Goal: Task Accomplishment & Management: Complete application form

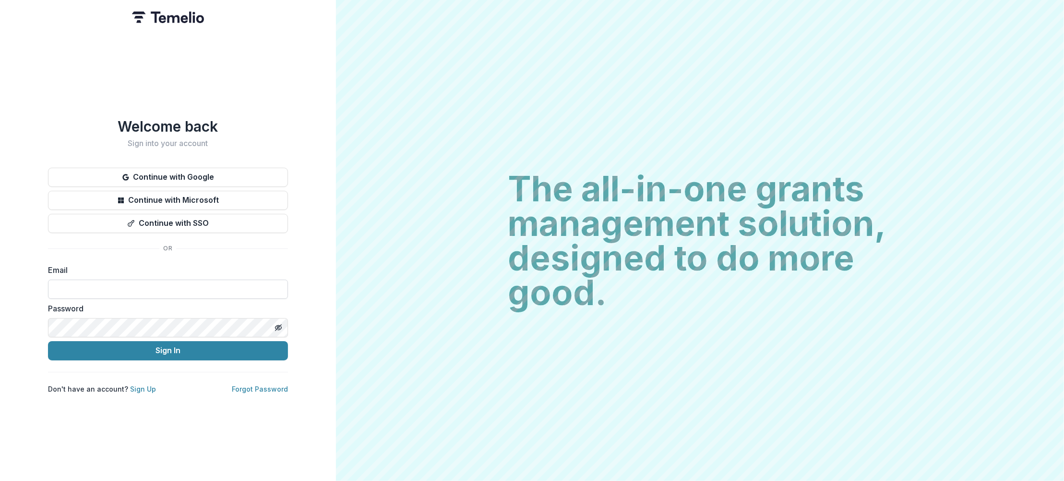
click at [102, 285] on input at bounding box center [168, 288] width 240 height 19
type input "**********"
click at [159, 346] on button "Sign In" at bounding box center [168, 350] width 240 height 19
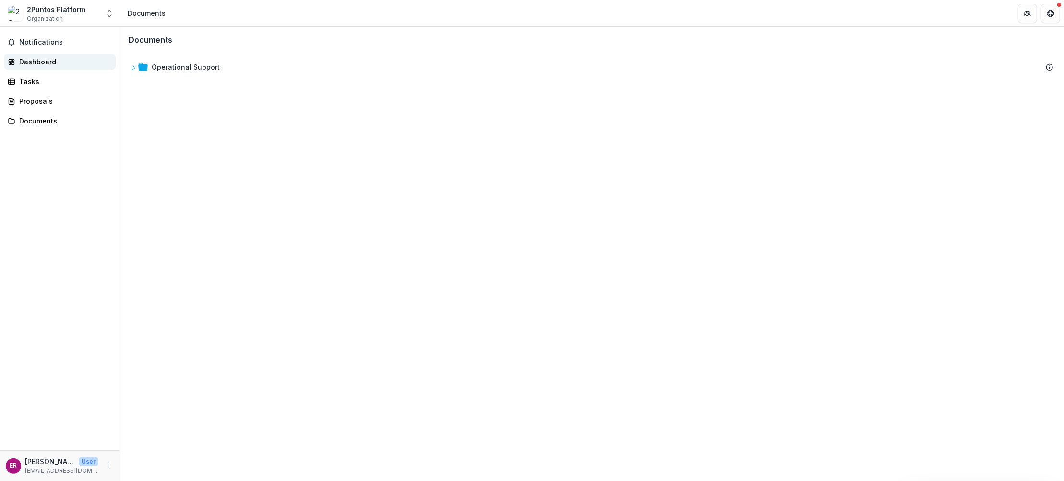
click at [45, 62] on div "Dashboard" at bounding box center [63, 62] width 89 height 10
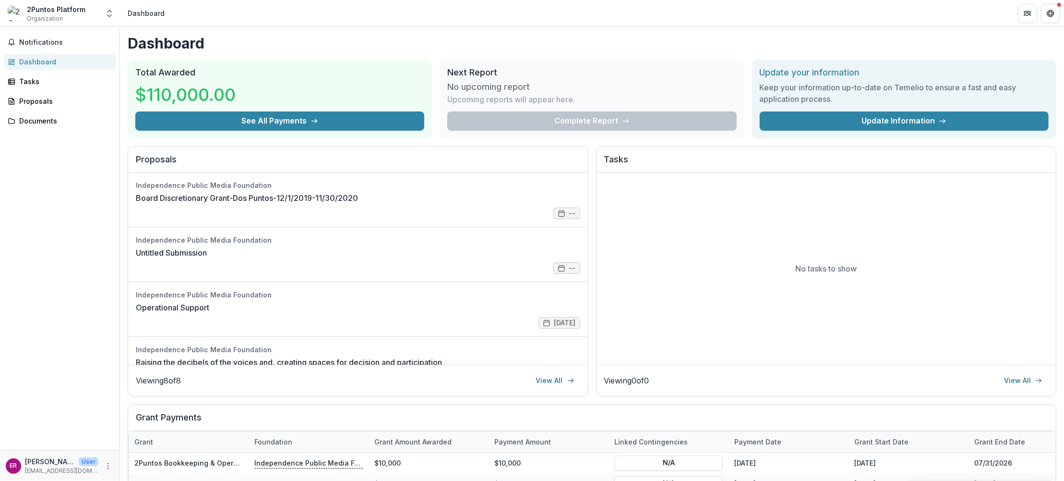
click at [12, 60] on rect at bounding box center [10, 60] width 3 height 2
click at [33, 61] on div "Dashboard" at bounding box center [63, 62] width 89 height 10
click at [26, 81] on div "Tasks" at bounding box center [63, 81] width 89 height 10
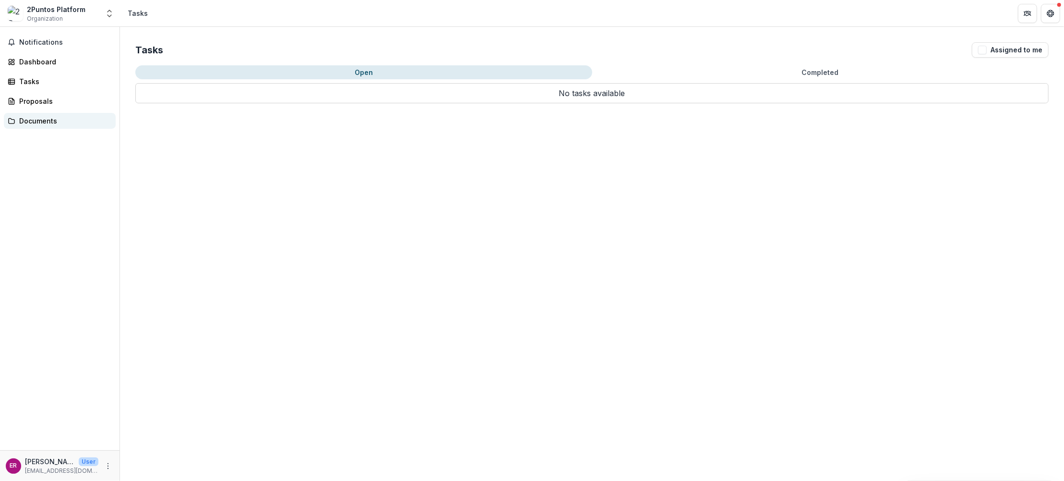
click at [23, 120] on div "Documents" at bounding box center [63, 121] width 89 height 10
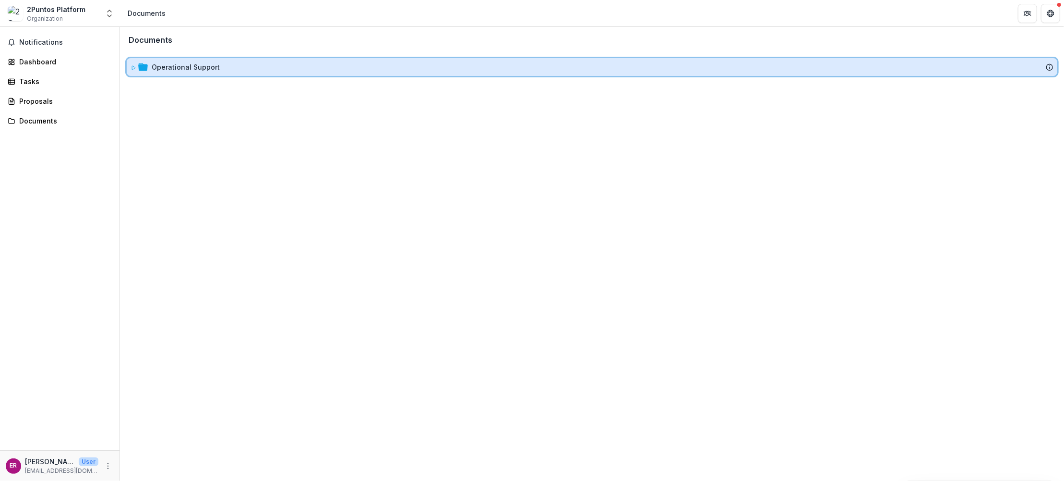
click at [149, 69] on div "Operational Support" at bounding box center [592, 67] width 923 height 10
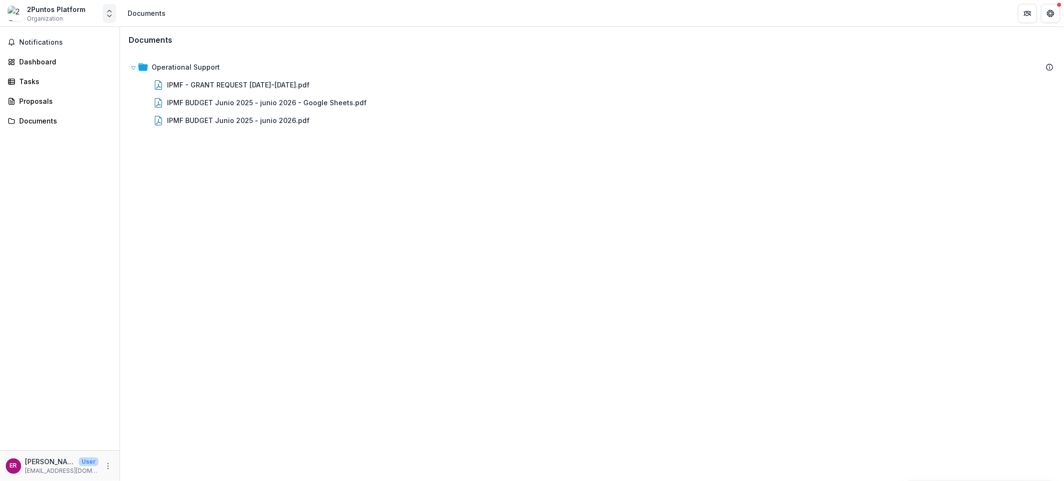
click at [109, 17] on polyline "Open entity switcher" at bounding box center [110, 16] width 4 height 2
click at [43, 74] on link "Contributor Portal" at bounding box center [59, 73] width 115 height 17
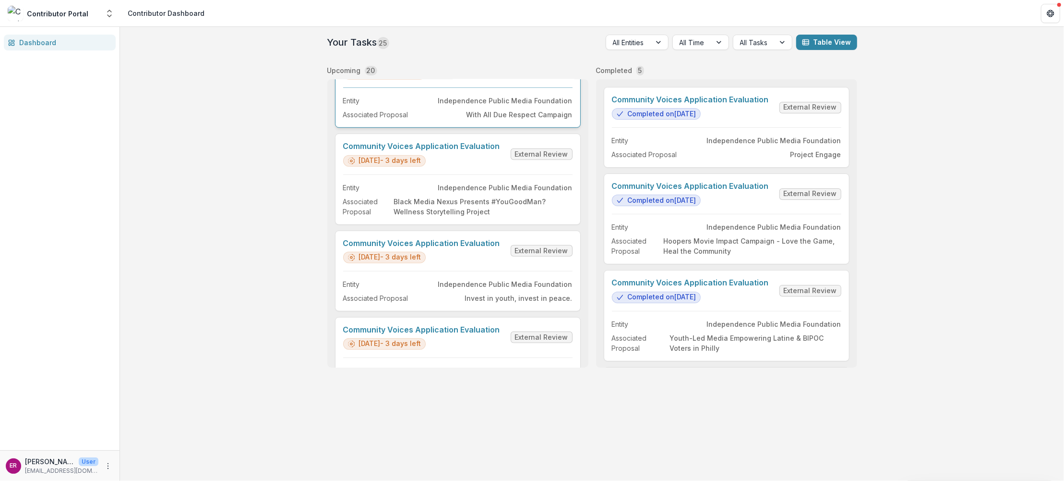
scroll to position [672, 0]
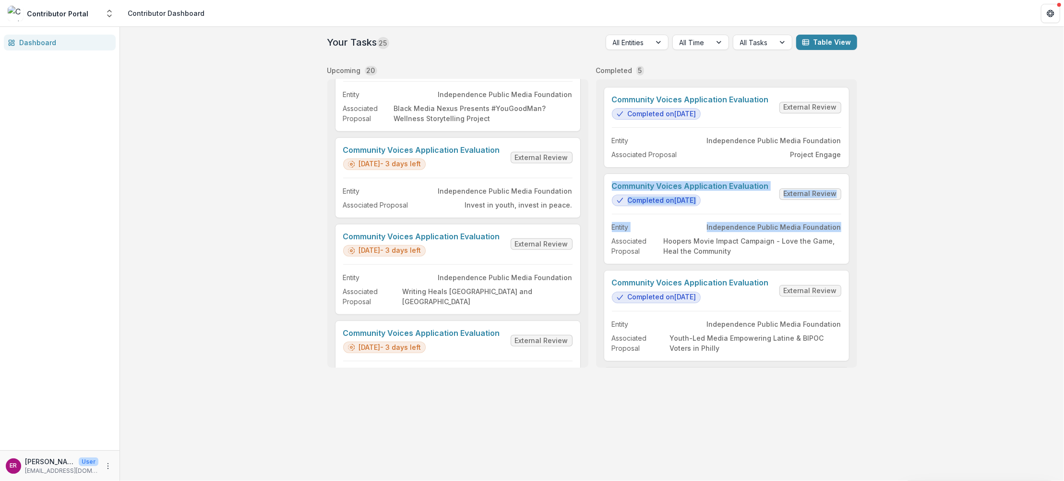
drag, startPoint x: 858, startPoint y: 210, endPoint x: 857, endPoint y: 230, distance: 20.7
click at [857, 230] on div "Your Tasks 25 All Entities All Time All Tasks Table View Upcoming 20 Community …" at bounding box center [593, 201] width 538 height 348
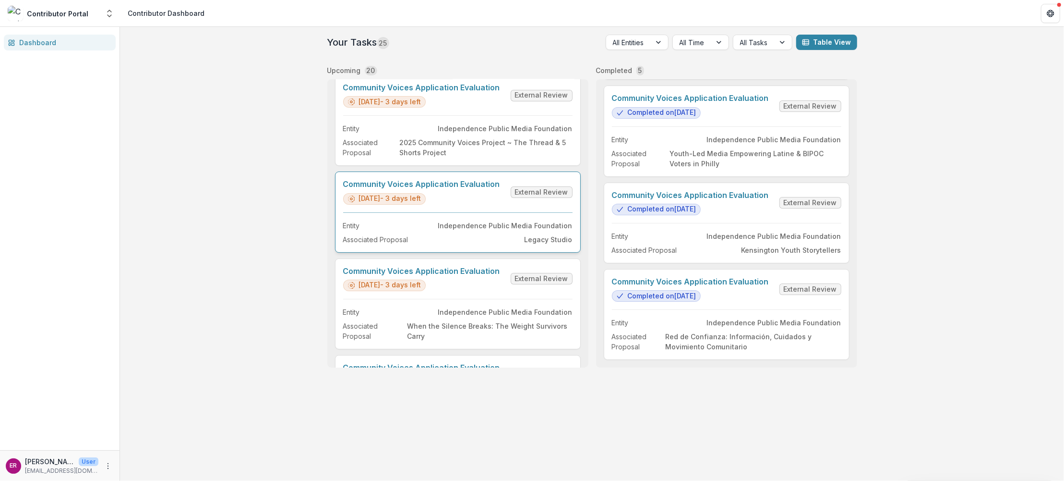
scroll to position [0, 0]
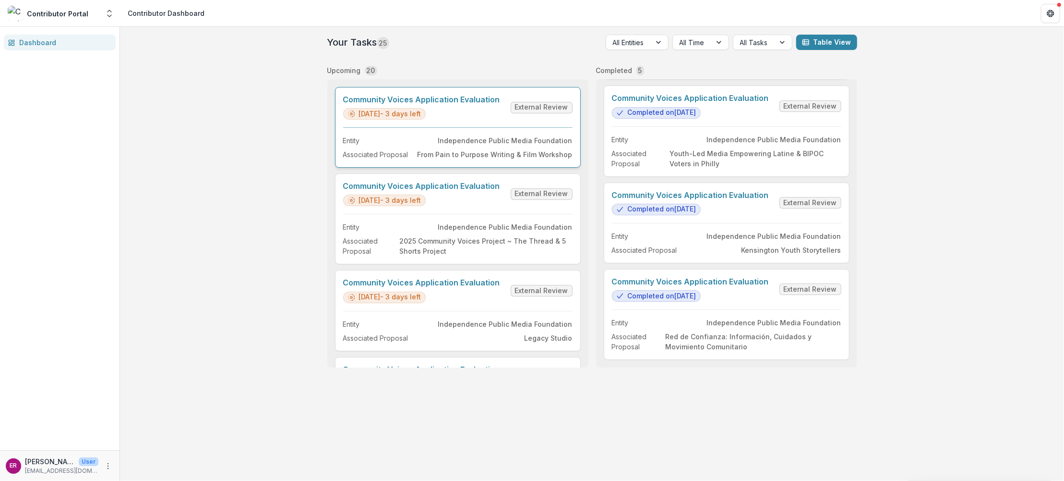
click at [468, 100] on link "Community Voices Application Evaluation" at bounding box center [421, 99] width 157 height 9
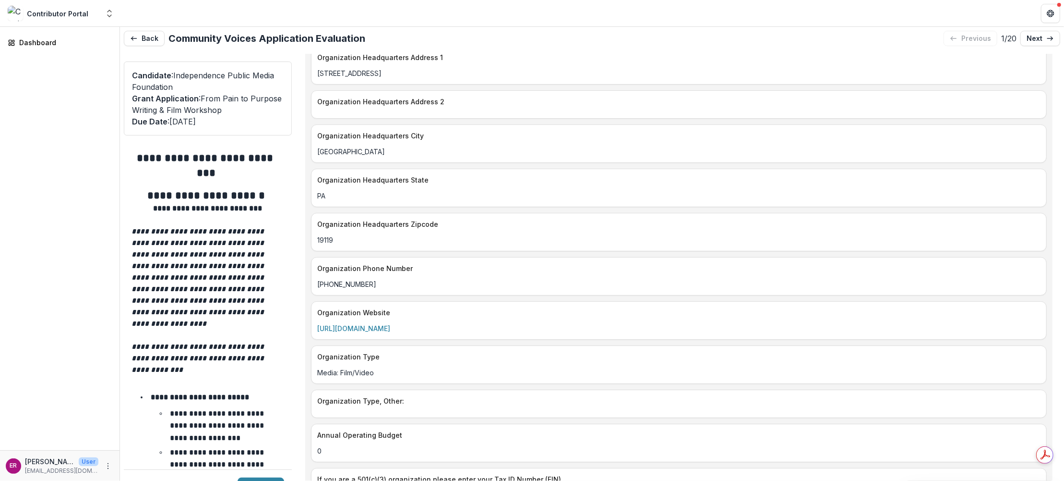
scroll to position [1392, 0]
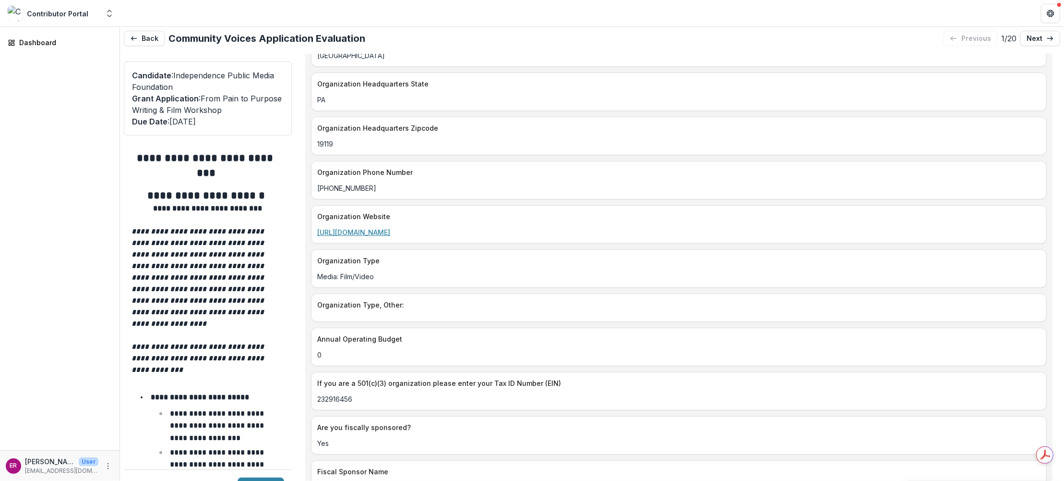
click at [367, 228] on link "https://hipcinema.net/" at bounding box center [353, 232] width 73 height 8
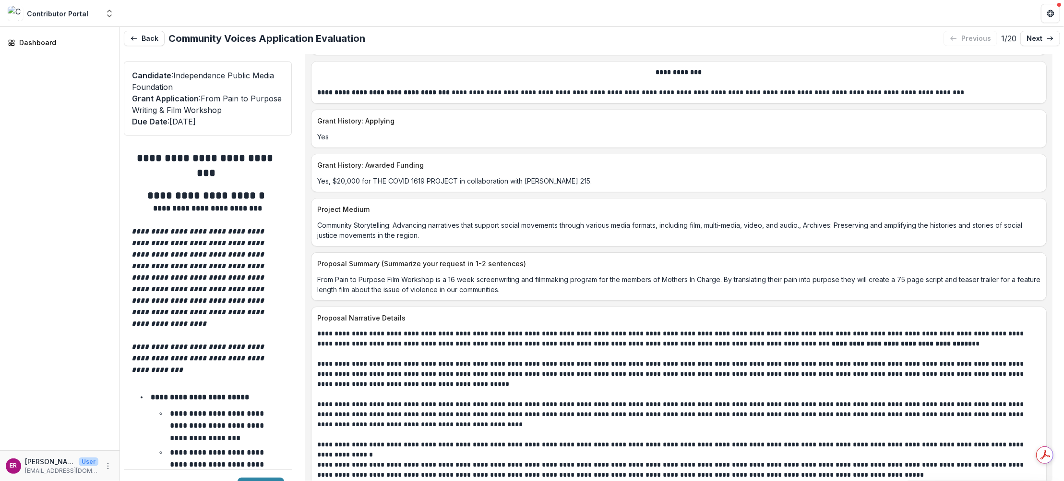
scroll to position [4081, 0]
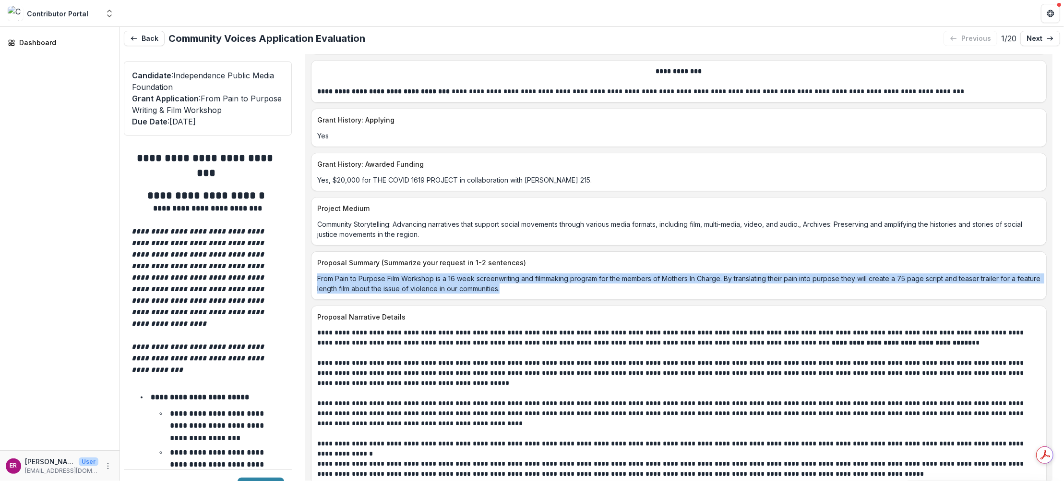
drag, startPoint x: 529, startPoint y: 242, endPoint x: 309, endPoint y: 236, distance: 220.0
copy p "From Pain to Purpose Film Workshop is a 16 week screenwriting and filmmaking pr…"
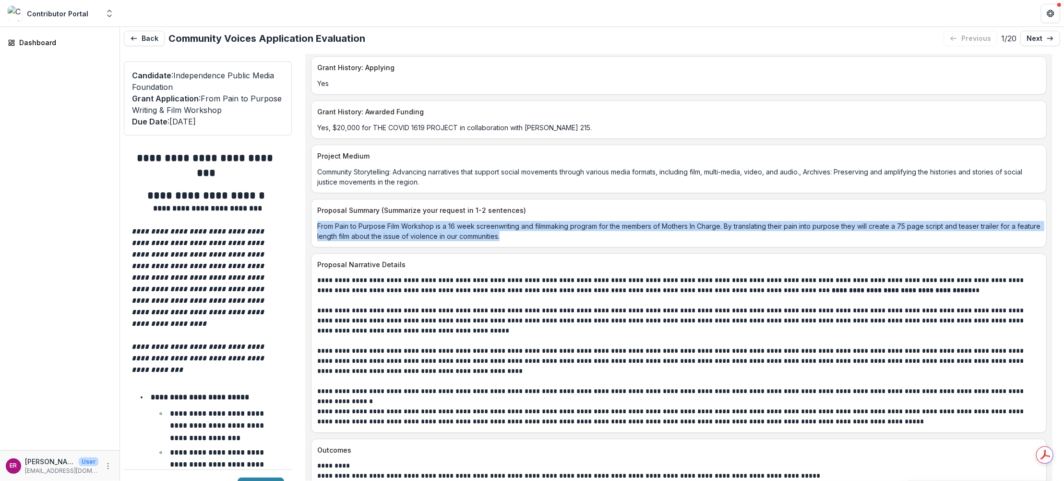
scroll to position [4225, 0]
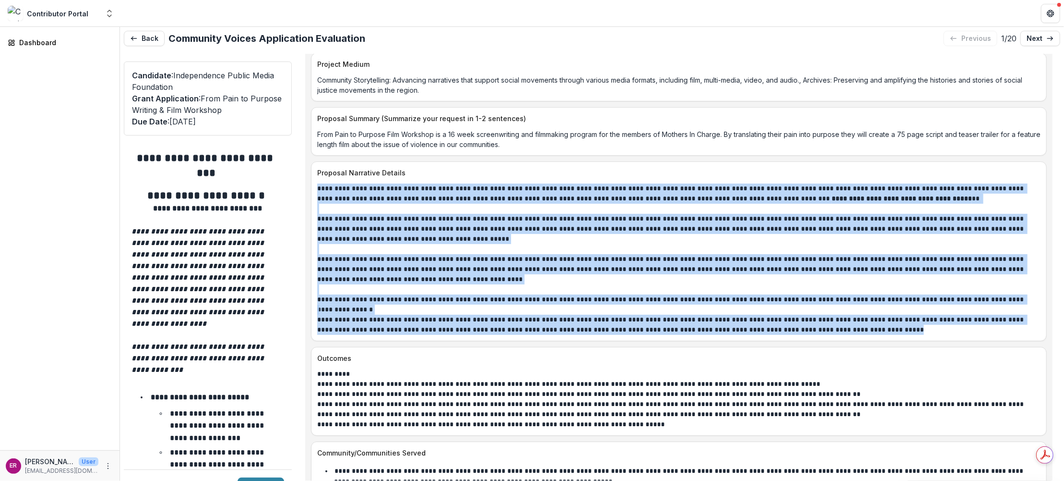
drag, startPoint x: 830, startPoint y: 284, endPoint x: 317, endPoint y: 145, distance: 531.8
click at [317, 183] on div "**********" at bounding box center [679, 258] width 724 height 151
copy div "**********"
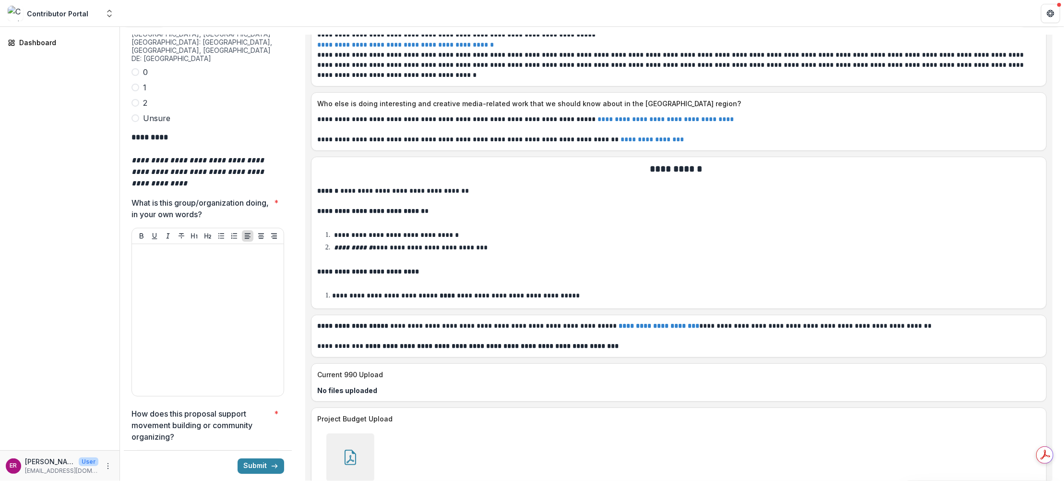
scroll to position [2929, 0]
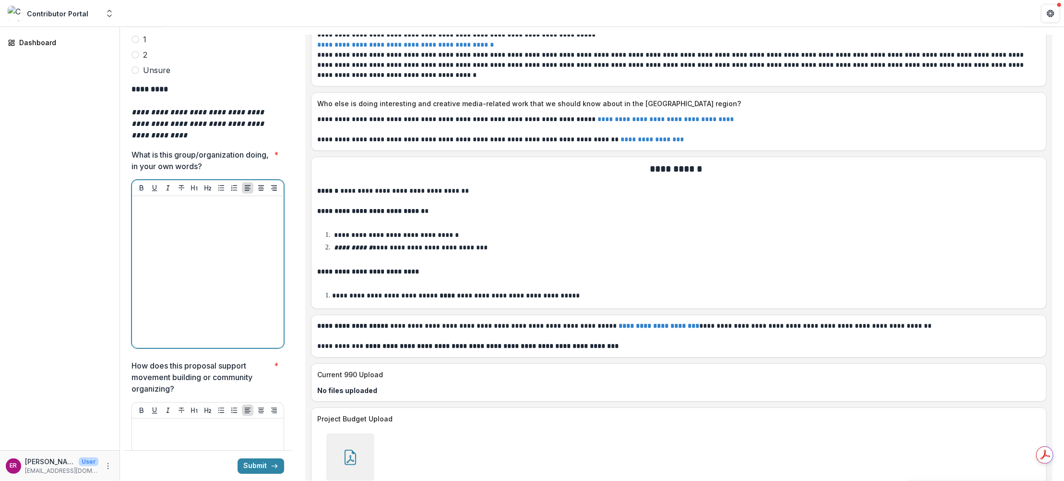
click at [152, 200] on div at bounding box center [208, 272] width 144 height 144
paste div
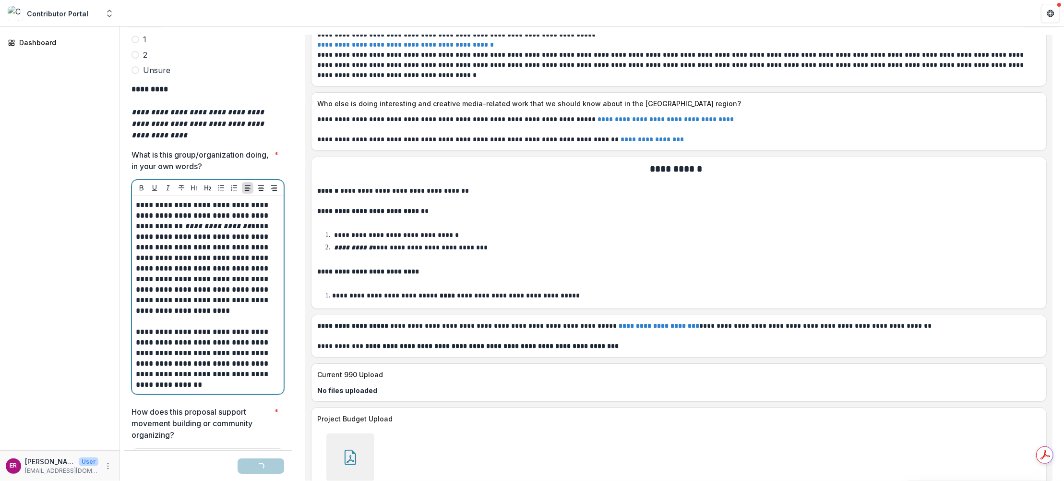
click at [199, 200] on p "**********" at bounding box center [207, 263] width 142 height 127
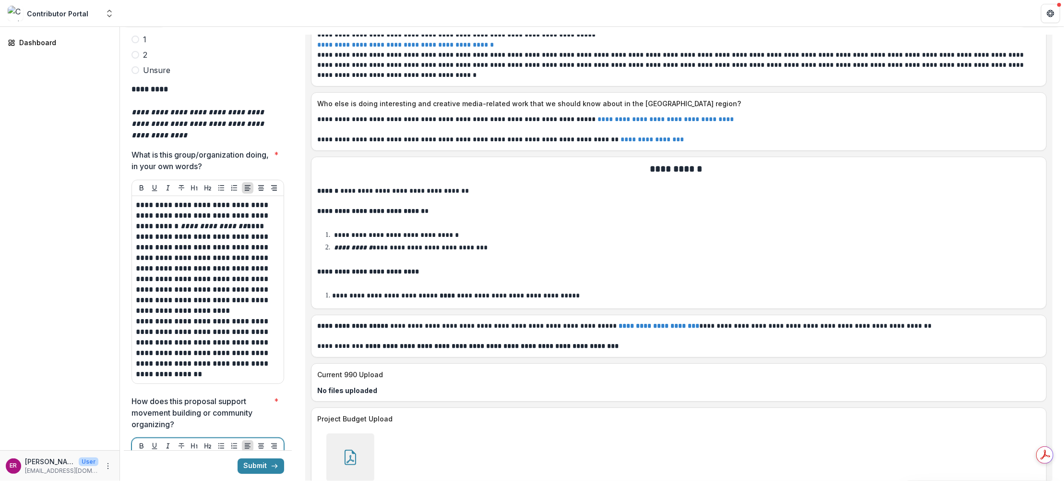
click at [142, 458] on p at bounding box center [208, 463] width 144 height 11
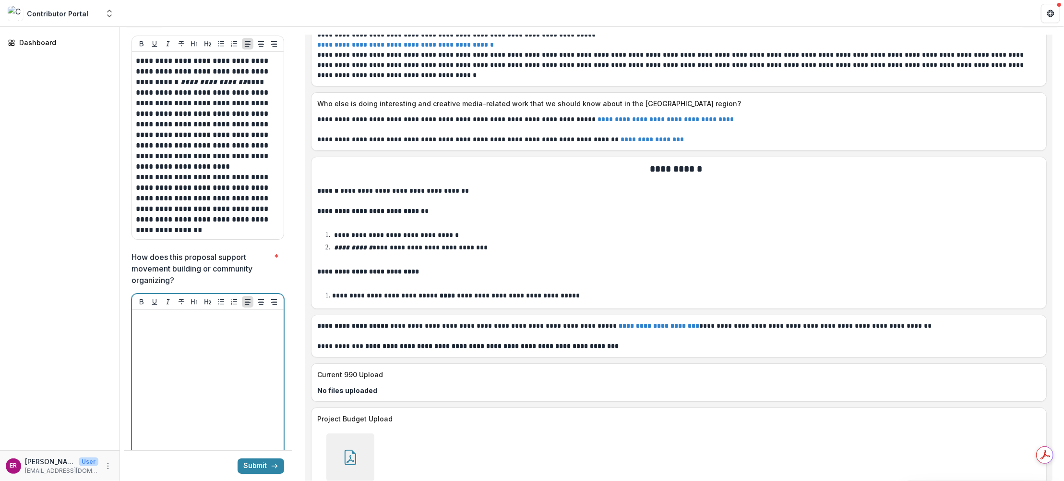
click at [172, 314] on div at bounding box center [208, 386] width 144 height 144
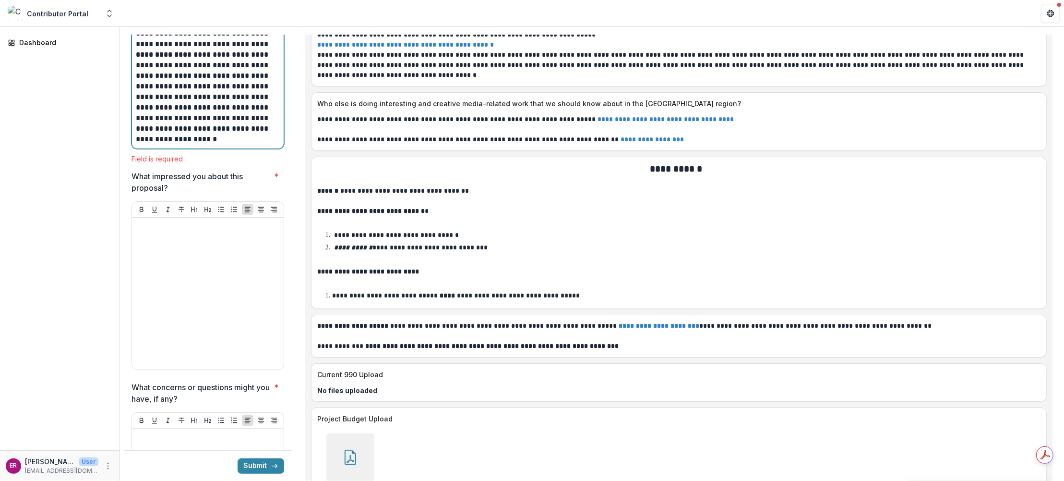
scroll to position [3457, 0]
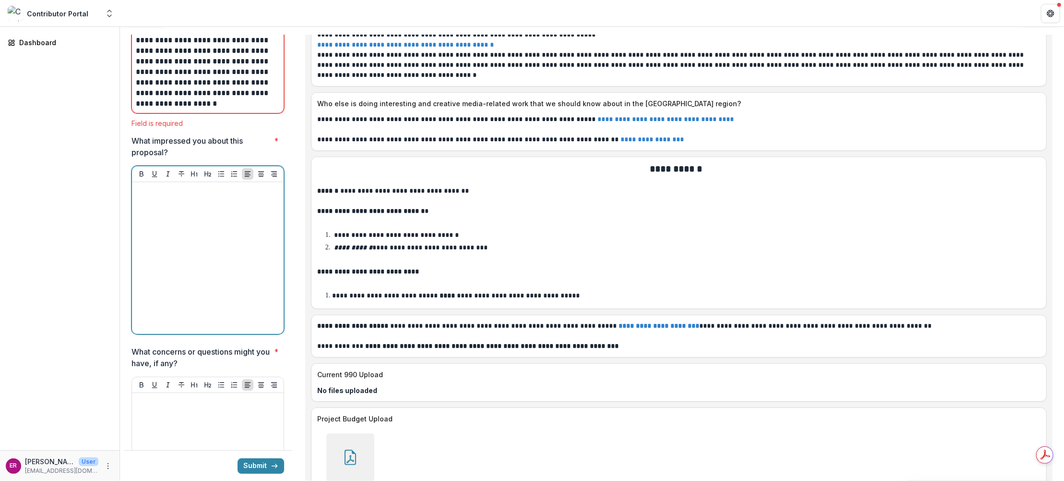
click at [165, 186] on p at bounding box center [208, 191] width 144 height 11
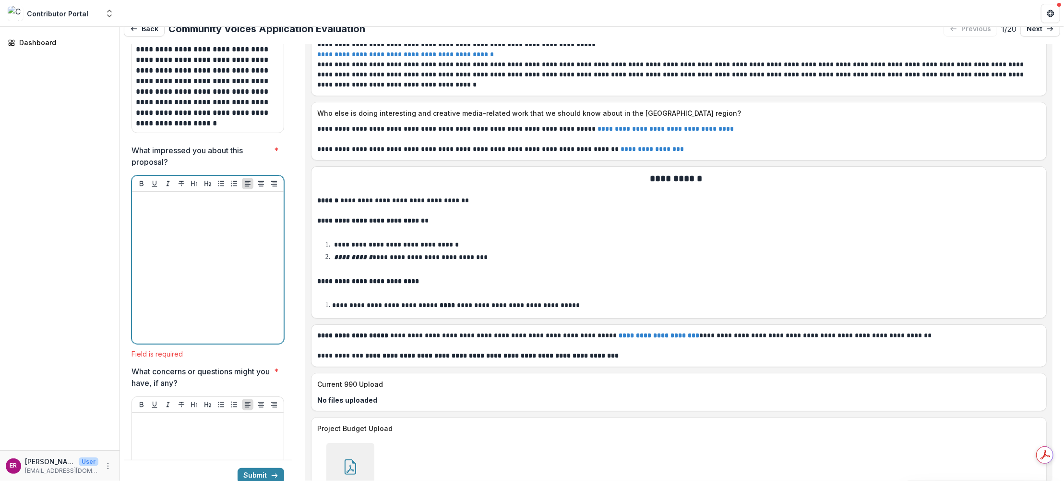
click at [201, 195] on div at bounding box center [208, 267] width 144 height 144
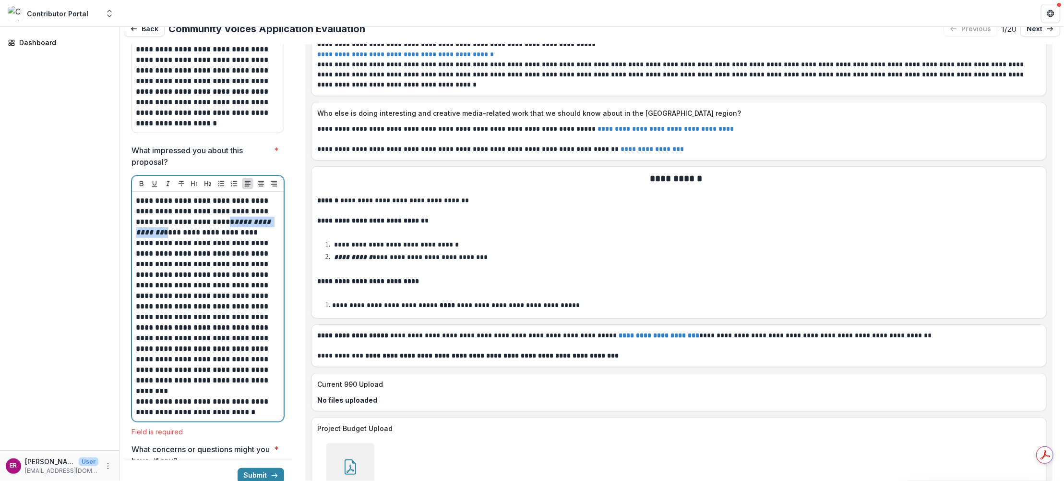
drag, startPoint x: 224, startPoint y: 173, endPoint x: 171, endPoint y: 183, distance: 53.8
click at [171, 195] on p "**********" at bounding box center [207, 242] width 142 height 95
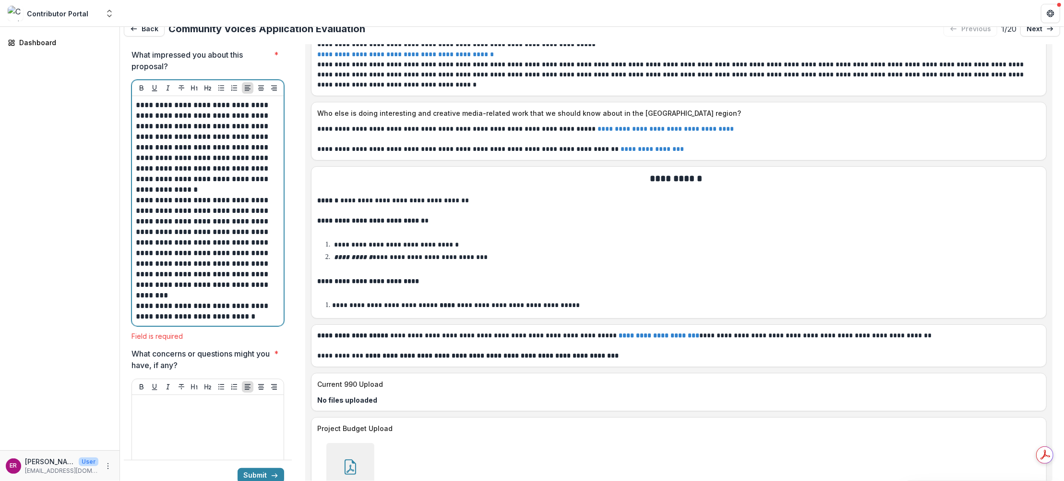
scroll to position [3543, 0]
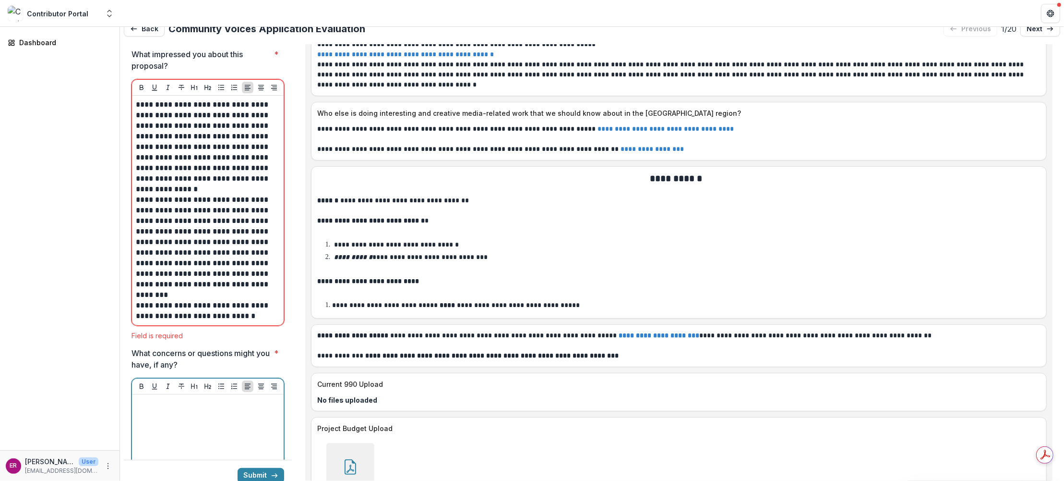
click at [164, 394] on div at bounding box center [208, 470] width 152 height 152
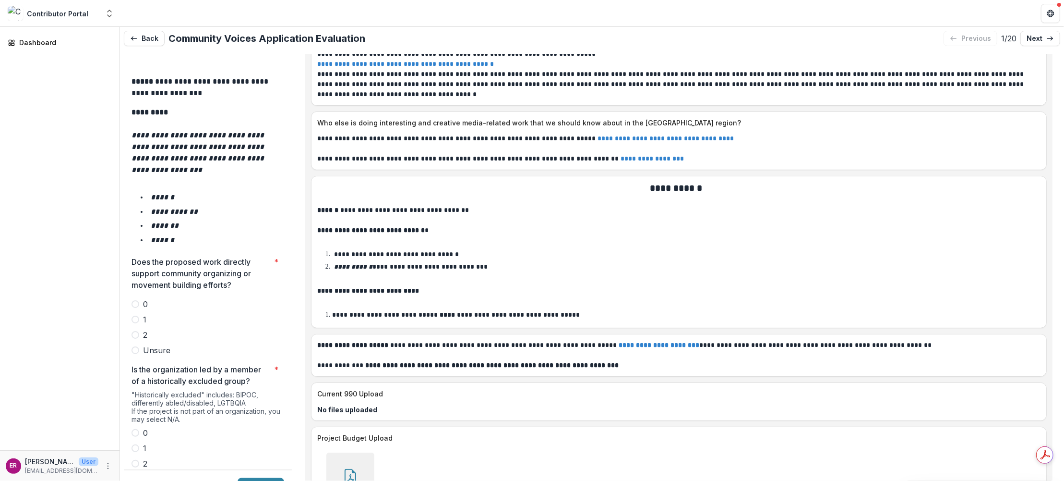
scroll to position [1660, 0]
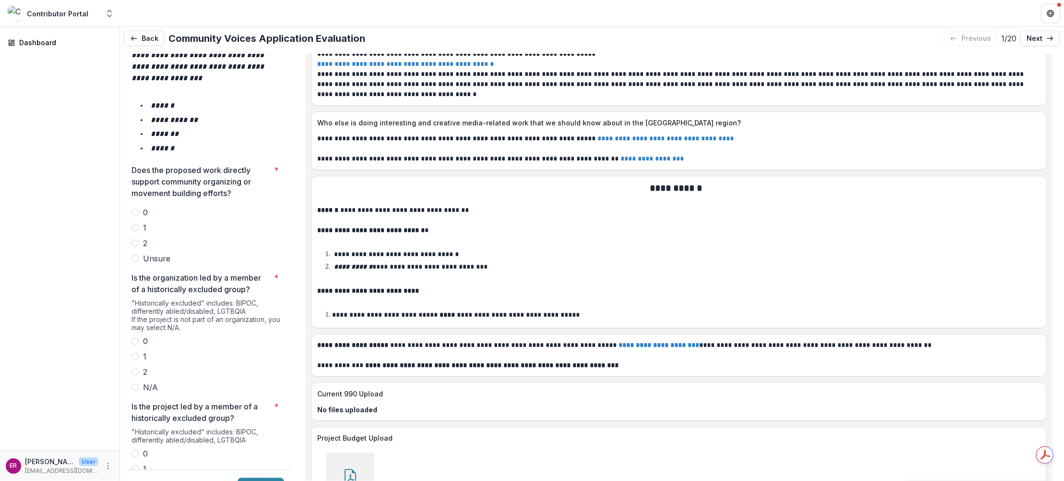
click at [135, 239] on span at bounding box center [136, 243] width 8 height 8
click at [133, 368] on span at bounding box center [136, 372] width 8 height 8
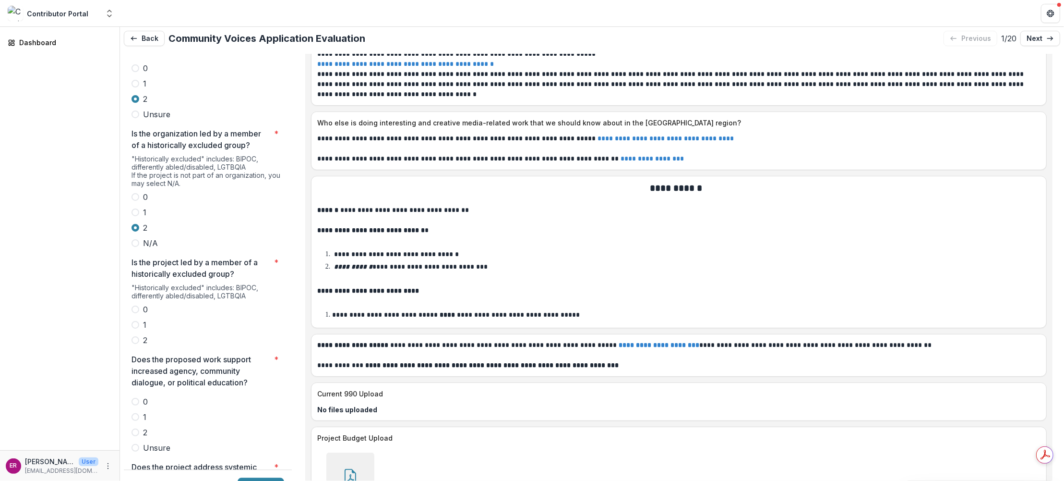
click at [136, 336] on span at bounding box center [136, 340] width 8 height 8
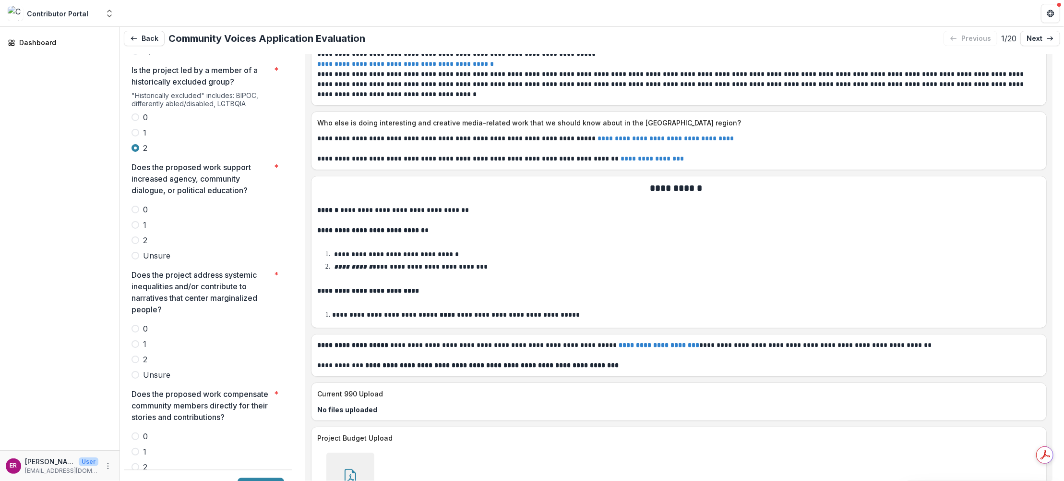
click at [137, 236] on span at bounding box center [136, 240] width 8 height 8
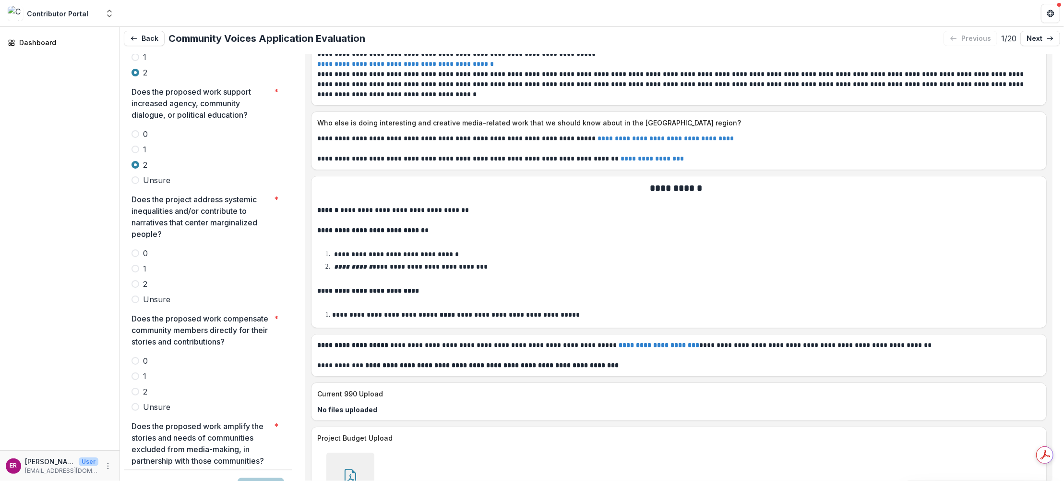
scroll to position [2140, 0]
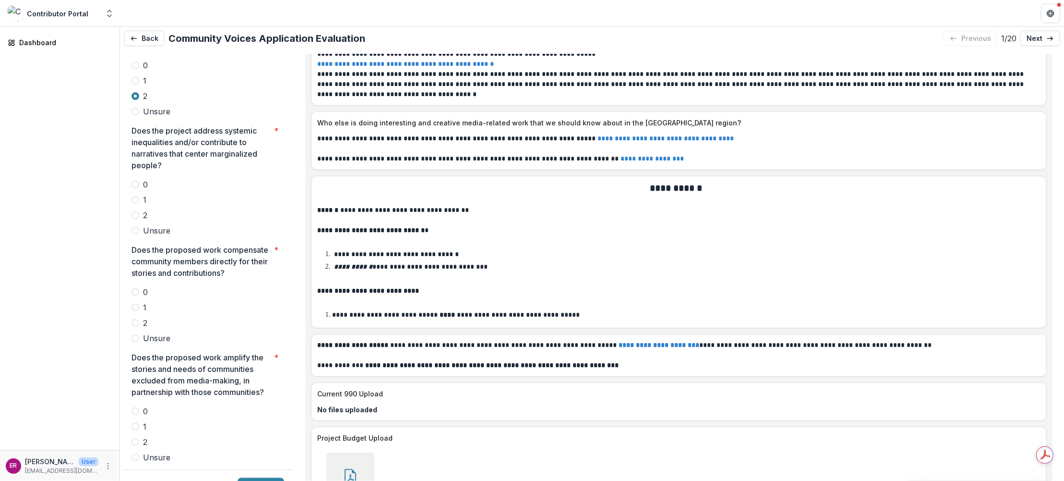
click at [136, 211] on span at bounding box center [136, 215] width 8 height 8
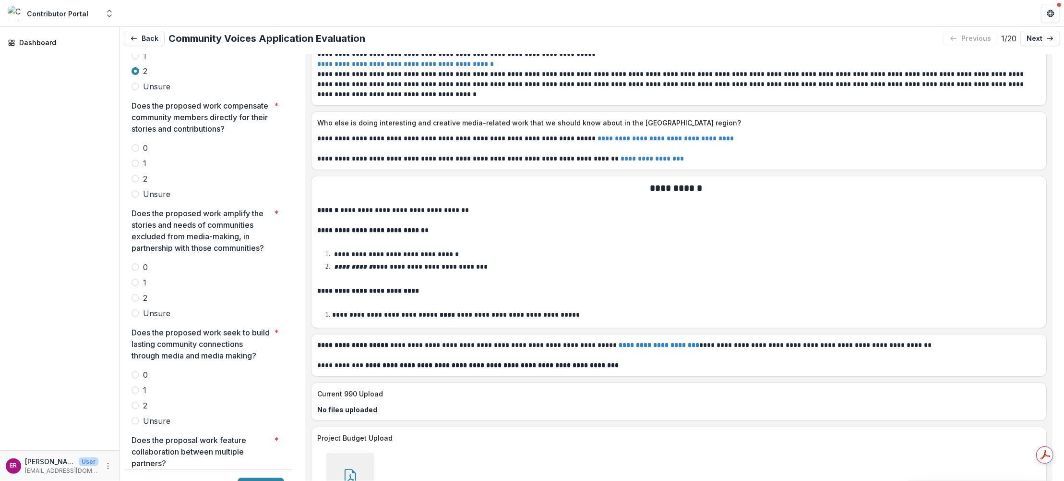
click at [136, 175] on span at bounding box center [136, 179] width 8 height 8
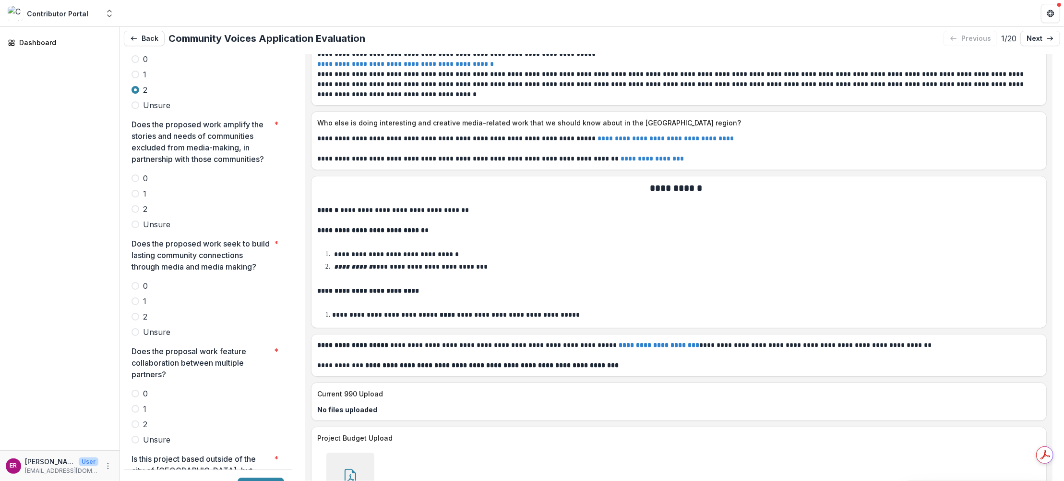
scroll to position [2332, 0]
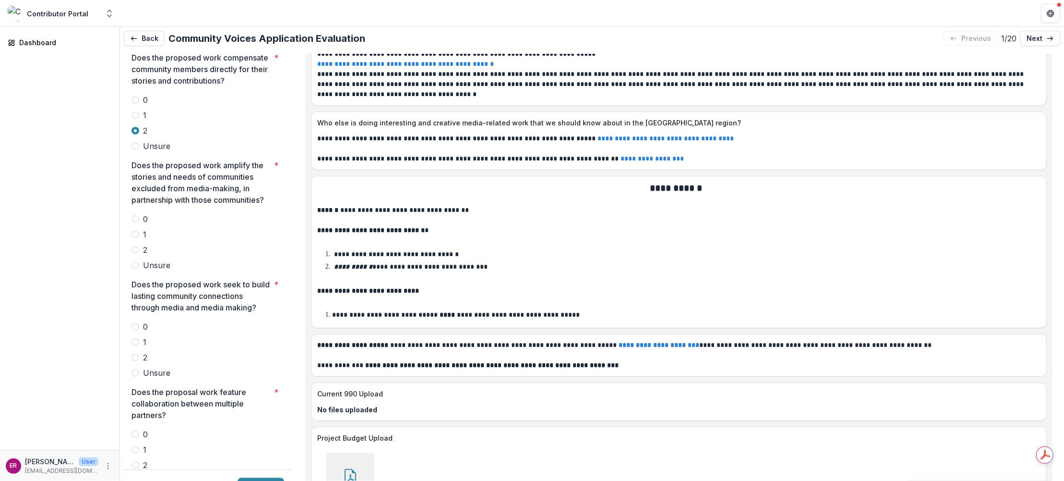
click at [136, 246] on span at bounding box center [136, 250] width 8 height 8
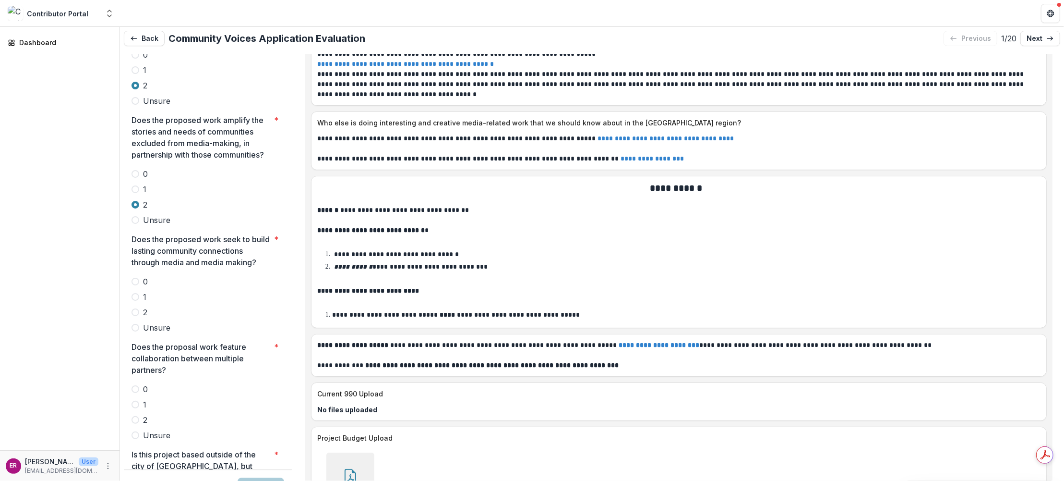
scroll to position [2476, 0]
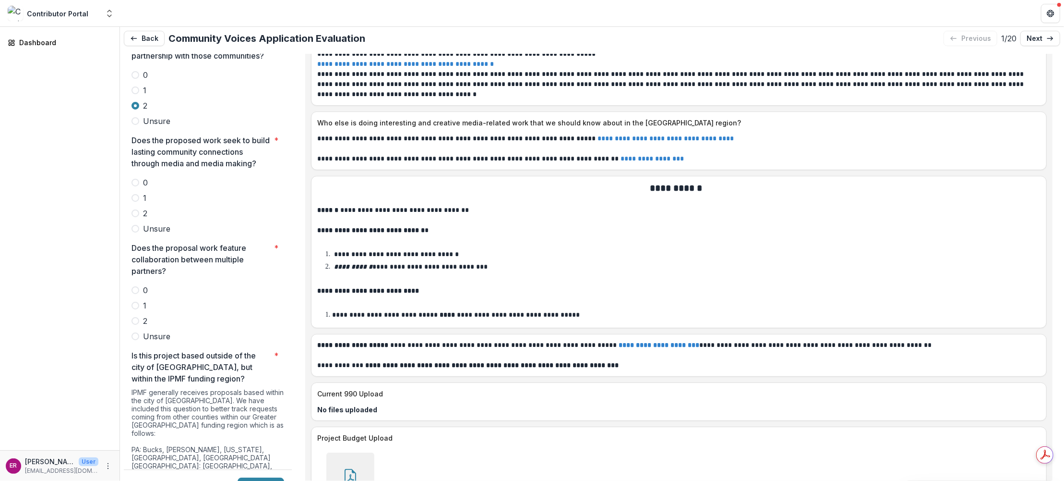
click at [134, 209] on span at bounding box center [136, 213] width 8 height 8
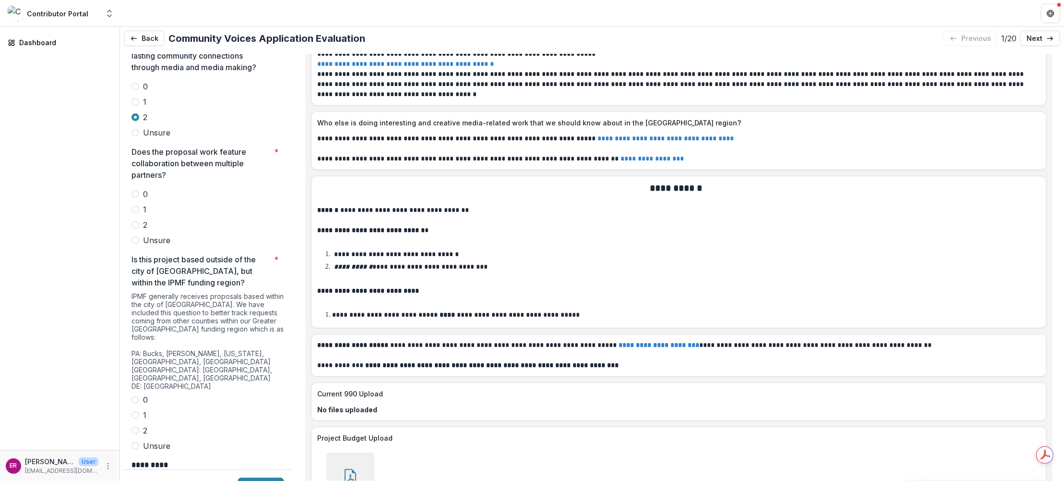
click at [134, 236] on span at bounding box center [136, 240] width 8 height 8
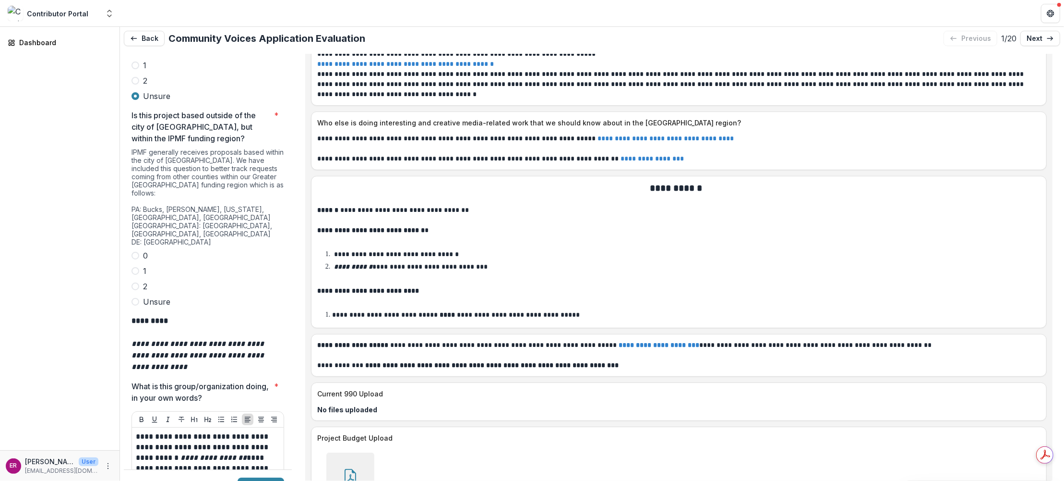
click at [137, 252] on span at bounding box center [136, 256] width 8 height 8
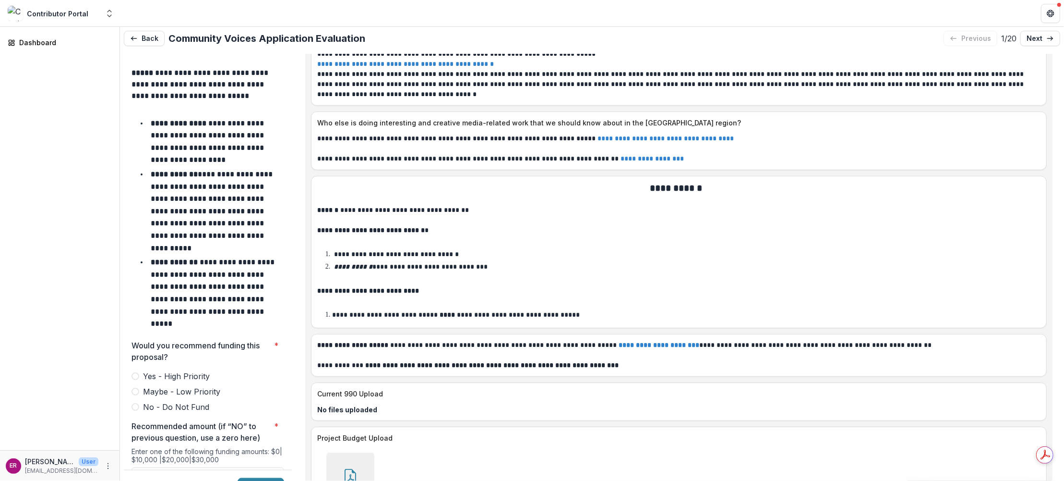
scroll to position [4253, 0]
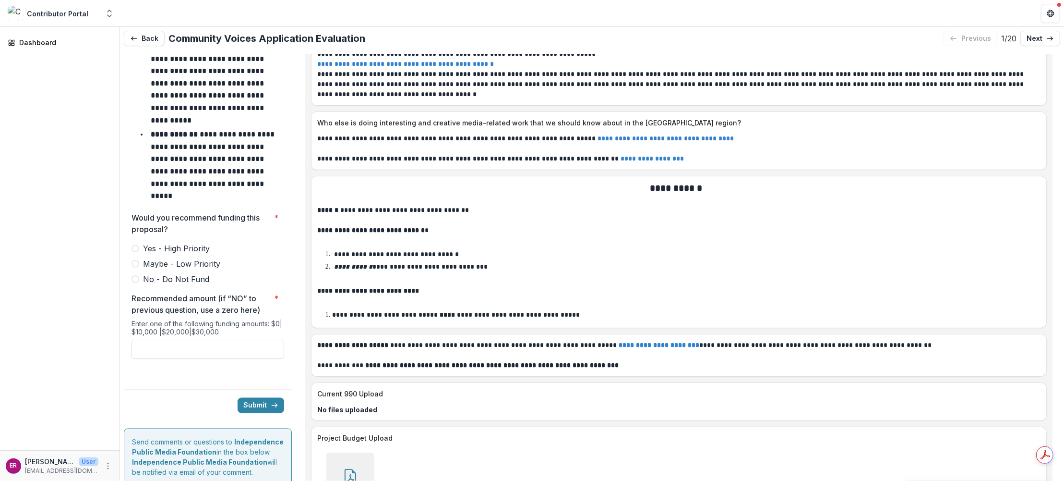
click at [136, 244] on span at bounding box center [136, 248] width 8 height 8
click at [189, 339] on input "Recommended amount (if “NO” to previous question, use a zero here) *" at bounding box center [208, 348] width 153 height 19
type input "*******"
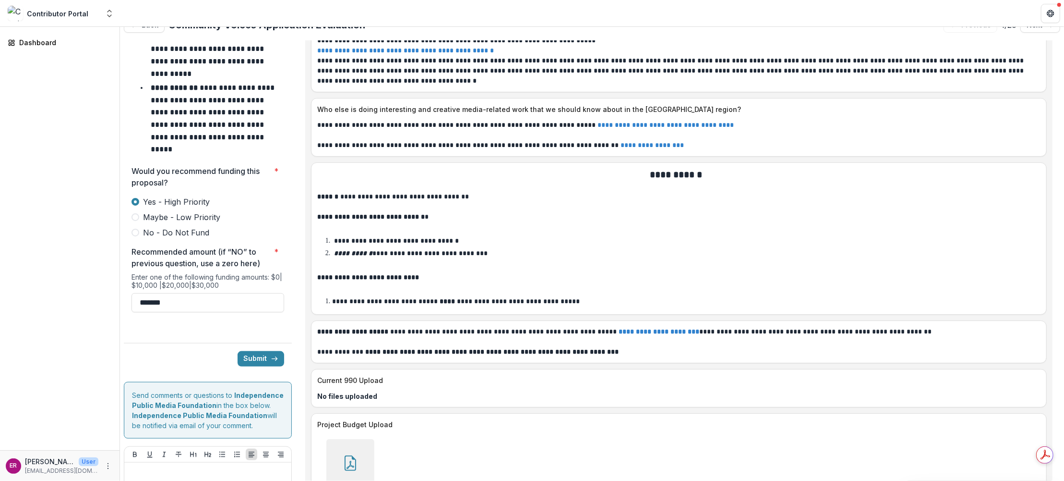
scroll to position [19, 0]
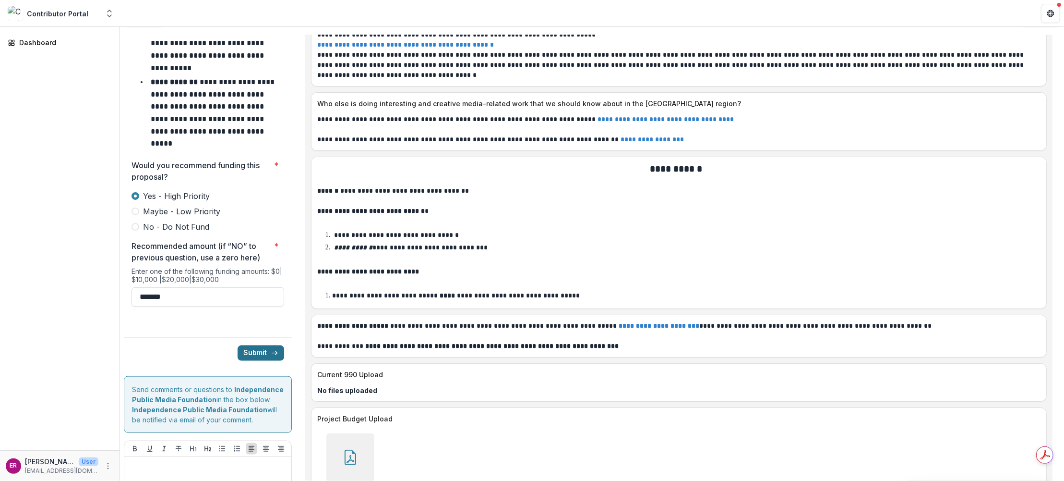
click at [257, 345] on button "Submit" at bounding box center [261, 352] width 47 height 15
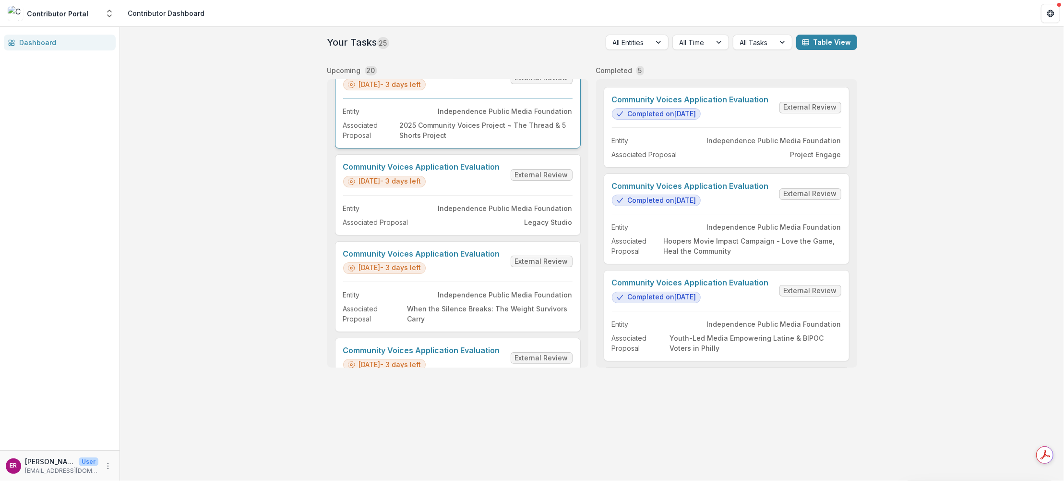
scroll to position [144, 0]
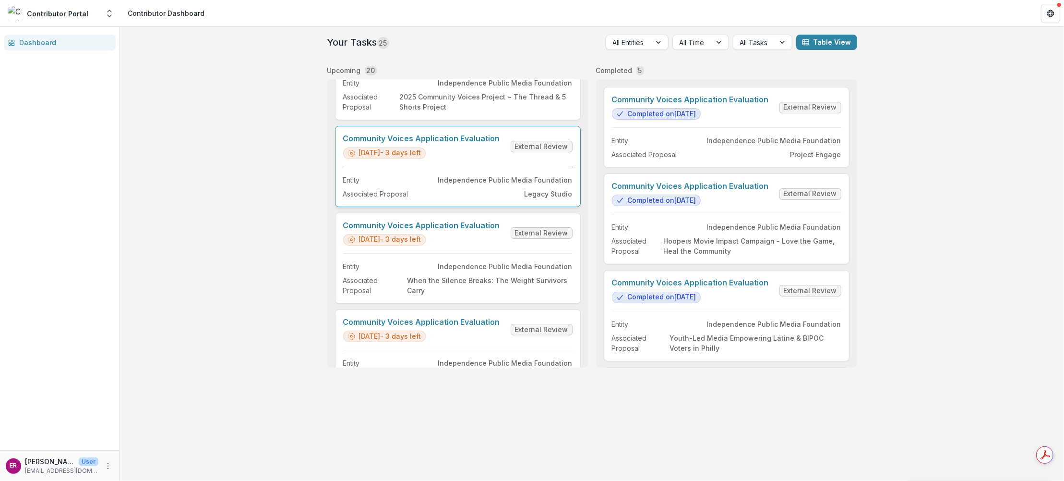
click at [465, 137] on link "Community Voices Application Evaluation" at bounding box center [421, 138] width 157 height 9
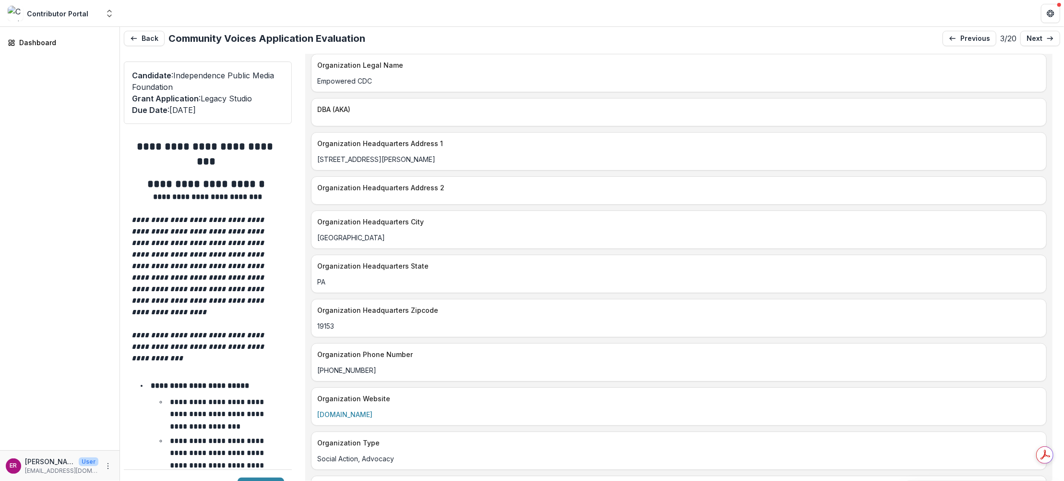
scroll to position [1344, 0]
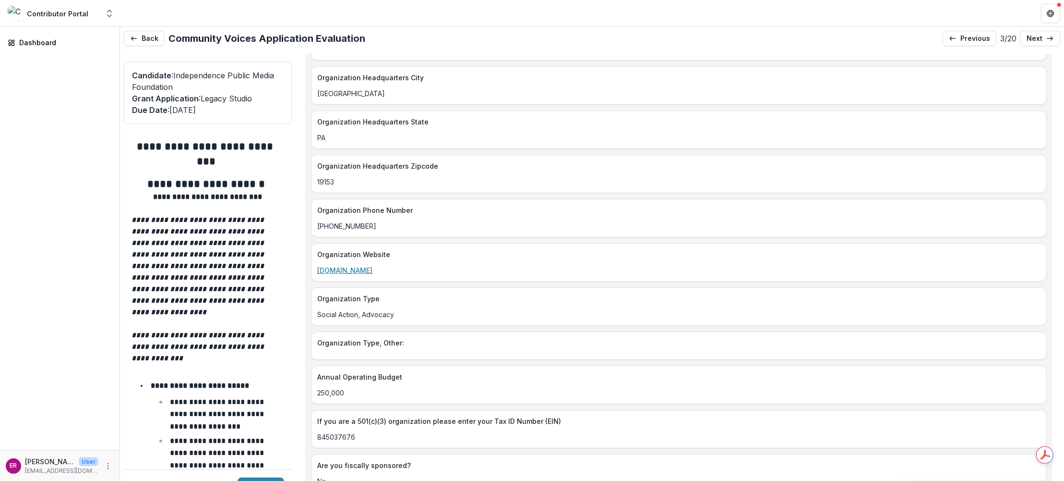
click at [348, 266] on link "fortressarts.org" at bounding box center [344, 270] width 55 height 8
drag, startPoint x: 376, startPoint y: 245, endPoint x: 317, endPoint y: 246, distance: 59.6
click at [317, 265] on p "fortressarts.org" at bounding box center [679, 270] width 724 height 10
copy link "fortressarts.org"
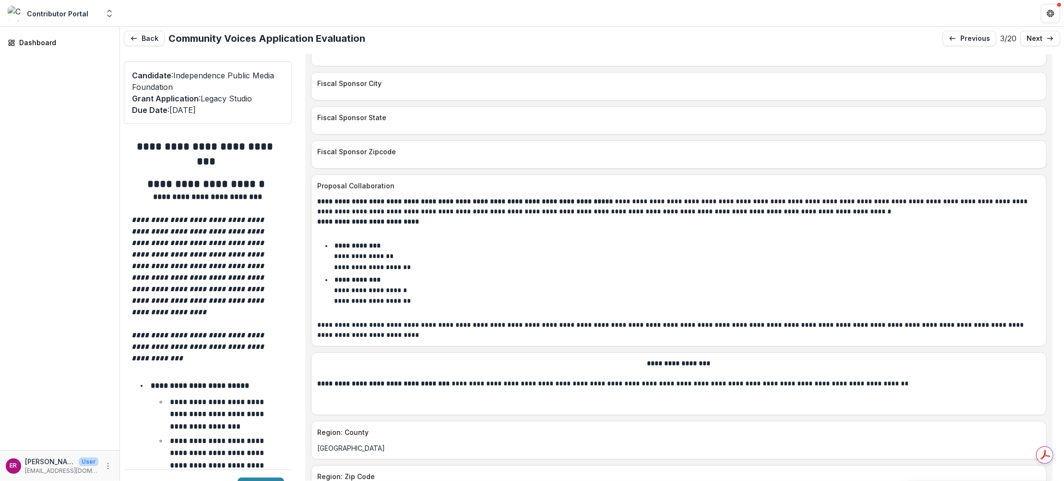
scroll to position [1921, 0]
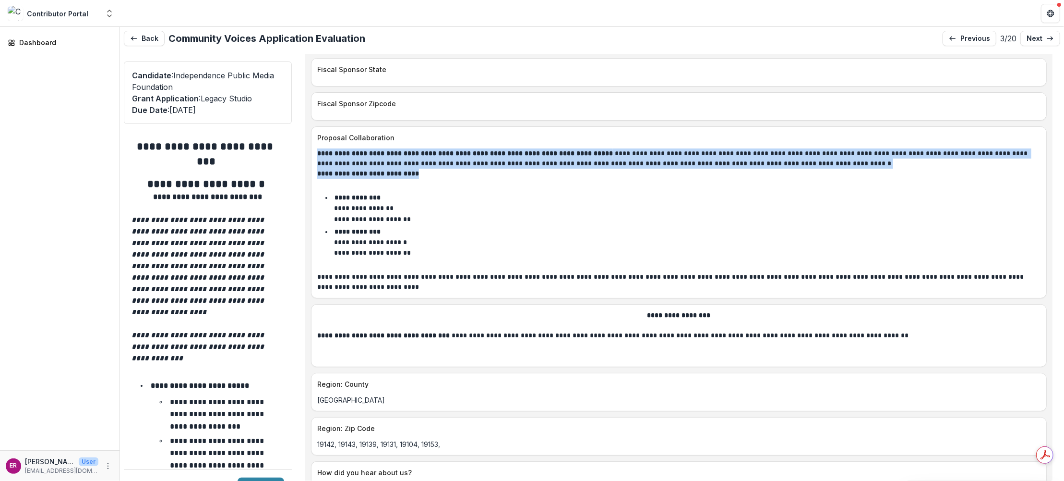
drag, startPoint x: 318, startPoint y: 121, endPoint x: 430, endPoint y: 143, distance: 113.9
click at [430, 148] on div "**********" at bounding box center [679, 220] width 724 height 144
copy div "**********"
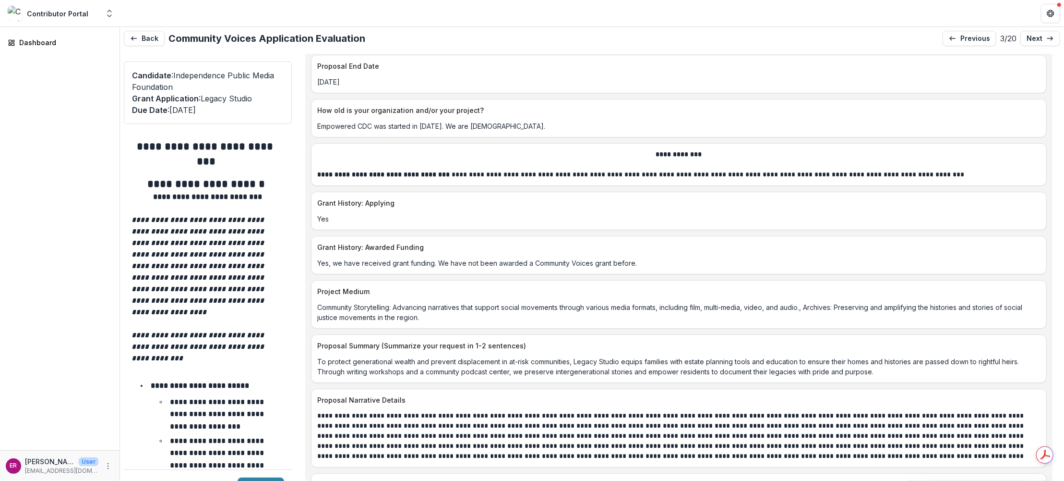
scroll to position [4129, 0]
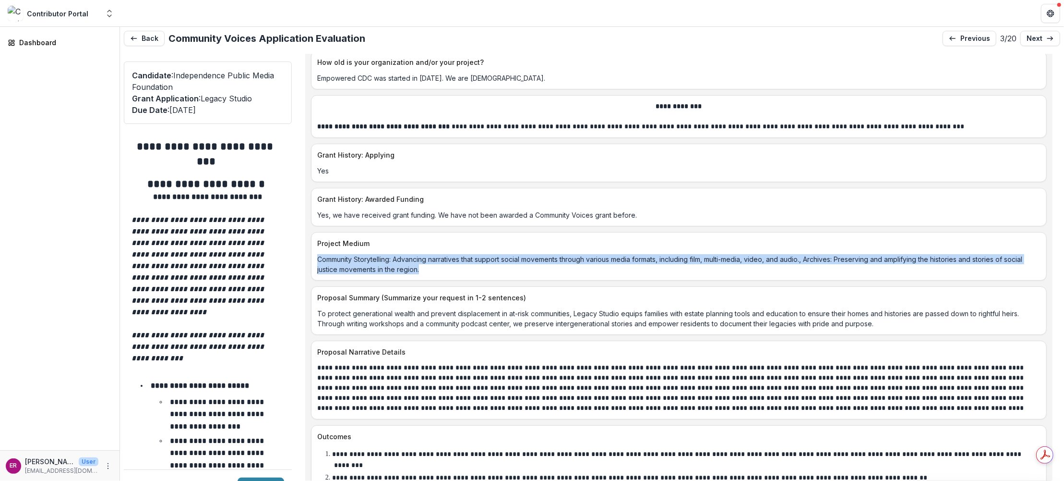
drag, startPoint x: 423, startPoint y: 223, endPoint x: 316, endPoint y: 217, distance: 106.3
click at [316, 254] on div "Community Storytelling: Advancing narratives that support social movements thro…" at bounding box center [679, 264] width 735 height 20
copy p "Community Storytelling: Advancing narratives that support social movements thro…"
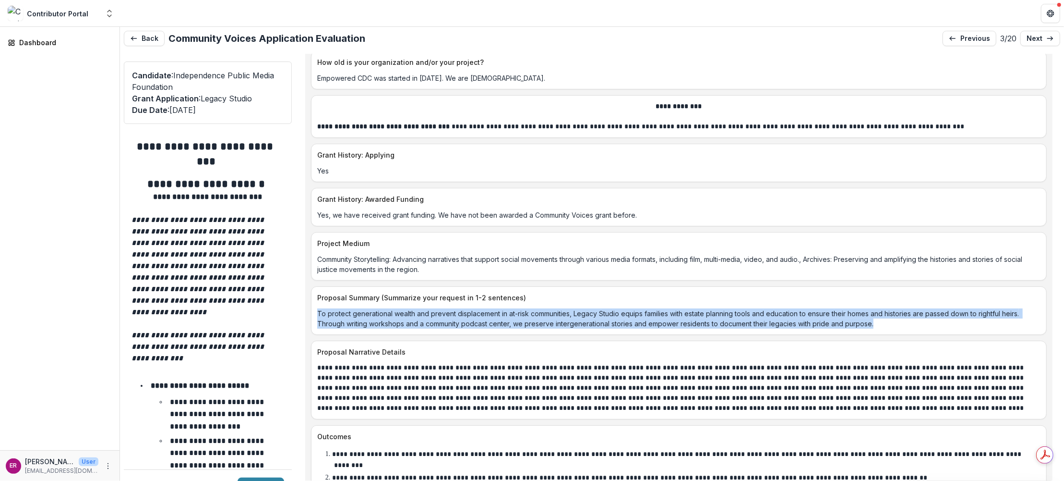
drag, startPoint x: 879, startPoint y: 275, endPoint x: 316, endPoint y: 267, distance: 562.3
click at [316, 308] on div "To protect generational wealth and prevent displacement in at-risk communities,…" at bounding box center [679, 318] width 735 height 20
copy p "To protect generational wealth and prevent displacement in at-risk communities,…"
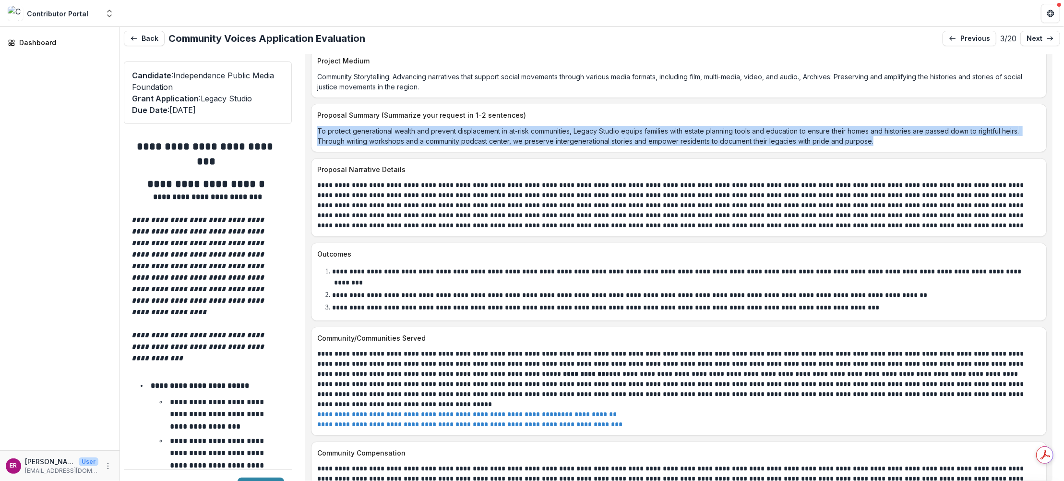
scroll to position [4321, 0]
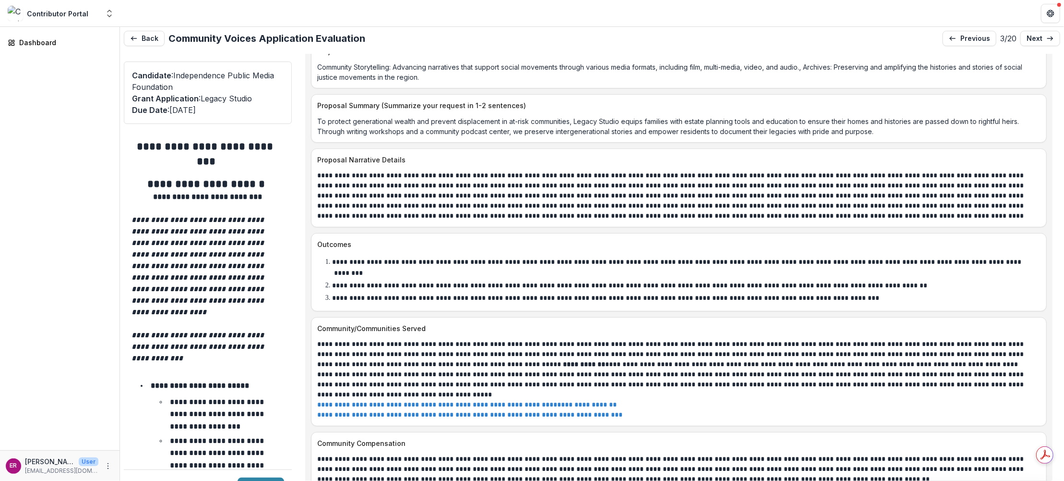
click at [1027, 170] on p at bounding box center [676, 195] width 718 height 50
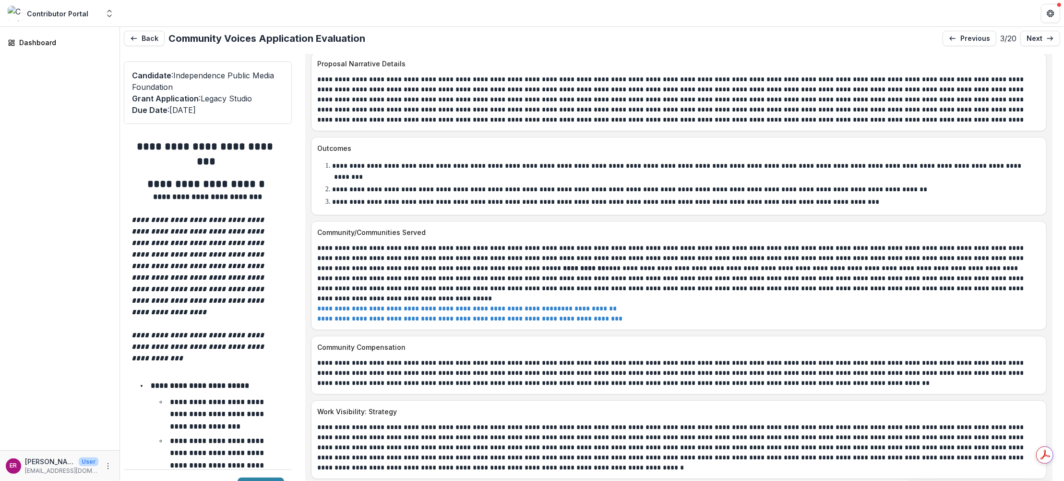
scroll to position [4369, 0]
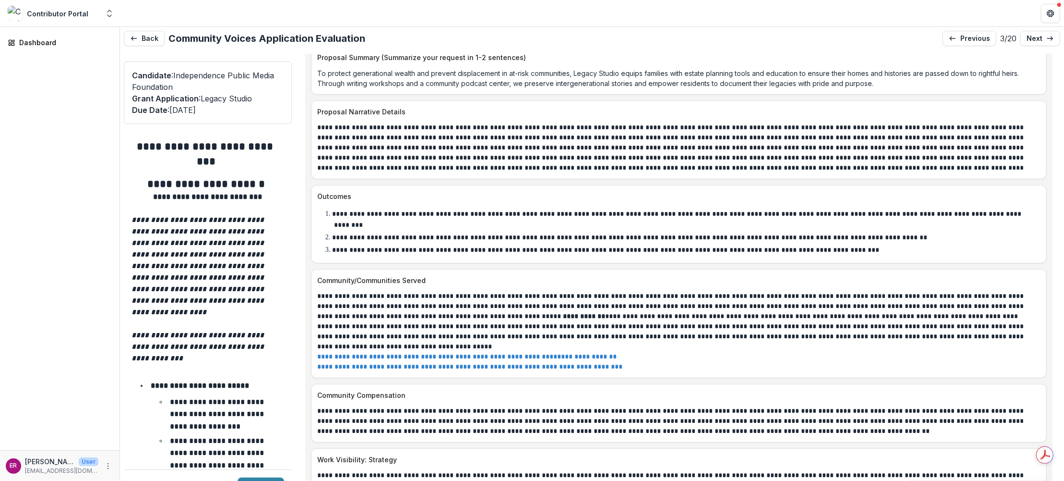
click at [1021, 122] on p at bounding box center [676, 147] width 718 height 50
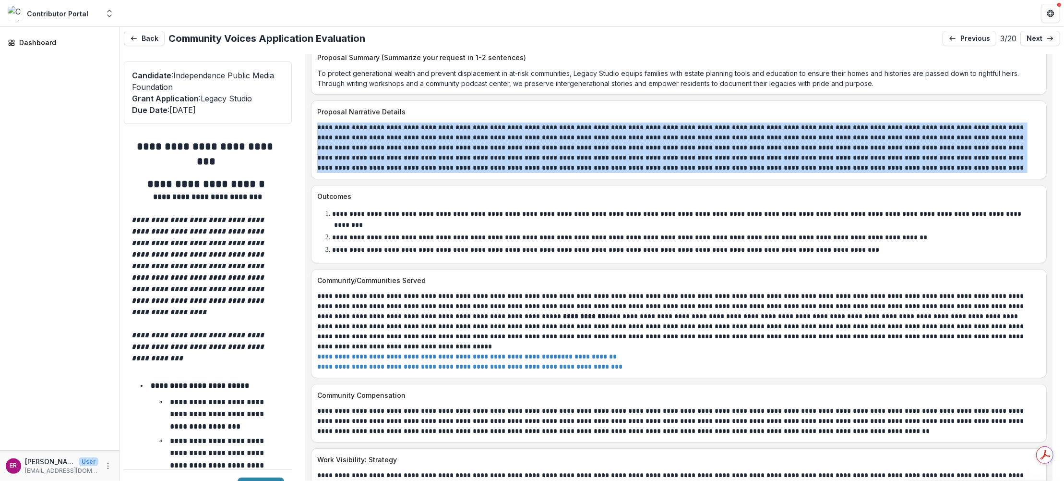
drag, startPoint x: 1021, startPoint y: 121, endPoint x: 324, endPoint y: 86, distance: 698.0
click at [324, 122] on p at bounding box center [676, 147] width 718 height 50
copy p "**********"
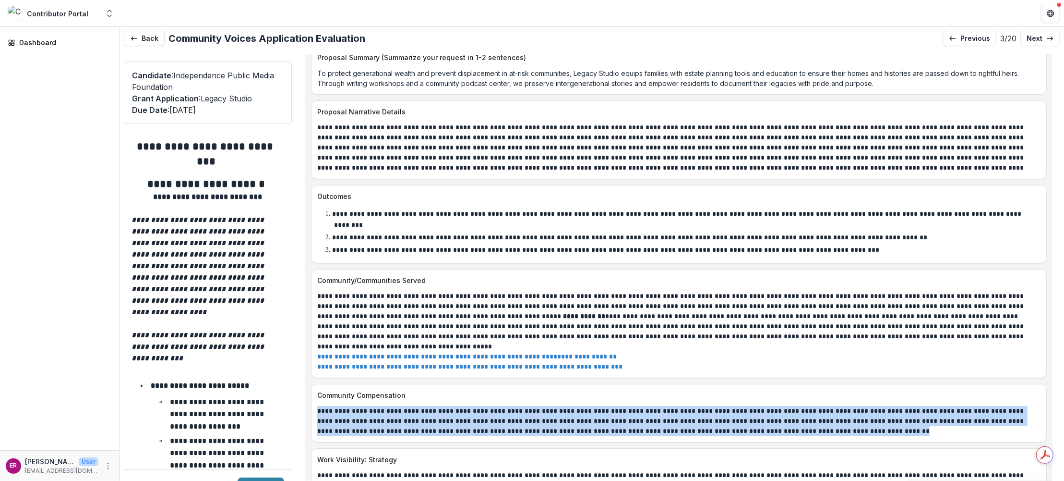
drag, startPoint x: 764, startPoint y: 373, endPoint x: 317, endPoint y: 356, distance: 447.8
click at [317, 406] on p "**********" at bounding box center [676, 421] width 718 height 30
copy p "**********"
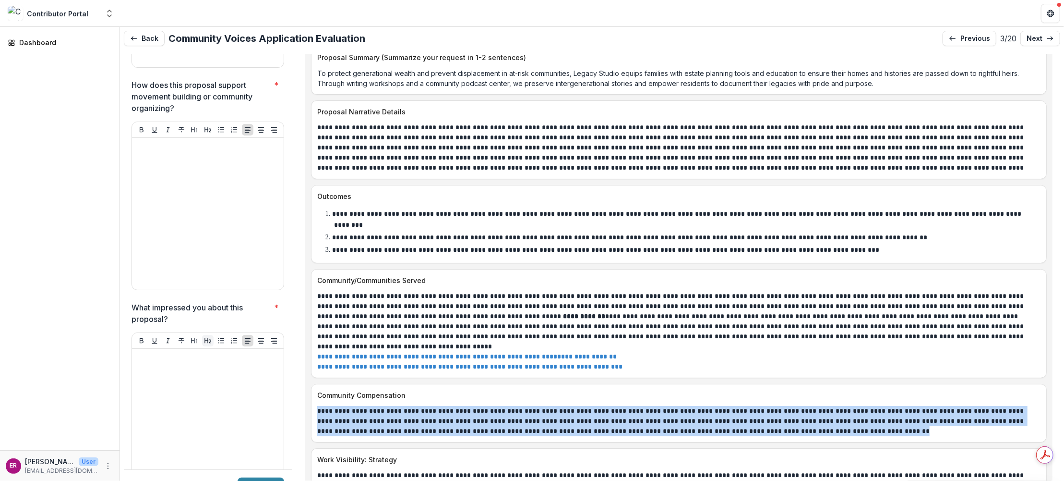
scroll to position [3409, 0]
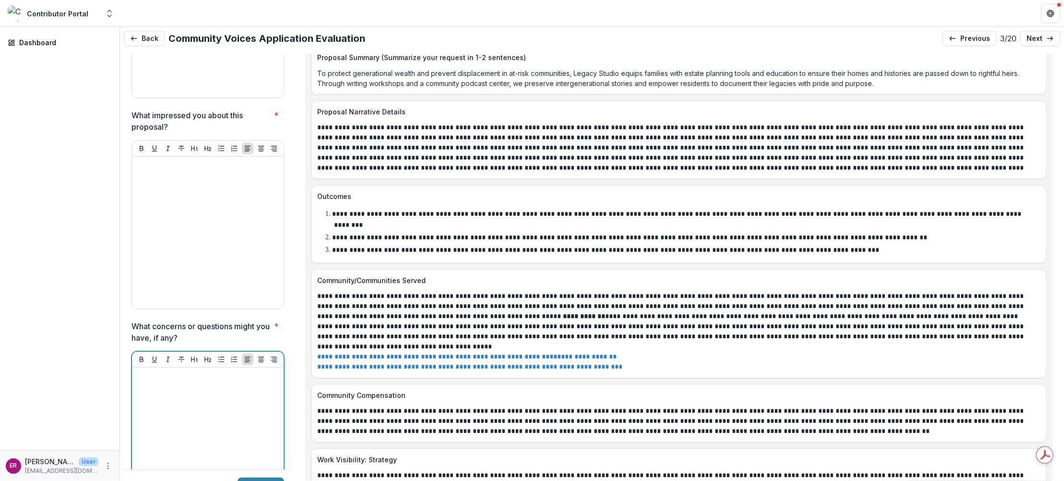
click at [159, 371] on div at bounding box center [208, 443] width 144 height 144
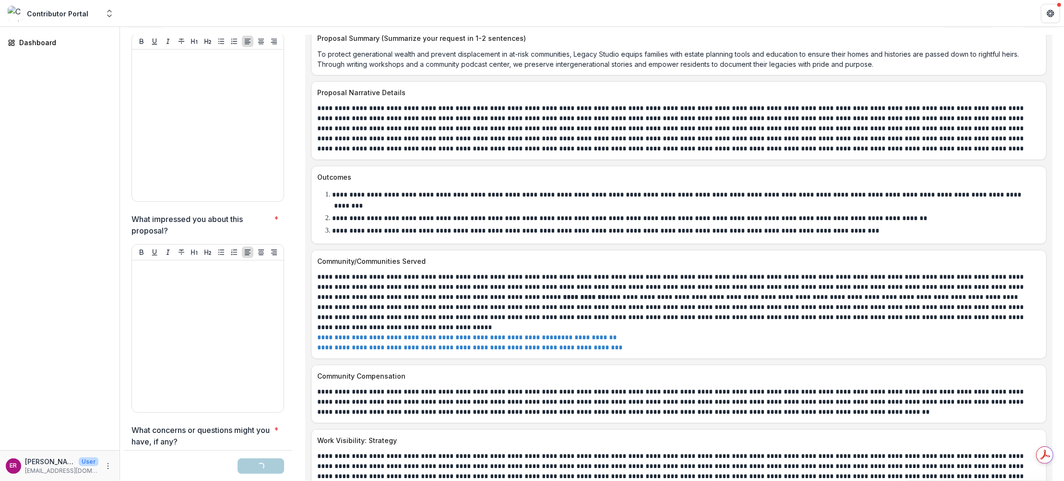
scroll to position [3240, 0]
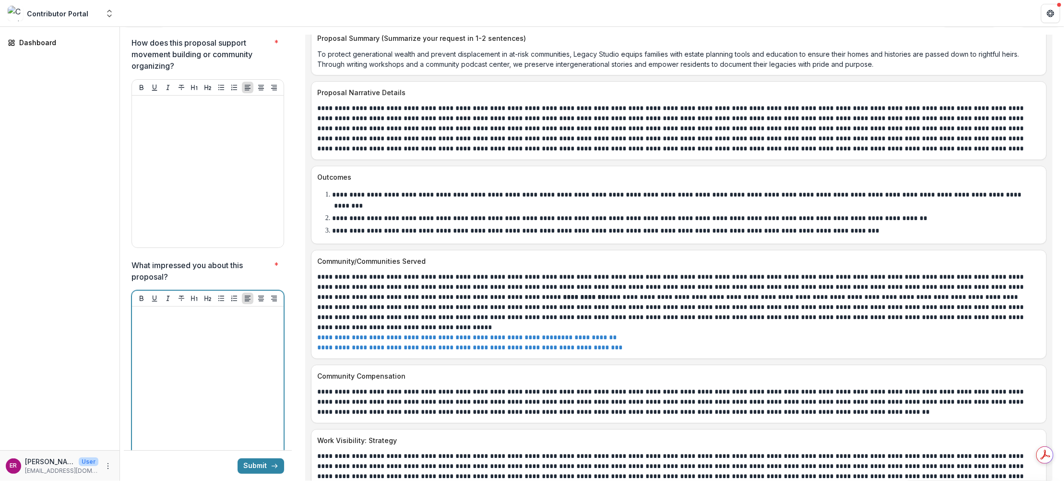
click at [168, 310] on div at bounding box center [208, 382] width 144 height 144
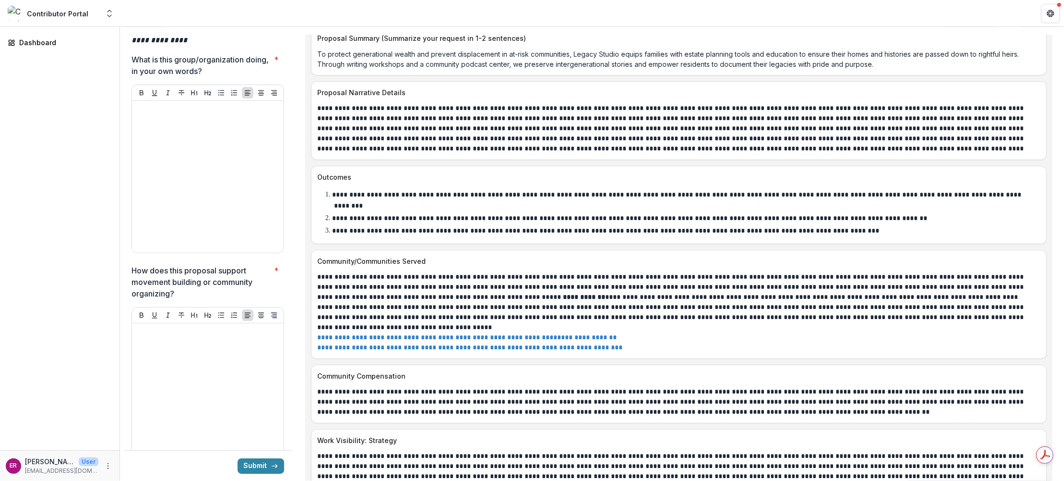
scroll to position [2952, 0]
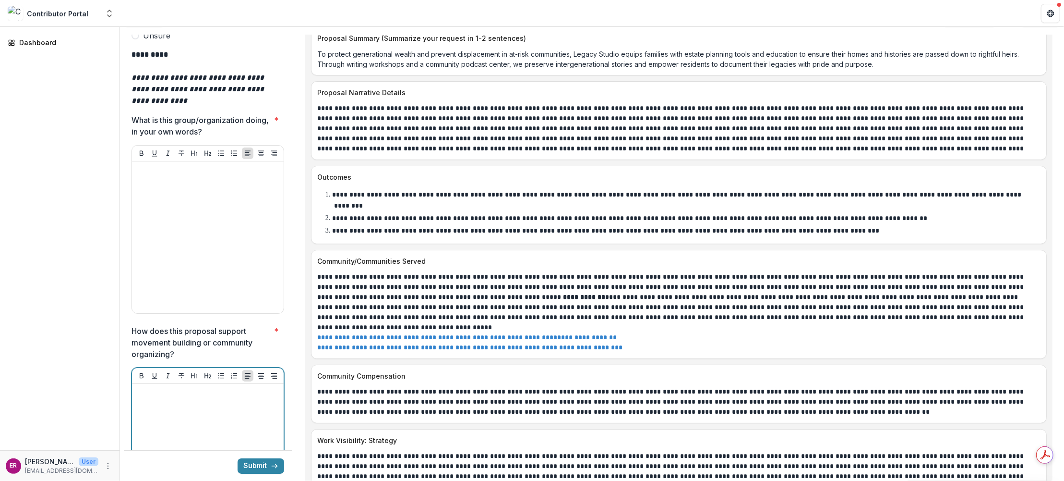
click at [154, 387] on p at bounding box center [208, 392] width 144 height 11
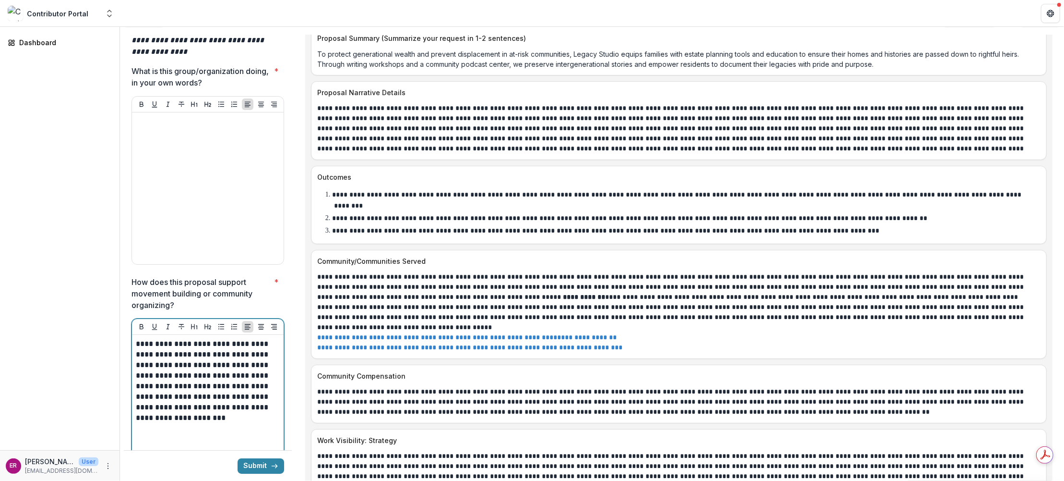
scroll to position [3048, 0]
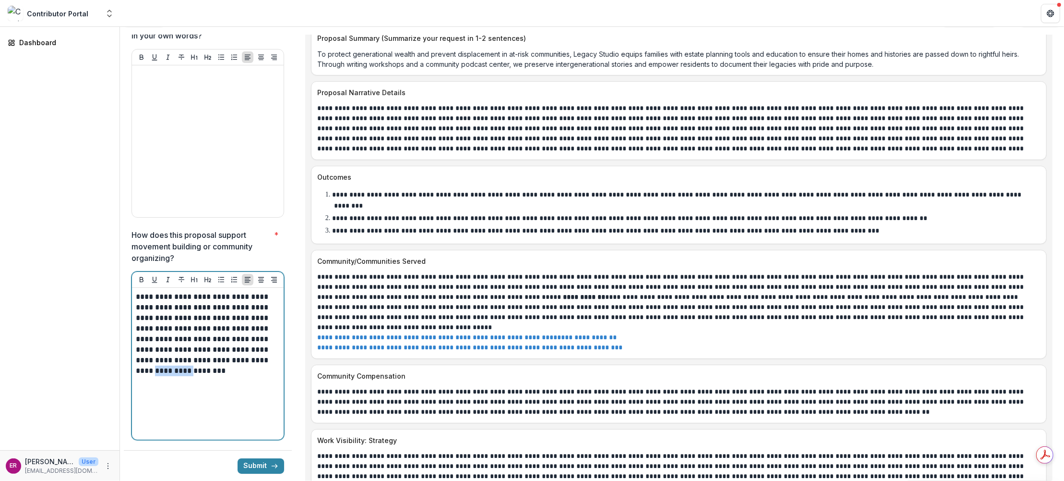
drag, startPoint x: 172, startPoint y: 322, endPoint x: 131, endPoint y: 324, distance: 41.4
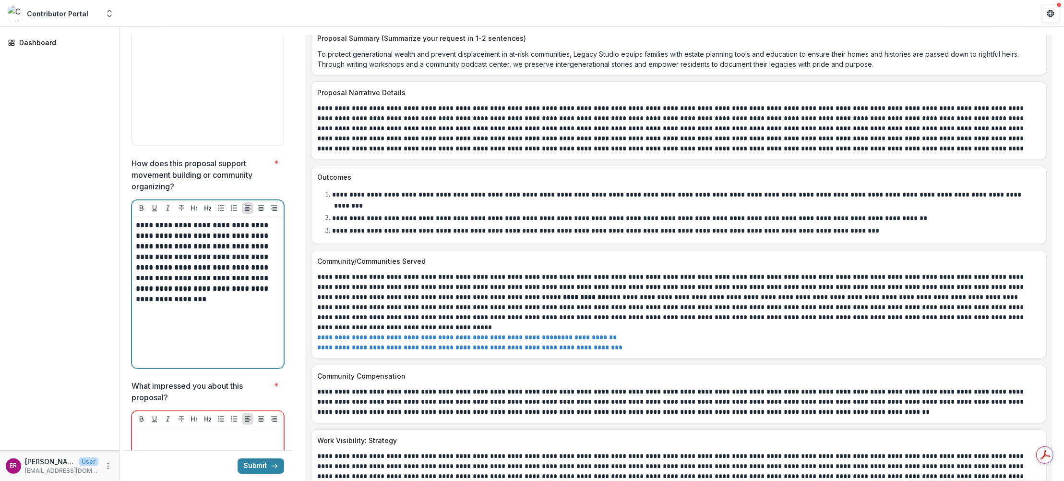
scroll to position [3192, 0]
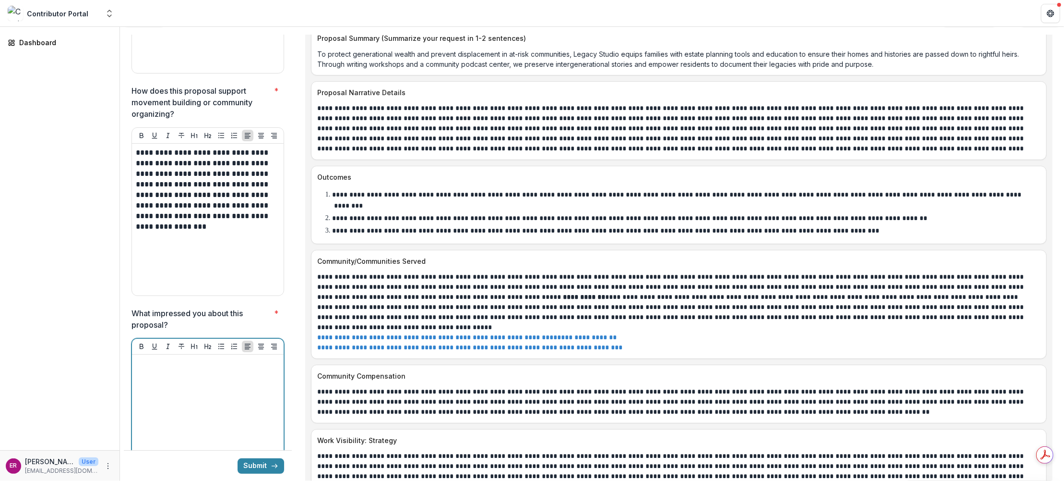
click at [188, 358] on div at bounding box center [208, 430] width 144 height 144
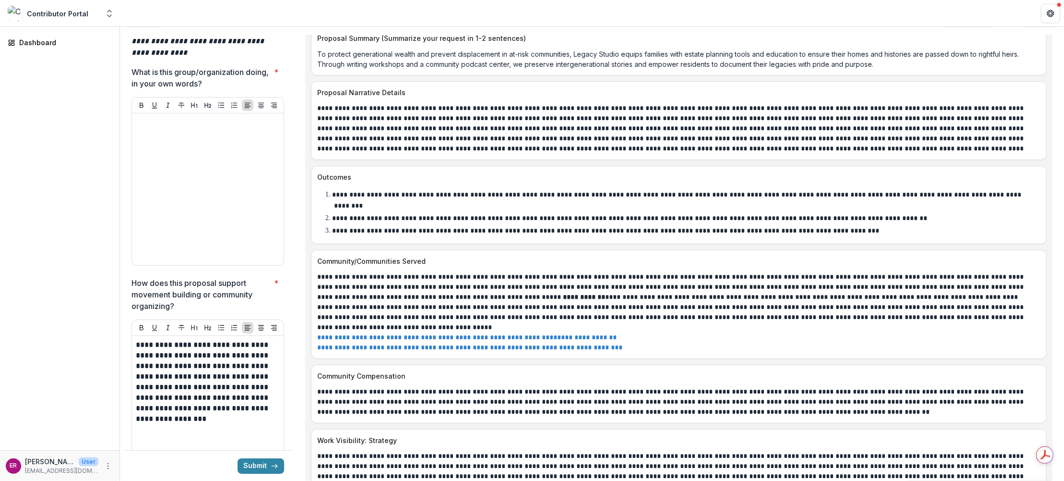
scroll to position [2856, 0]
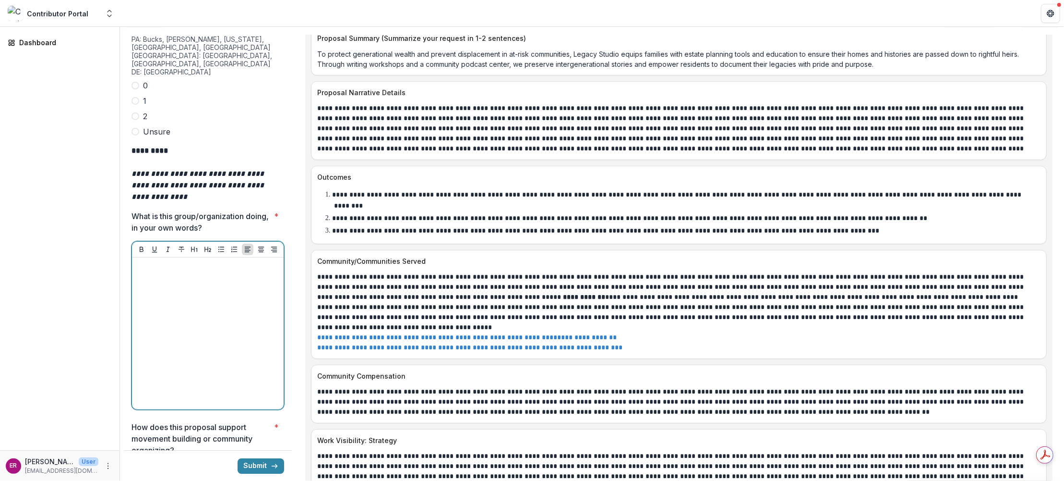
click at [175, 261] on div at bounding box center [208, 333] width 144 height 144
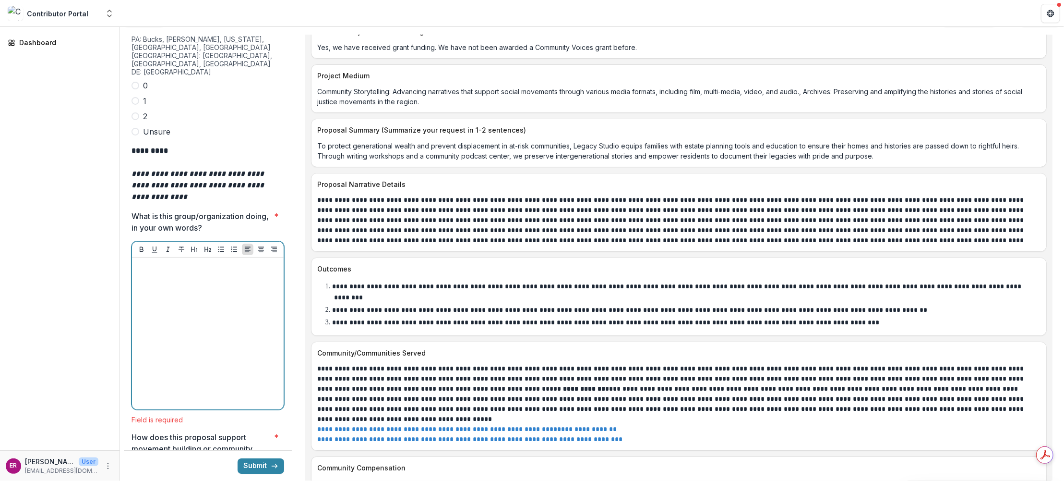
scroll to position [4177, 0]
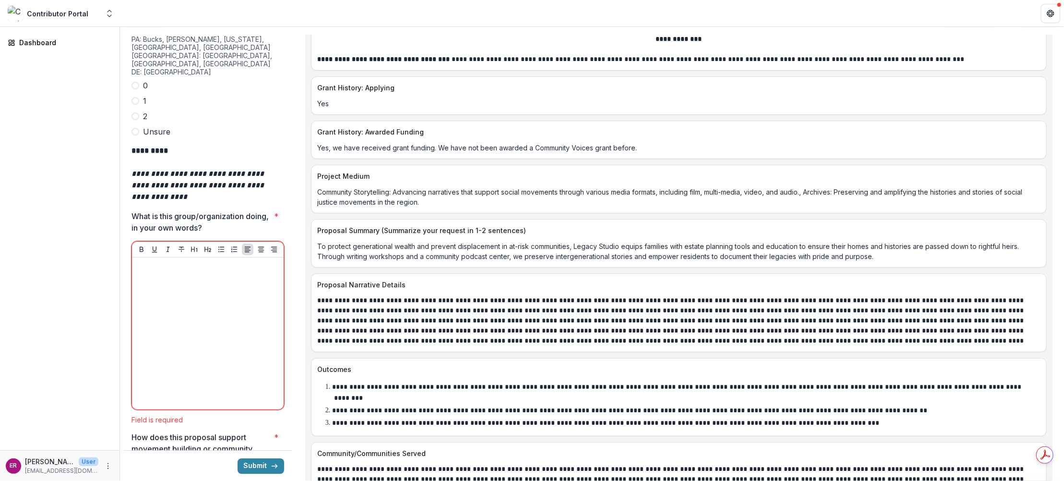
click at [423, 187] on p "Community Storytelling: Advancing narratives that support social movements thro…" at bounding box center [679, 197] width 724 height 20
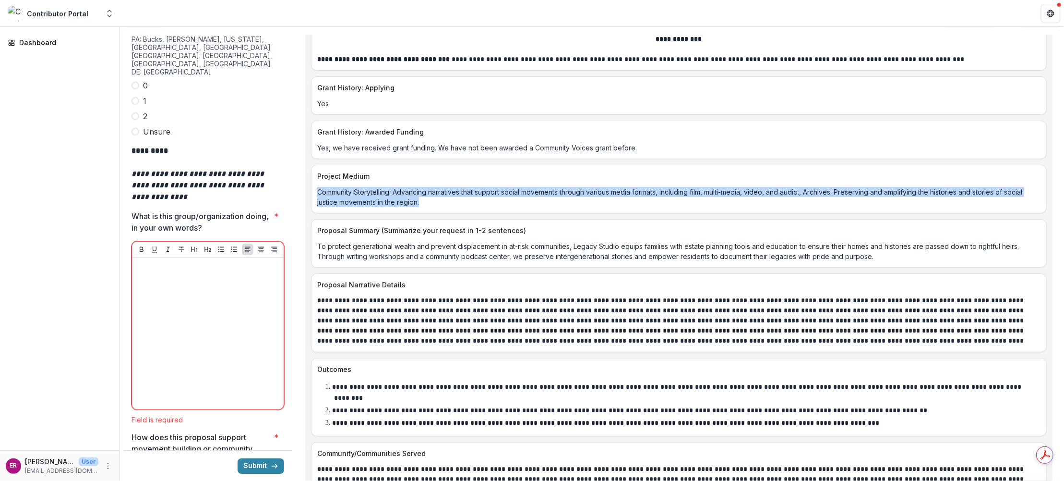
drag, startPoint x: 421, startPoint y: 152, endPoint x: 317, endPoint y: 149, distance: 103.7
click at [317, 187] on div "Community Storytelling: Advancing narratives that support social movements thro…" at bounding box center [679, 197] width 735 height 20
copy p "Community Storytelling: Advancing narratives that support social movements thro…"
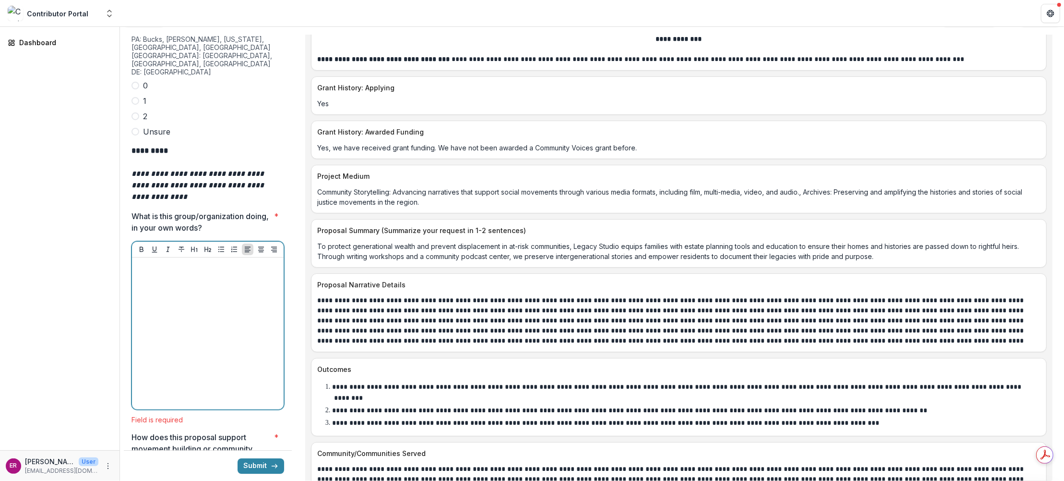
click at [150, 261] on p at bounding box center [208, 266] width 144 height 11
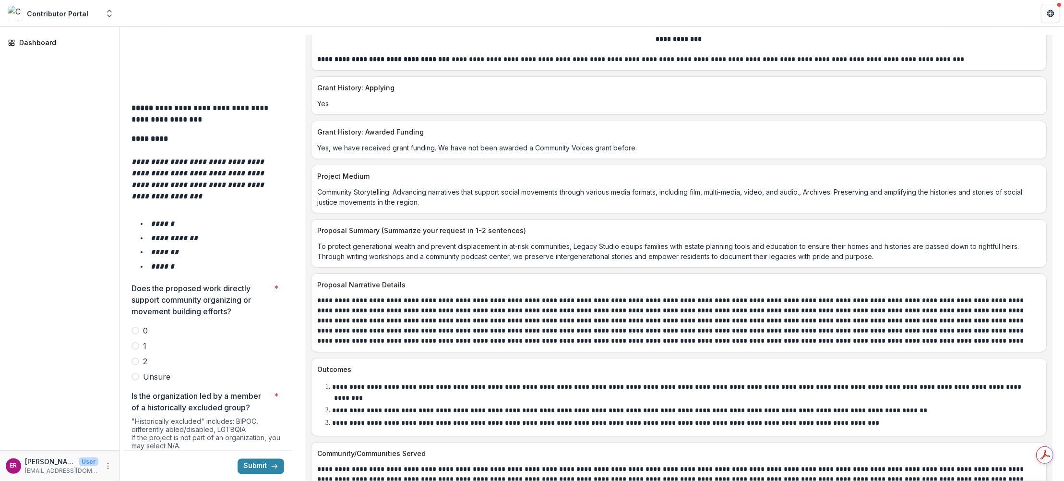
scroll to position [1703, 0]
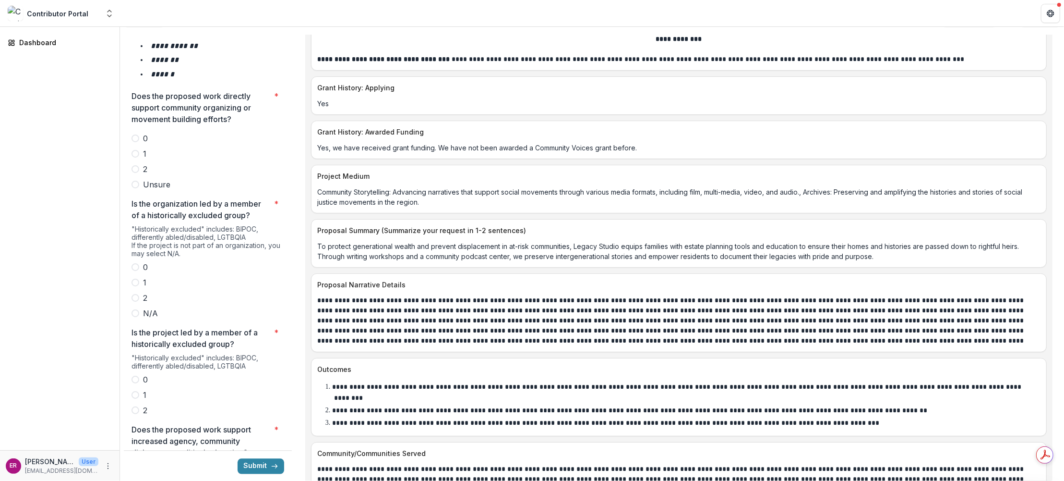
click at [136, 150] on span at bounding box center [136, 154] width 8 height 8
click at [135, 294] on span at bounding box center [136, 298] width 8 height 8
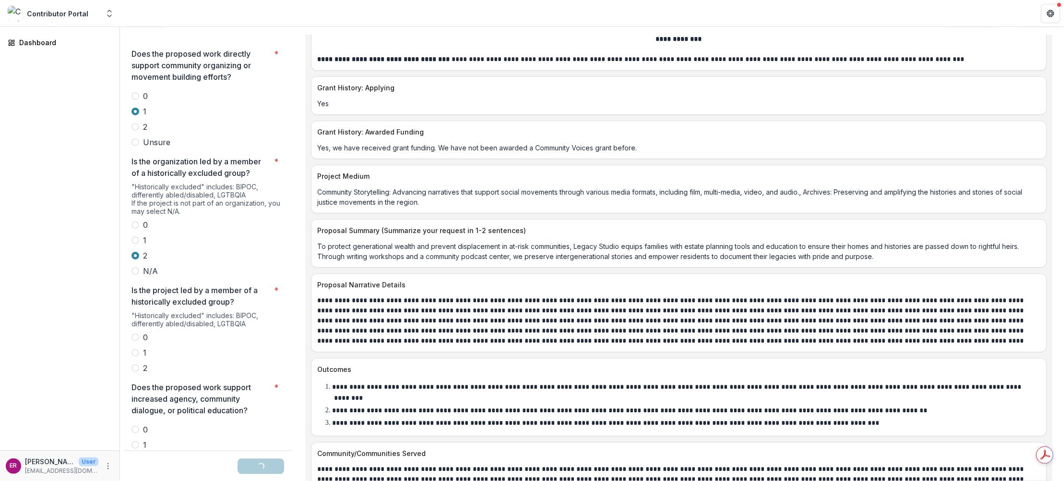
scroll to position [1800, 0]
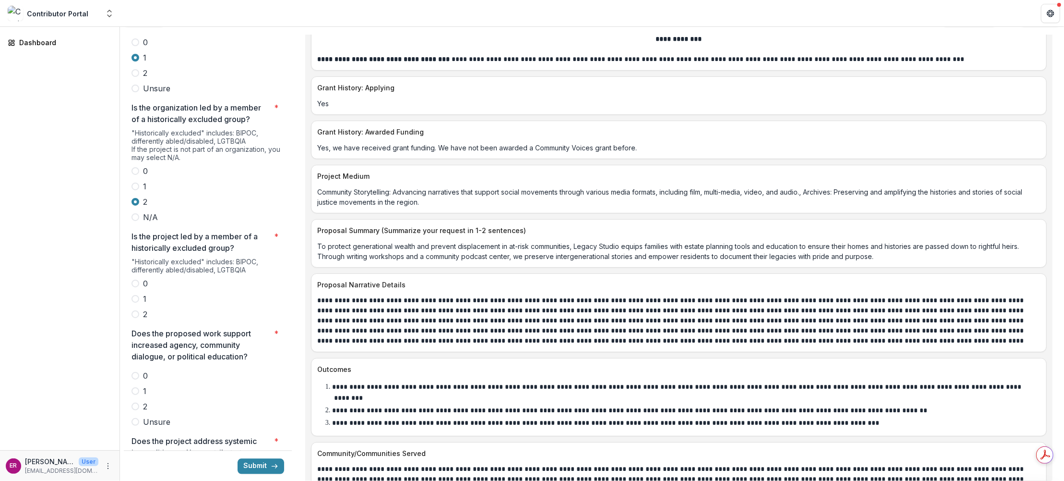
click at [137, 310] on span at bounding box center [136, 314] width 8 height 8
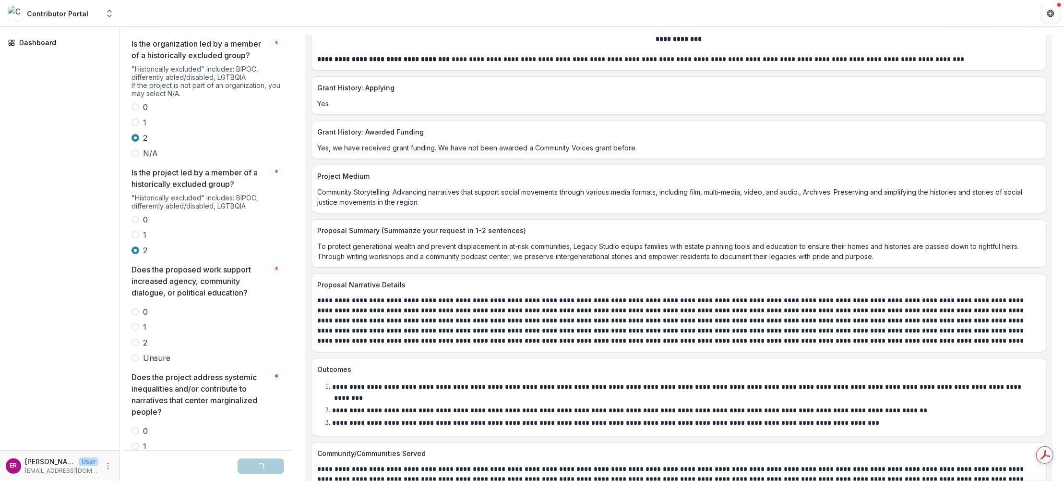
scroll to position [1944, 0]
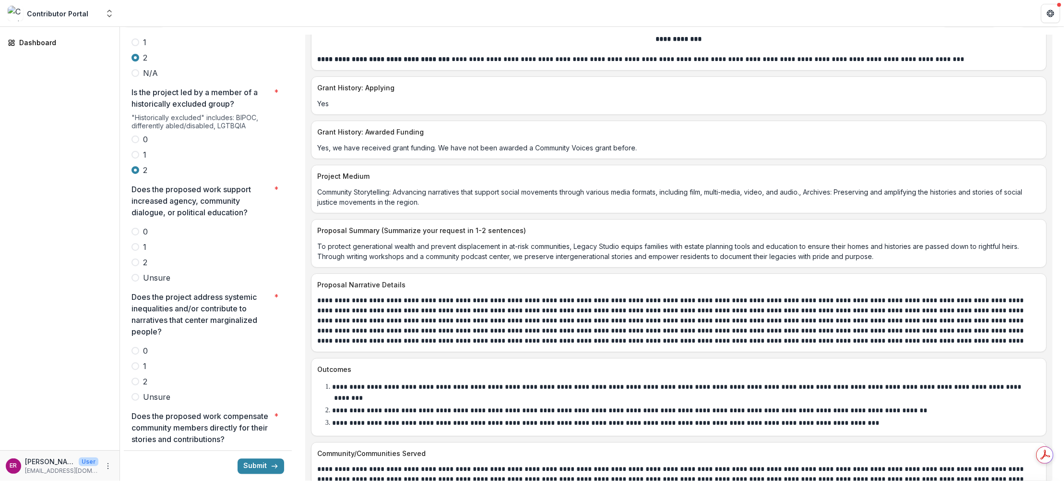
click at [135, 274] on span at bounding box center [136, 278] width 8 height 8
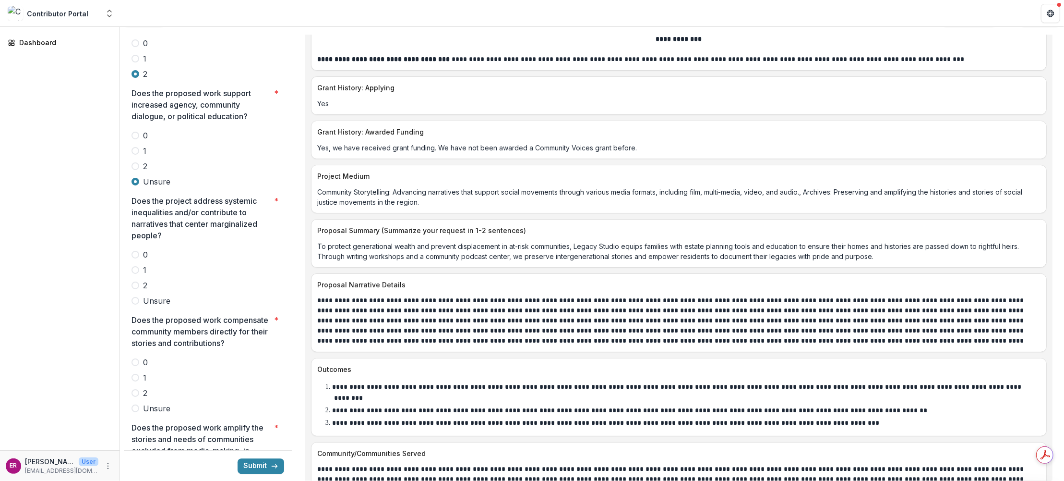
click at [134, 281] on span at bounding box center [136, 285] width 8 height 8
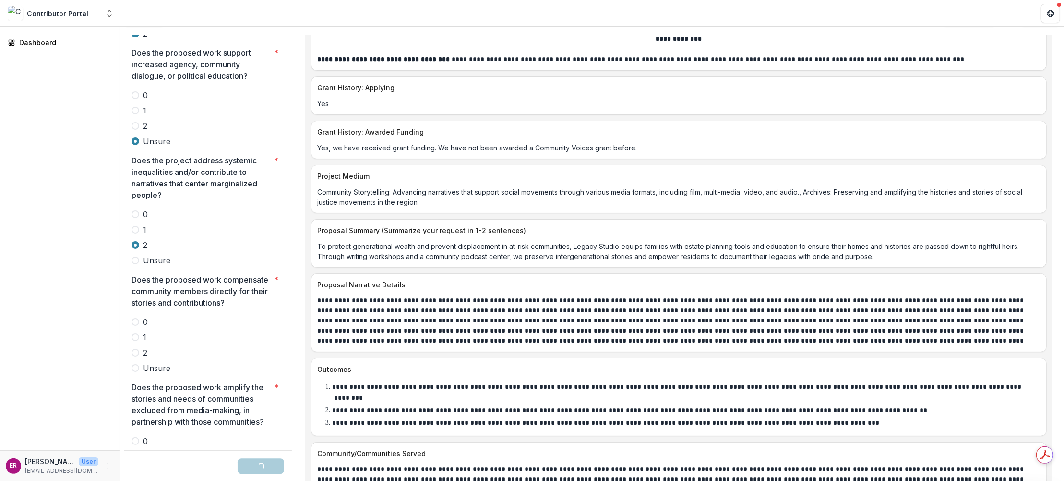
scroll to position [2184, 0]
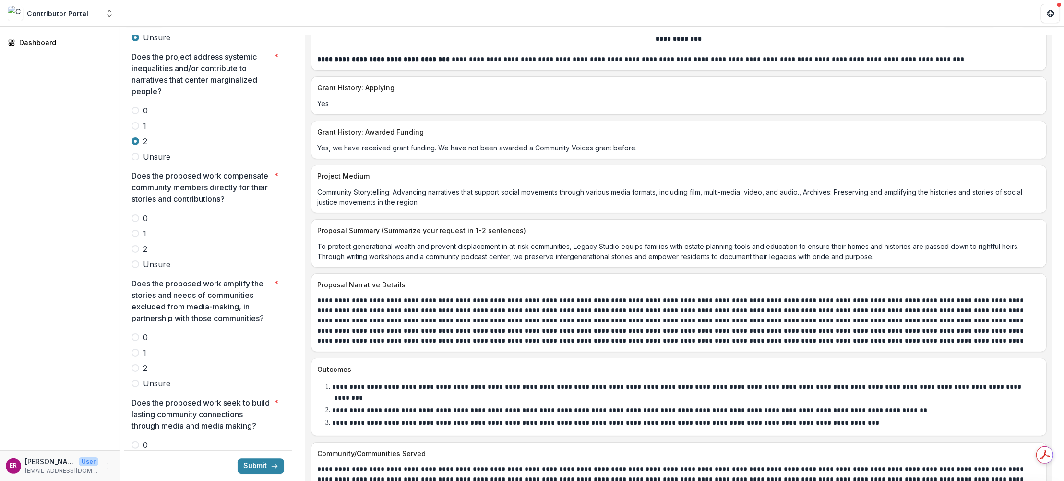
click at [133, 245] on span at bounding box center [136, 249] width 8 height 8
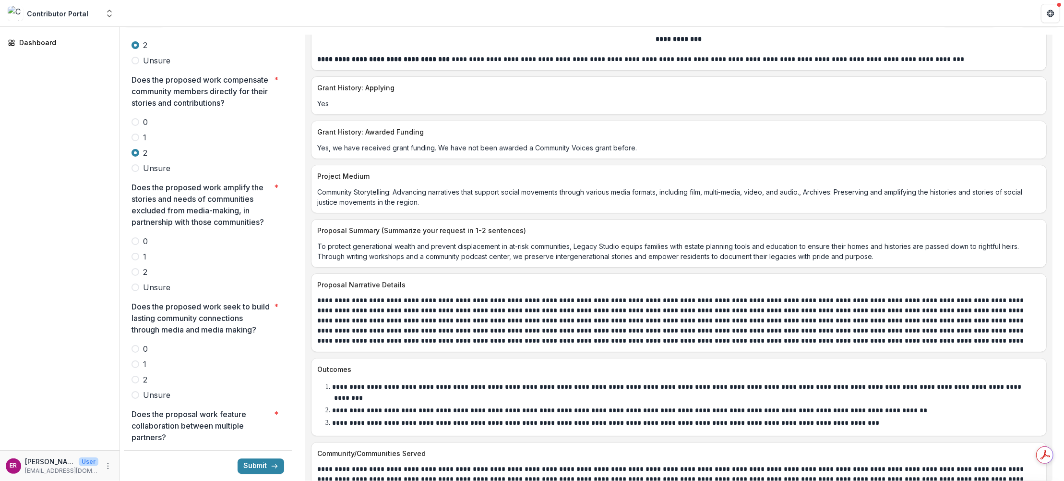
click at [134, 253] on span at bounding box center [136, 257] width 8 height 8
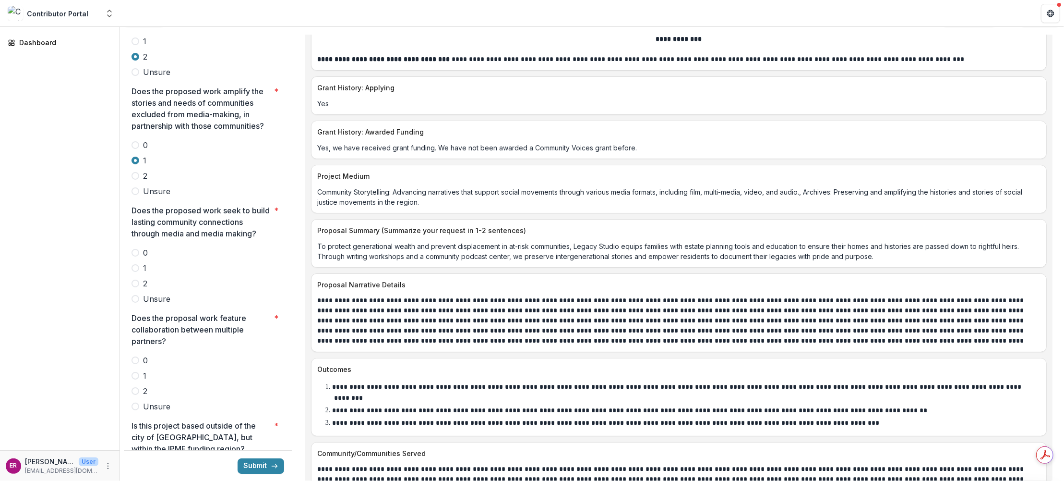
click at [136, 295] on span at bounding box center [136, 299] width 8 height 8
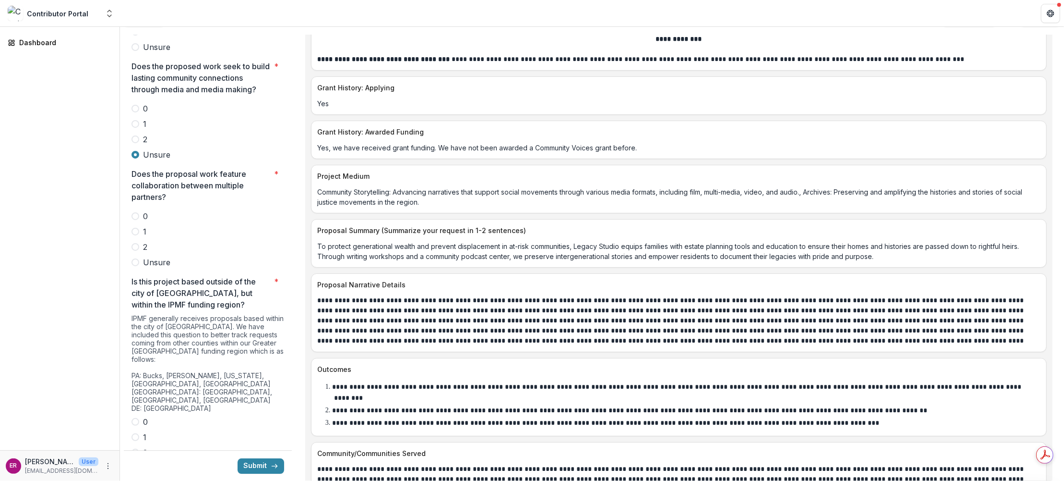
click at [135, 212] on span at bounding box center [136, 216] width 8 height 8
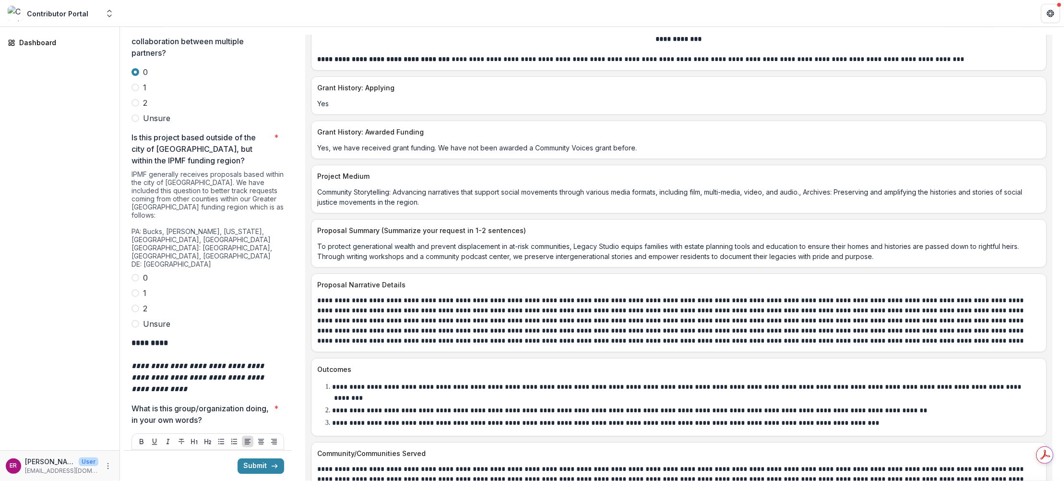
click at [136, 274] on span at bounding box center [136, 278] width 8 height 8
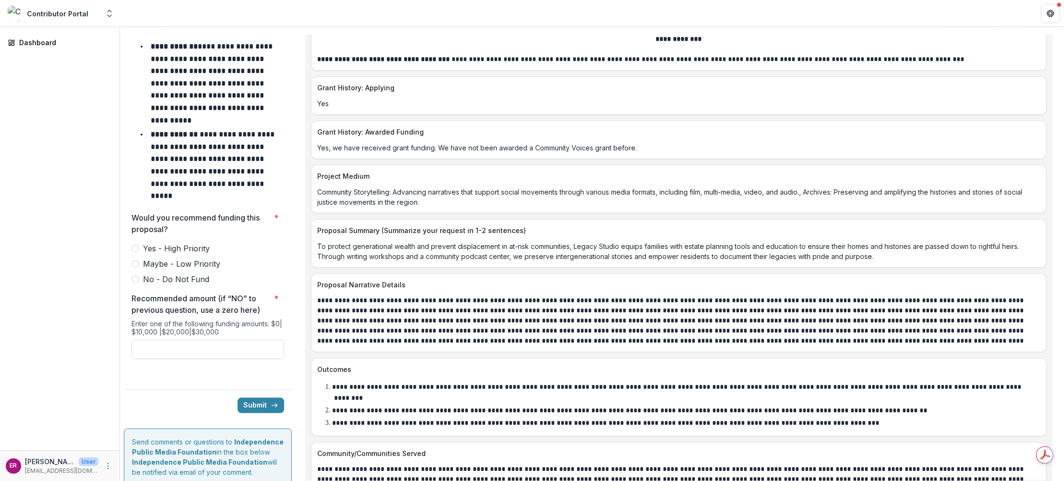
scroll to position [4182, 0]
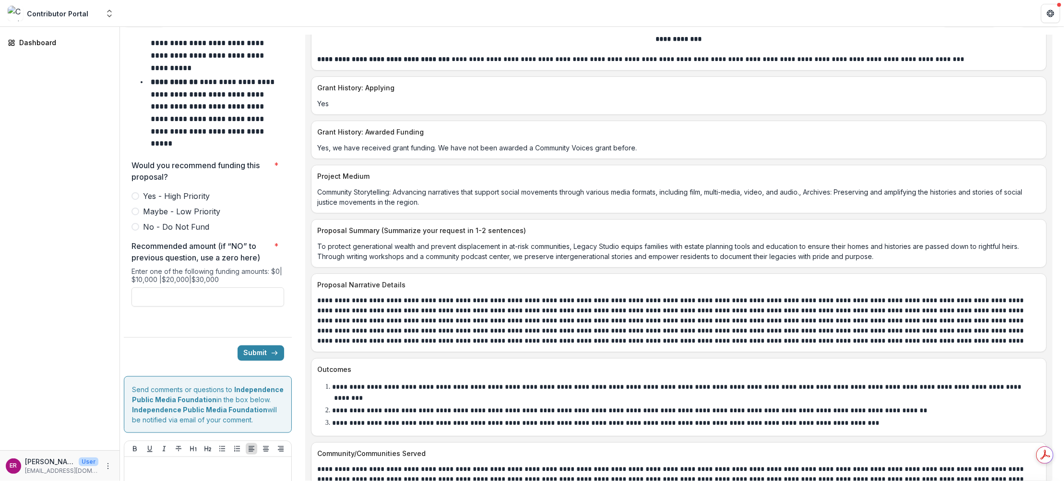
click at [136, 207] on span at bounding box center [136, 211] width 8 height 8
click at [165, 287] on input "Recommended amount (if “NO” to previous question, use a zero here) *" at bounding box center [208, 296] width 153 height 19
type input "*******"
click at [145, 460] on div at bounding box center [207, 484] width 159 height 48
click at [153, 460] on p at bounding box center [207, 465] width 159 height 11
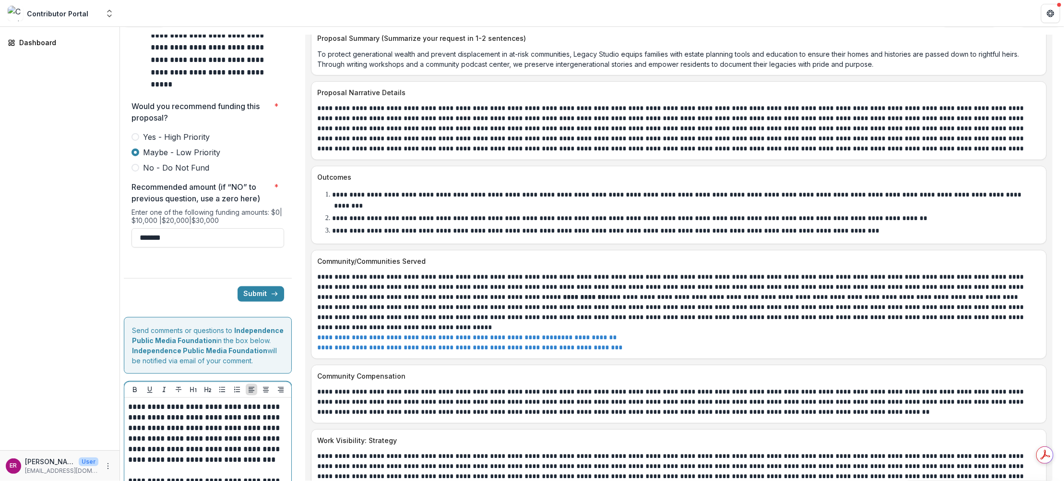
scroll to position [4278, 0]
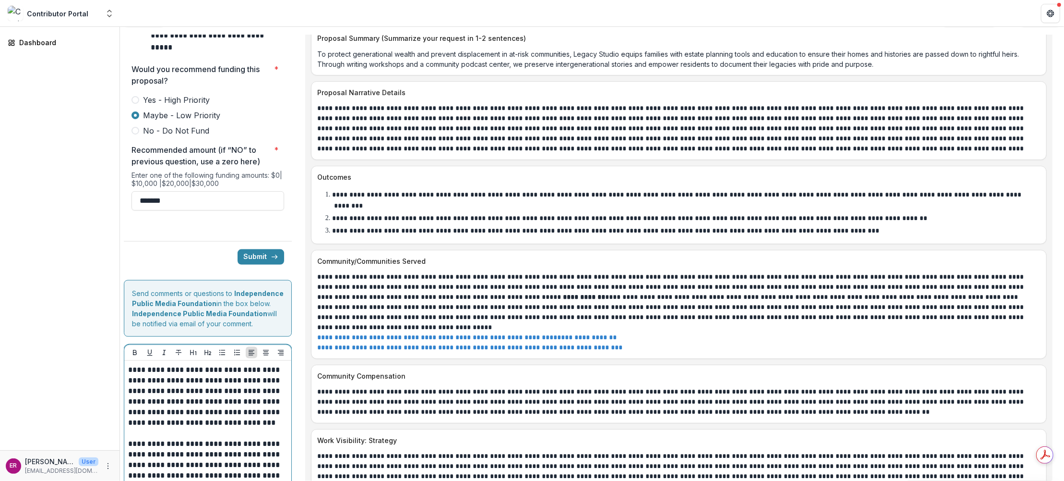
click at [241, 445] on p "**********" at bounding box center [205, 476] width 154 height 63
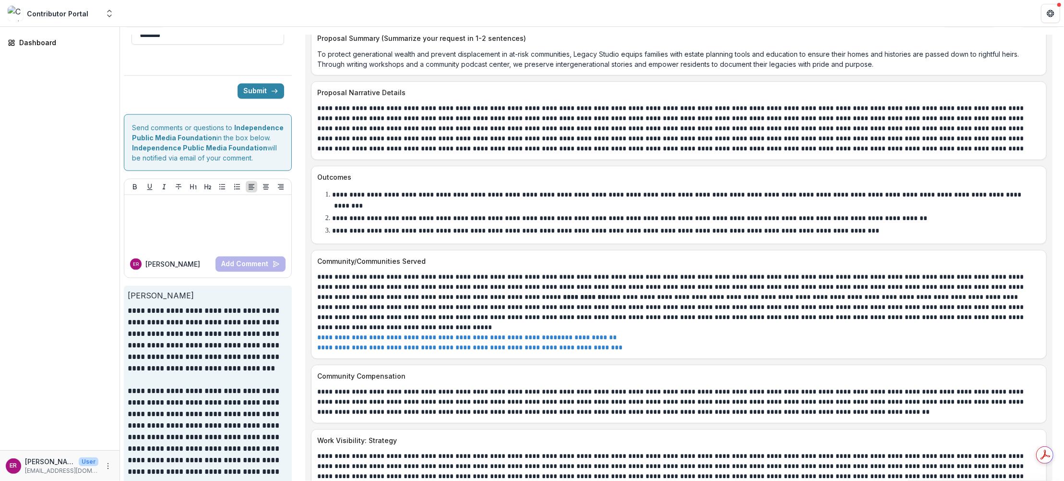
scroll to position [4501, 0]
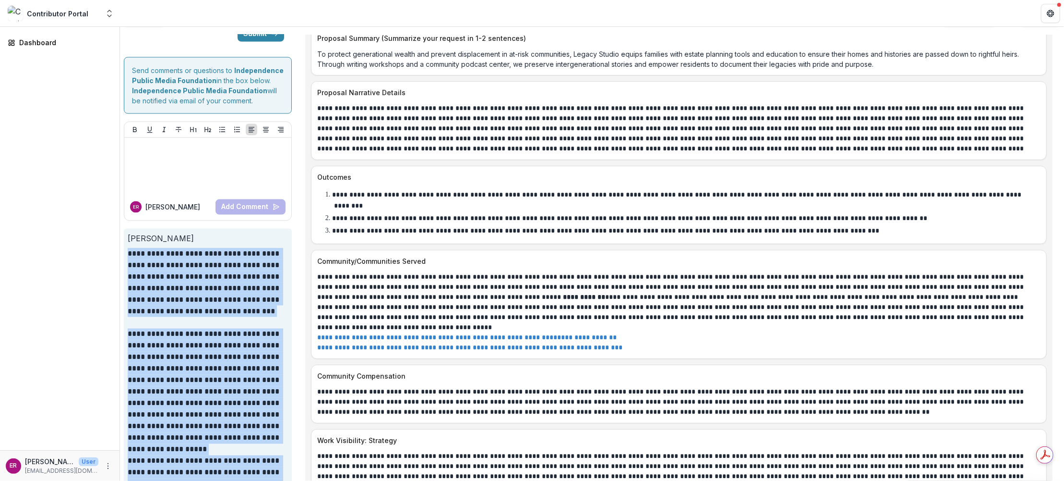
drag, startPoint x: 259, startPoint y: 461, endPoint x: 124, endPoint y: 191, distance: 302.1
click at [124, 229] on div "**********" at bounding box center [208, 384] width 168 height 311
copy div "**********"
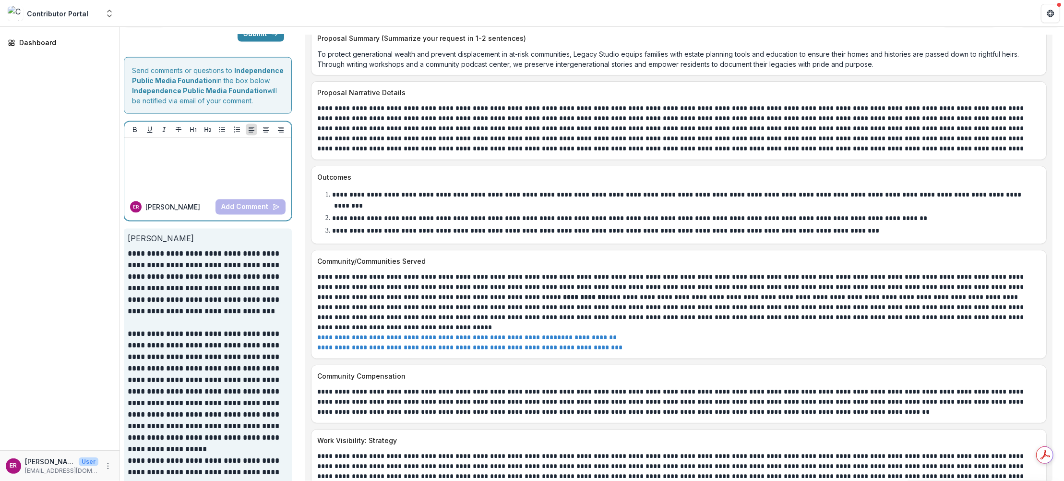
click at [154, 142] on p at bounding box center [206, 147] width 157 height 11
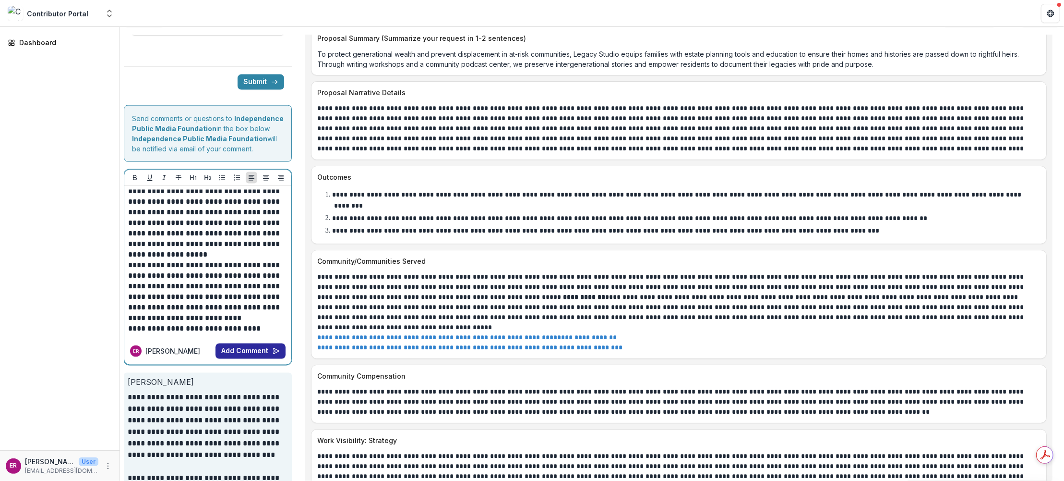
scroll to position [4597, 0]
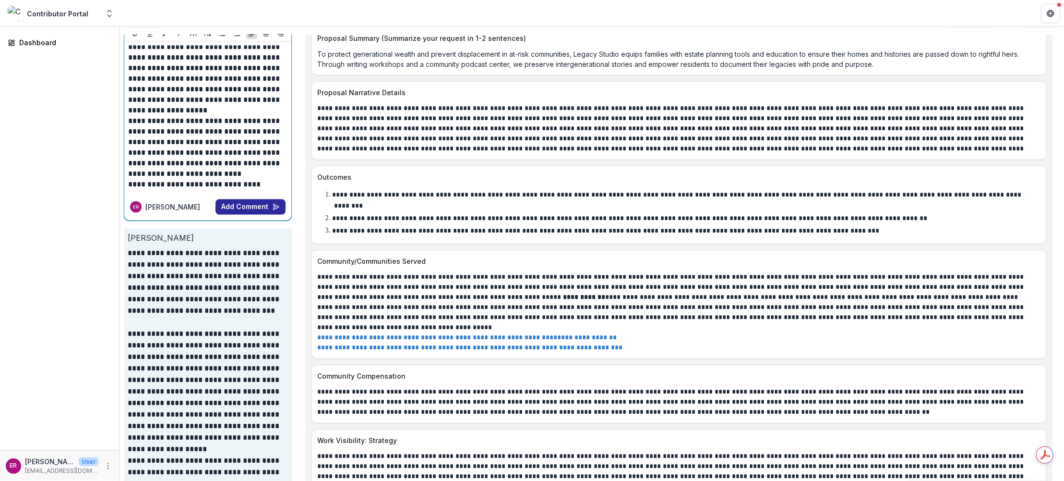
click at [252, 199] on button "Add Comment" at bounding box center [251, 206] width 70 height 15
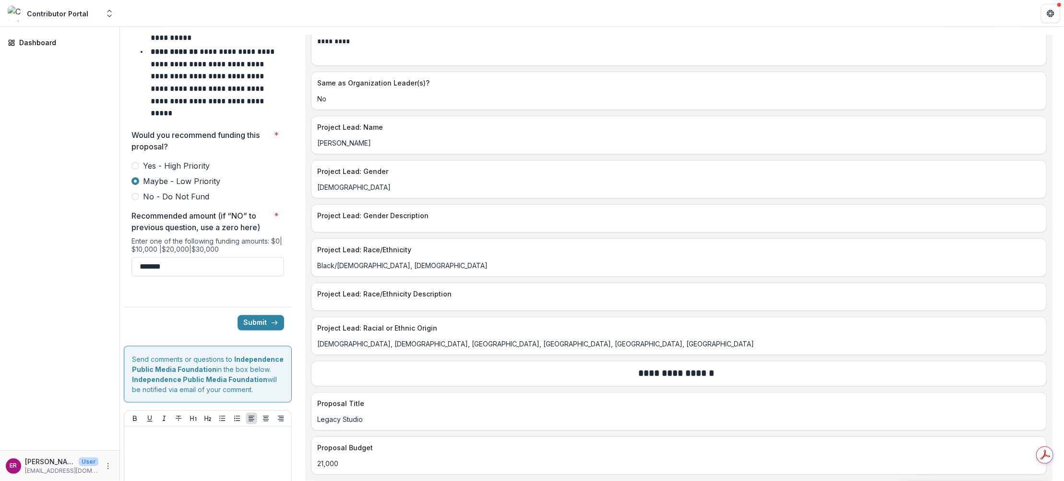
scroll to position [4165, 0]
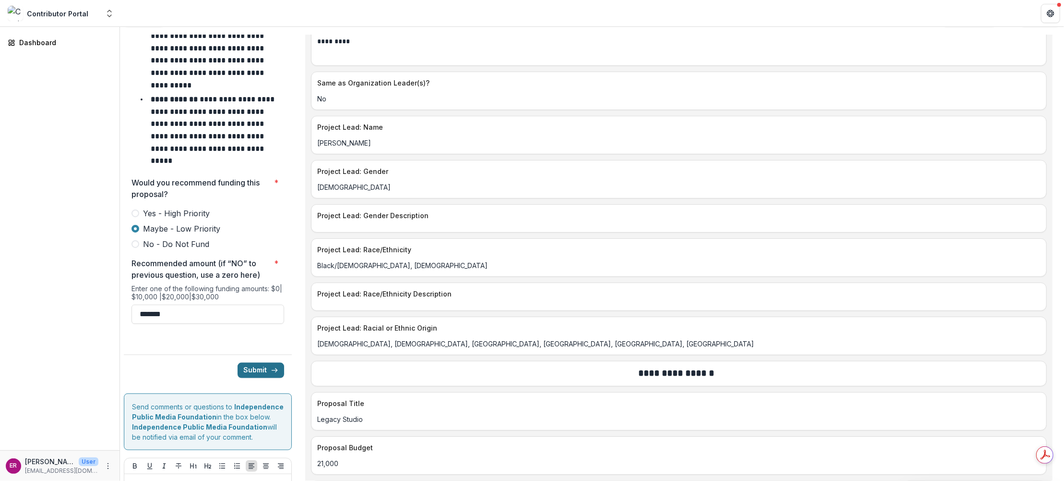
click at [252, 362] on button "Submit" at bounding box center [261, 369] width 47 height 15
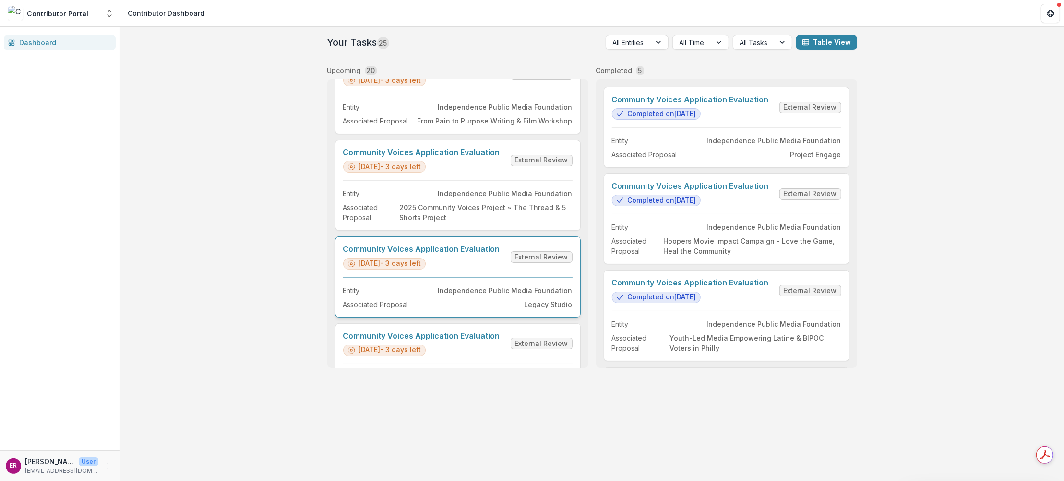
scroll to position [144, 0]
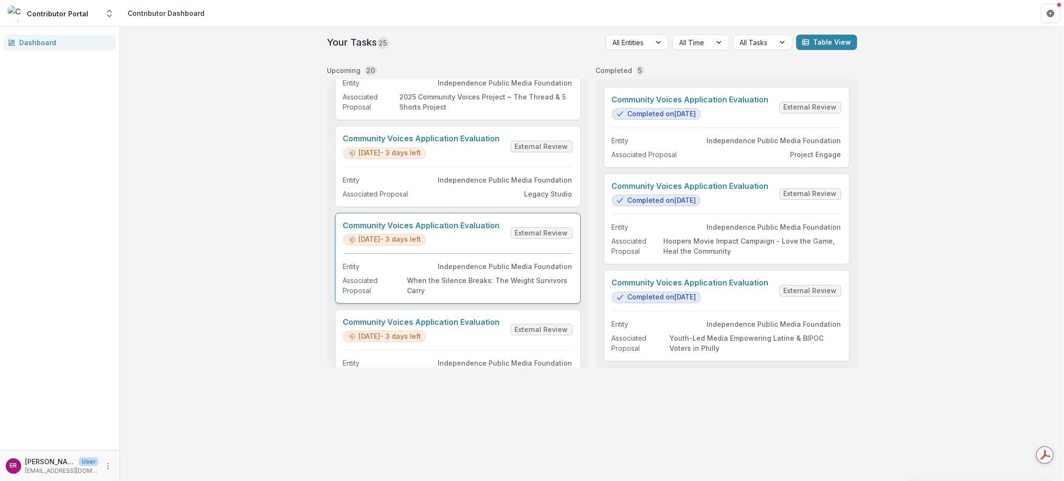
click at [451, 224] on link "Community Voices Application Evaluation" at bounding box center [421, 225] width 157 height 9
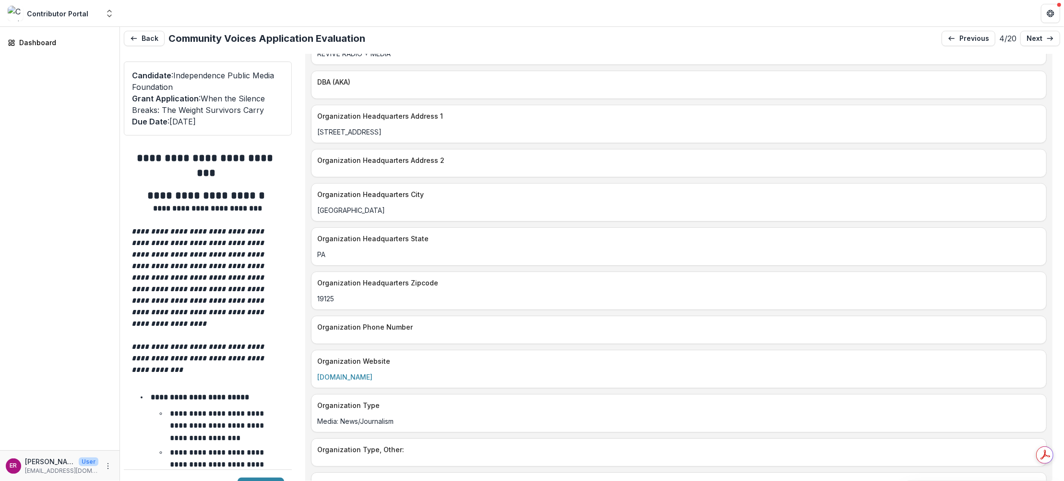
scroll to position [1248, 0]
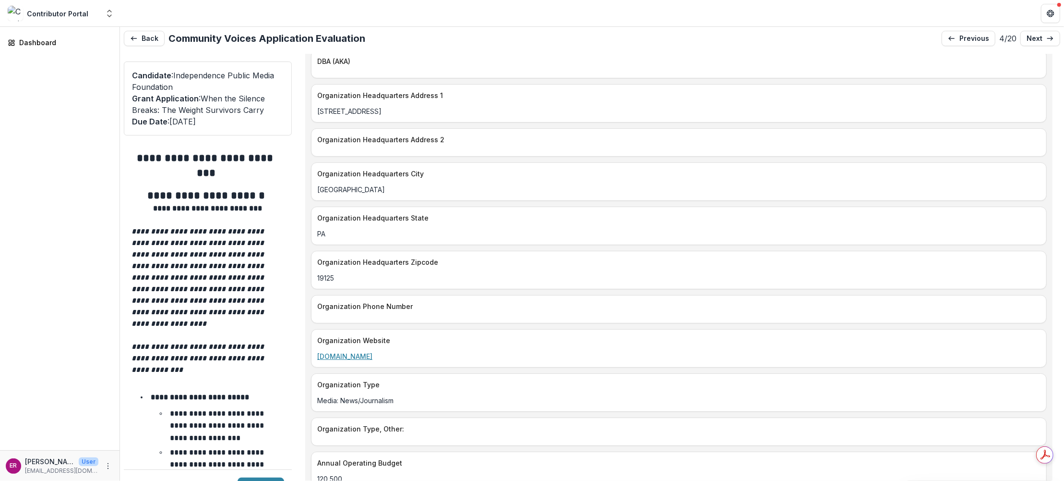
click at [361, 352] on link "REVIVEISALIVE.COM" at bounding box center [344, 356] width 55 height 8
drag, startPoint x: 391, startPoint y: 328, endPoint x: 317, endPoint y: 331, distance: 74.5
click at [317, 351] on p "REVIVEISALIVE.COM" at bounding box center [679, 356] width 724 height 10
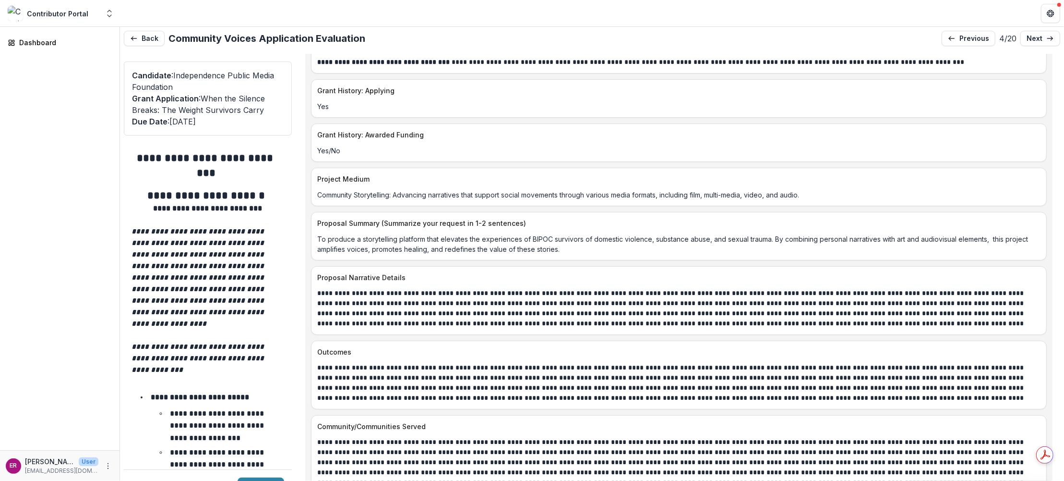
scroll to position [4081, 0]
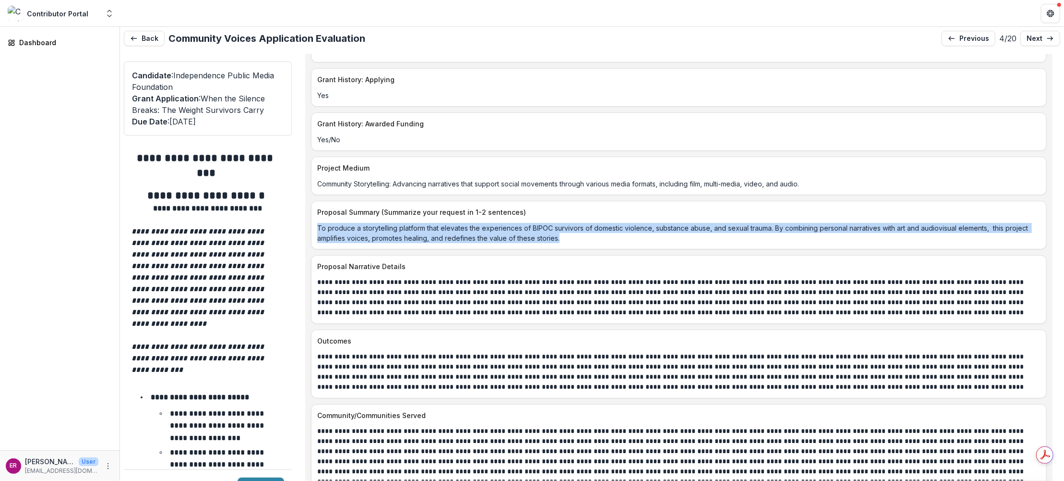
drag, startPoint x: 562, startPoint y: 193, endPoint x: 318, endPoint y: 186, distance: 244.0
click at [318, 223] on p "To produce a storytelling platform that elevates the experiences of BIPOC survi…" at bounding box center [679, 233] width 724 height 20
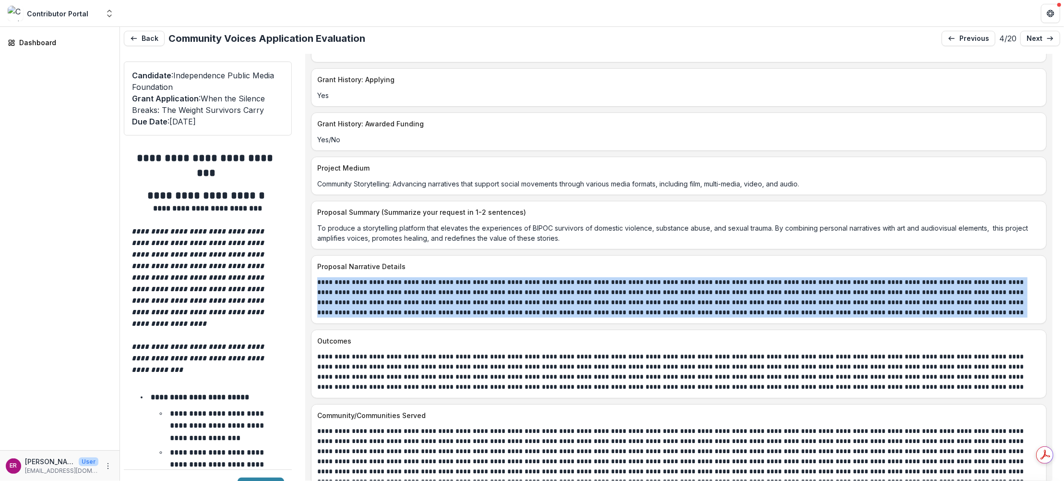
drag, startPoint x: 965, startPoint y: 265, endPoint x: 314, endPoint y: 237, distance: 651.2
click at [314, 277] on div "**********" at bounding box center [679, 297] width 735 height 40
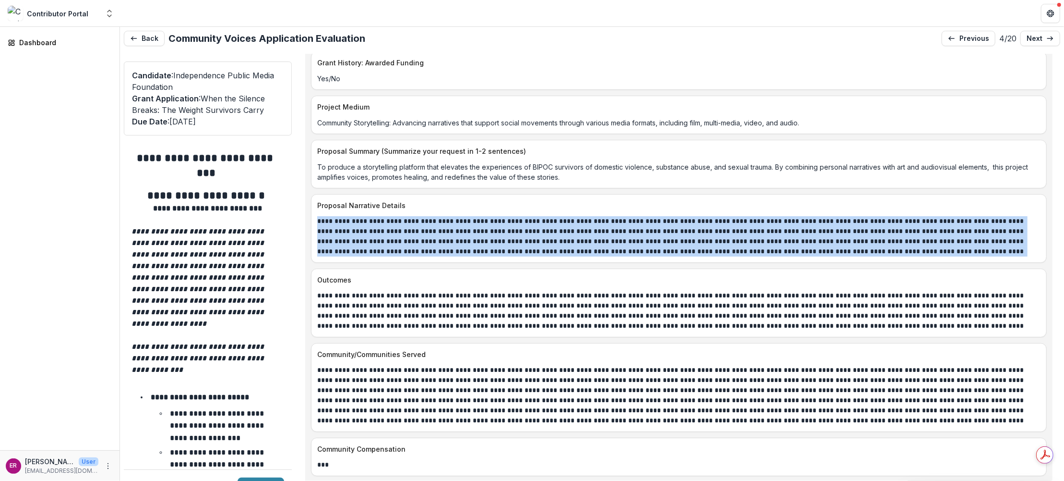
scroll to position [4177, 0]
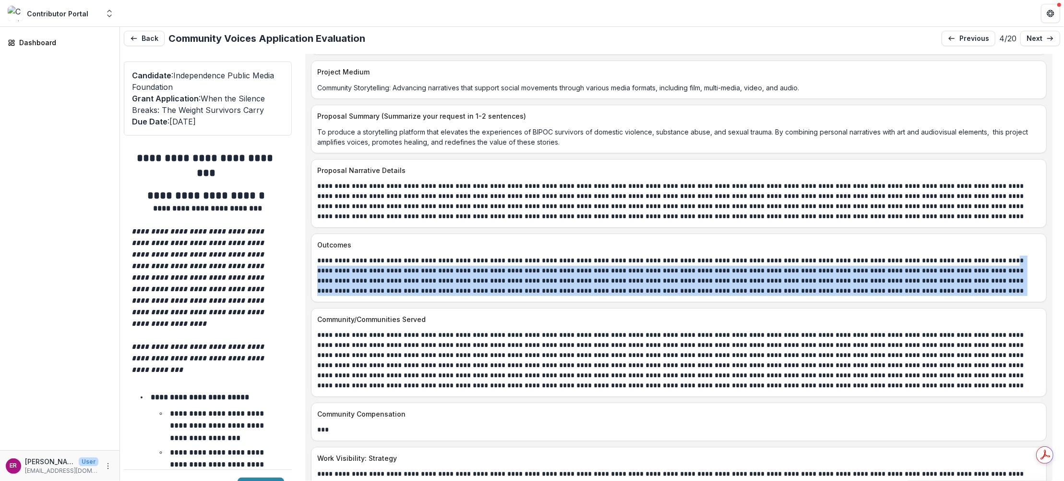
drag, startPoint x: 961, startPoint y: 213, endPoint x: 966, endPoint y: 244, distance: 31.6
click at [966, 255] on p "**********" at bounding box center [676, 275] width 718 height 40
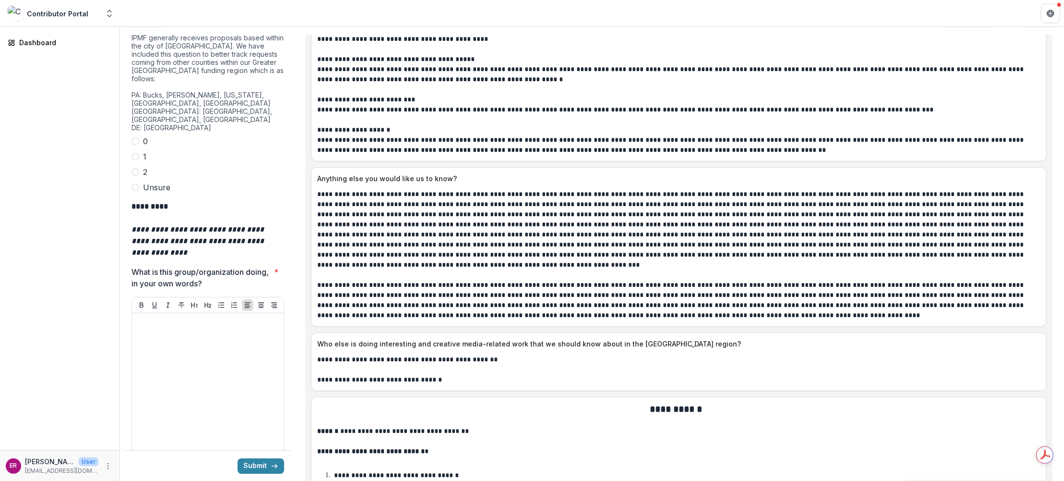
scroll to position [2881, 0]
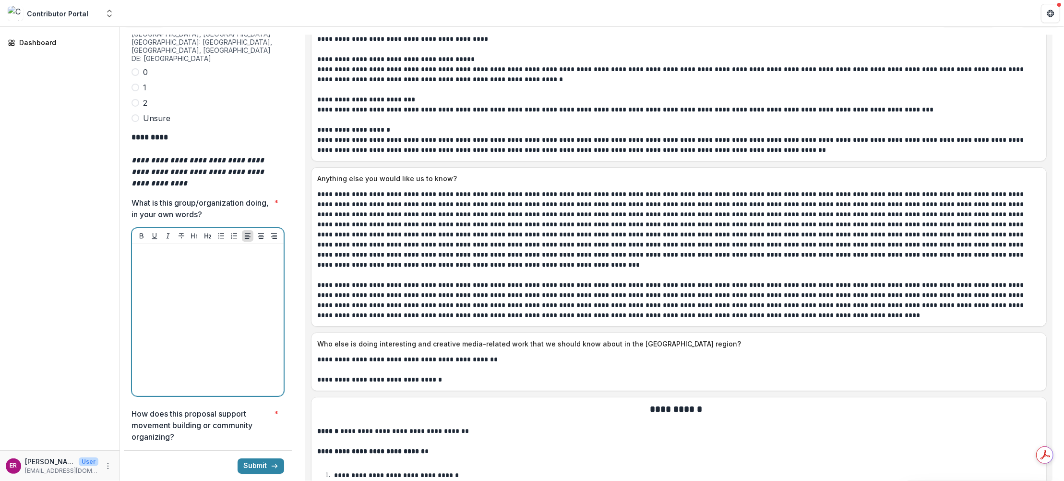
click at [168, 248] on div at bounding box center [208, 320] width 144 height 144
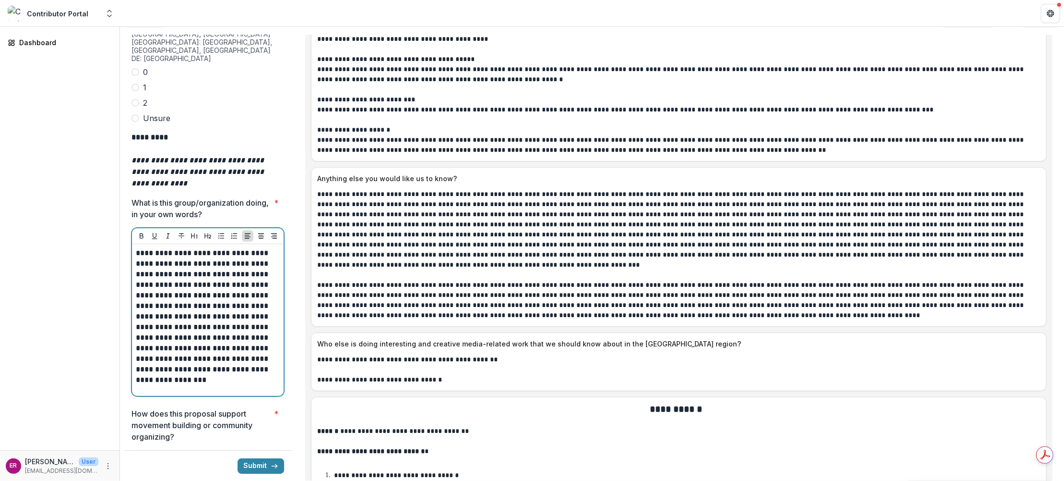
click at [251, 259] on p "**********" at bounding box center [207, 316] width 142 height 137
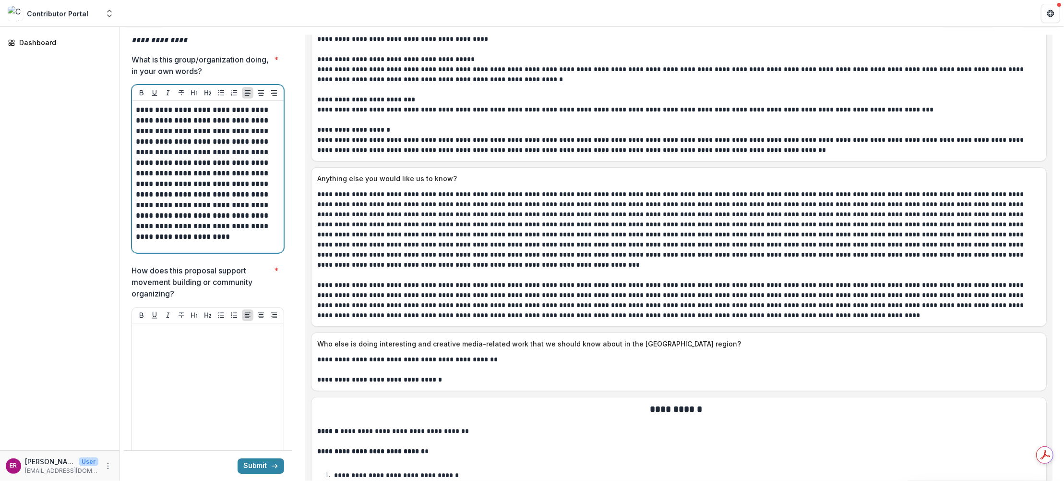
scroll to position [3025, 0]
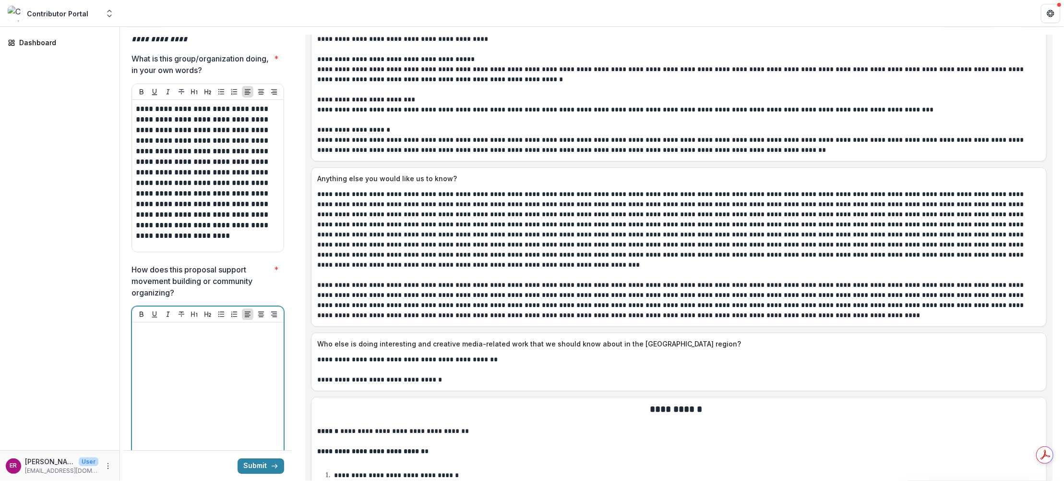
click at [156, 326] on p at bounding box center [208, 331] width 144 height 11
click at [145, 326] on p at bounding box center [208, 331] width 144 height 11
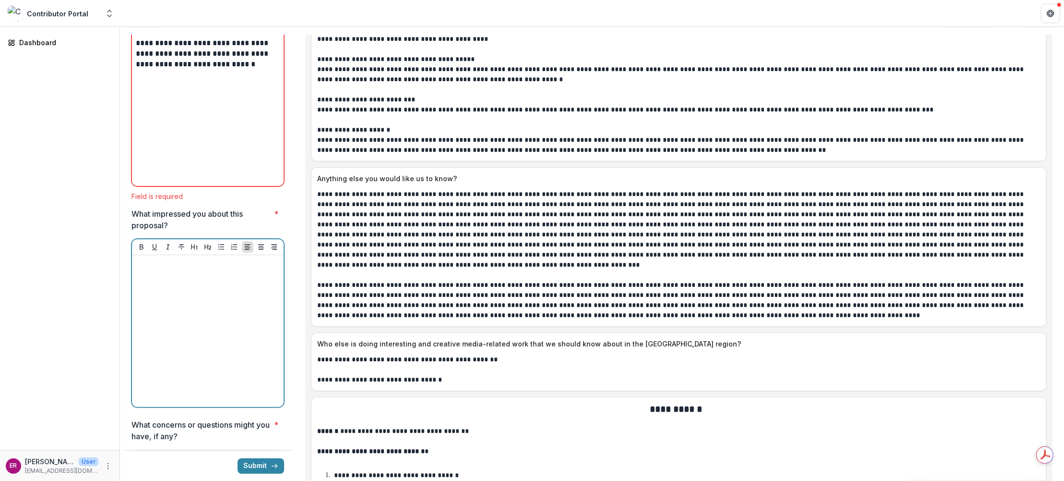
scroll to position [3303, 0]
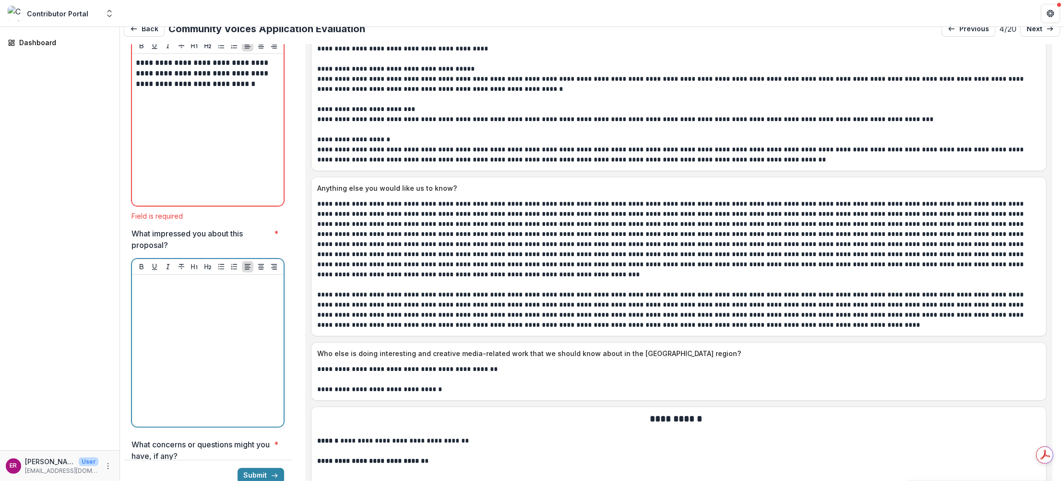
click at [172, 278] on div at bounding box center [208, 350] width 144 height 144
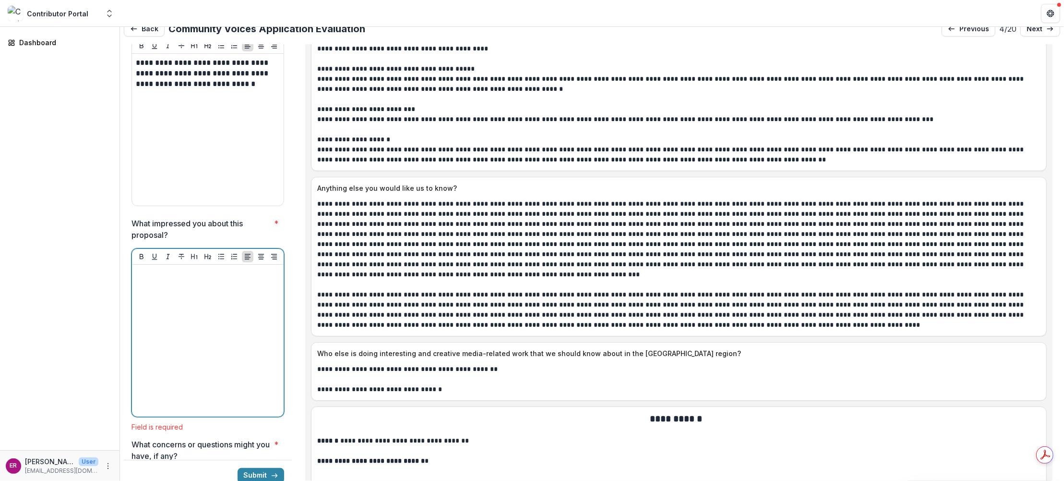
click at [171, 268] on p at bounding box center [208, 273] width 144 height 11
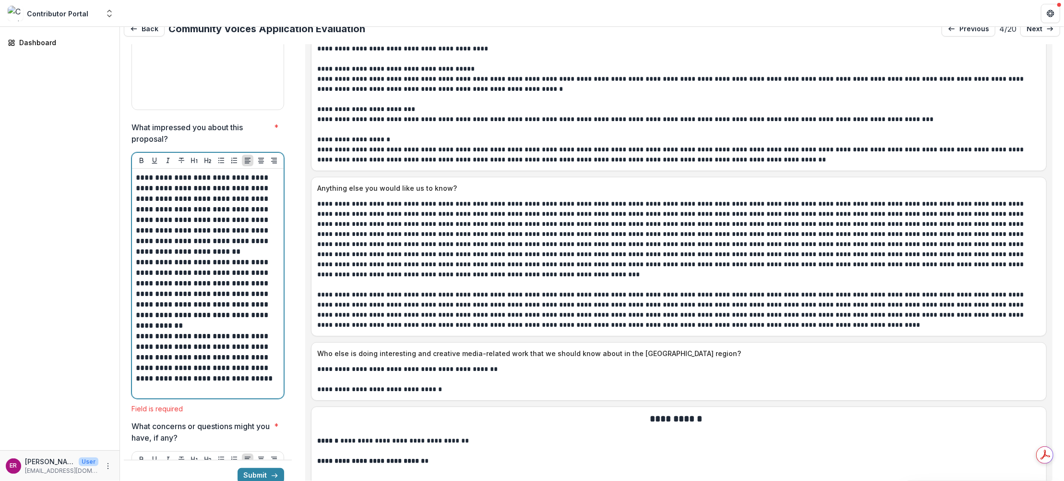
scroll to position [3543, 0]
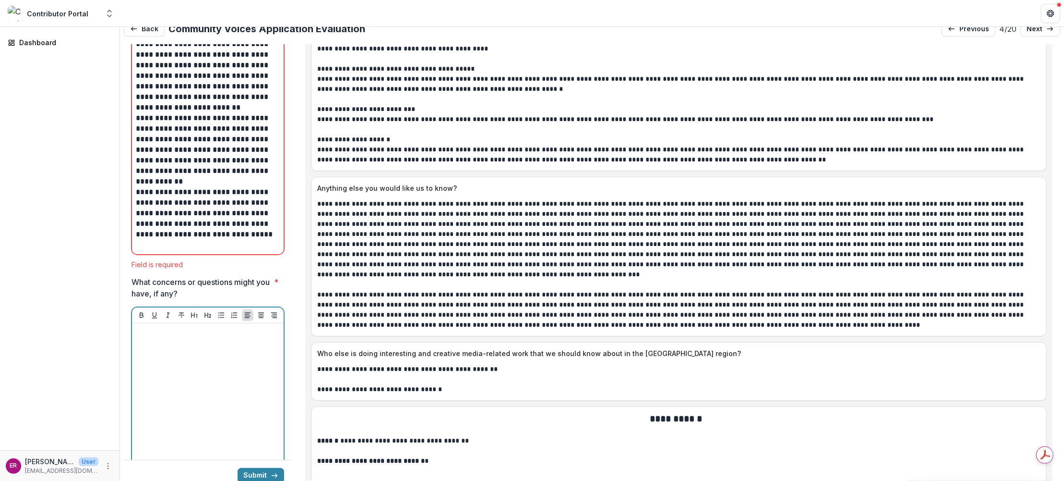
click at [164, 327] on div at bounding box center [208, 399] width 144 height 144
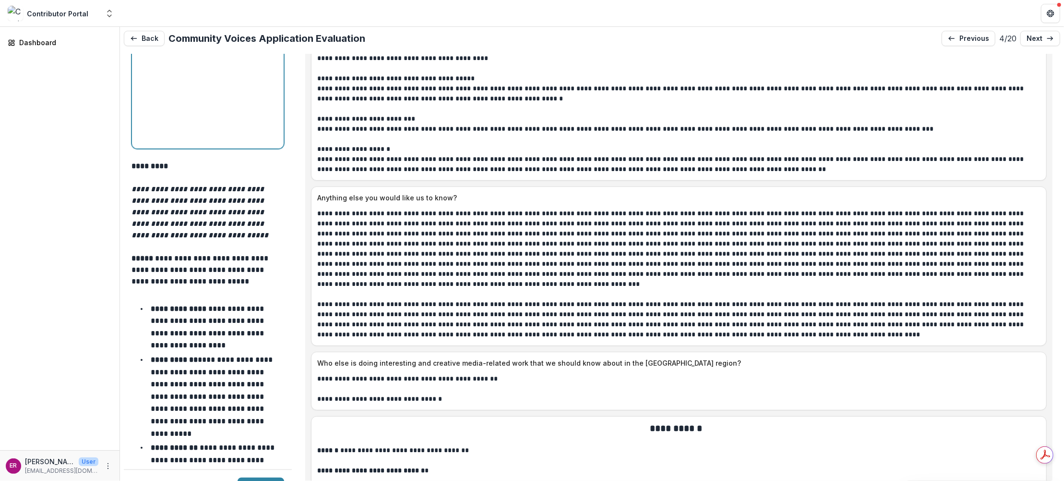
scroll to position [4109, 0]
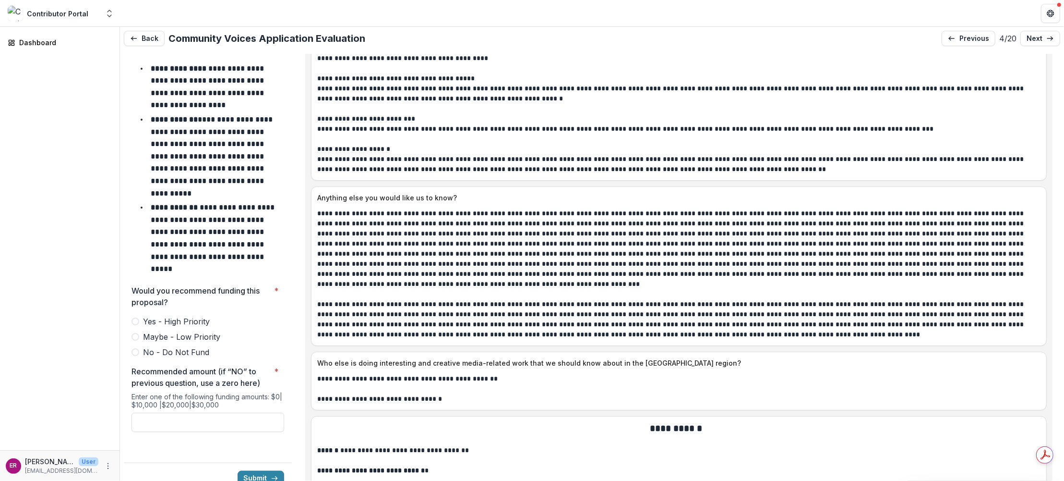
click at [136, 317] on span at bounding box center [136, 321] width 8 height 8
click at [178, 412] on input "Recommended amount (if “NO” to previous question, use a zero here) *" at bounding box center [208, 421] width 153 height 19
type input "*******"
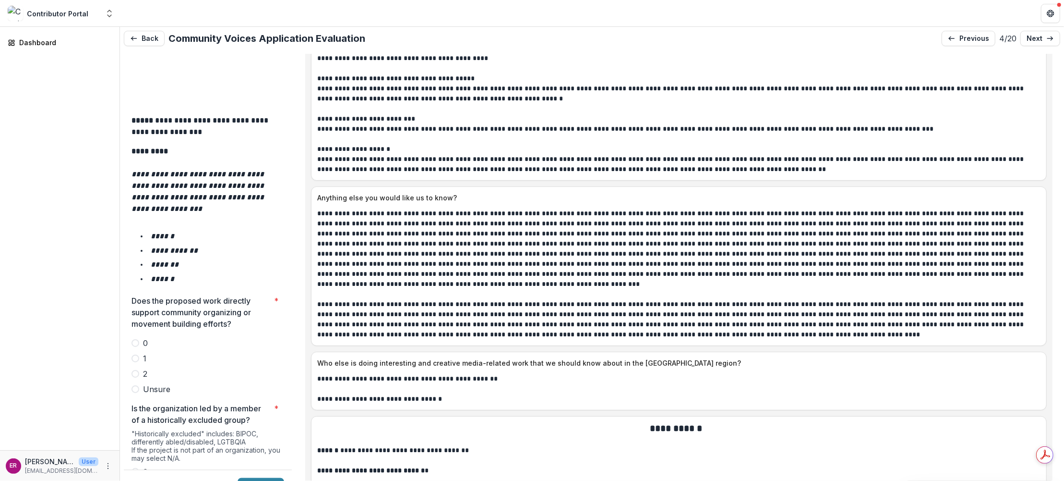
scroll to position [1536, 0]
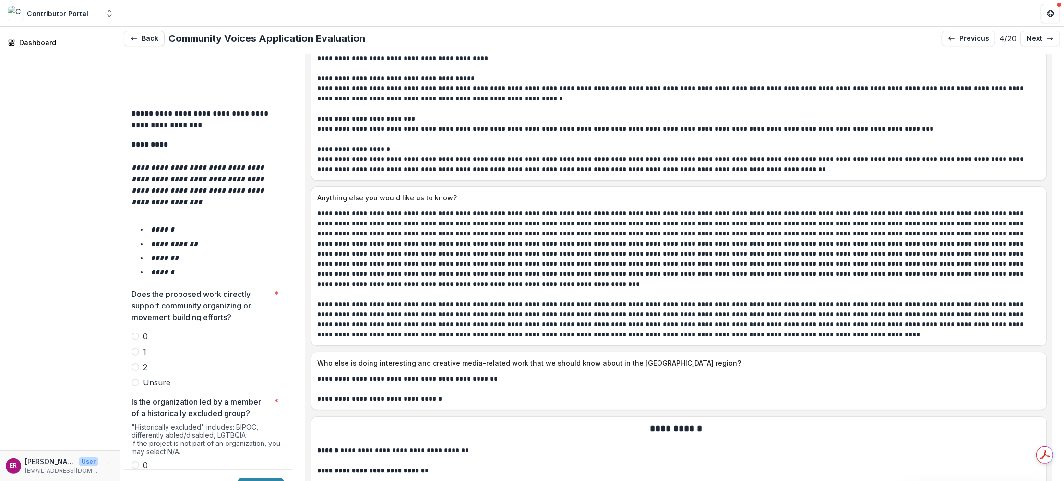
click at [133, 363] on span at bounding box center [136, 367] width 8 height 8
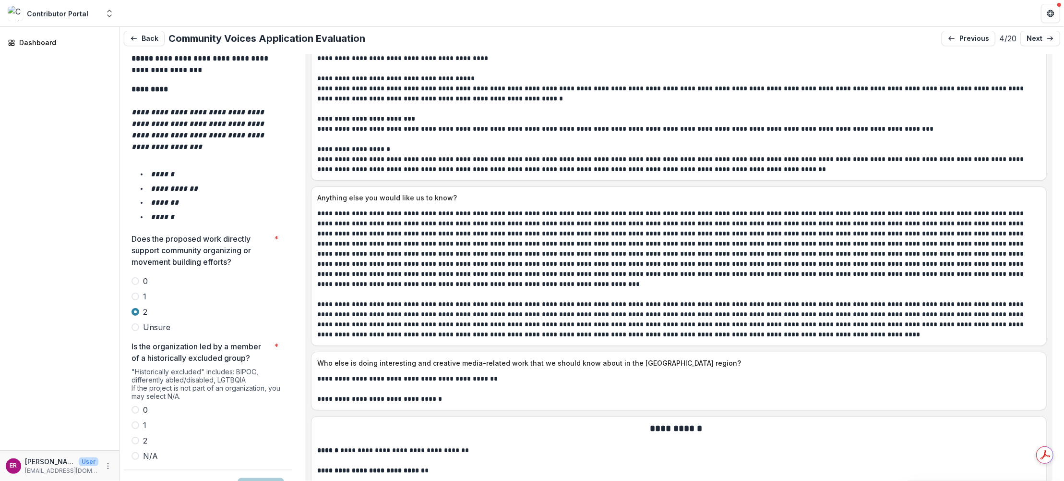
scroll to position [1728, 0]
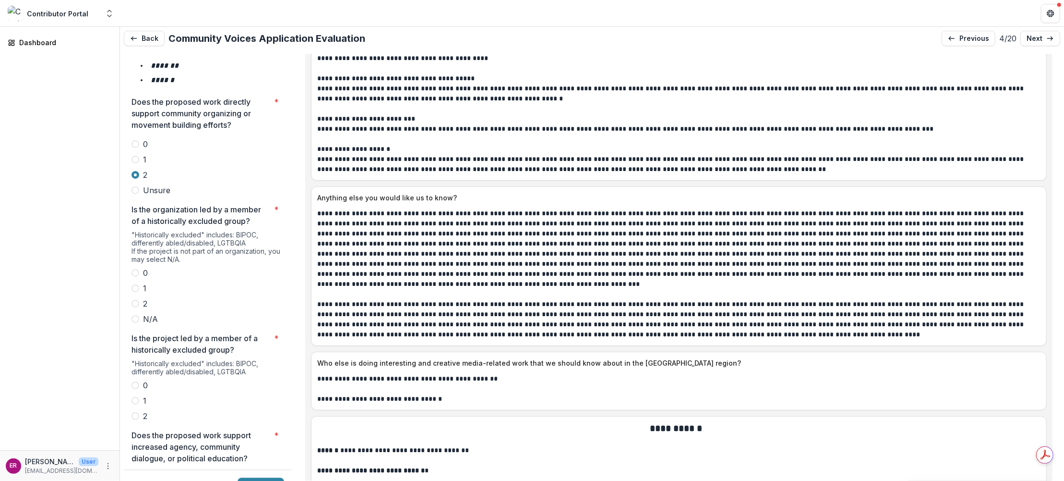
click at [135, 300] on span at bounding box center [136, 304] width 8 height 8
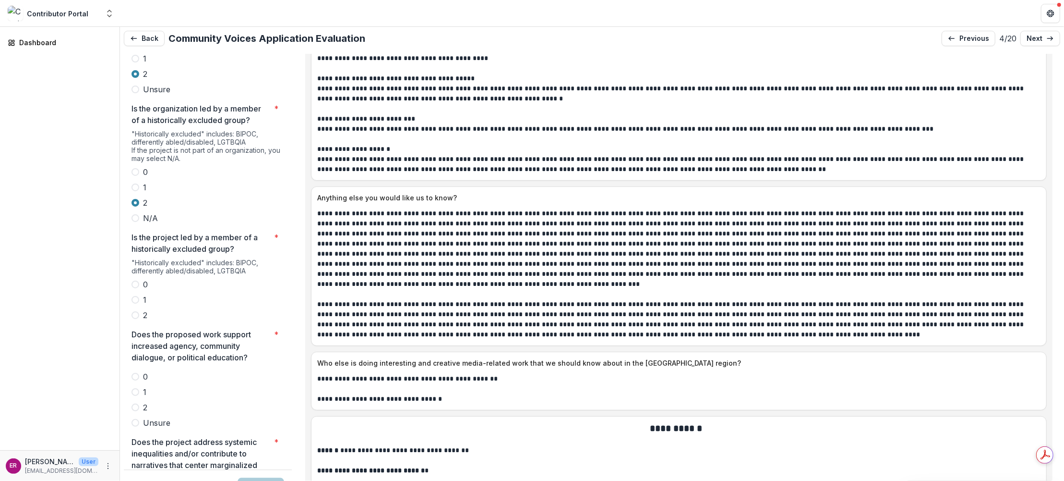
scroll to position [1872, 0]
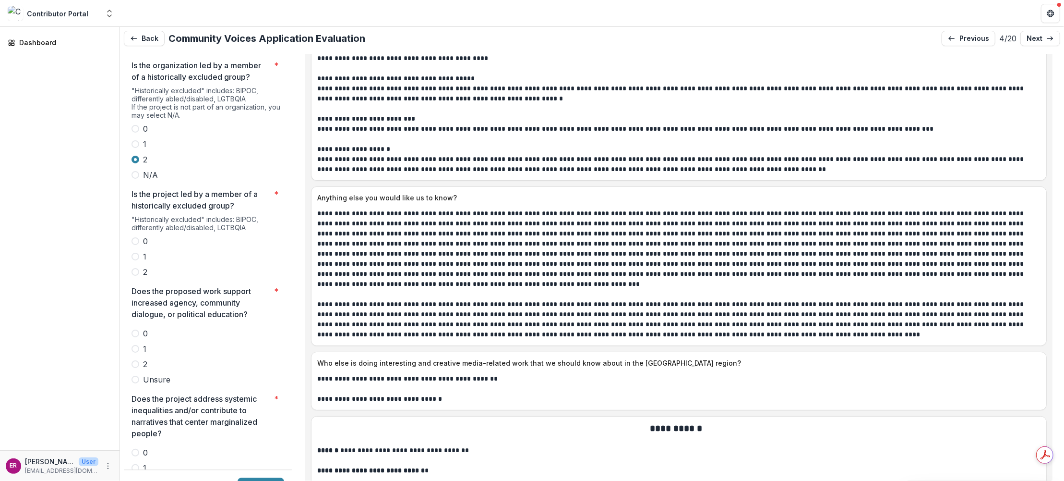
click at [134, 268] on span at bounding box center [136, 272] width 8 height 8
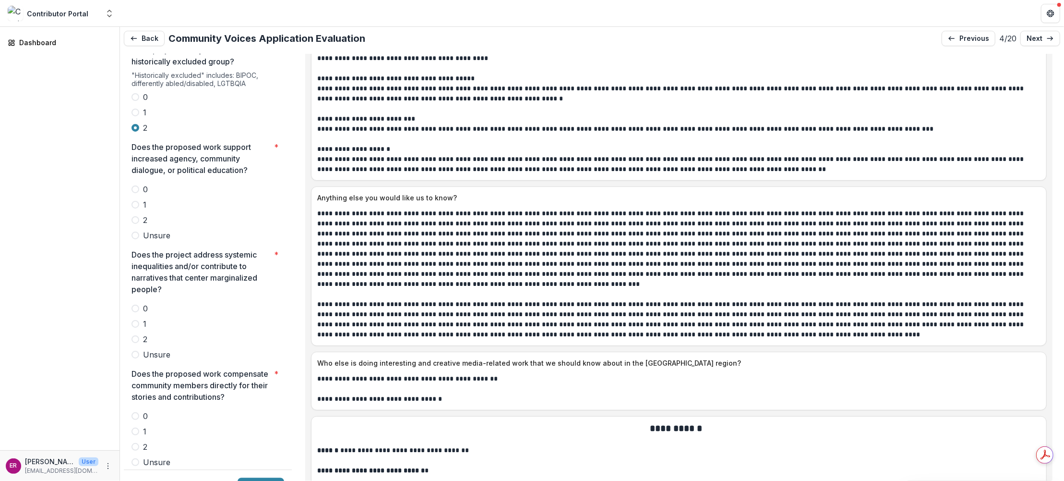
click at [134, 216] on span at bounding box center [136, 220] width 8 height 8
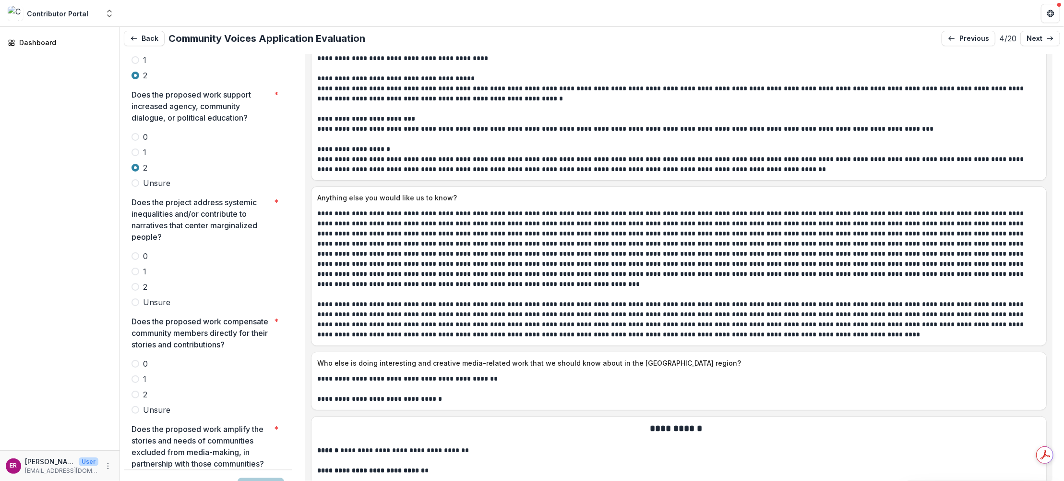
scroll to position [2113, 0]
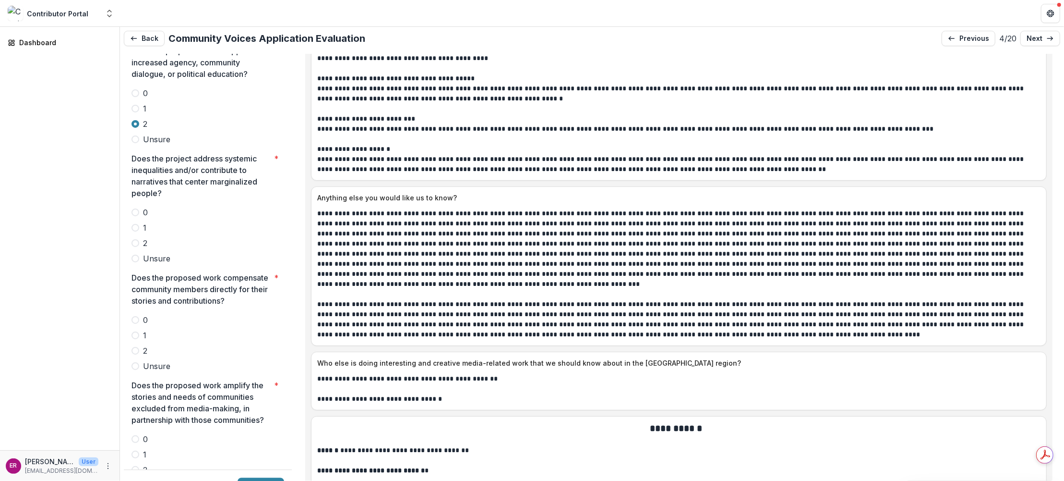
click at [134, 239] on span at bounding box center [136, 243] width 8 height 8
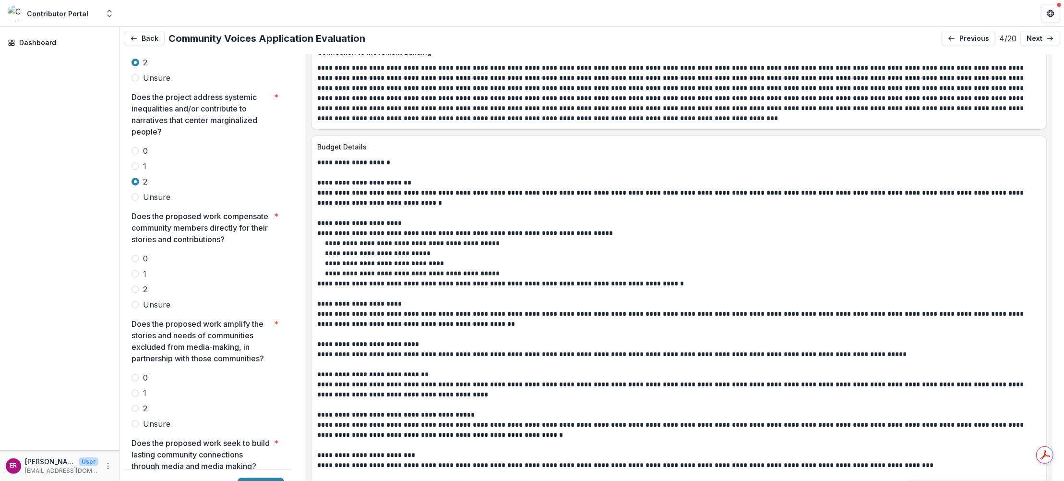
scroll to position [2209, 0]
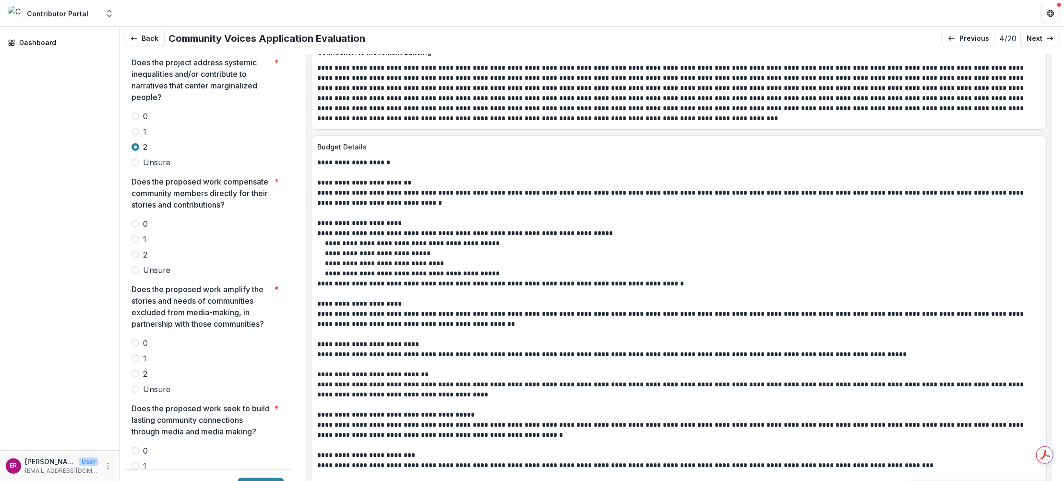
click at [134, 385] on span at bounding box center [136, 389] width 8 height 8
click at [136, 266] on span at bounding box center [136, 270] width 8 height 8
click at [137, 370] on span at bounding box center [136, 374] width 8 height 8
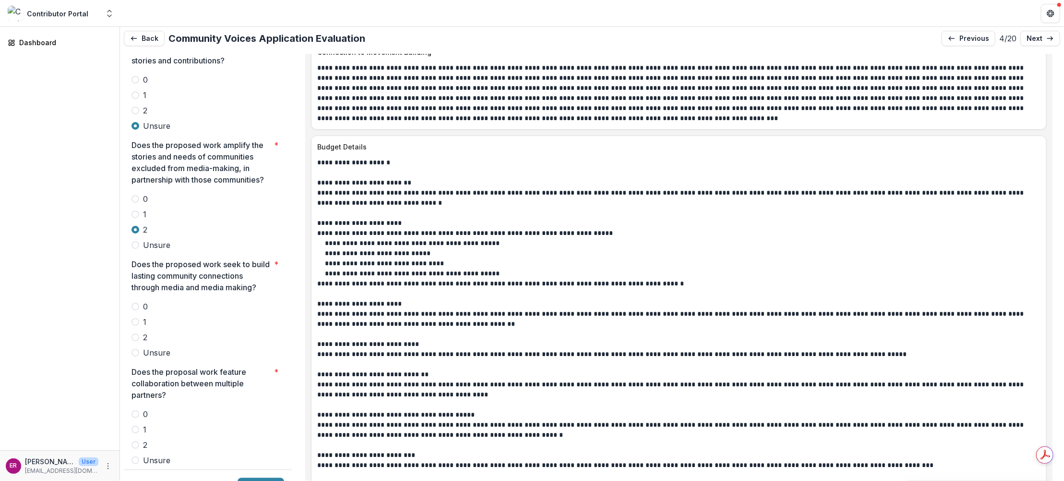
click at [134, 333] on span at bounding box center [136, 337] width 8 height 8
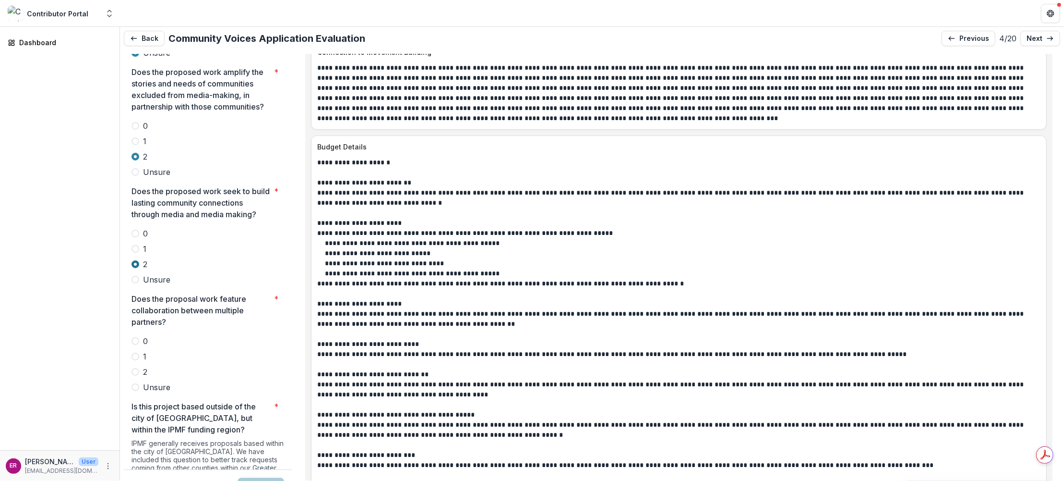
scroll to position [2449, 0]
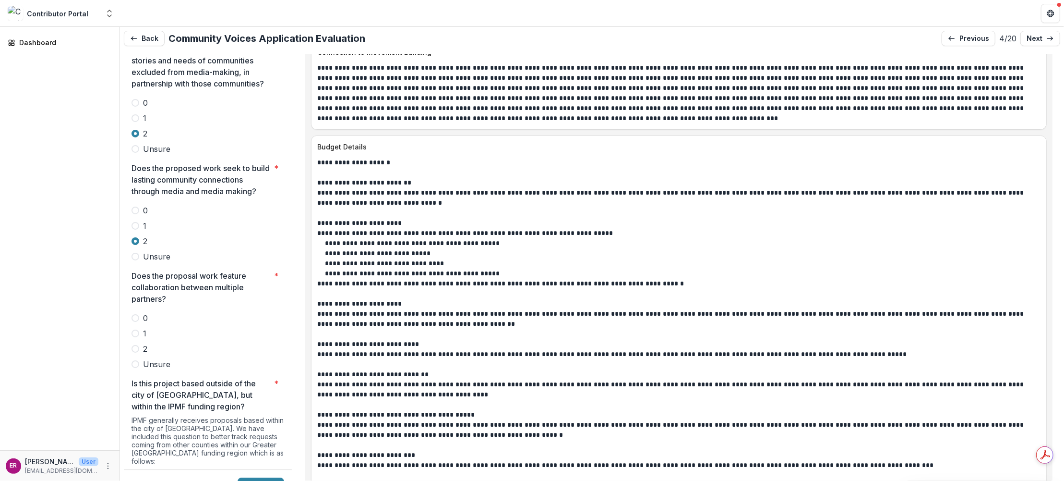
click at [134, 345] on span at bounding box center [136, 349] width 8 height 8
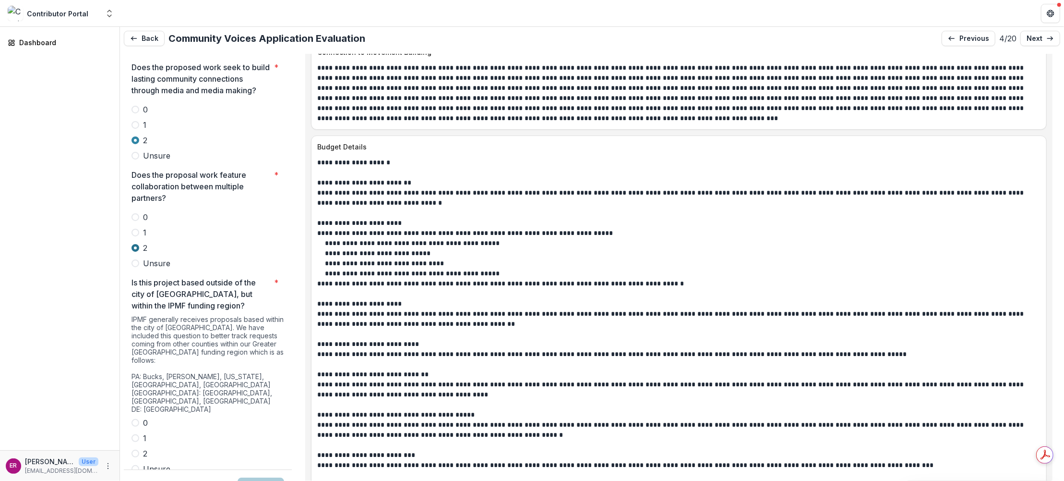
scroll to position [2593, 0]
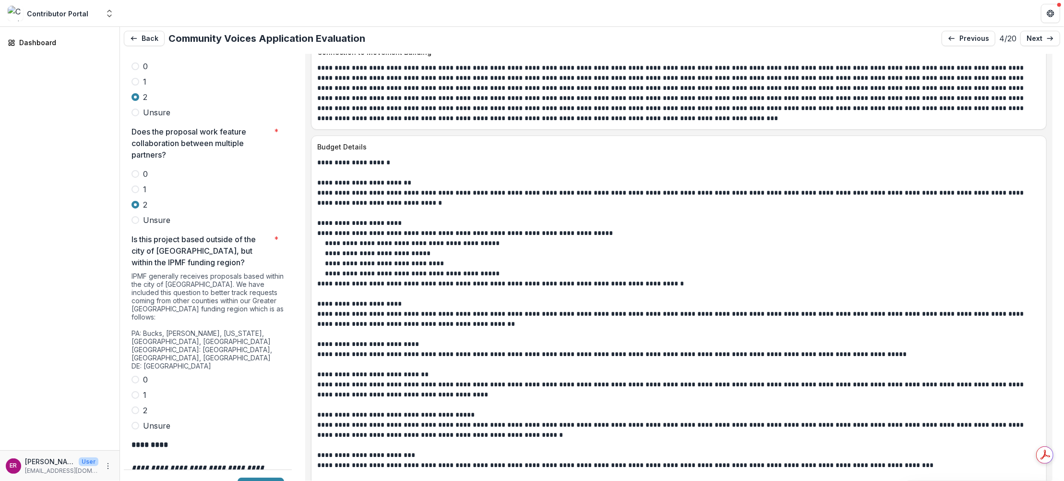
click at [135, 375] on span at bounding box center [136, 379] width 8 height 8
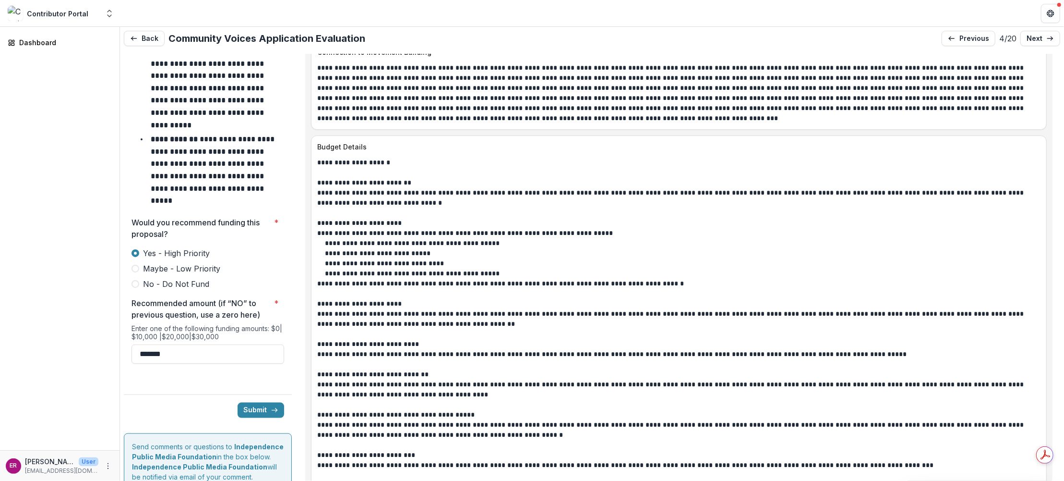
scroll to position [4215, 0]
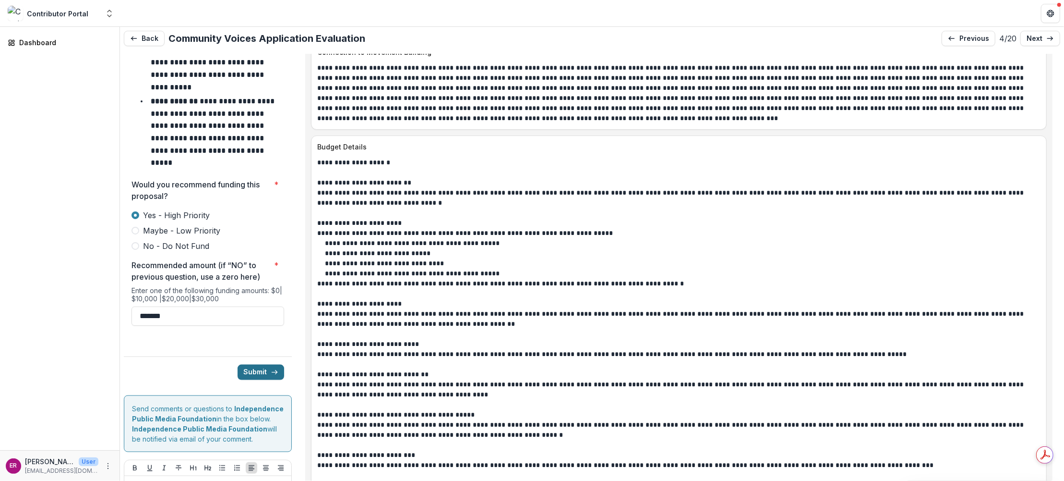
click at [254, 364] on button "Submit" at bounding box center [261, 371] width 47 height 15
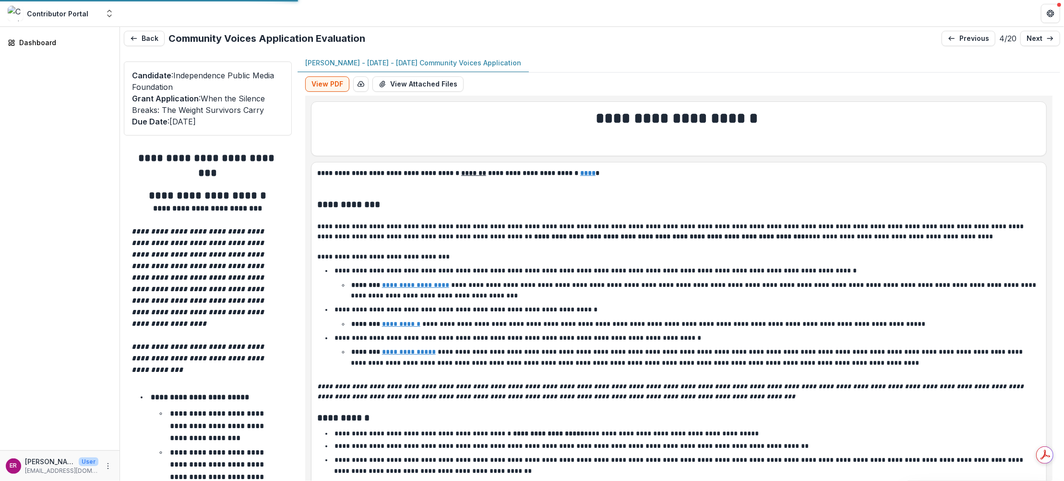
type input "*******"
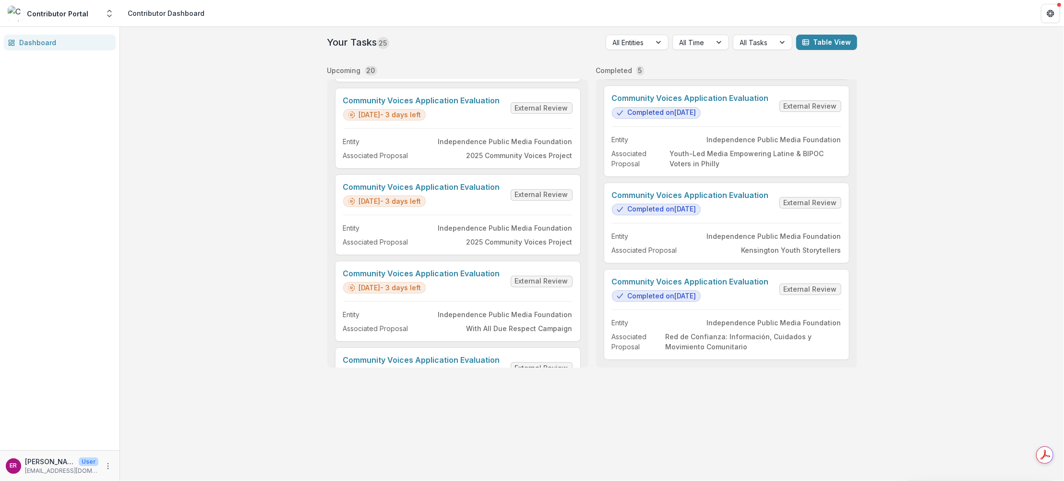
scroll to position [370, 0]
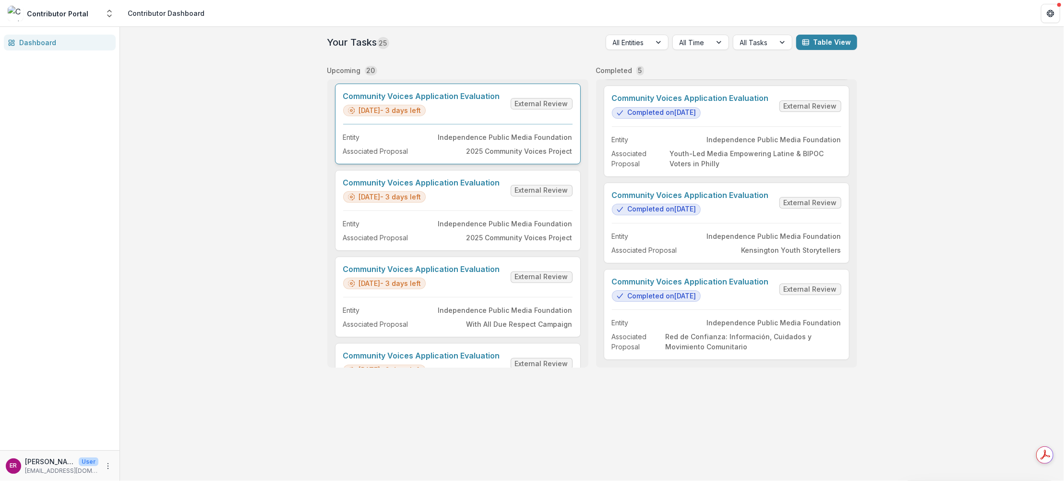
click at [449, 93] on link "Community Voices Application Evaluation" at bounding box center [421, 96] width 157 height 9
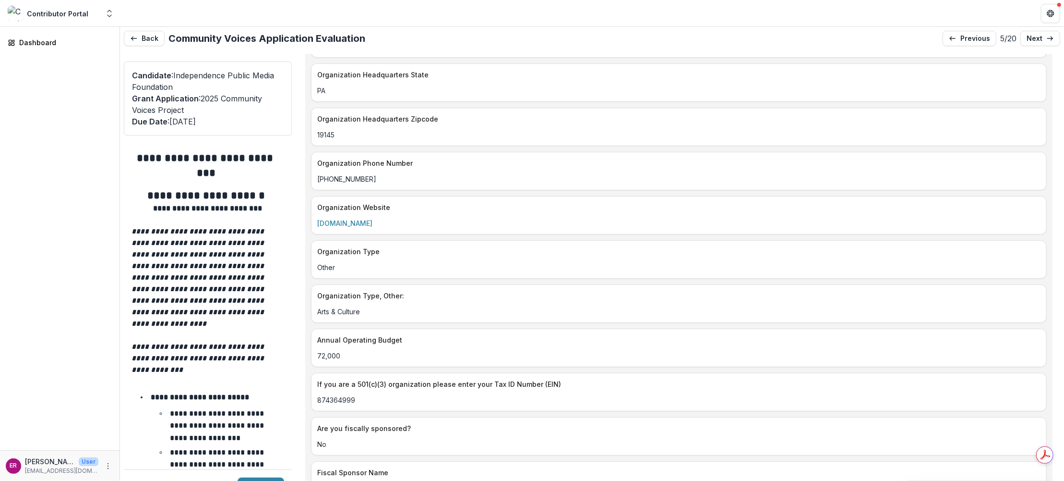
scroll to position [1392, 0]
click at [356, 218] on link "www.gapuraphilly.org" at bounding box center [344, 222] width 55 height 8
drag, startPoint x: 391, startPoint y: 196, endPoint x: 316, endPoint y: 200, distance: 75.0
click at [316, 217] on div "www.gapuraphilly.org" at bounding box center [679, 222] width 735 height 10
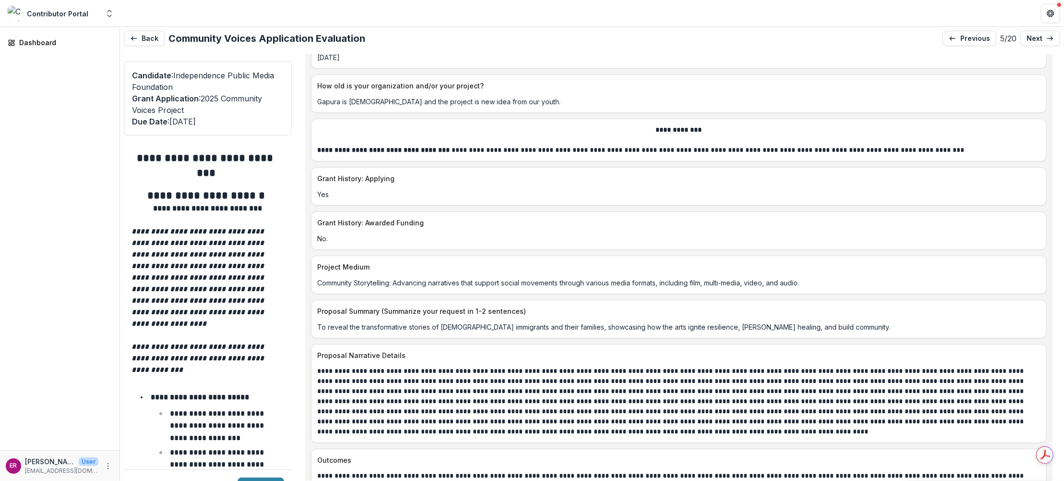
scroll to position [4081, 0]
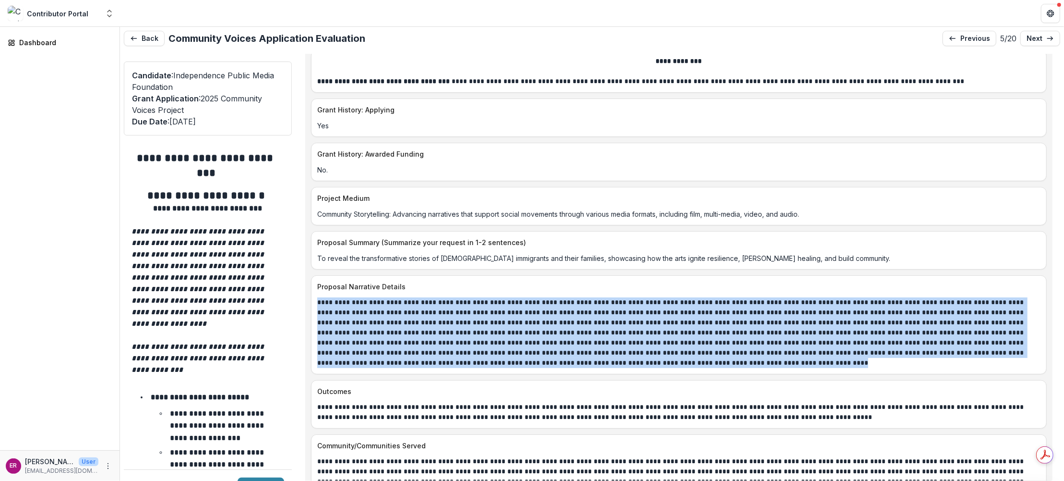
drag, startPoint x: 528, startPoint y: 314, endPoint x: 315, endPoint y: 257, distance: 220.8
click at [315, 297] on div at bounding box center [679, 332] width 735 height 71
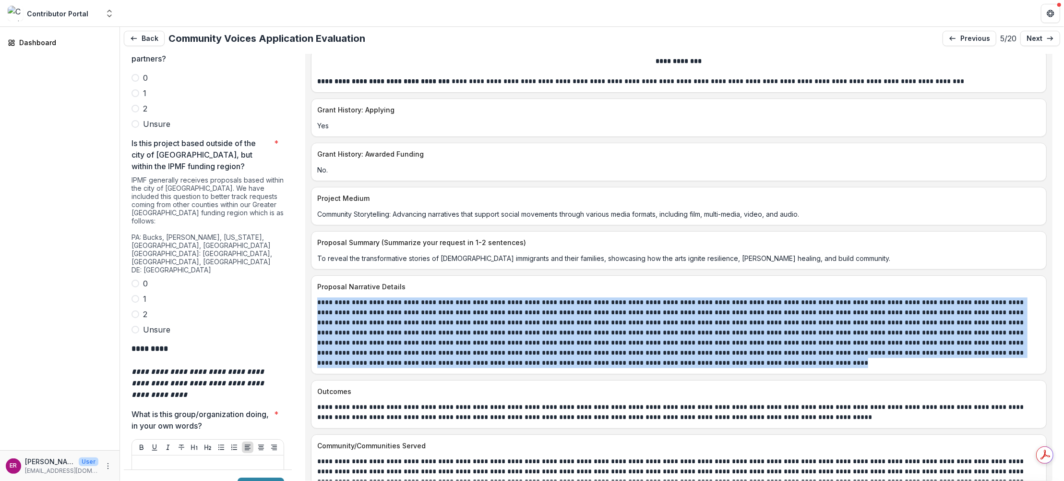
scroll to position [2929, 0]
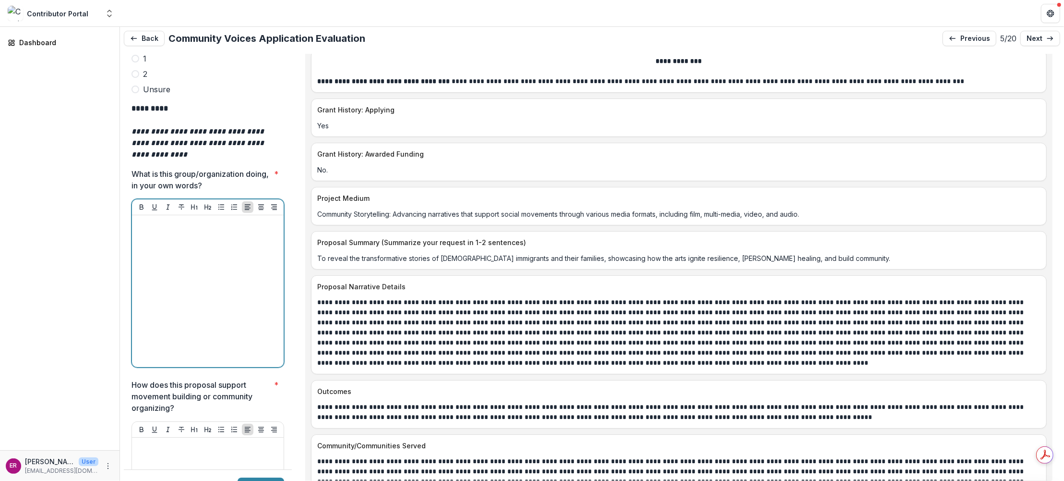
click at [158, 219] on div at bounding box center [208, 291] width 144 height 144
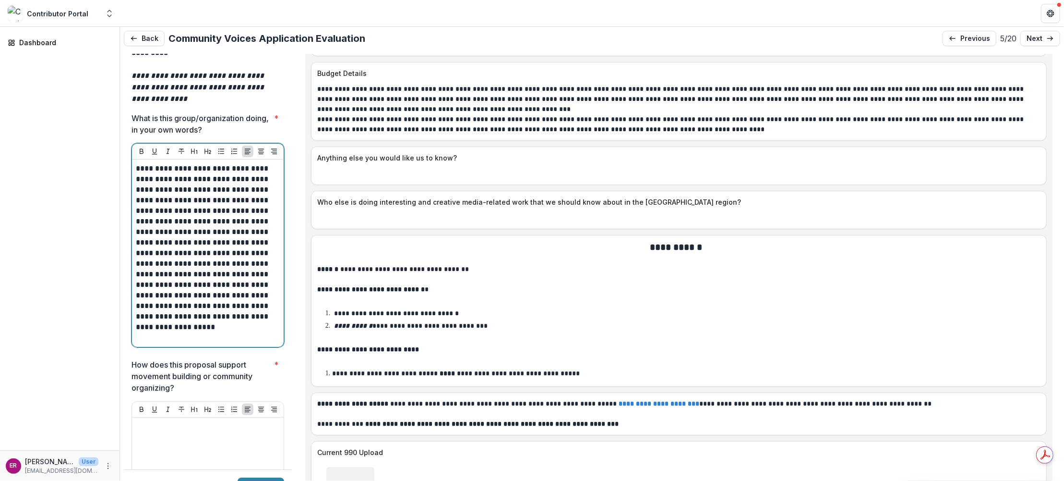
scroll to position [3025, 0]
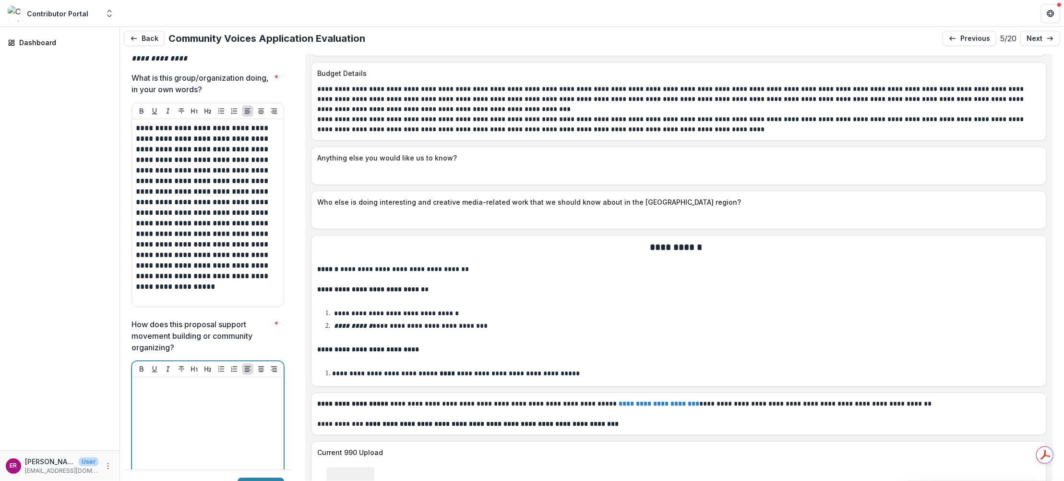
click at [191, 381] on div at bounding box center [208, 453] width 144 height 144
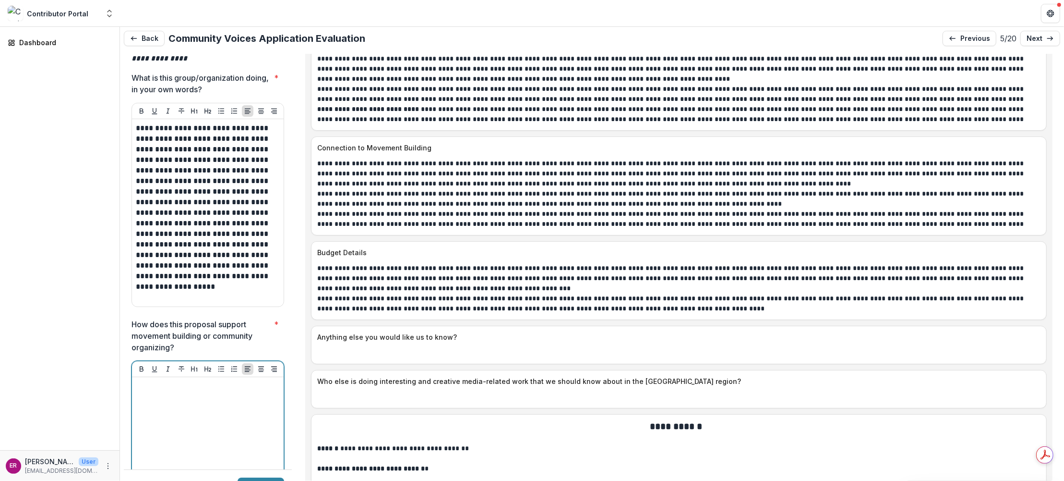
scroll to position [4561, 0]
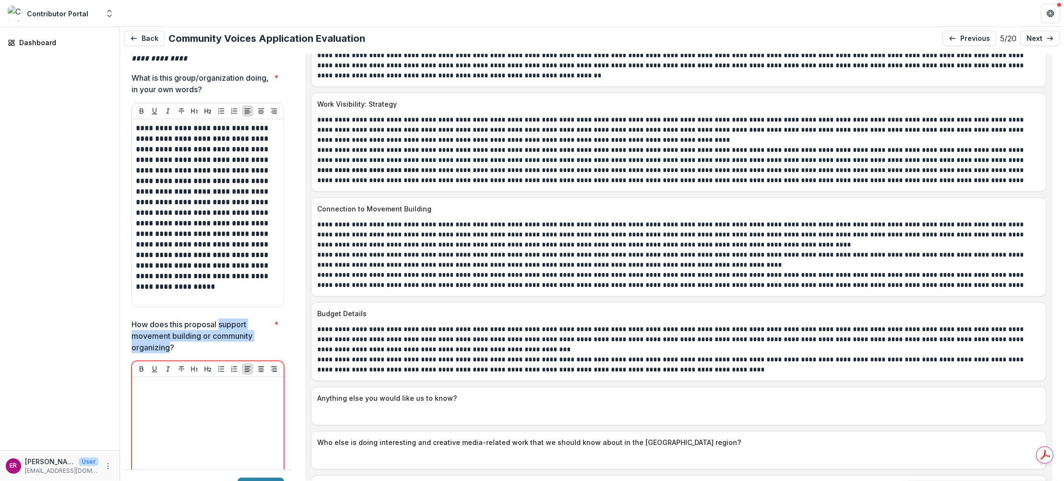
drag, startPoint x: 221, startPoint y: 275, endPoint x: 171, endPoint y: 298, distance: 54.8
click at [171, 318] on p "How does this proposal support movement building or community organizing?" at bounding box center [201, 335] width 139 height 35
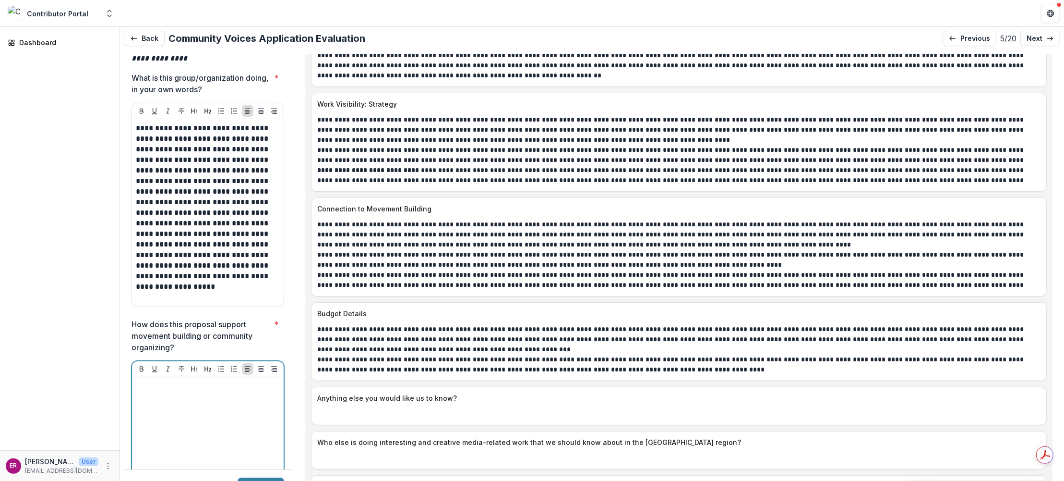
click at [166, 381] on div at bounding box center [208, 453] width 144 height 144
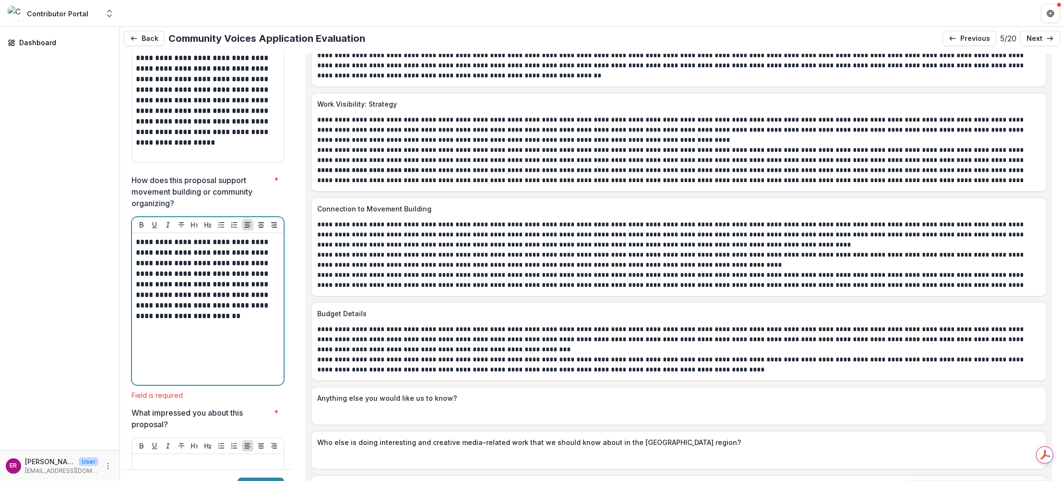
scroll to position [3313, 0]
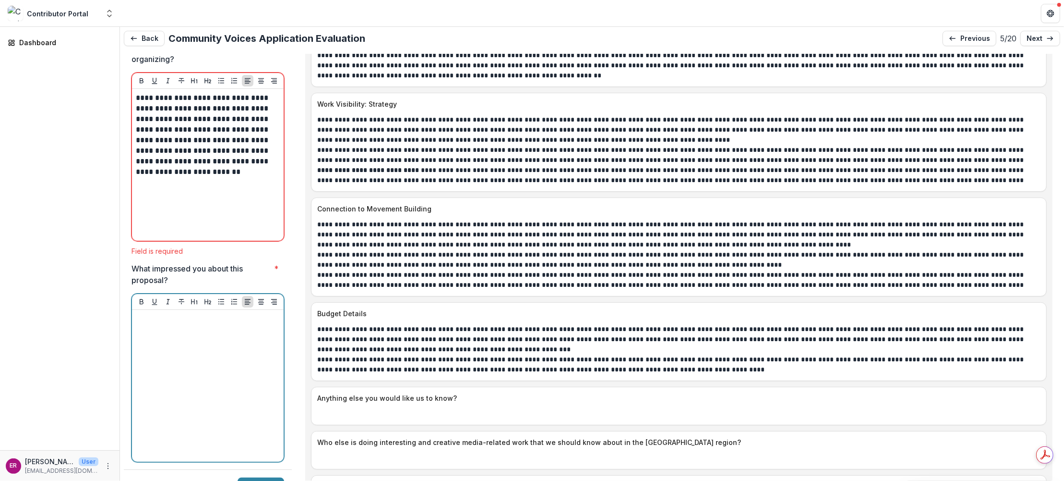
click at [163, 314] on div at bounding box center [208, 386] width 144 height 144
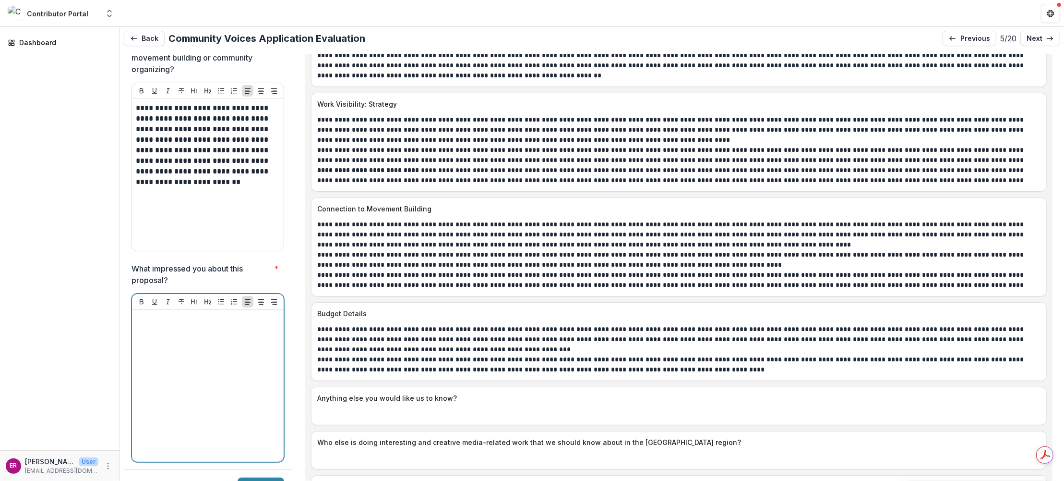
scroll to position [4513, 0]
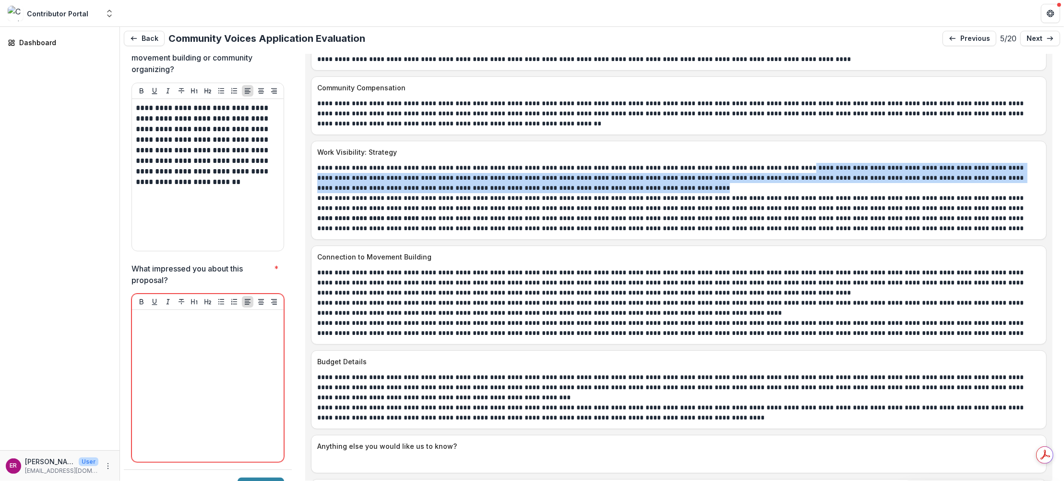
drag, startPoint x: 785, startPoint y: 119, endPoint x: 793, endPoint y: 140, distance: 22.5
click at [793, 163] on p "**********" at bounding box center [676, 178] width 718 height 30
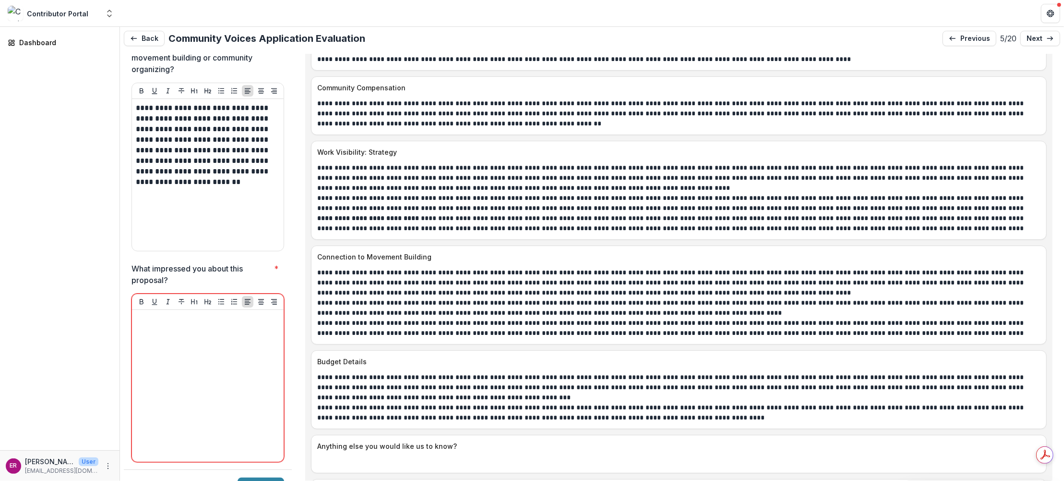
click at [317, 163] on p "**********" at bounding box center [676, 178] width 718 height 30
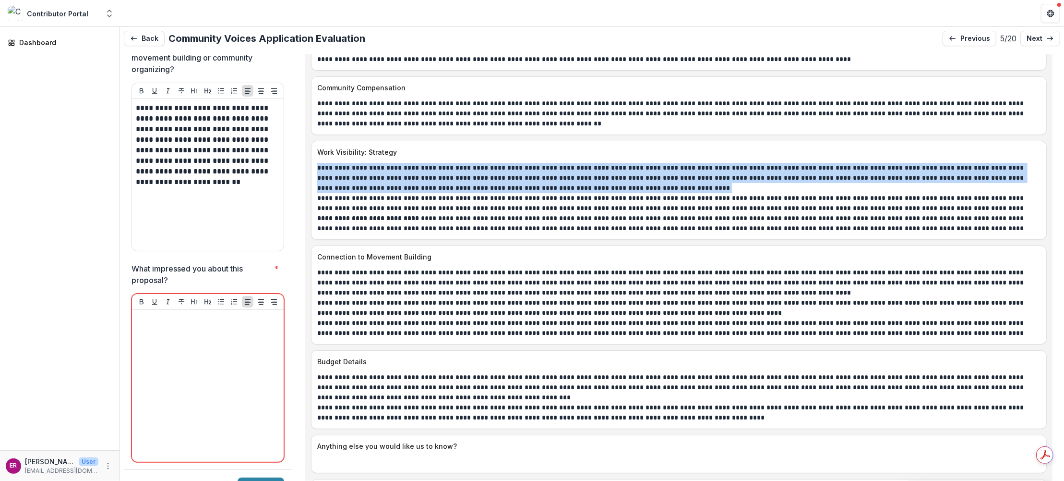
drag, startPoint x: 317, startPoint y: 120, endPoint x: 621, endPoint y: 142, distance: 304.8
click at [621, 163] on p "**********" at bounding box center [676, 178] width 718 height 30
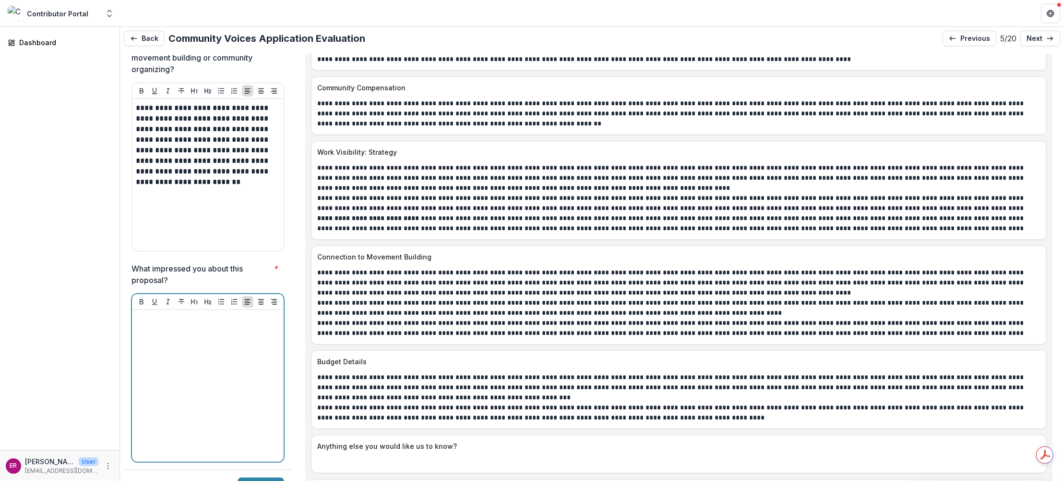
click at [166, 314] on div at bounding box center [208, 386] width 144 height 144
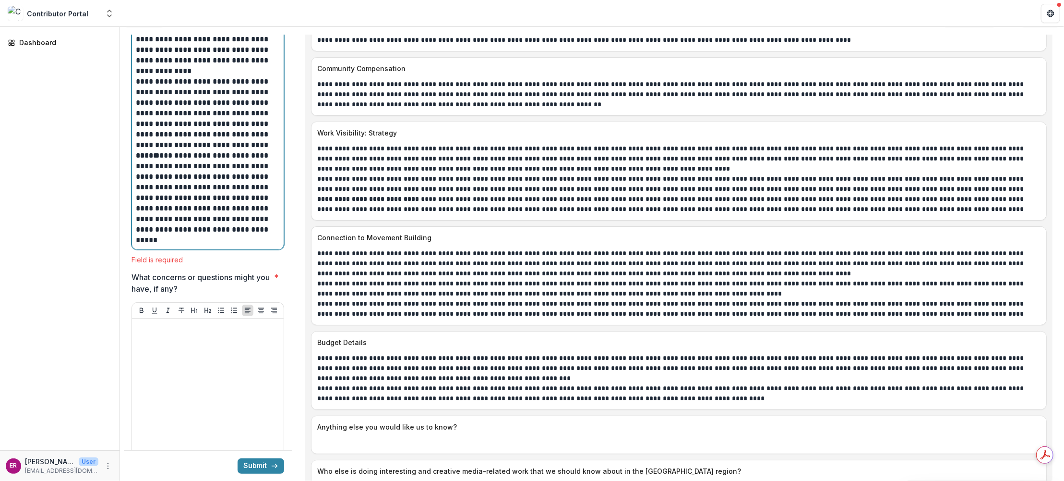
scroll to position [3658, 0]
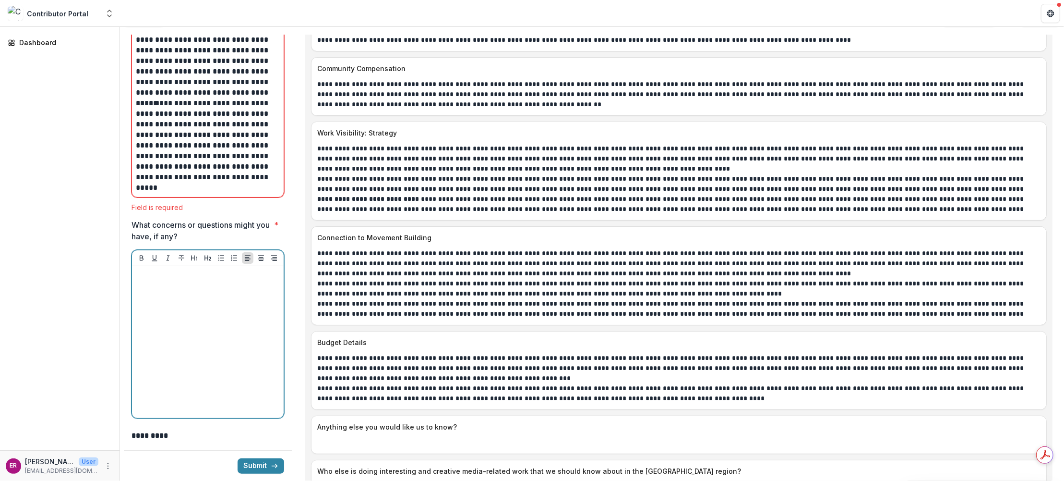
click at [178, 270] on div at bounding box center [208, 342] width 144 height 144
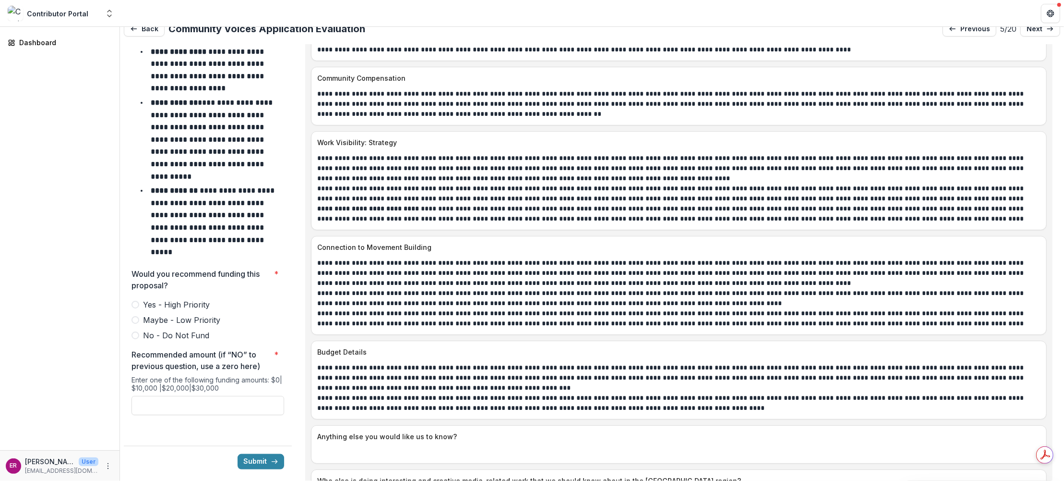
scroll to position [4224, 0]
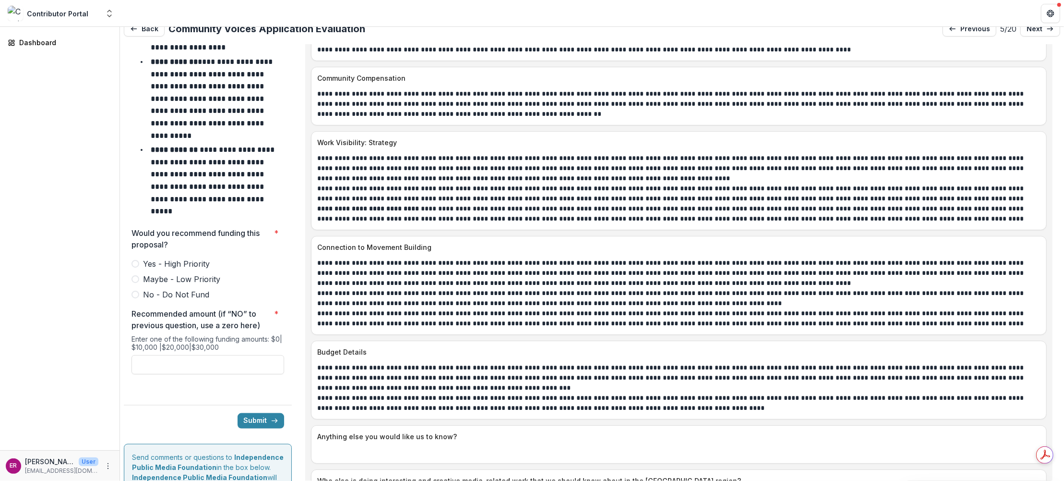
click at [134, 260] on span at bounding box center [136, 264] width 8 height 8
click at [186, 355] on input "Recommended amount (if “NO” to previous question, use a zero here) *" at bounding box center [208, 364] width 153 height 19
type input "*******"
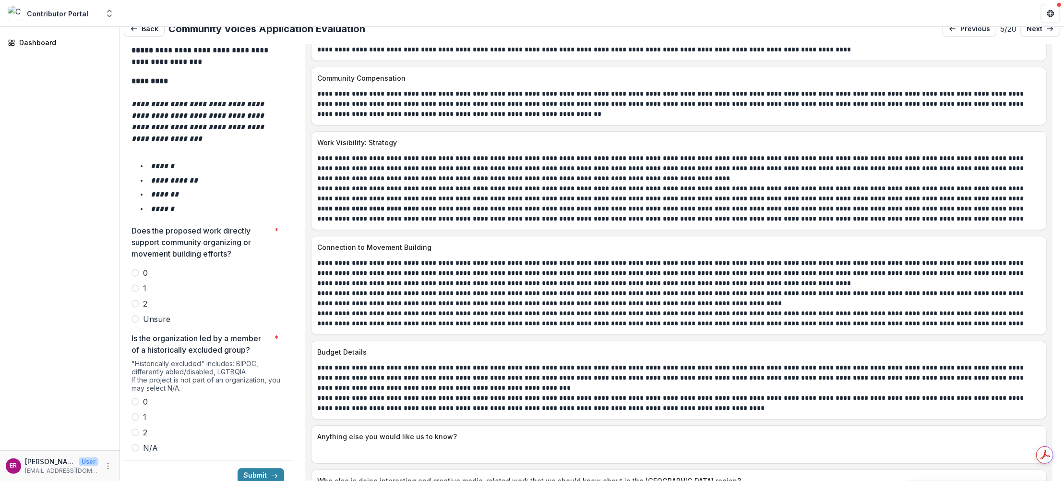
scroll to position [1680, 0]
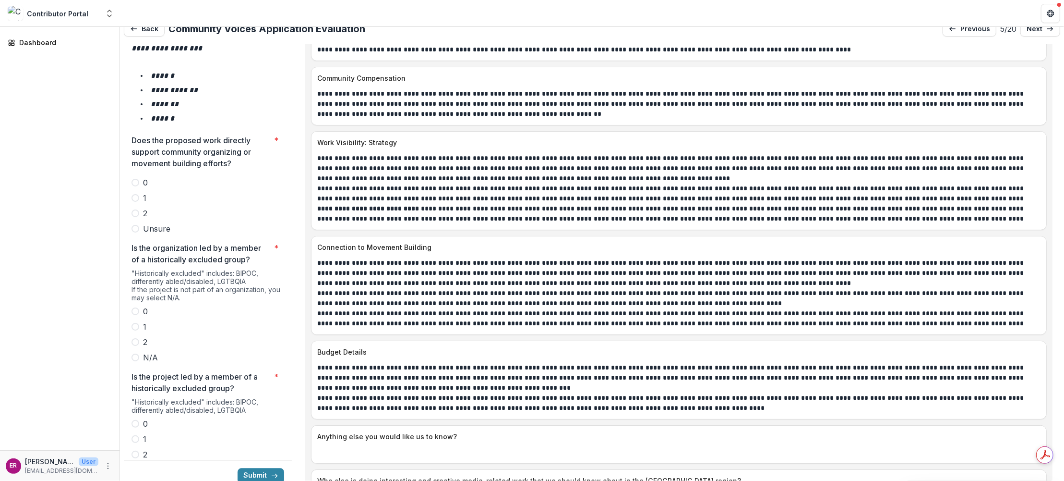
click at [135, 209] on span at bounding box center [136, 213] width 8 height 8
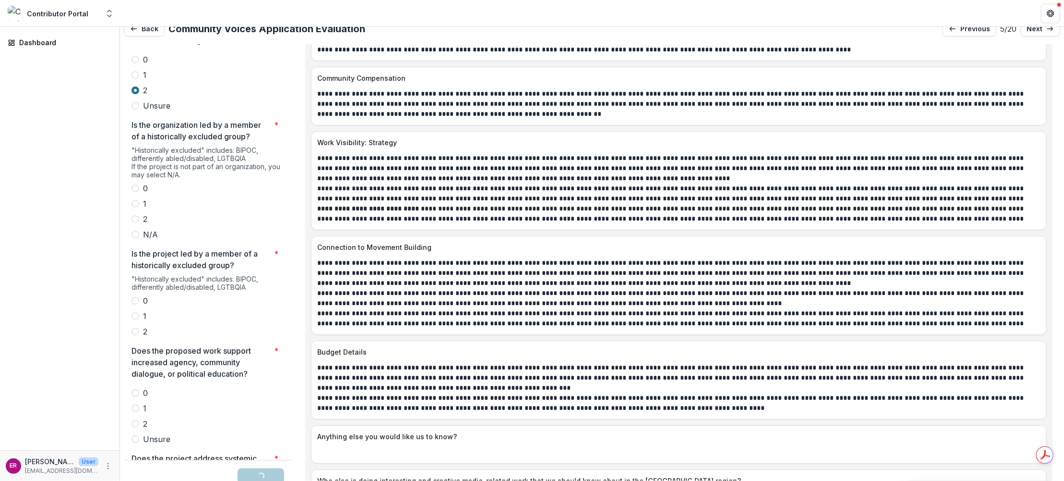
scroll to position [1824, 0]
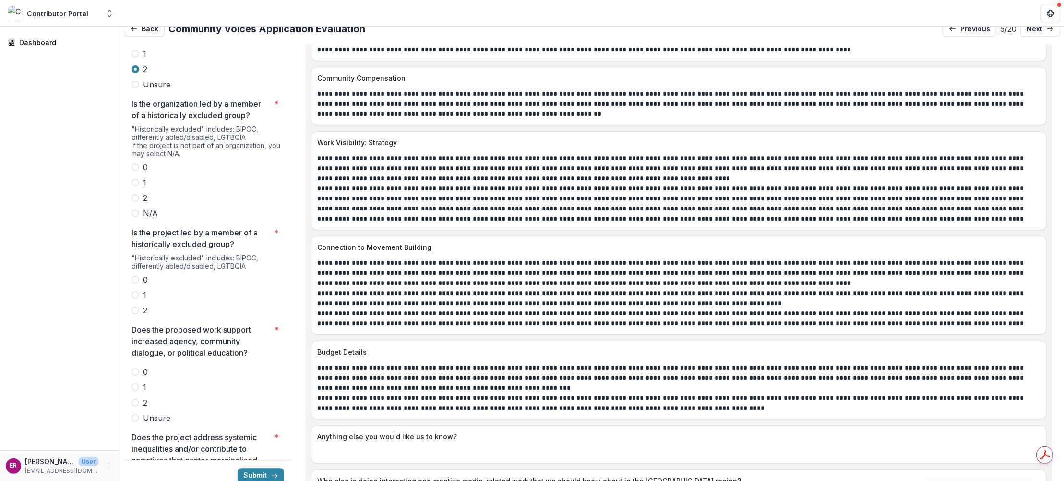
click at [136, 194] on span at bounding box center [136, 198] width 8 height 8
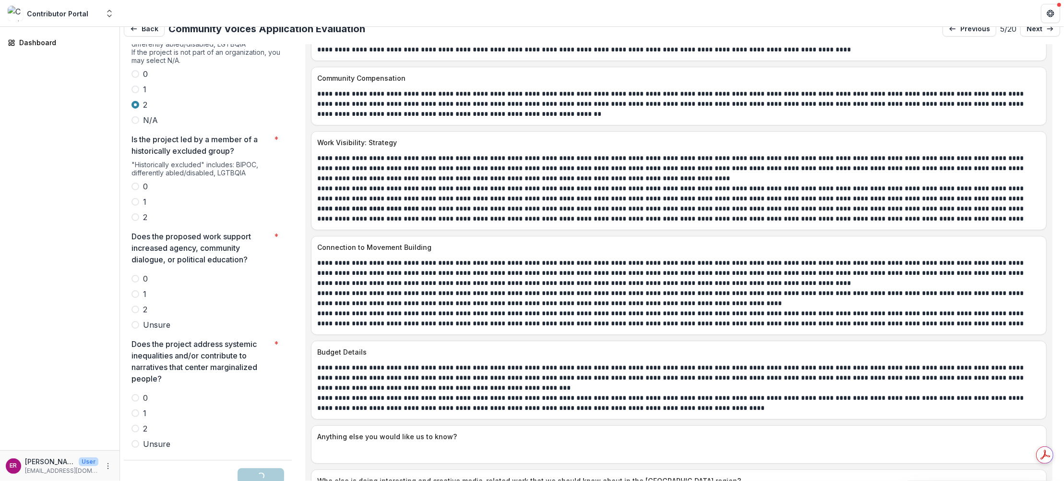
scroll to position [1921, 0]
click at [136, 210] on span at bounding box center [136, 214] width 8 height 8
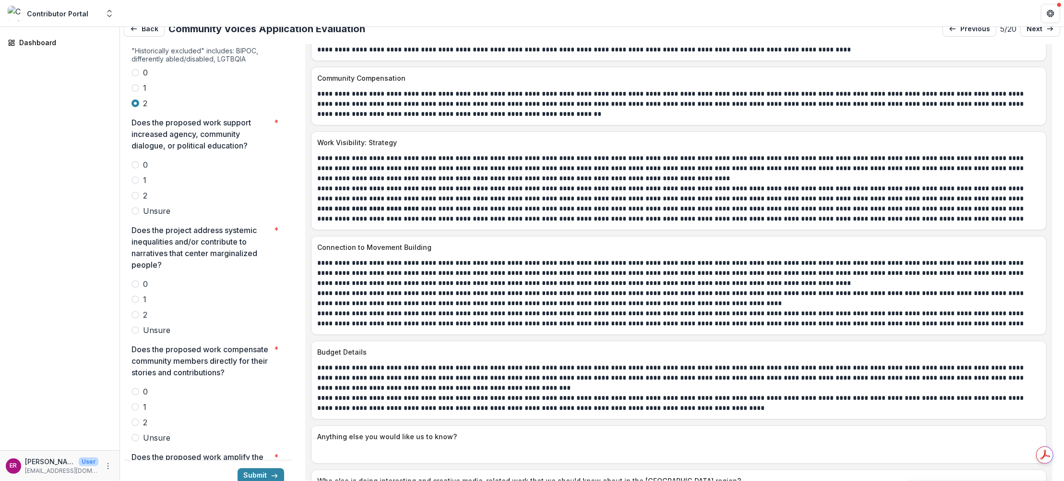
scroll to position [2017, 0]
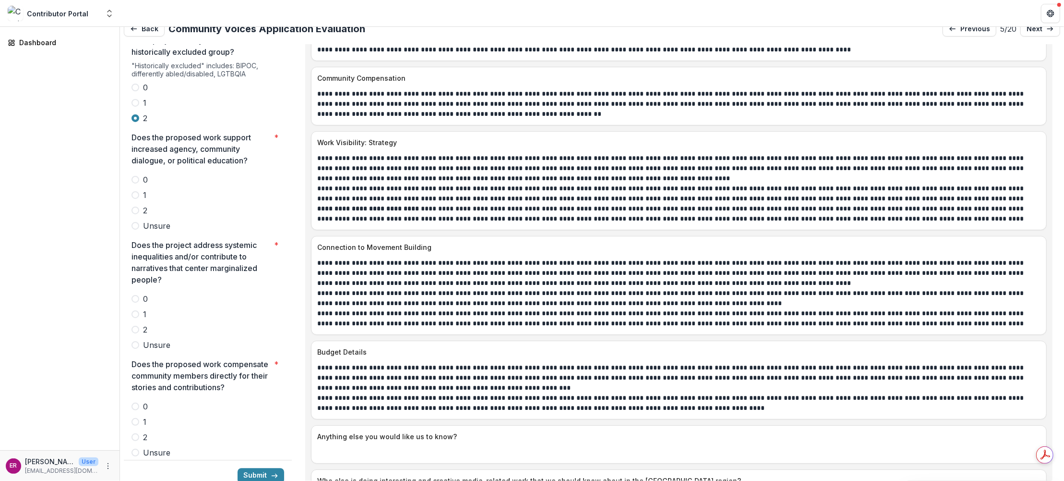
click at [136, 206] on span at bounding box center [136, 210] width 8 height 8
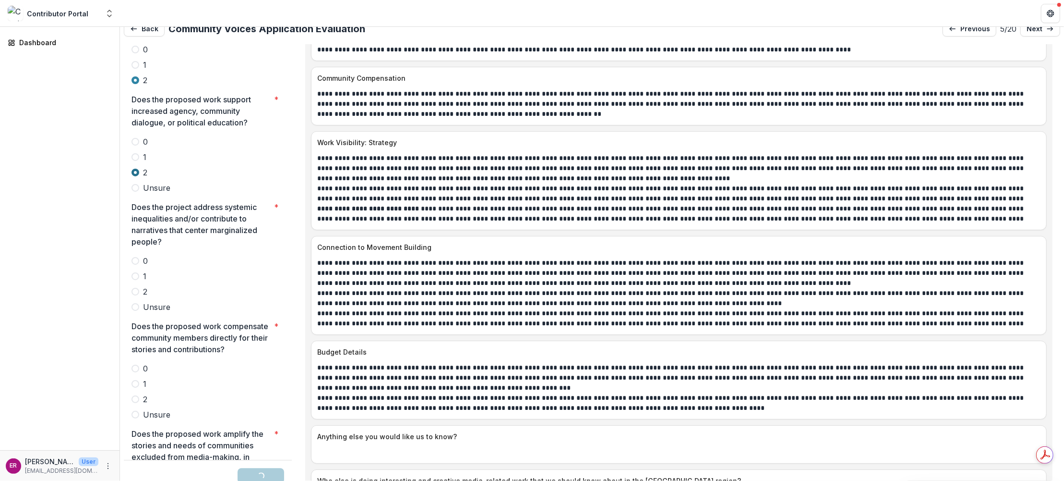
scroll to position [2113, 0]
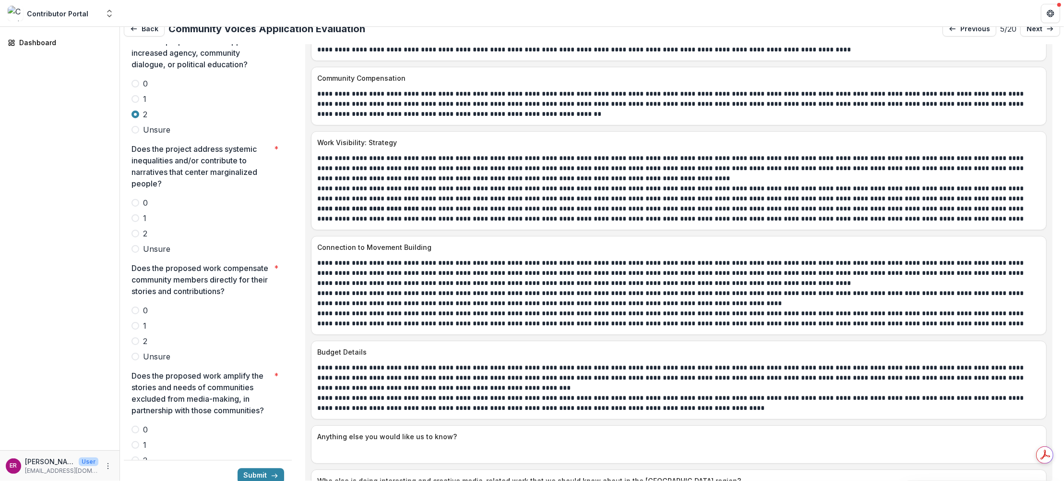
click at [138, 230] on span at bounding box center [136, 234] width 8 height 8
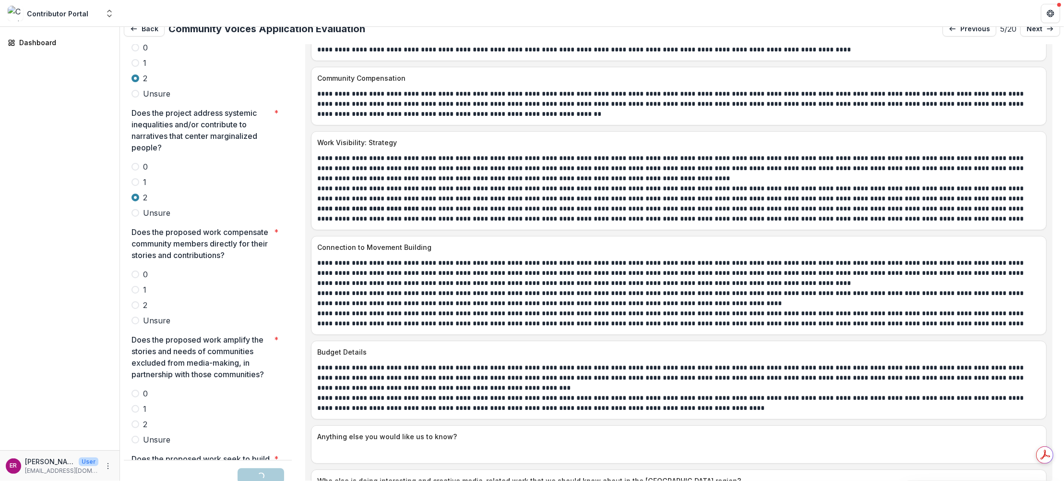
scroll to position [2209, 0]
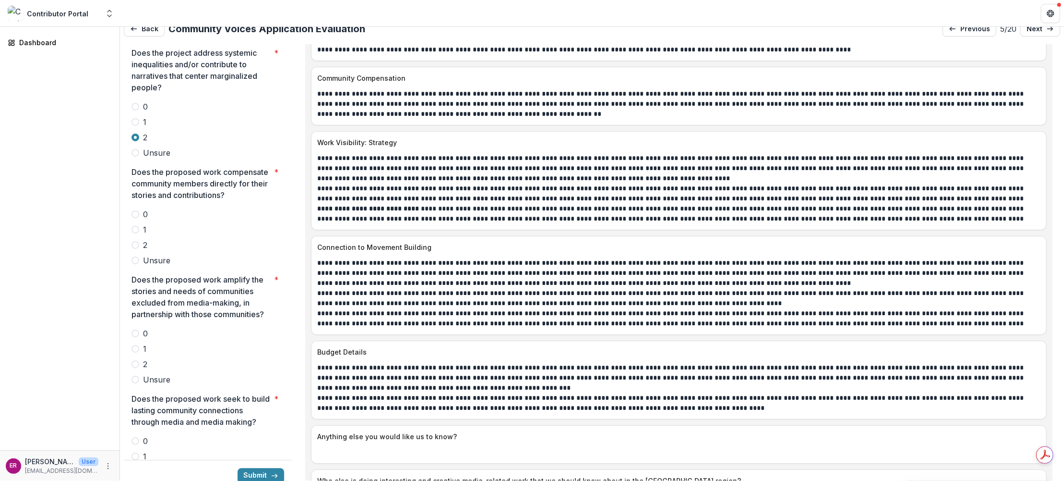
click at [135, 241] on span at bounding box center [136, 245] width 8 height 8
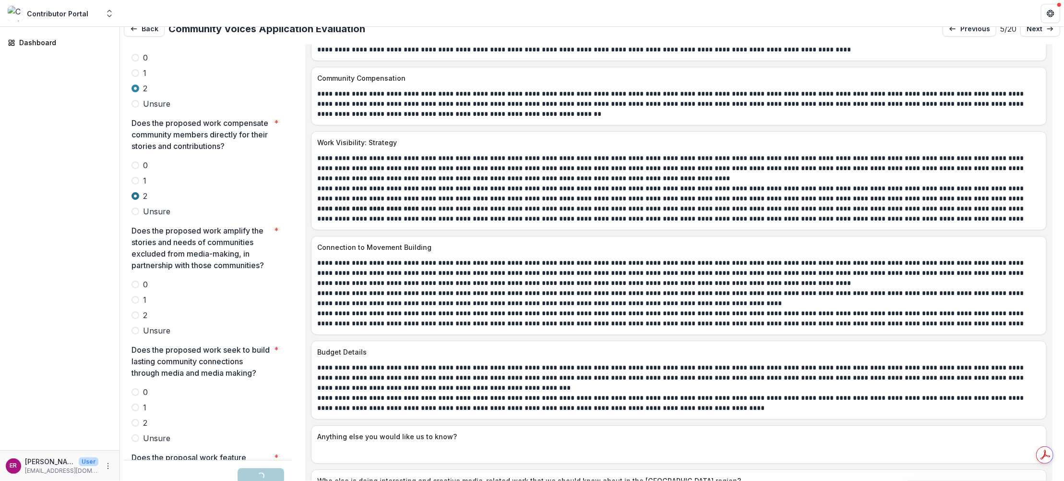
scroll to position [2353, 0]
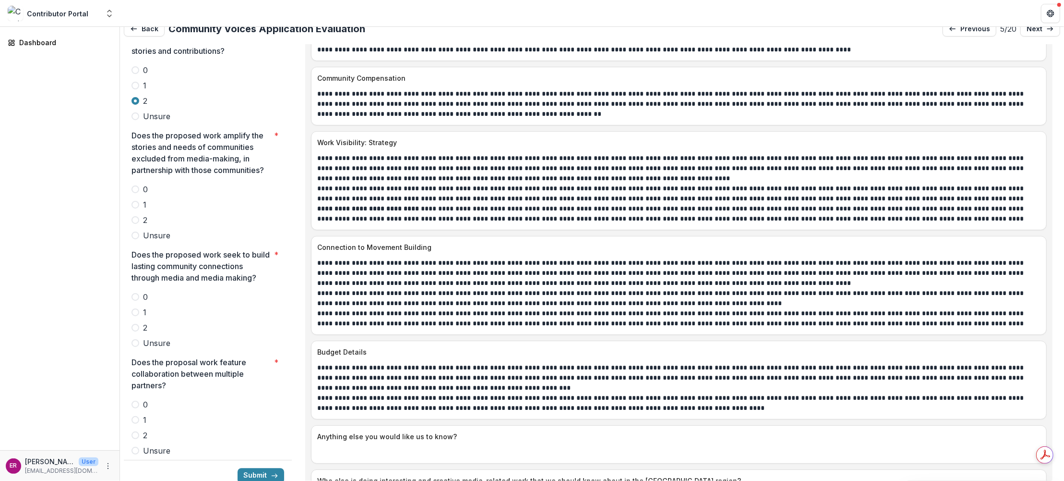
click at [135, 216] on span at bounding box center [136, 220] width 8 height 8
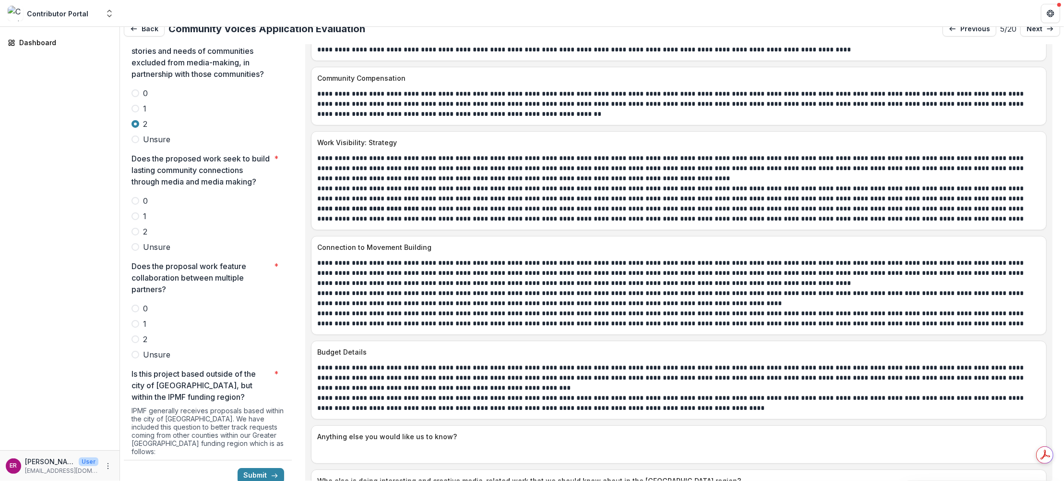
click at [135, 228] on span at bounding box center [136, 232] width 8 height 8
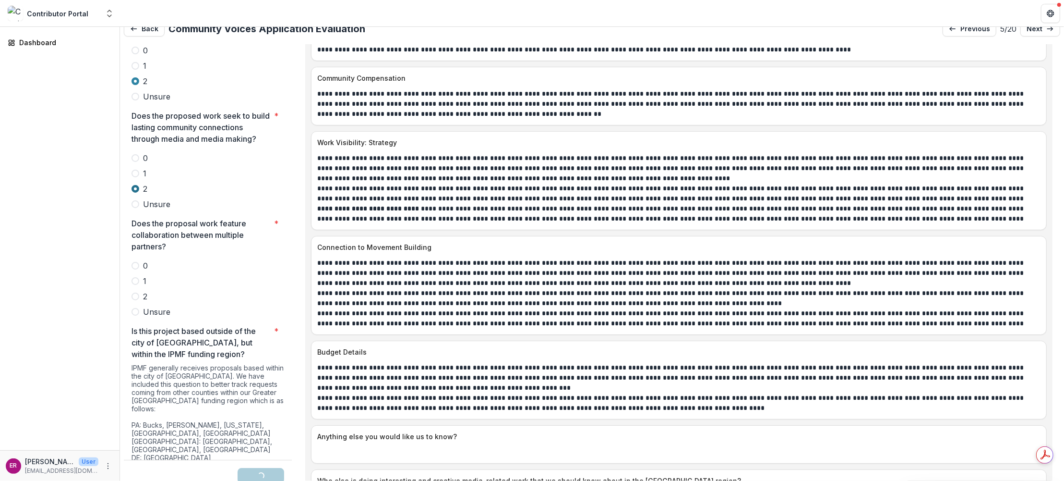
scroll to position [2593, 0]
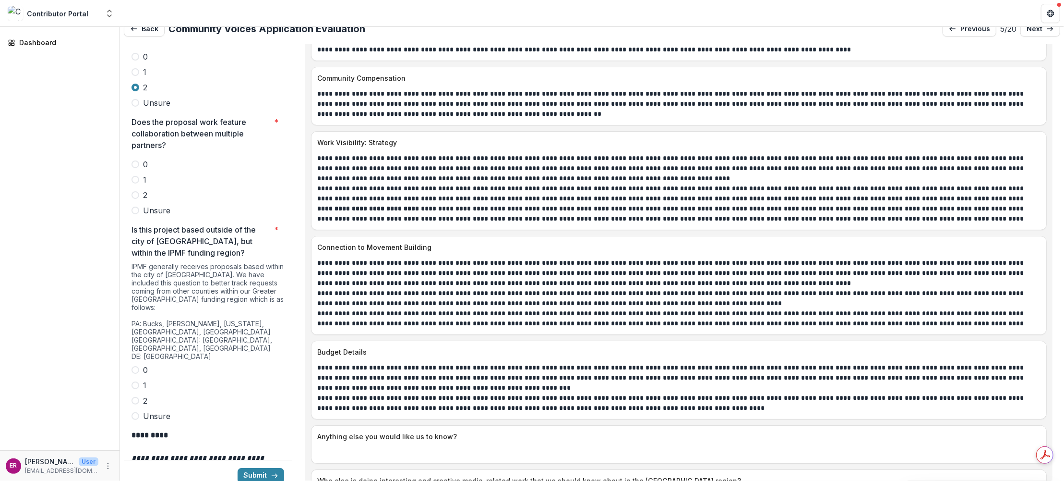
click at [135, 206] on span at bounding box center [136, 210] width 8 height 8
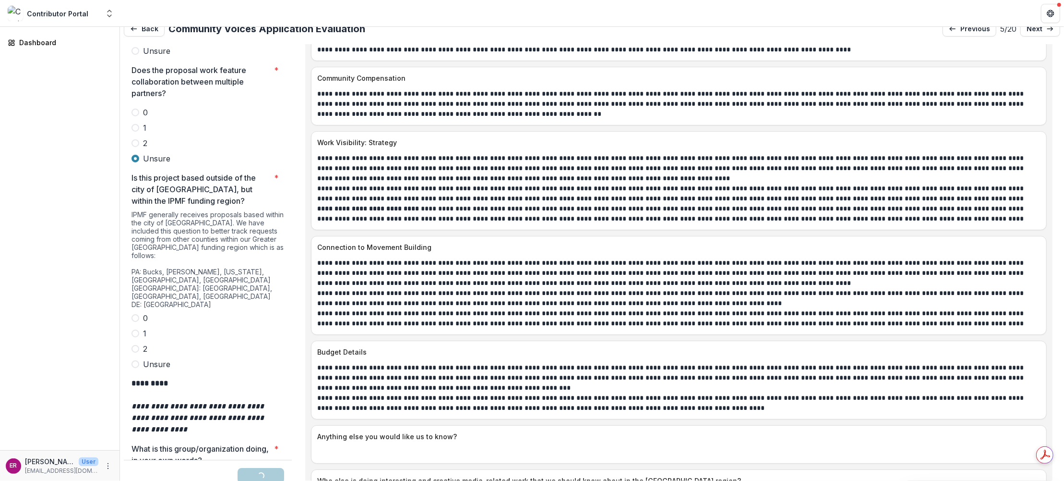
scroll to position [2737, 0]
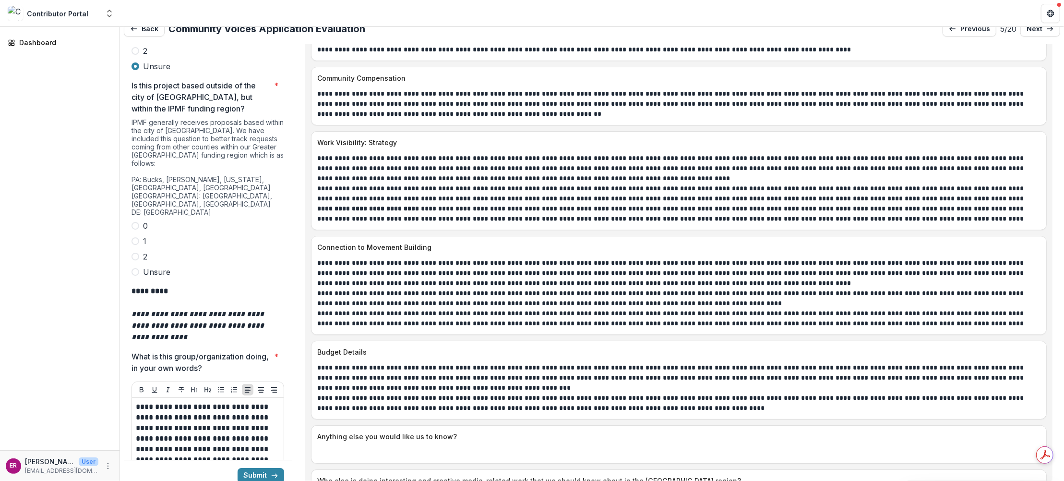
click at [135, 222] on span at bounding box center [136, 226] width 8 height 8
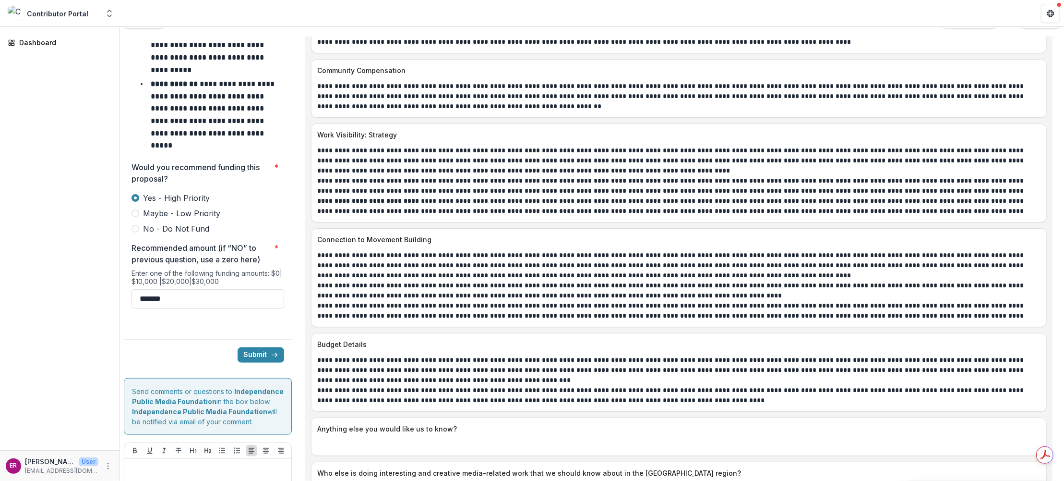
scroll to position [19, 0]
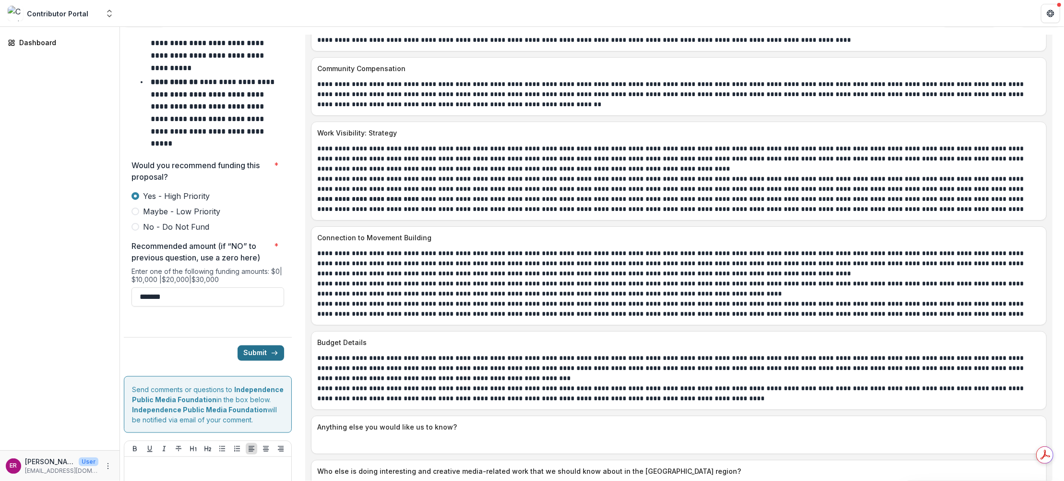
click at [253, 345] on button "Submit" at bounding box center [261, 352] width 47 height 15
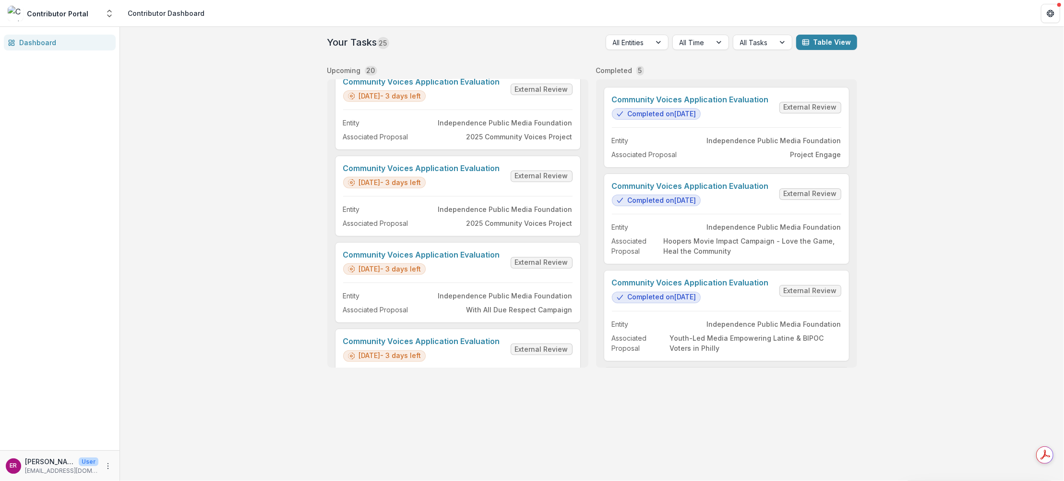
scroll to position [336, 0]
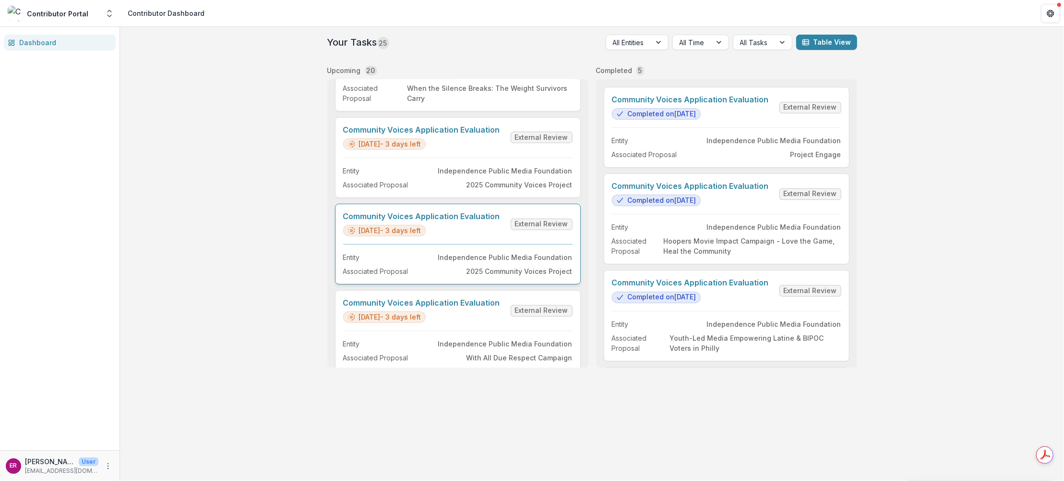
click at [460, 212] on link "Community Voices Application Evaluation" at bounding box center [421, 216] width 157 height 9
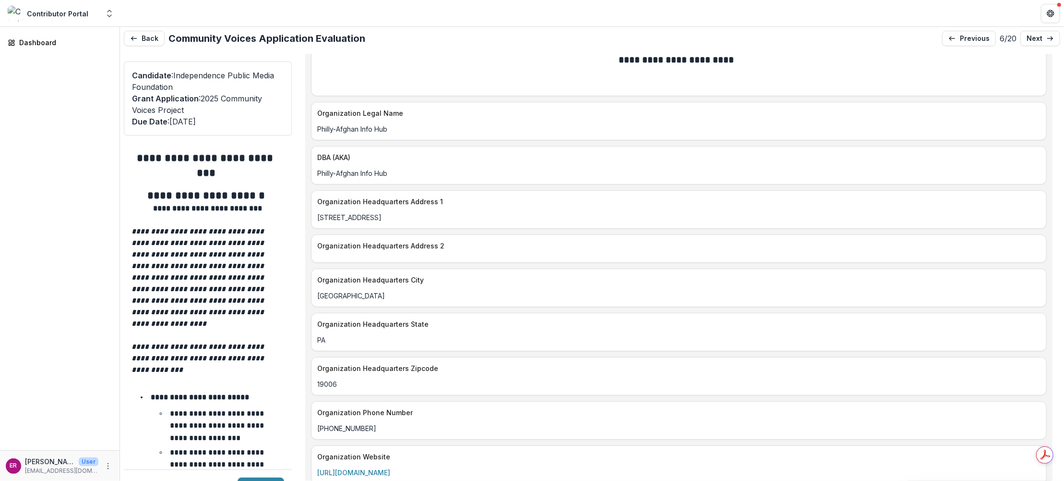
scroll to position [1296, 0]
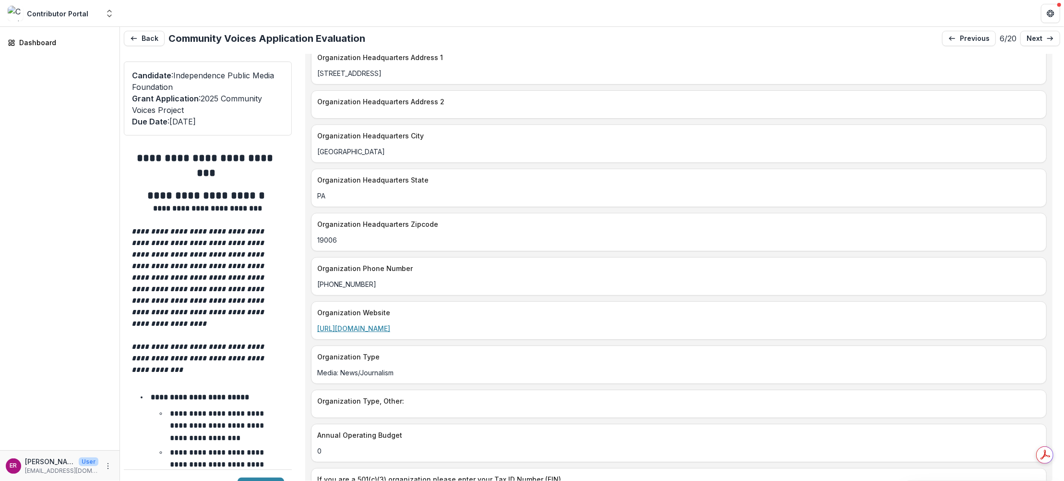
click at [390, 324] on link "https://www.phillyafghaninfohub.org/" at bounding box center [353, 328] width 73 height 8
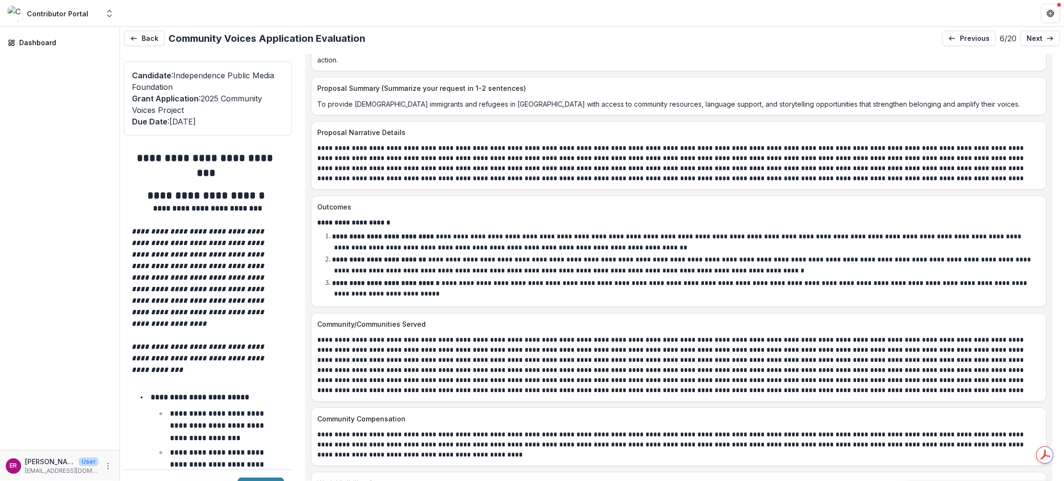
scroll to position [4177, 0]
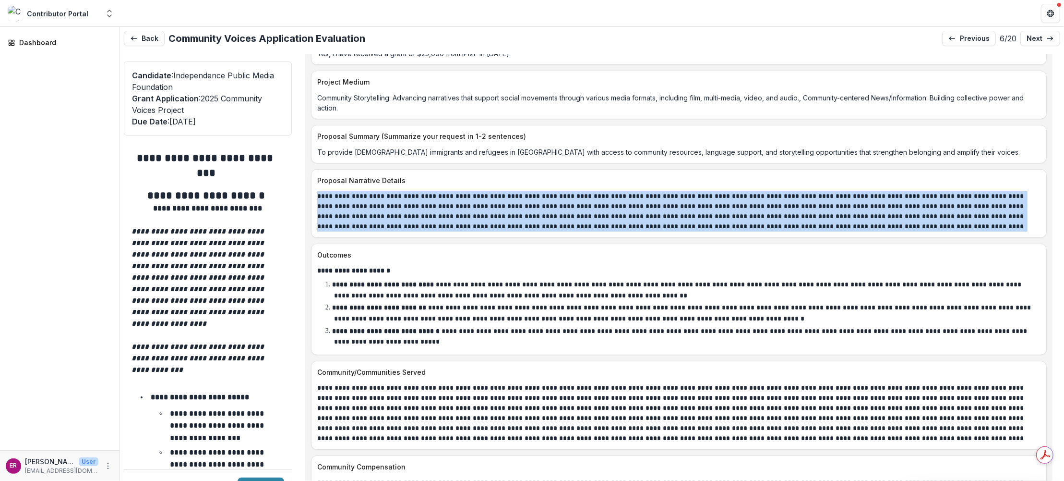
drag, startPoint x: 913, startPoint y: 179, endPoint x: 318, endPoint y: 152, distance: 595.5
click at [318, 191] on p "**********" at bounding box center [676, 211] width 718 height 40
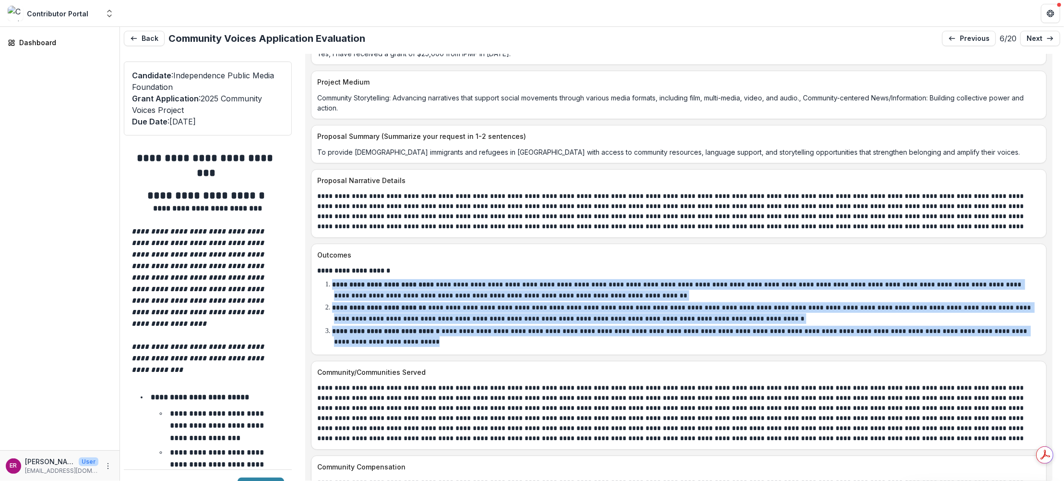
drag, startPoint x: 403, startPoint y: 292, endPoint x: 333, endPoint y: 236, distance: 90.1
click at [333, 279] on ol "**********" at bounding box center [683, 313] width 713 height 68
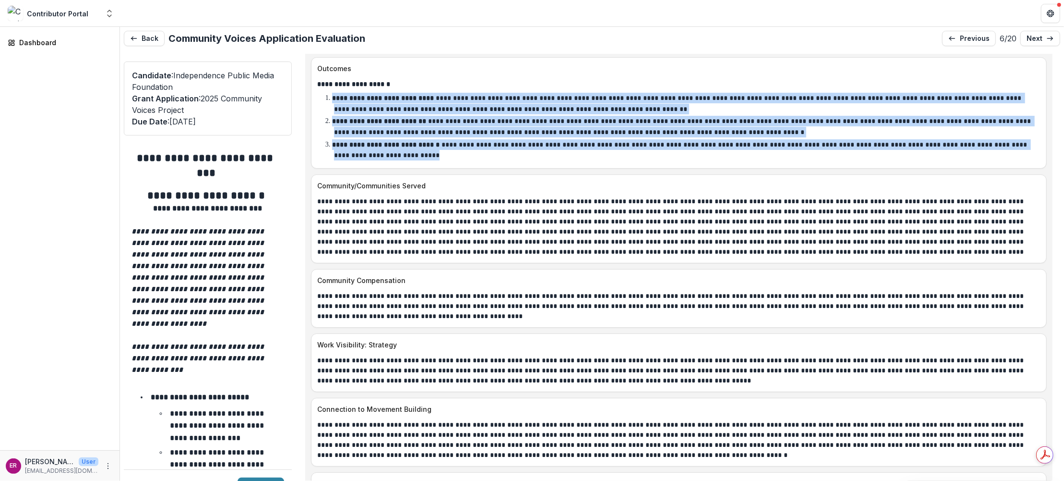
scroll to position [4417, 0]
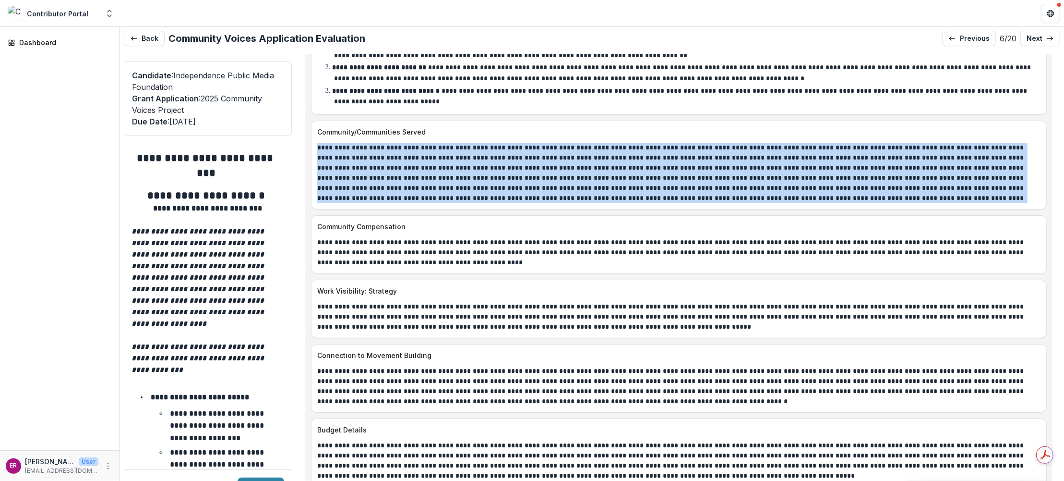
drag, startPoint x: 744, startPoint y: 151, endPoint x: 317, endPoint y: 99, distance: 430.4
click at [317, 143] on div at bounding box center [679, 173] width 735 height 60
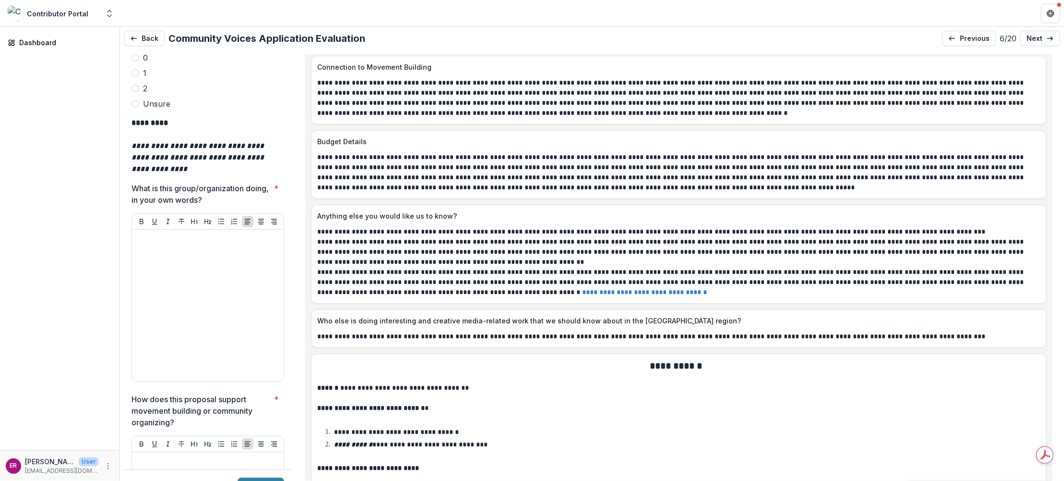
scroll to position [2929, 0]
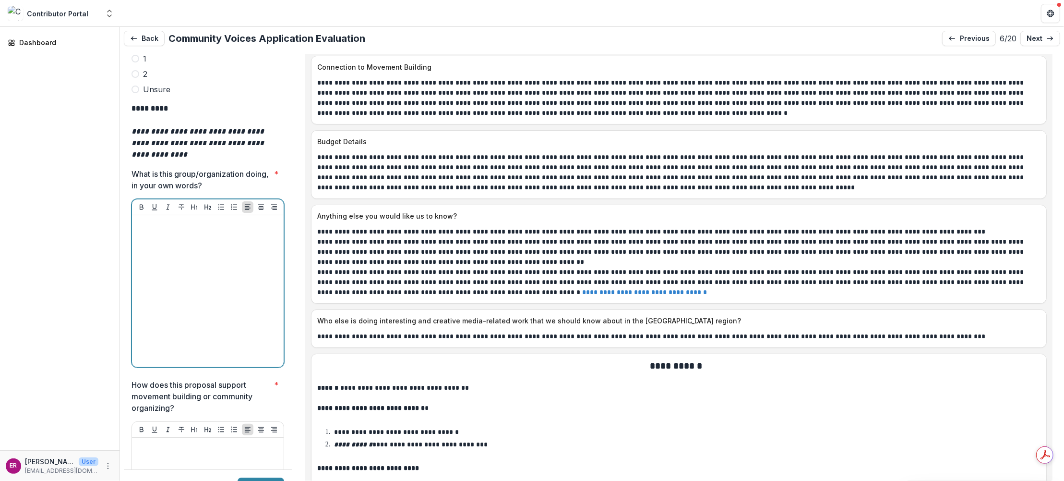
click at [171, 219] on p at bounding box center [208, 224] width 144 height 11
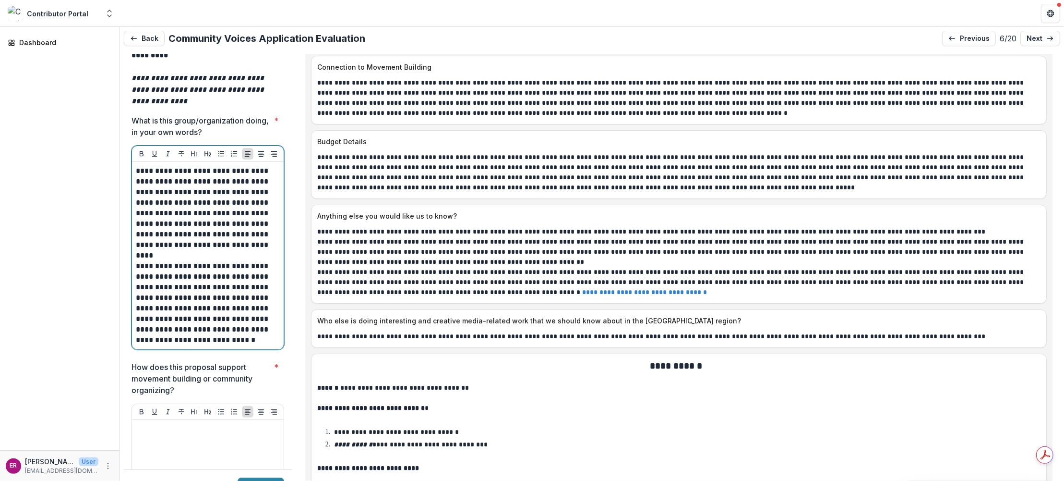
scroll to position [3025, 0]
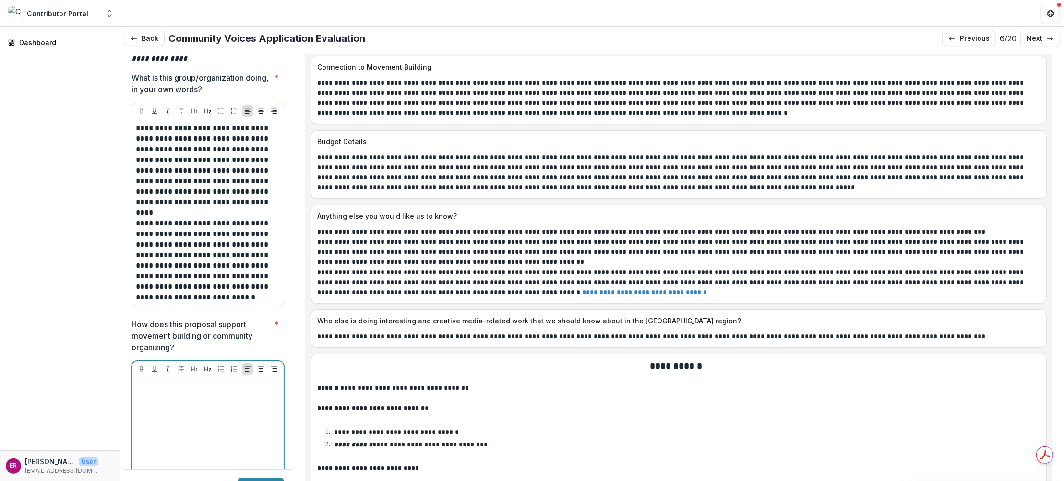
click at [152, 381] on p at bounding box center [208, 386] width 144 height 11
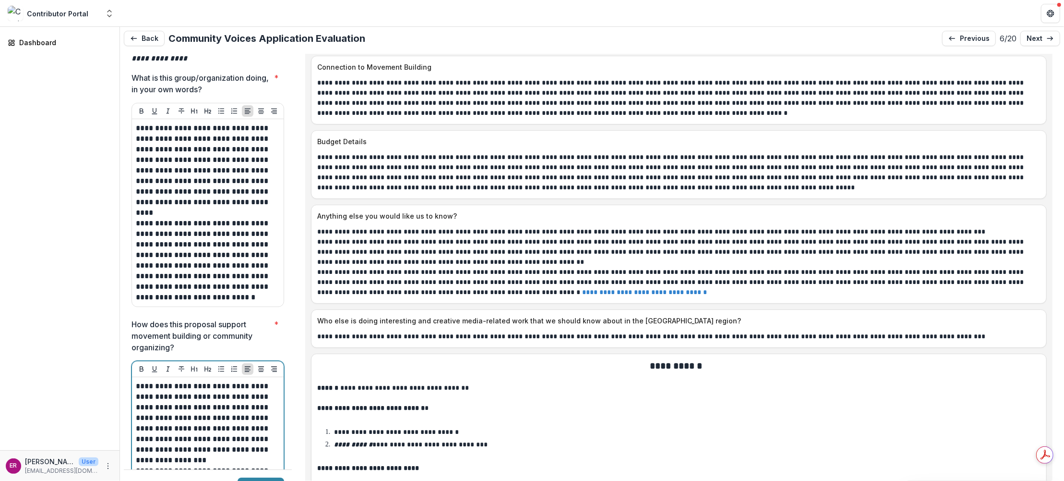
scroll to position [19, 0]
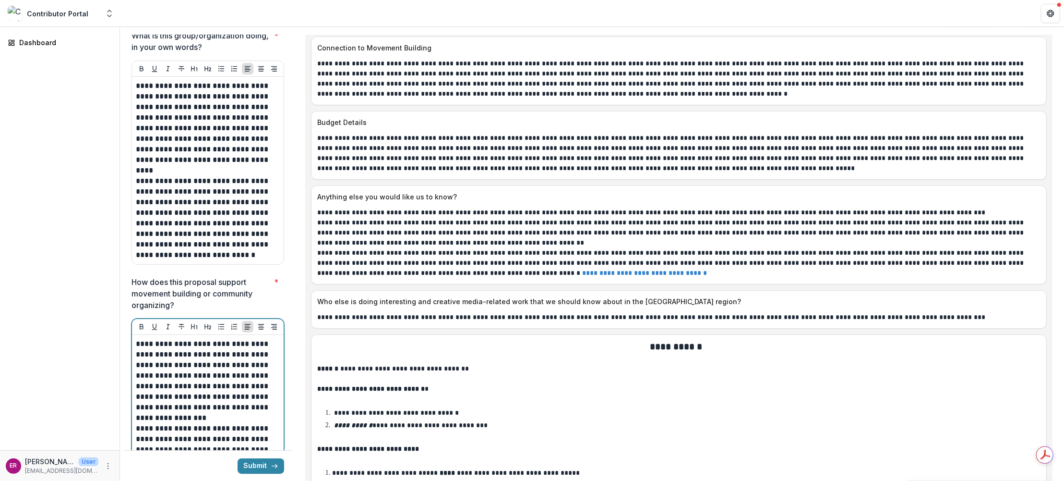
click at [138, 338] on p "**********" at bounding box center [207, 380] width 142 height 85
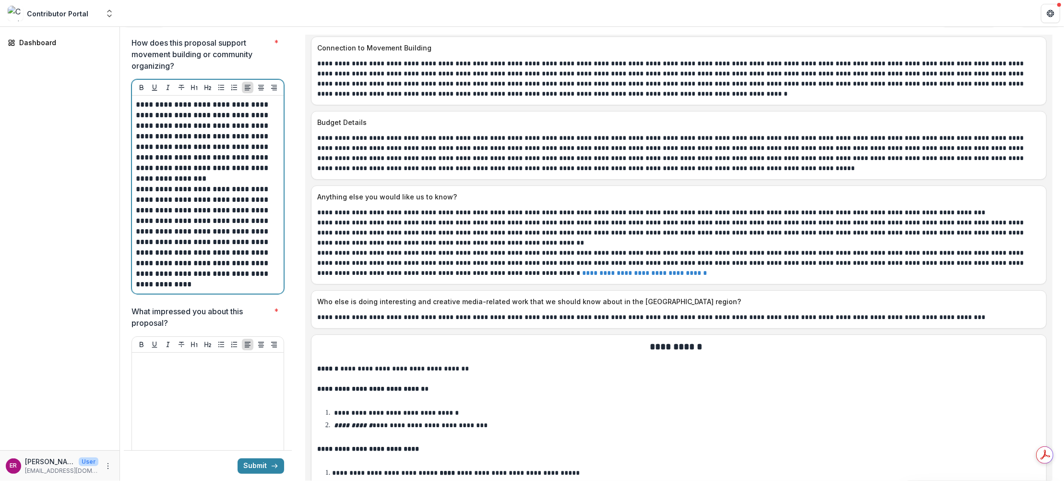
scroll to position [3288, 0]
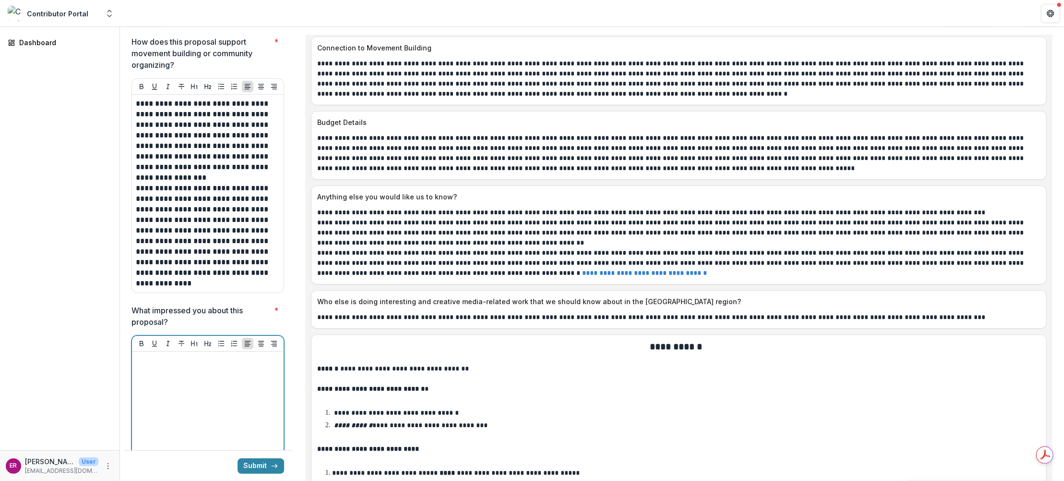
click at [170, 355] on div at bounding box center [208, 427] width 144 height 144
click at [159, 355] on div at bounding box center [208, 427] width 144 height 144
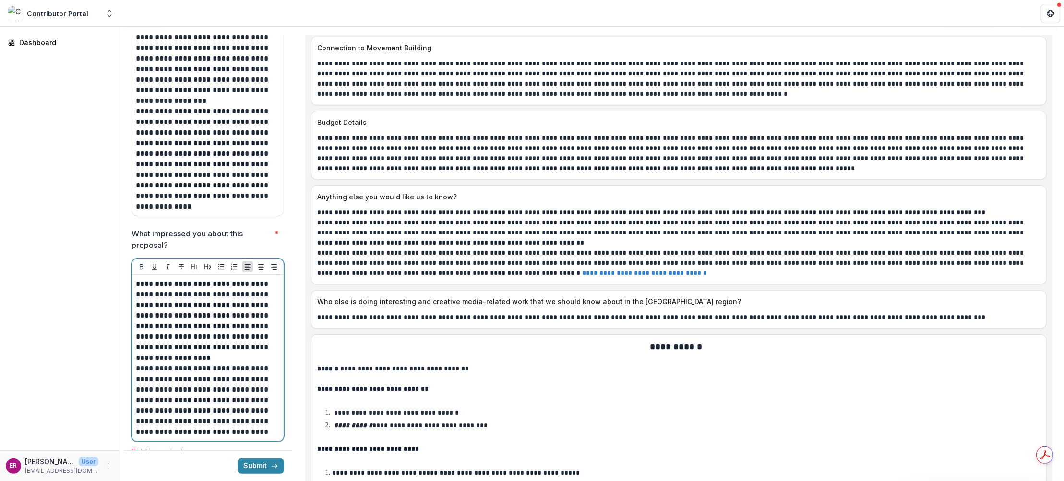
scroll to position [3384, 0]
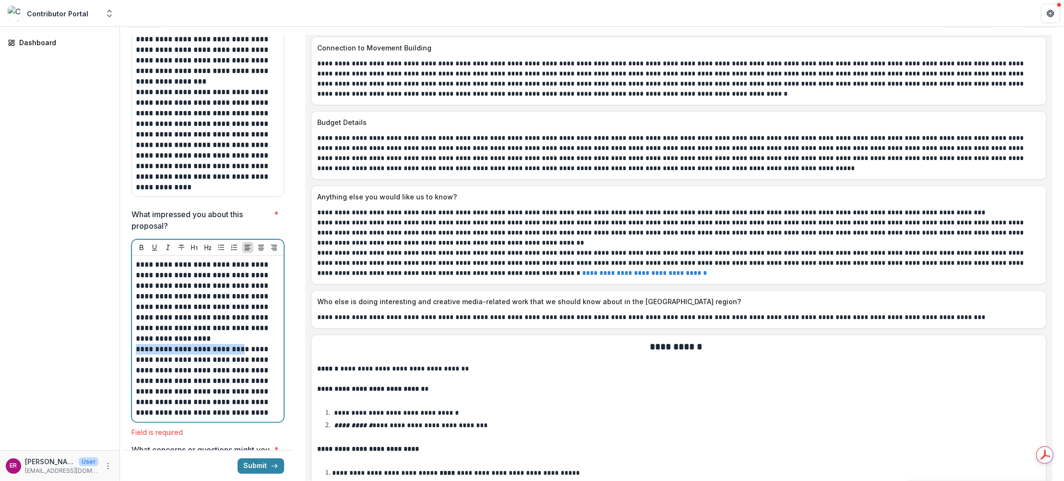
drag, startPoint x: 135, startPoint y: 296, endPoint x: 235, endPoint y: 299, distance: 99.9
click at [235, 344] on p "**********" at bounding box center [207, 381] width 142 height 74
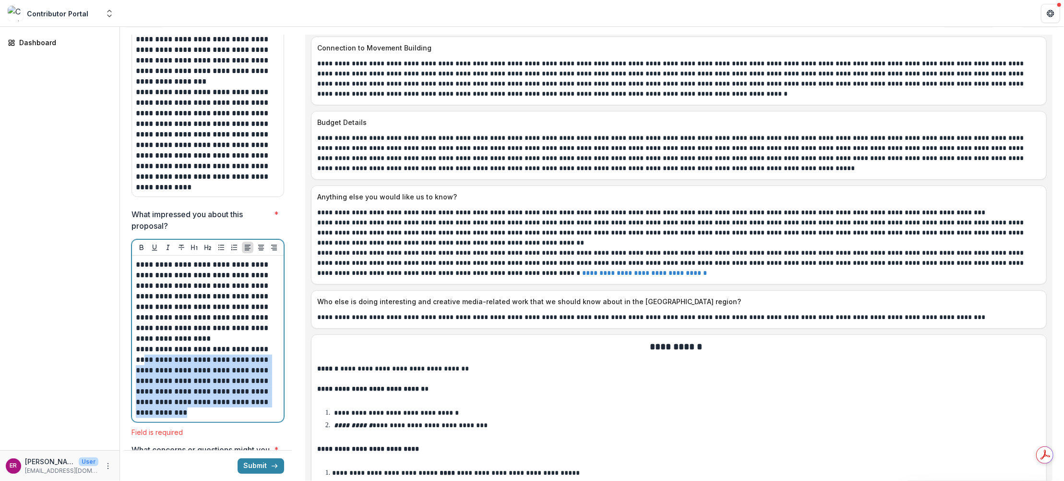
drag, startPoint x: 236, startPoint y: 363, endPoint x: 133, endPoint y: 312, distance: 114.9
click at [133, 312] on div "**********" at bounding box center [208, 338] width 152 height 166
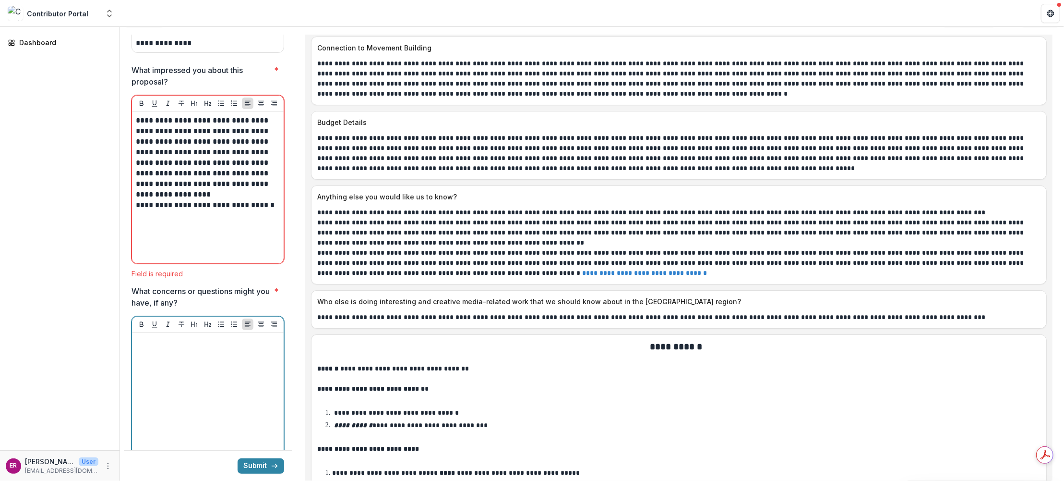
scroll to position [3518, 0]
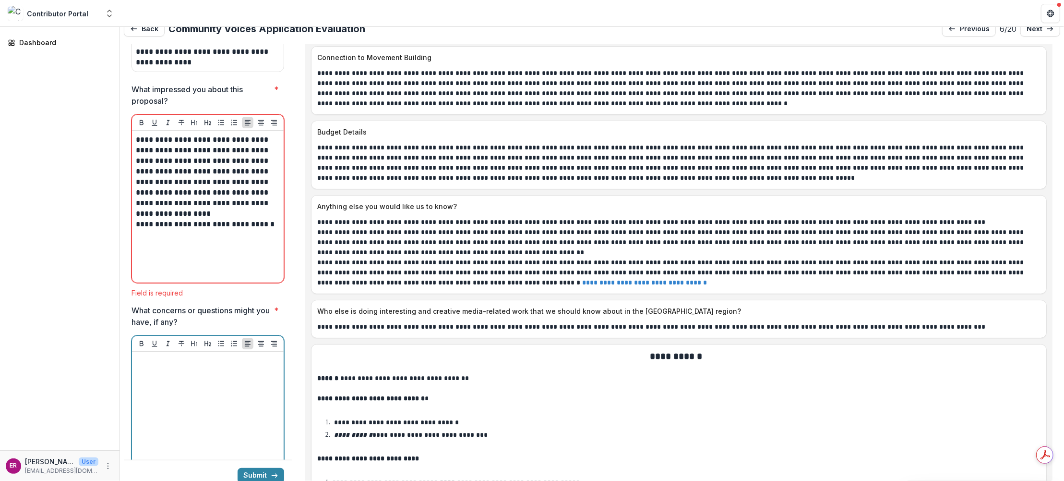
click at [159, 355] on div at bounding box center [208, 427] width 144 height 144
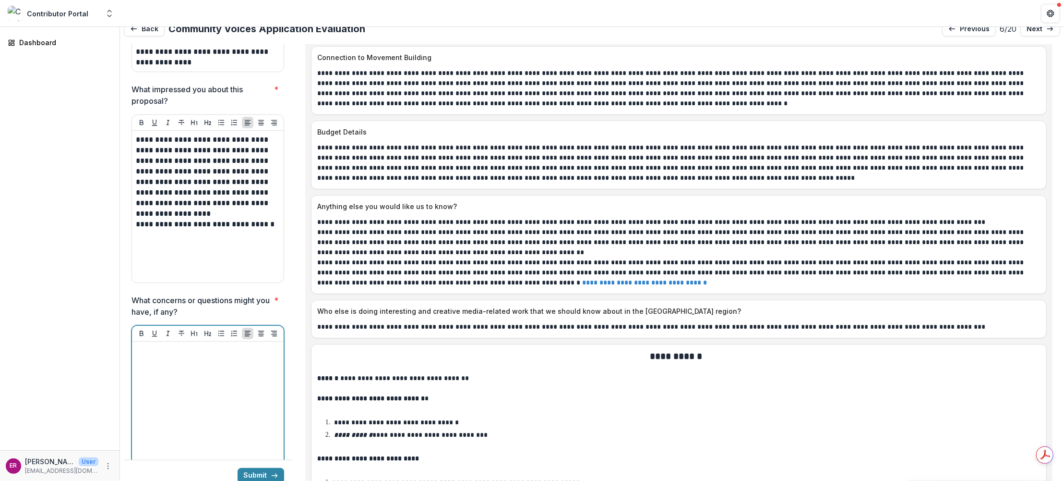
click at [147, 345] on p at bounding box center [208, 350] width 144 height 11
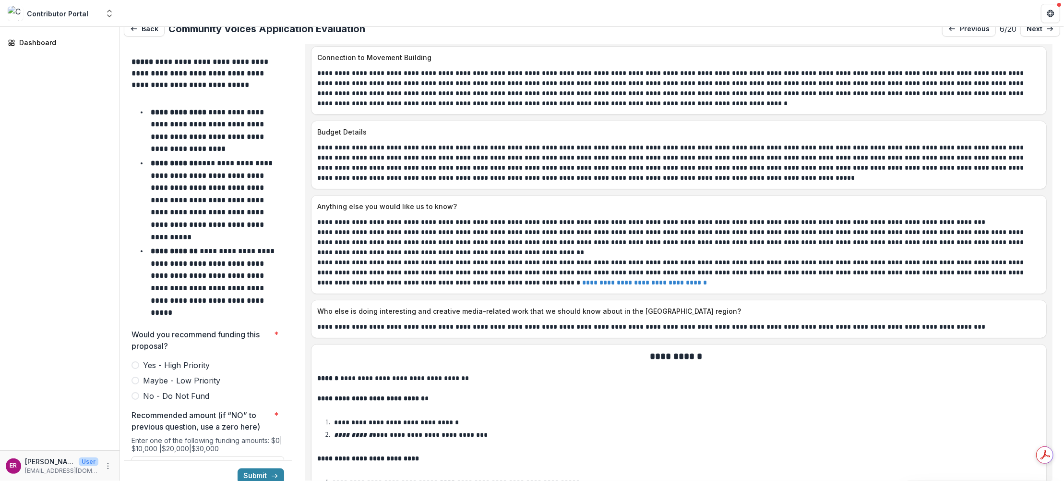
scroll to position [4084, 0]
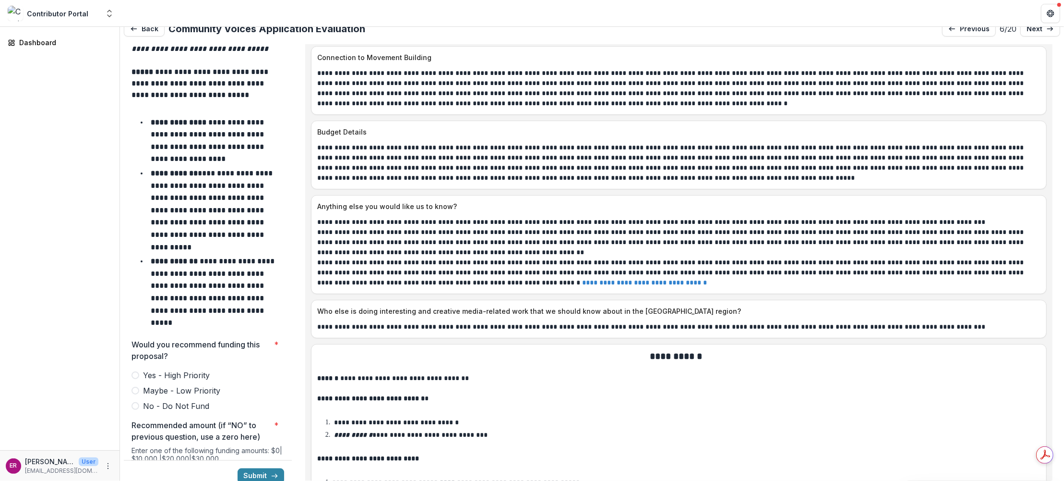
click at [136, 371] on span at bounding box center [136, 375] width 8 height 8
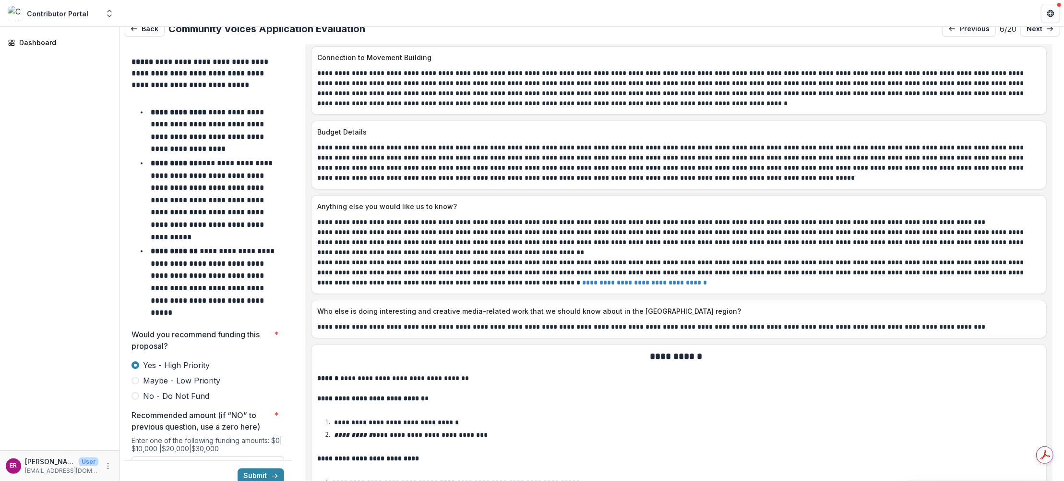
click at [182, 456] on input "Recommended amount (if “NO” to previous question, use a zero here) *" at bounding box center [208, 465] width 153 height 19
type input "*******"
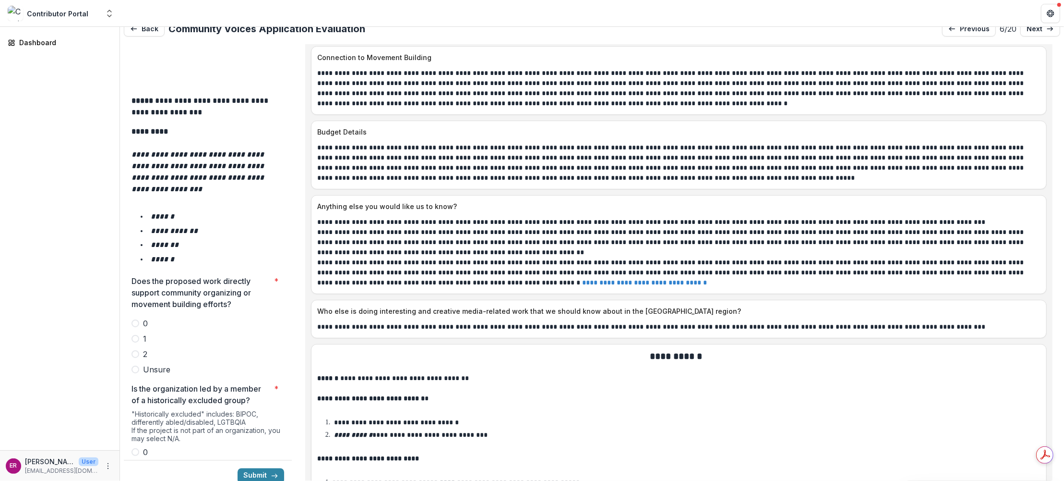
scroll to position [1780, 0]
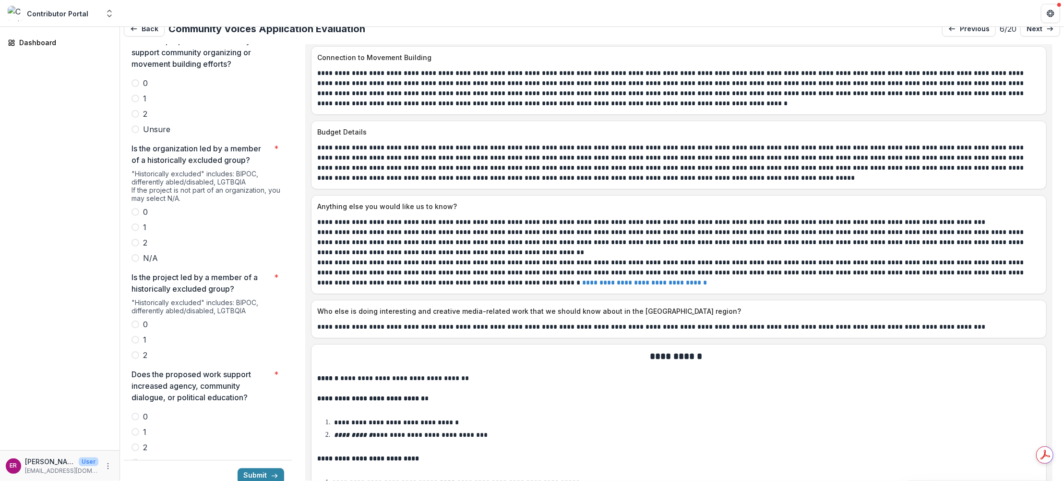
click at [136, 239] on span at bounding box center [136, 243] width 8 height 8
click at [135, 351] on span at bounding box center [136, 355] width 8 height 8
click at [136, 443] on span at bounding box center [136, 447] width 8 height 8
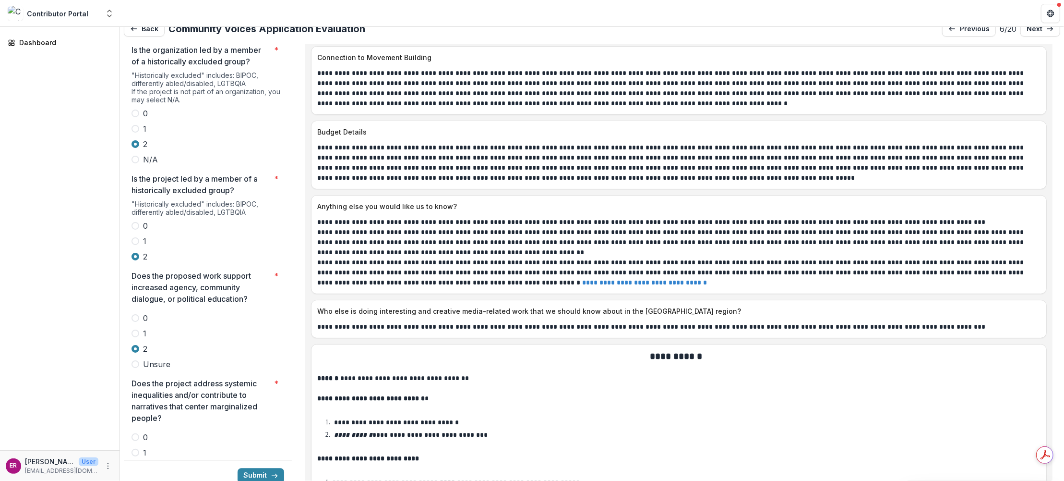
scroll to position [2020, 0]
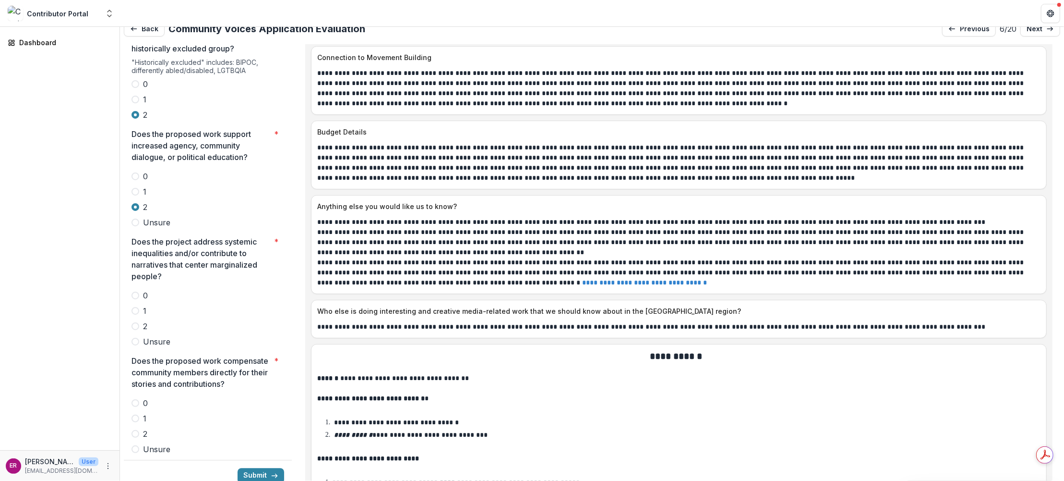
click at [137, 322] on span at bounding box center [136, 326] width 8 height 8
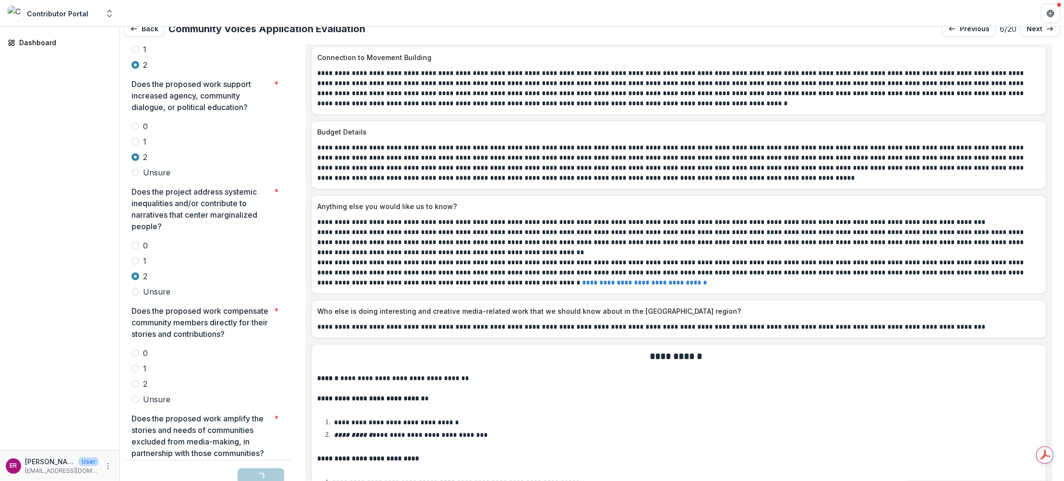
scroll to position [2164, 0]
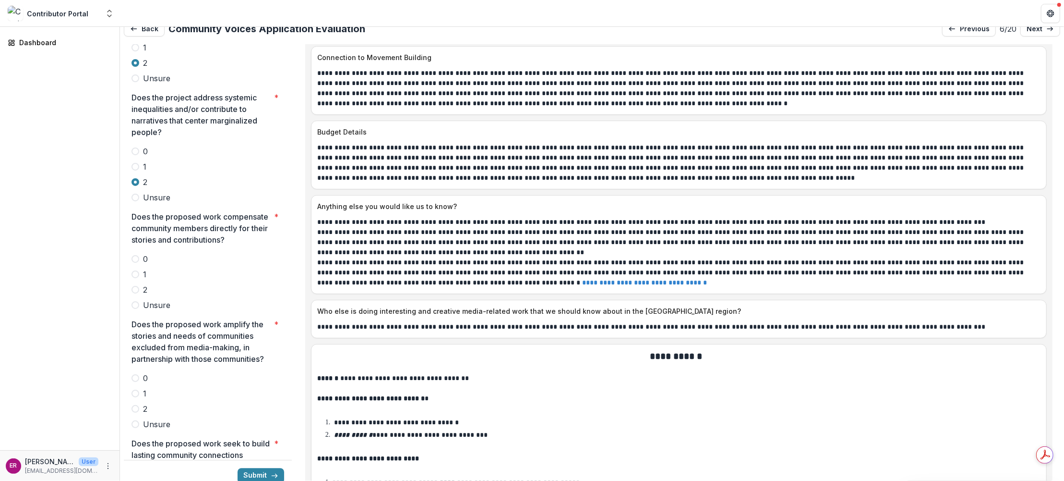
click at [135, 286] on span at bounding box center [136, 290] width 8 height 8
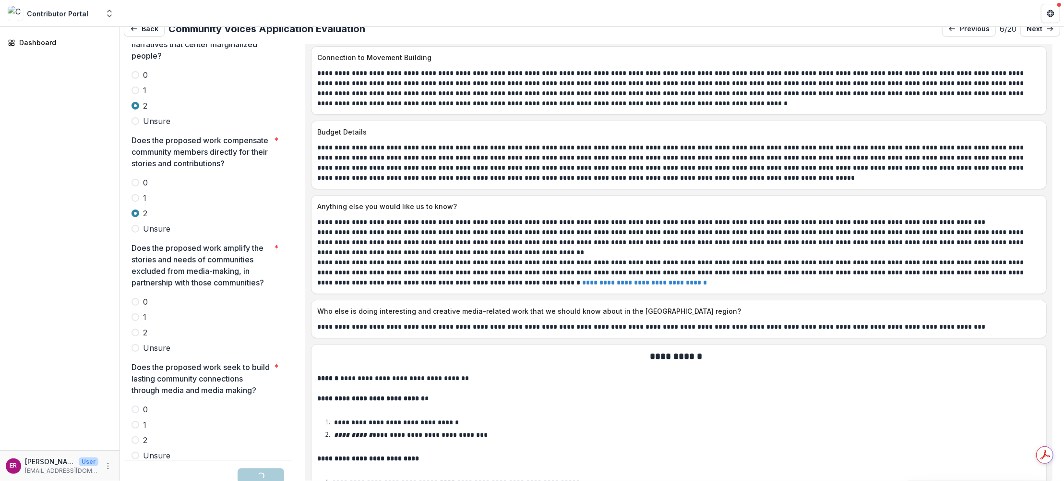
scroll to position [2308, 0]
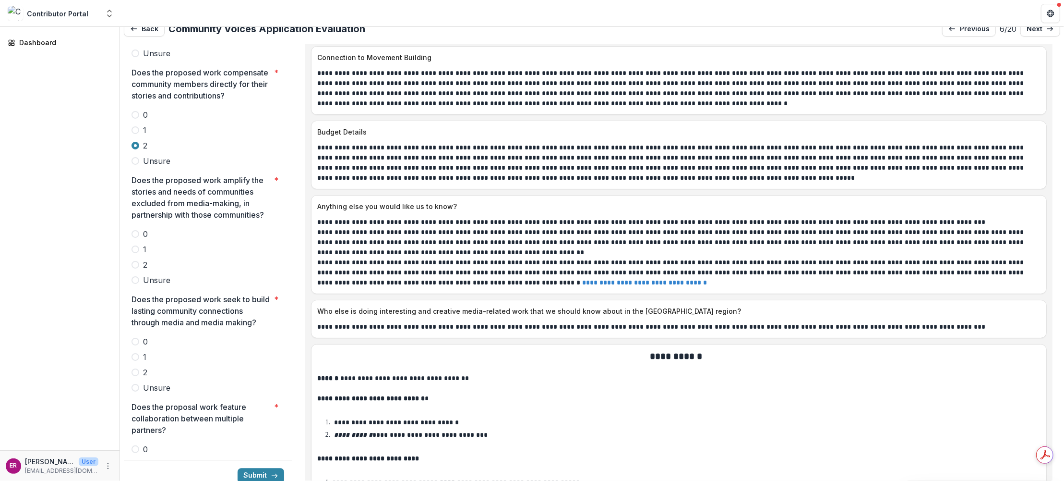
click at [135, 261] on span at bounding box center [136, 265] width 8 height 8
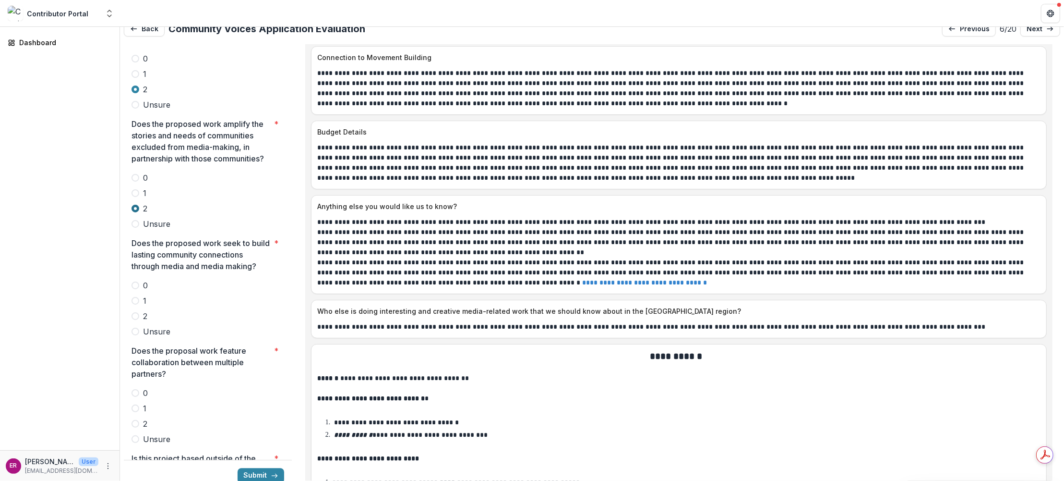
scroll to position [2404, 0]
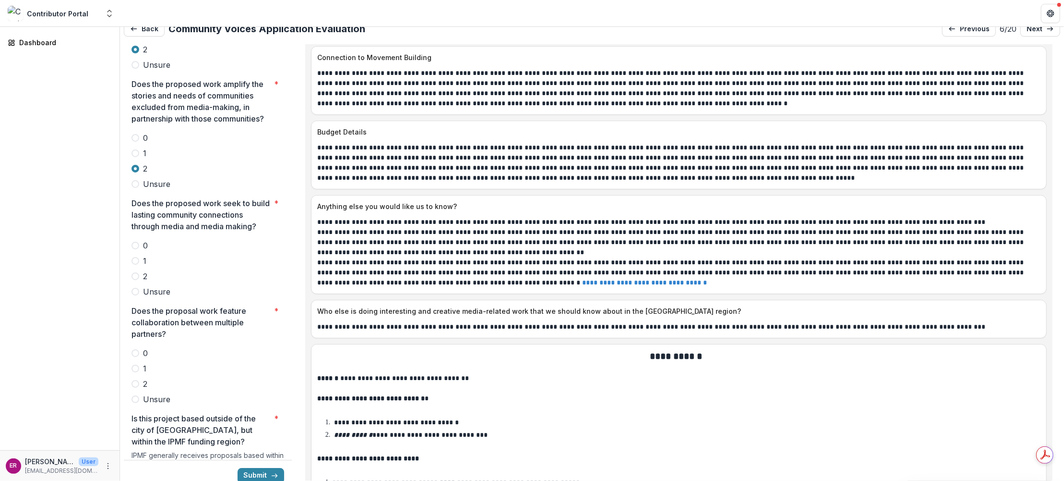
click at [137, 272] on span at bounding box center [136, 276] width 8 height 8
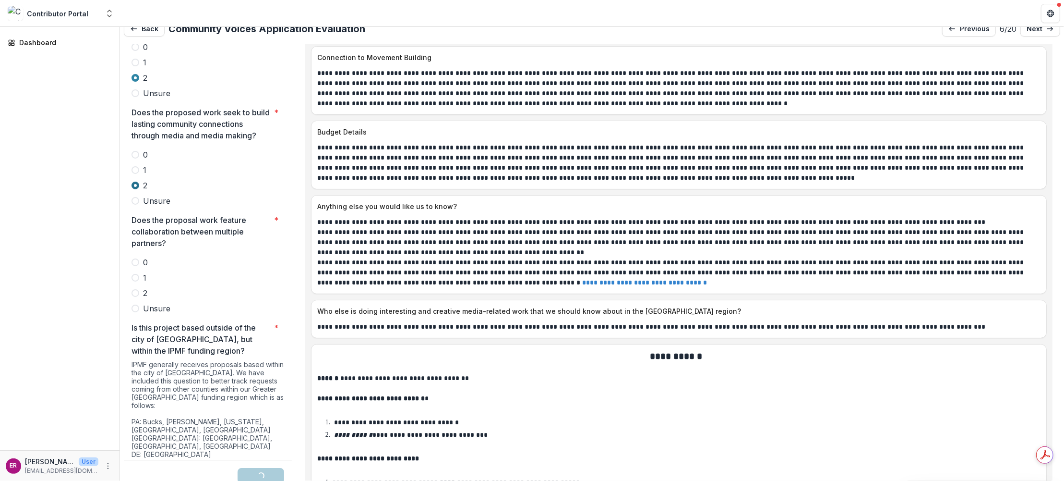
scroll to position [2500, 0]
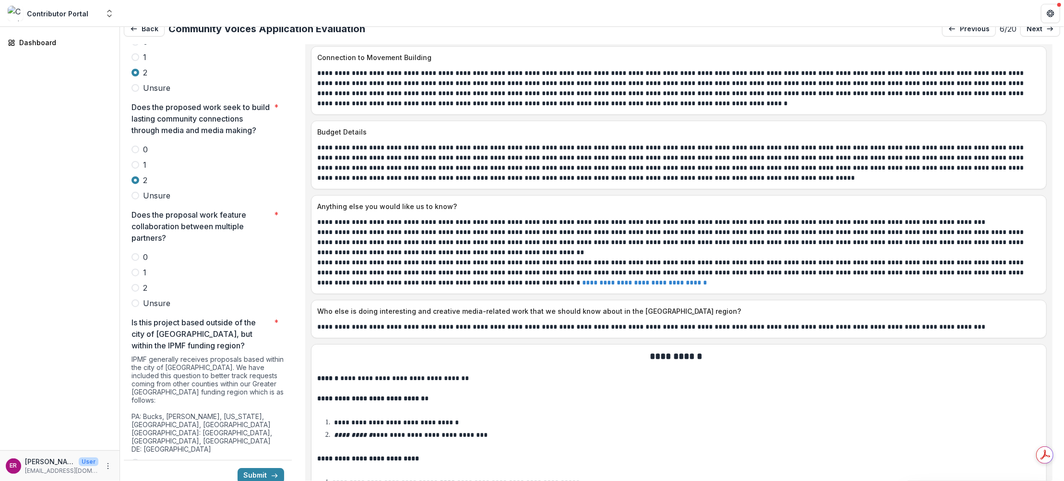
click at [133, 299] on span at bounding box center [136, 303] width 8 height 8
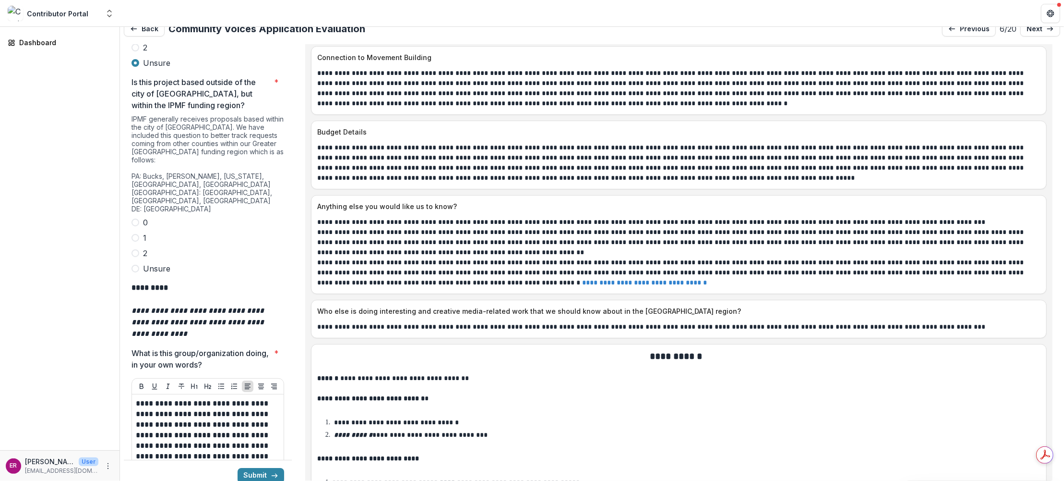
click at [135, 218] on span at bounding box center [136, 222] width 8 height 8
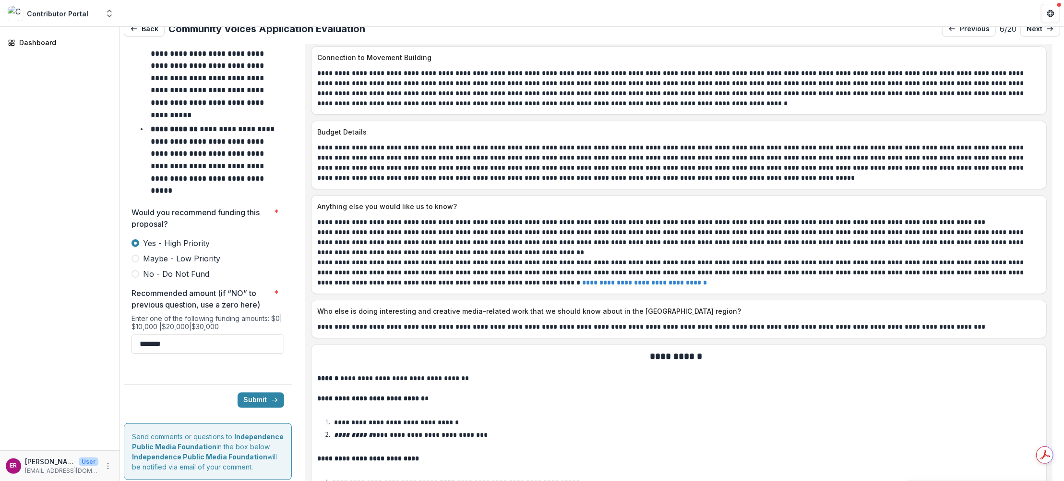
scroll to position [4244, 0]
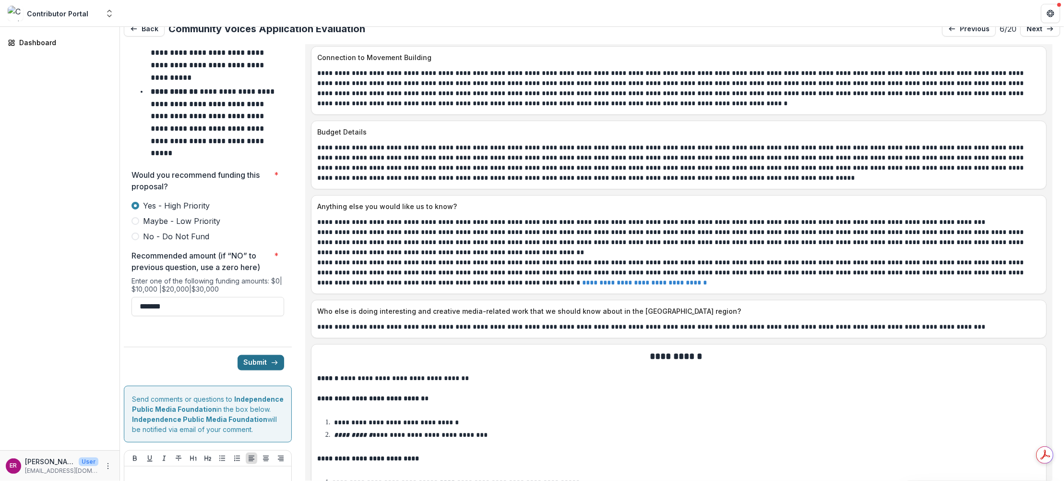
click at [251, 355] on button "Submit" at bounding box center [261, 362] width 47 height 15
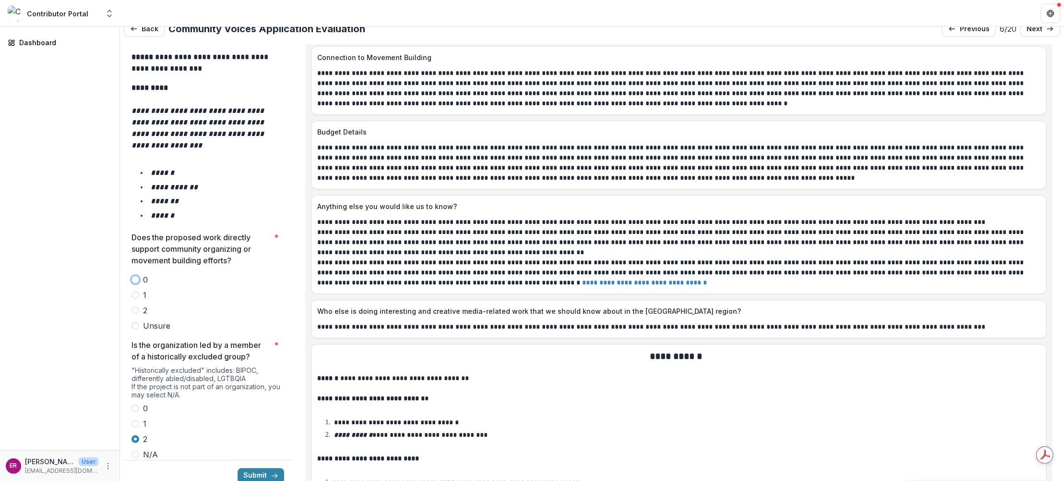
scroll to position [1578, 0]
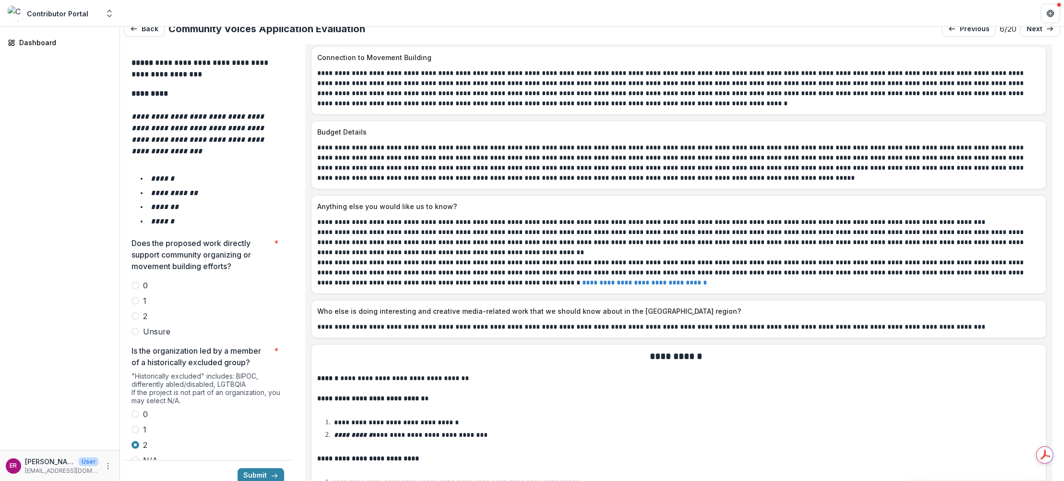
click at [136, 312] on span at bounding box center [136, 316] width 8 height 8
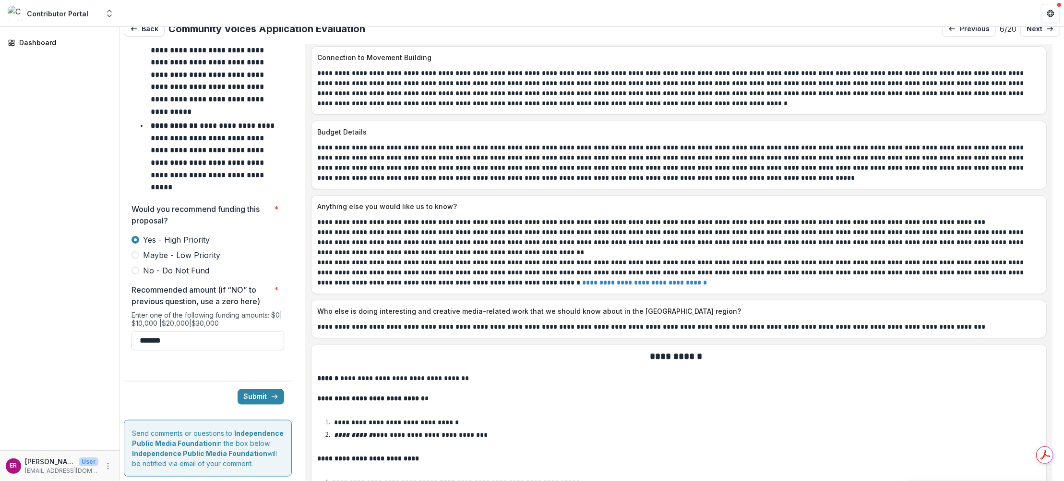
scroll to position [4244, 0]
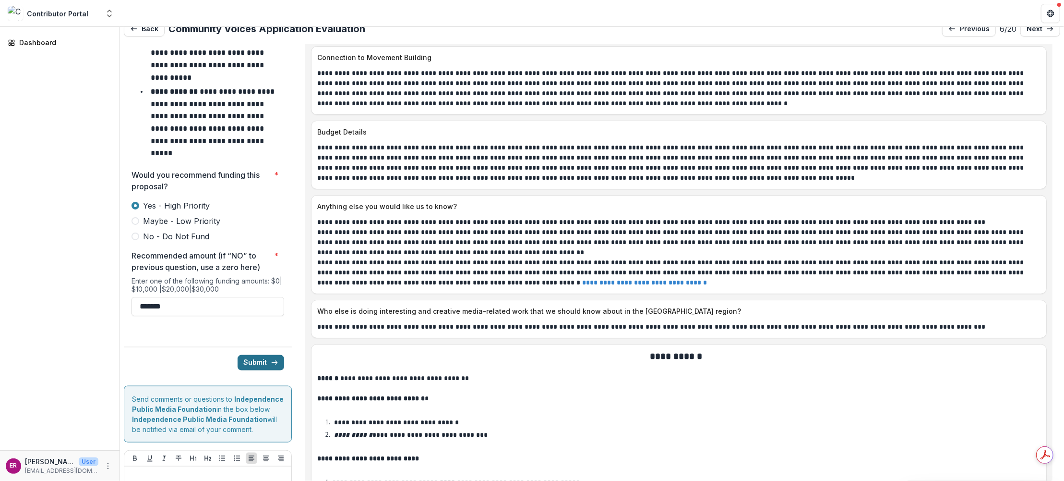
click at [257, 355] on button "Submit" at bounding box center [261, 362] width 47 height 15
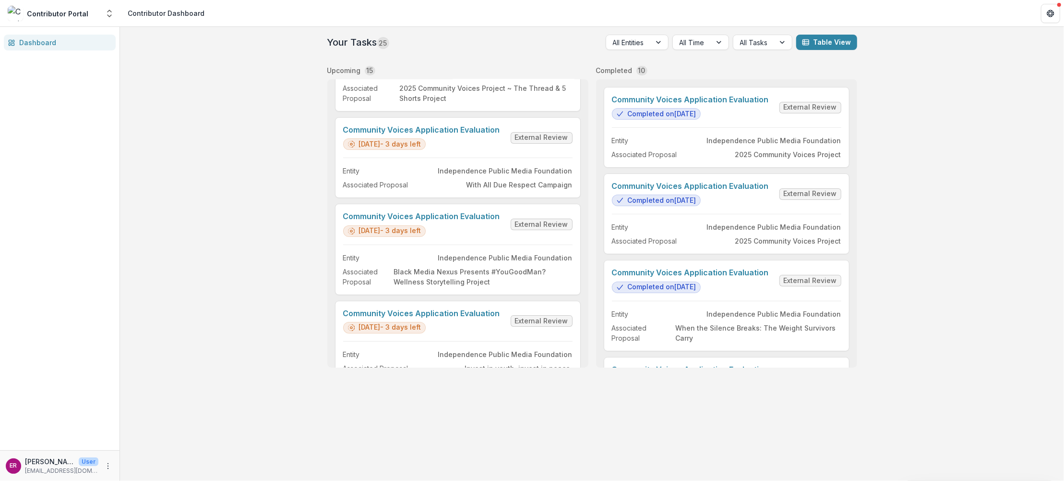
scroll to position [34, 0]
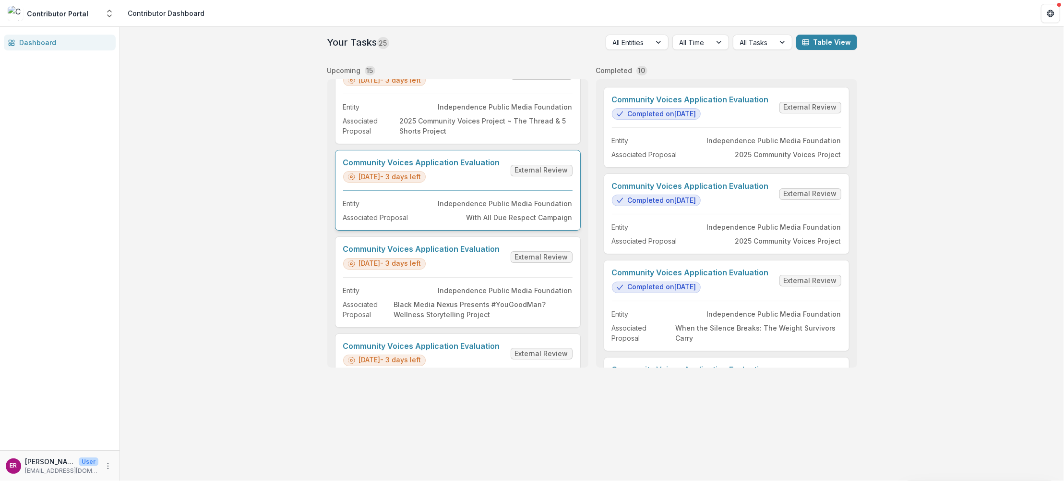
click at [458, 160] on link "Community Voices Application Evaluation" at bounding box center [421, 162] width 157 height 9
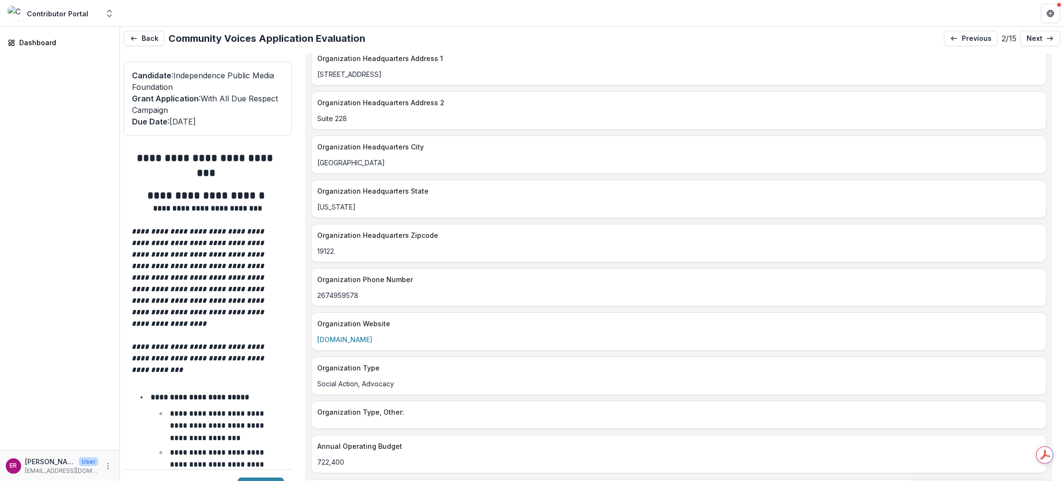
scroll to position [1344, 0]
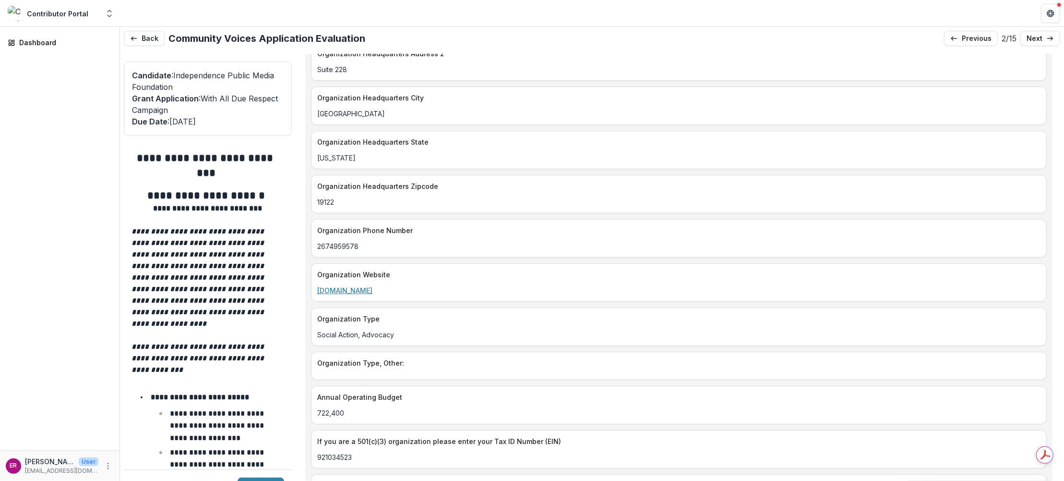
click at [373, 286] on link "www.blackworkers215.org" at bounding box center [344, 290] width 55 height 8
drag, startPoint x: 408, startPoint y: 265, endPoint x: 314, endPoint y: 271, distance: 94.3
click at [314, 271] on div "Organization Website www.blackworkers215.org" at bounding box center [679, 282] width 736 height 38
copy link "www.blackworkers215.org"
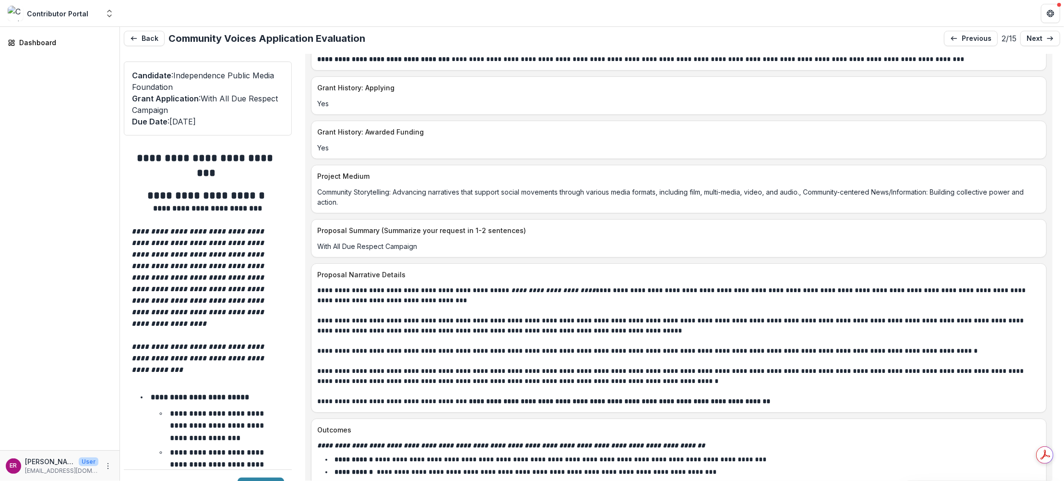
scroll to position [4033, 0]
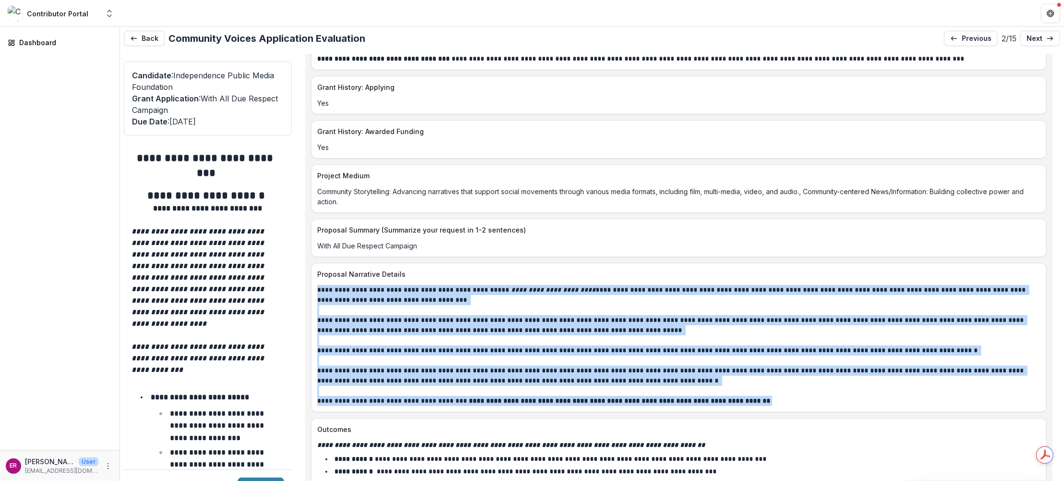
drag, startPoint x: 751, startPoint y: 350, endPoint x: 314, endPoint y: 246, distance: 449.1
click at [314, 285] on div "**********" at bounding box center [679, 345] width 735 height 121
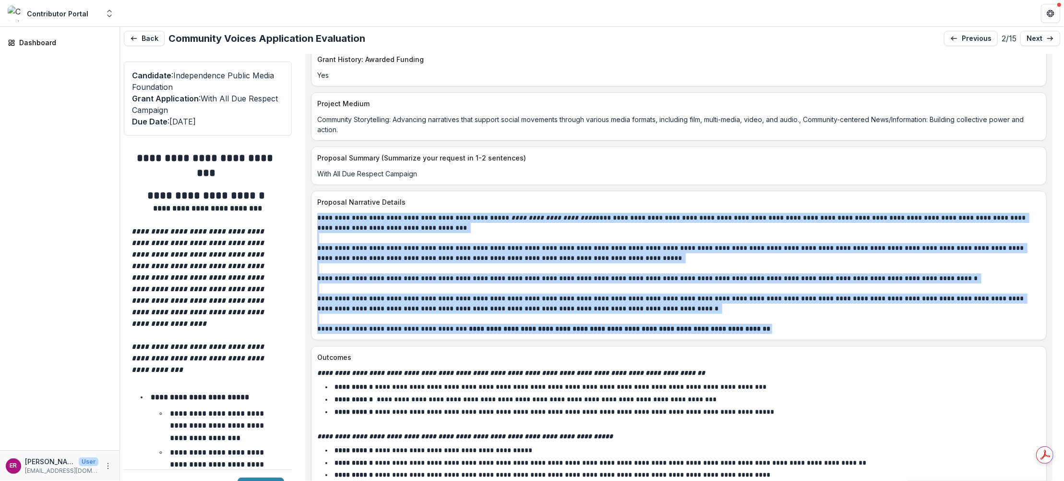
scroll to position [4225, 0]
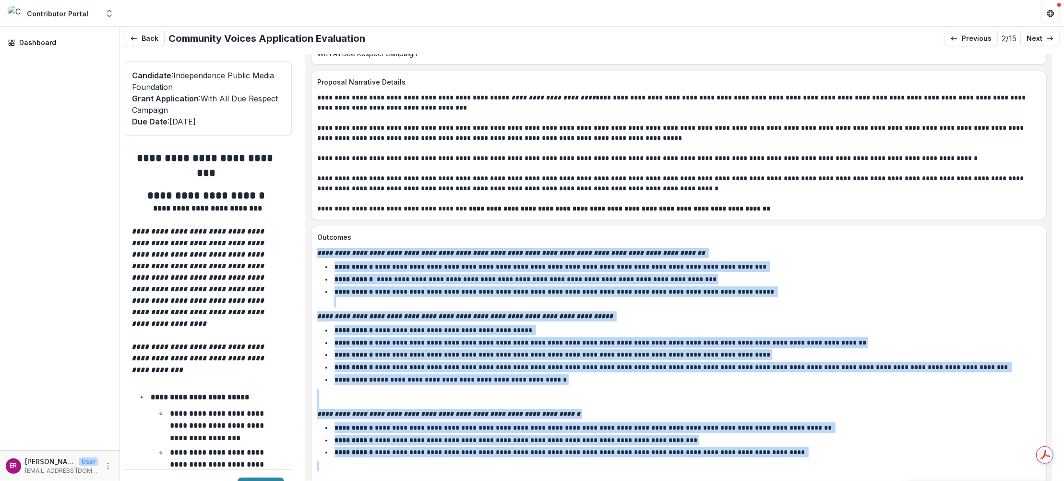
drag, startPoint x: 318, startPoint y: 207, endPoint x: 792, endPoint y: 412, distance: 516.5
click at [792, 412] on div "**********" at bounding box center [679, 364] width 724 height 233
copy div "**********"
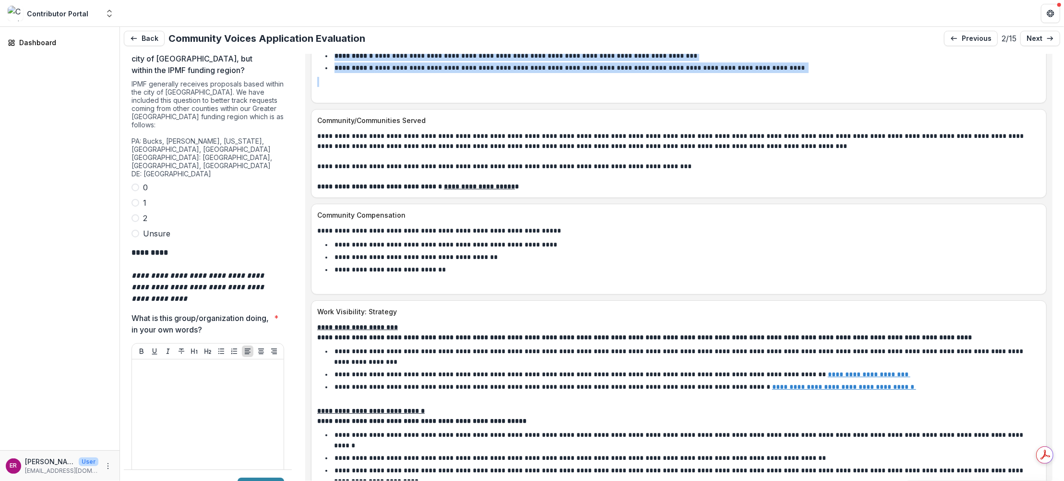
scroll to position [2881, 0]
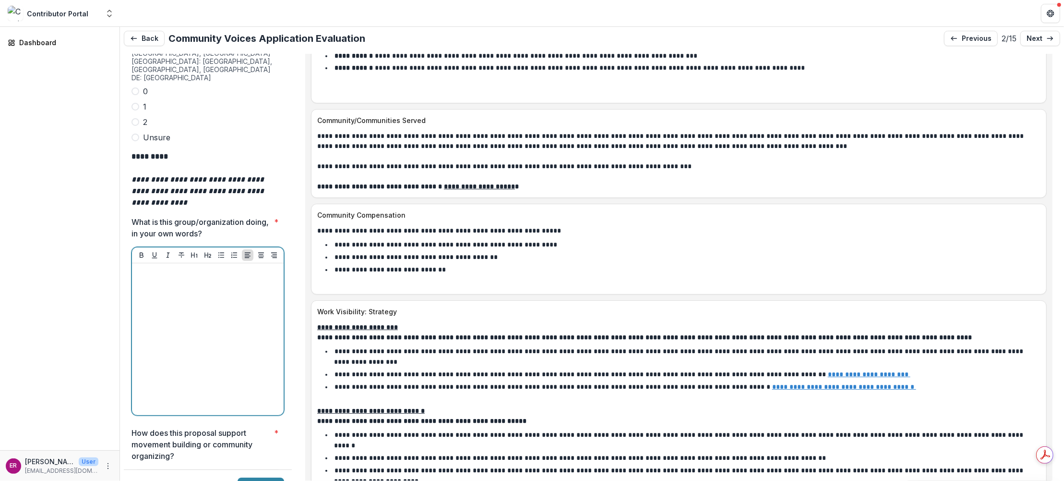
click at [167, 267] on div at bounding box center [208, 339] width 144 height 144
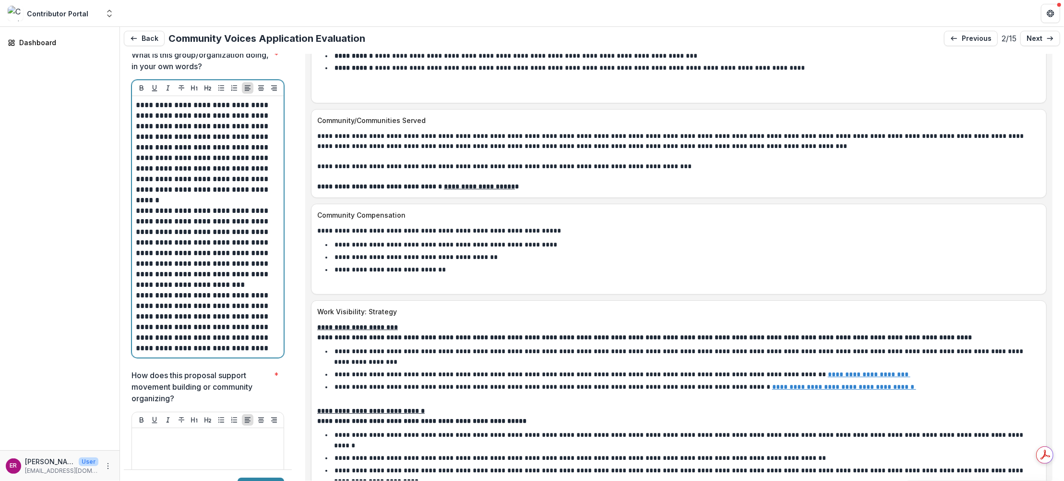
scroll to position [3121, 0]
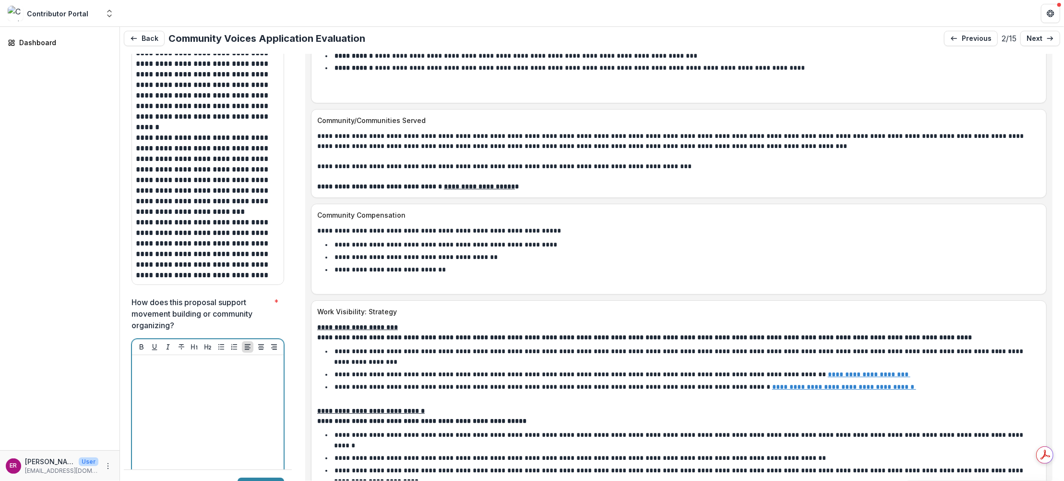
click at [181, 359] on div at bounding box center [208, 431] width 144 height 144
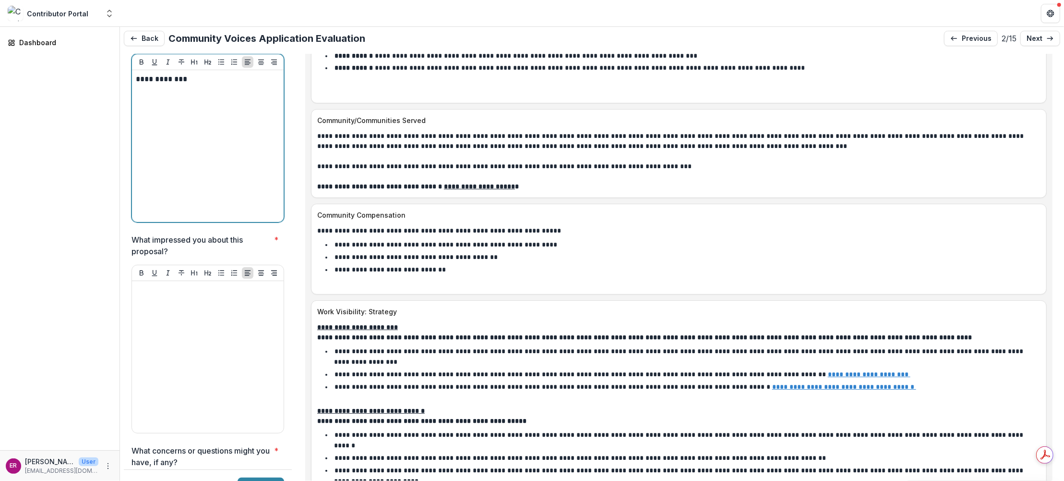
scroll to position [3409, 0]
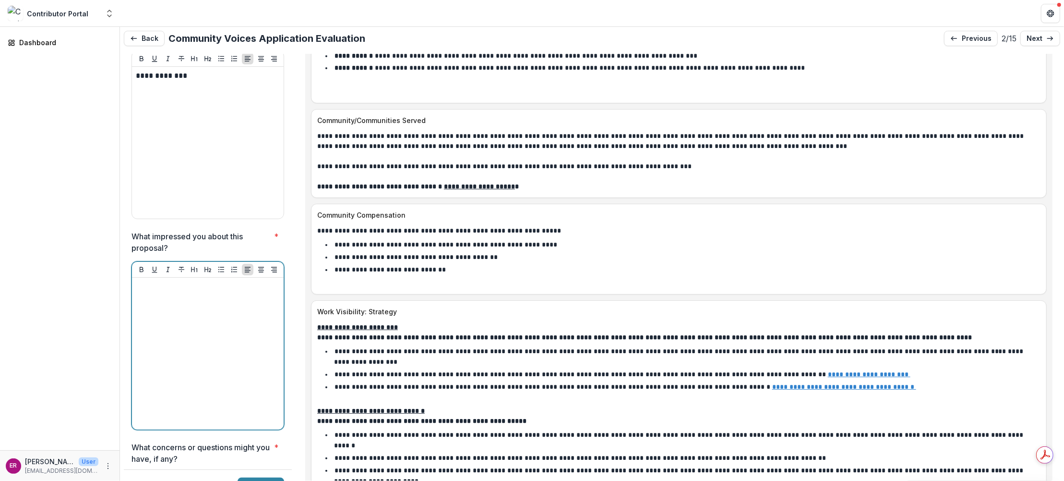
click at [157, 281] on div at bounding box center [208, 353] width 144 height 144
click at [147, 281] on p at bounding box center [208, 286] width 144 height 11
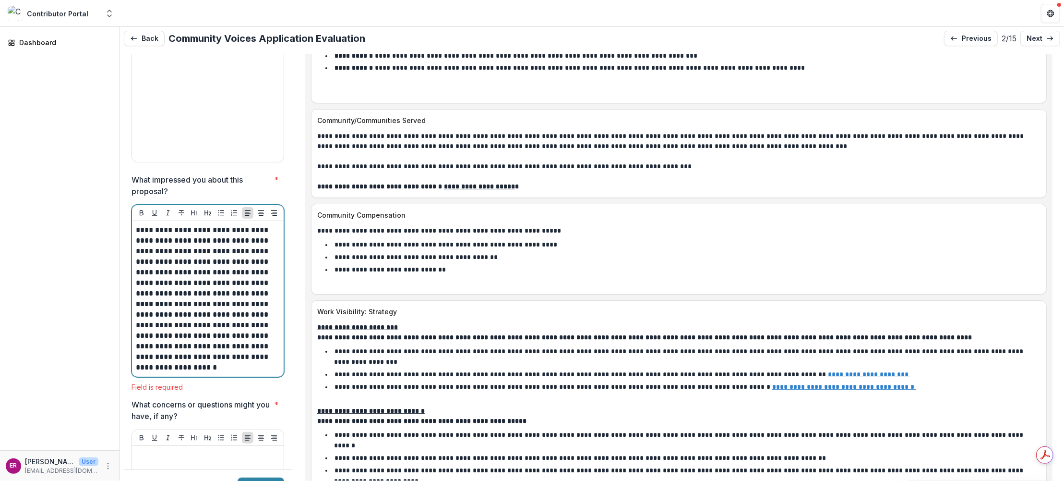
scroll to position [3553, 0]
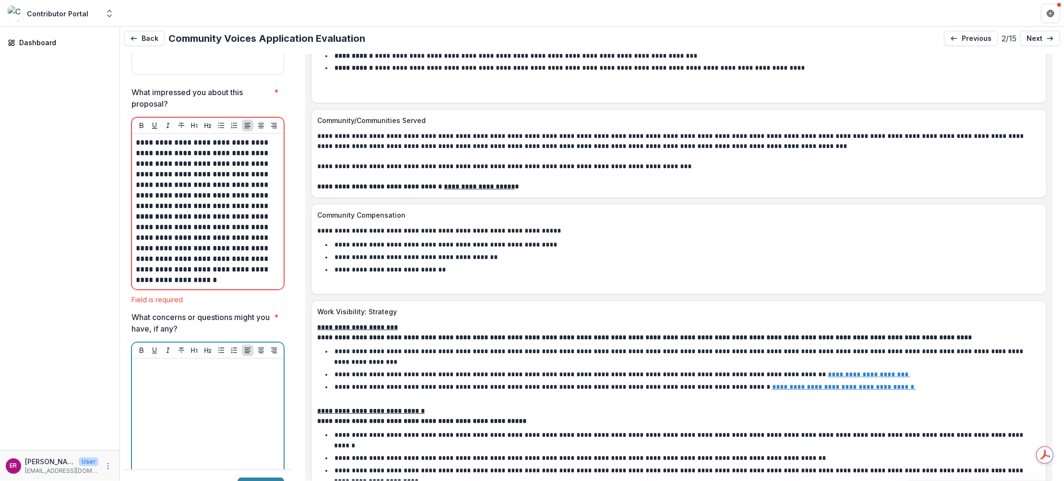
click at [186, 362] on div at bounding box center [208, 434] width 144 height 144
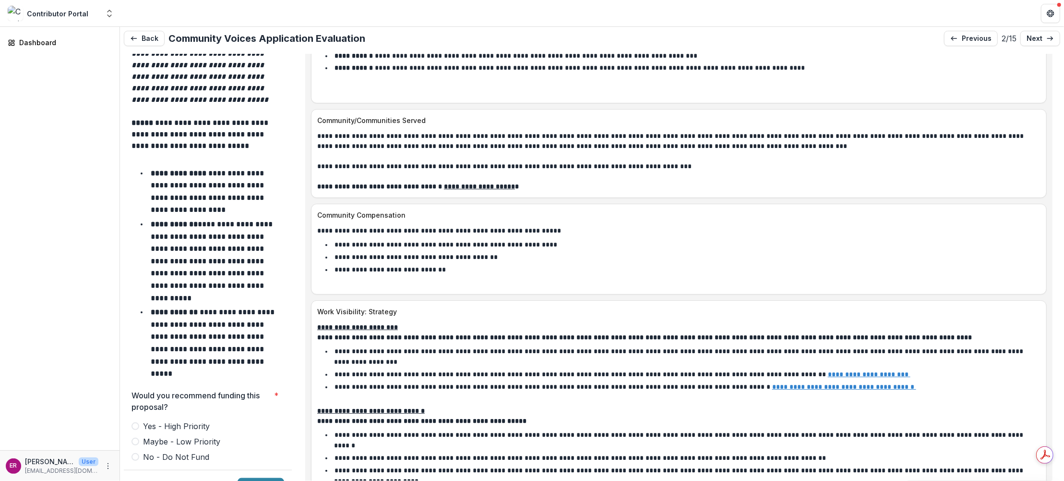
scroll to position [4119, 0]
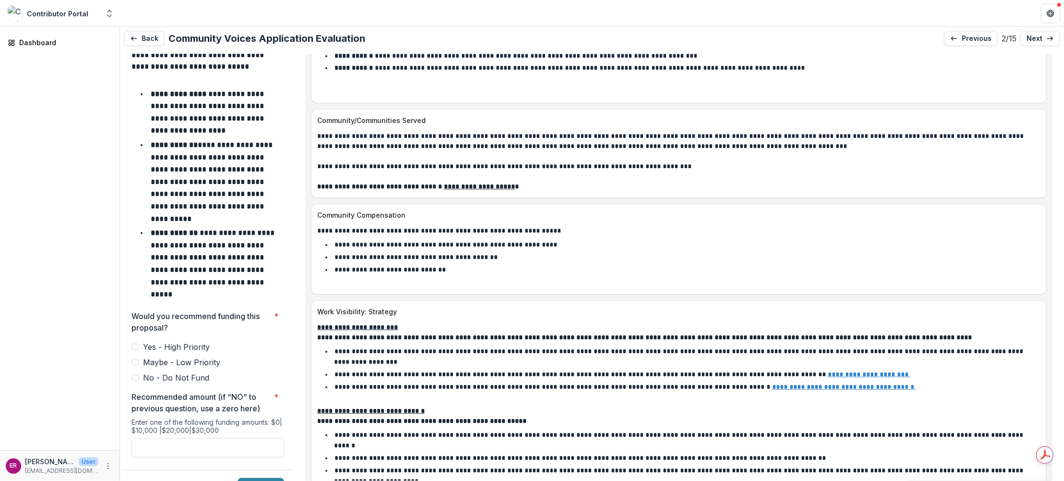
click at [137, 343] on span at bounding box center [136, 347] width 8 height 8
click at [154, 438] on input "Recommended amount (if “NO” to previous question, use a zero here) *" at bounding box center [208, 447] width 153 height 19
type input "*******"
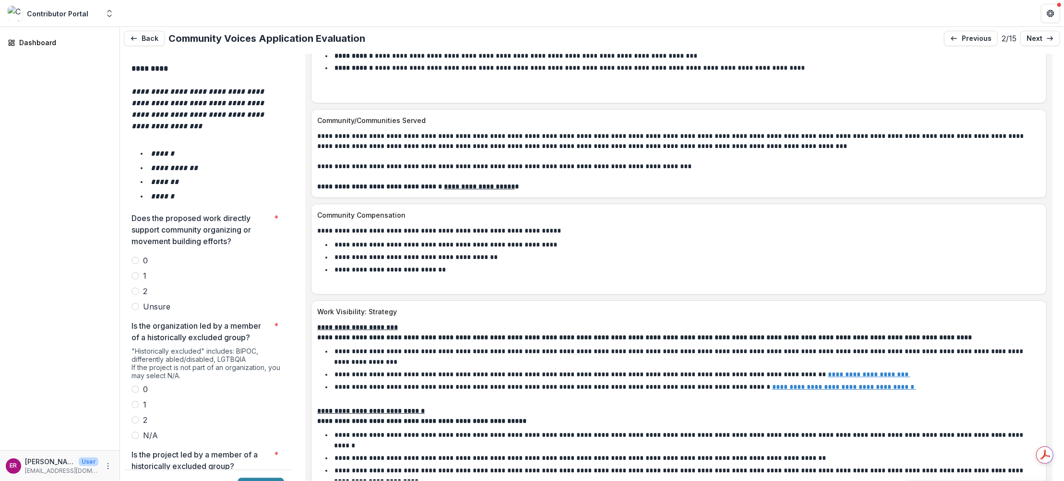
scroll to position [1766, 0]
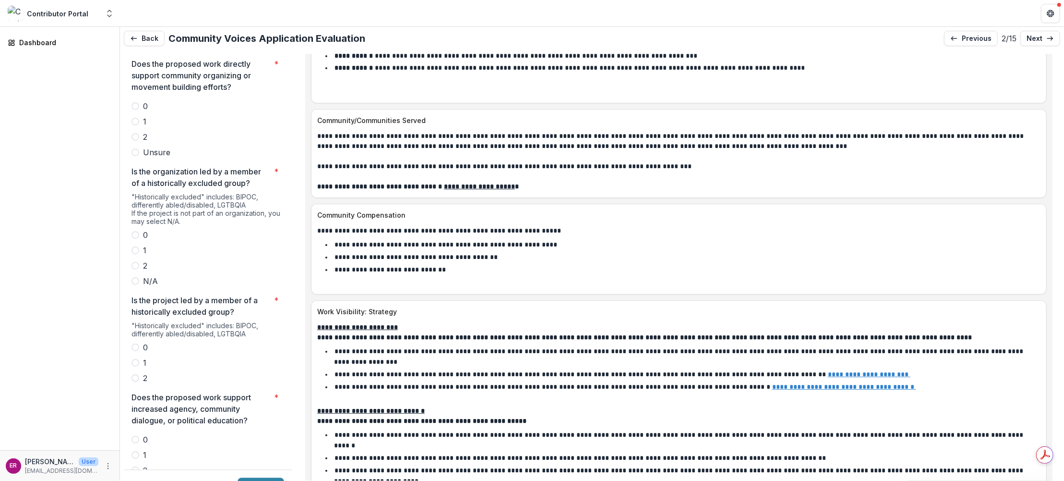
click at [136, 262] on span at bounding box center [136, 266] width 8 height 8
click at [135, 374] on span at bounding box center [136, 378] width 8 height 8
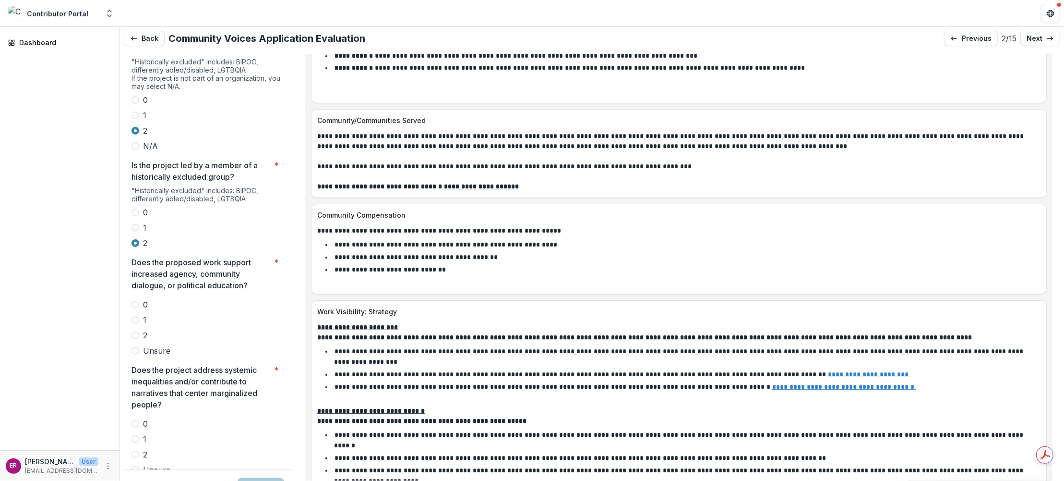
scroll to position [1910, 0]
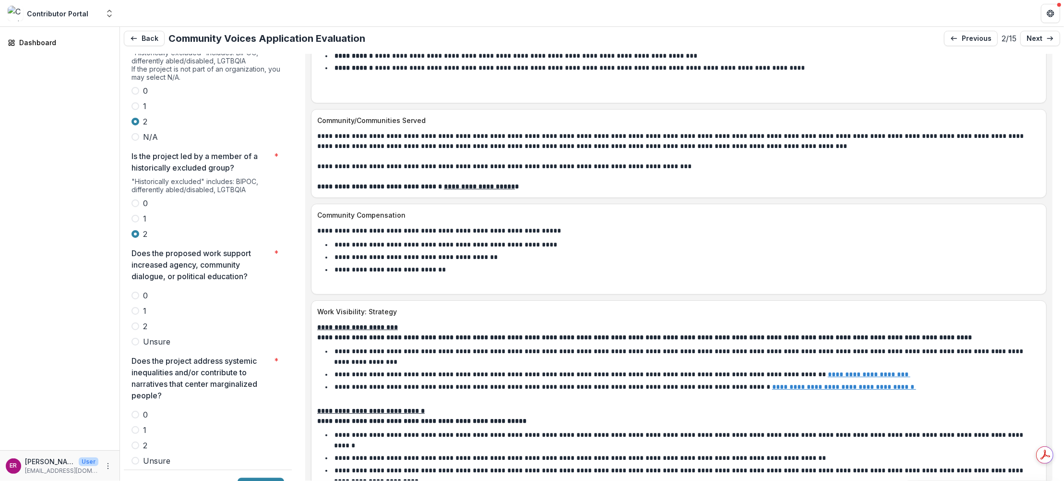
click at [136, 322] on span at bounding box center [136, 326] width 8 height 8
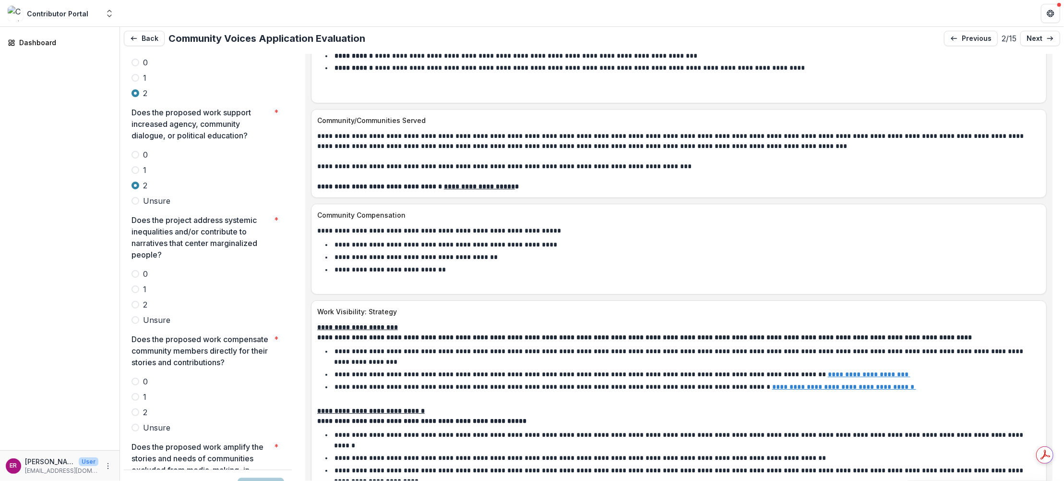
scroll to position [2054, 0]
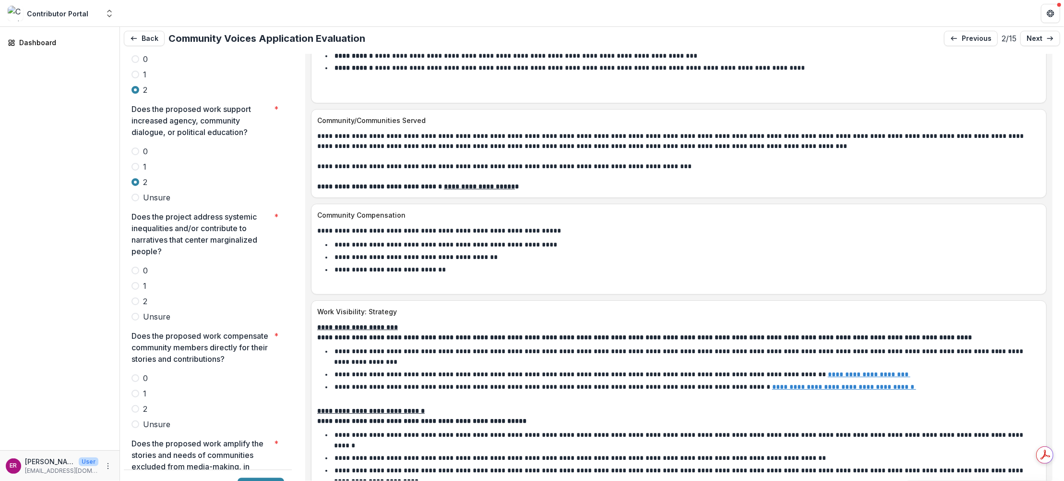
click at [138, 297] on span at bounding box center [136, 301] width 8 height 8
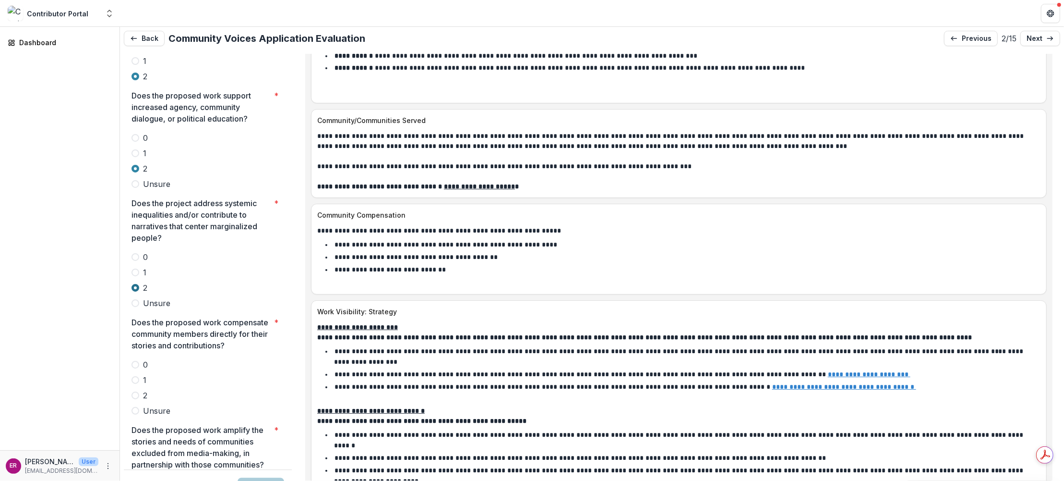
scroll to position [2150, 0]
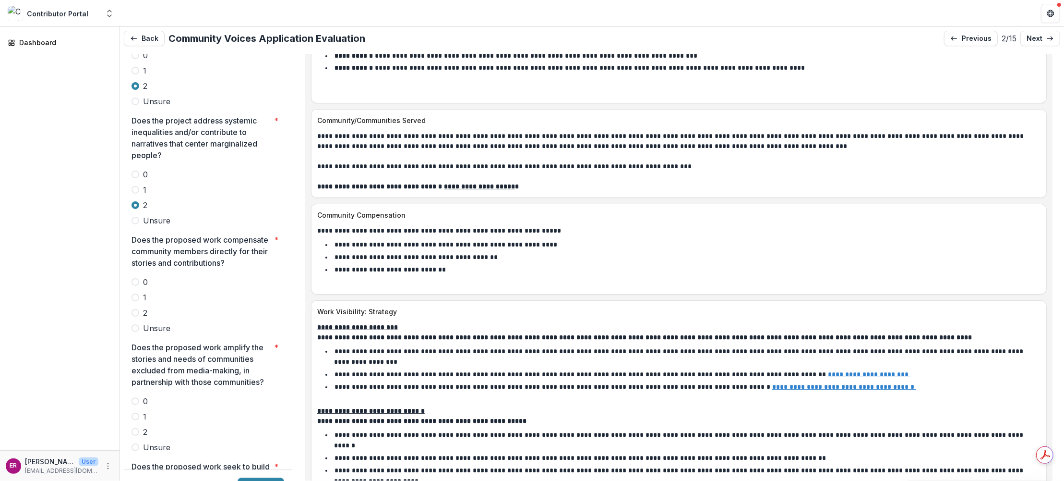
click at [136, 309] on span at bounding box center [136, 313] width 8 height 8
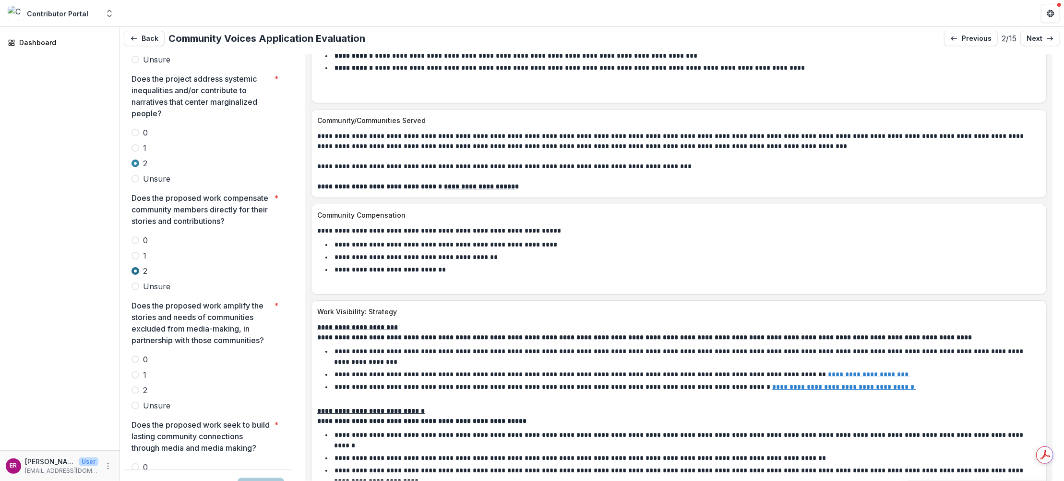
scroll to position [2247, 0]
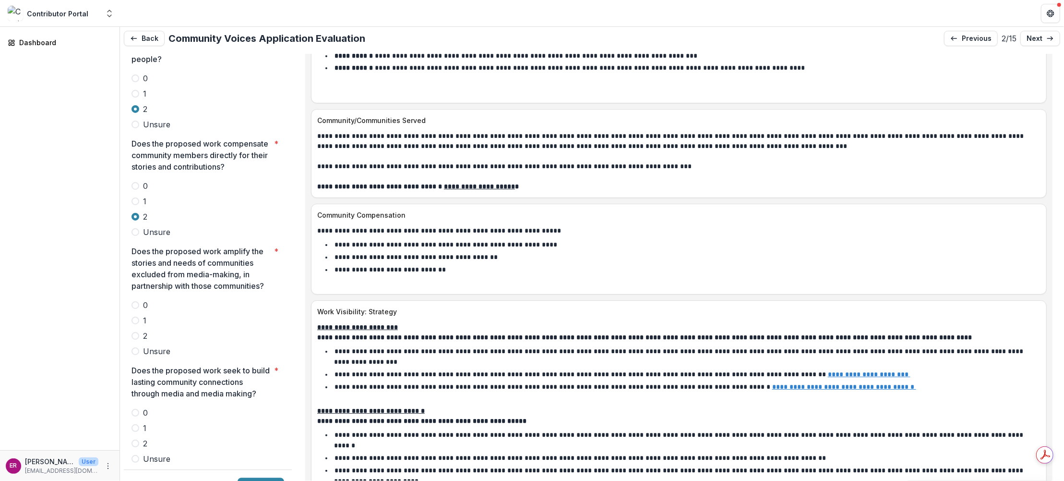
click at [135, 332] on span at bounding box center [136, 336] width 8 height 8
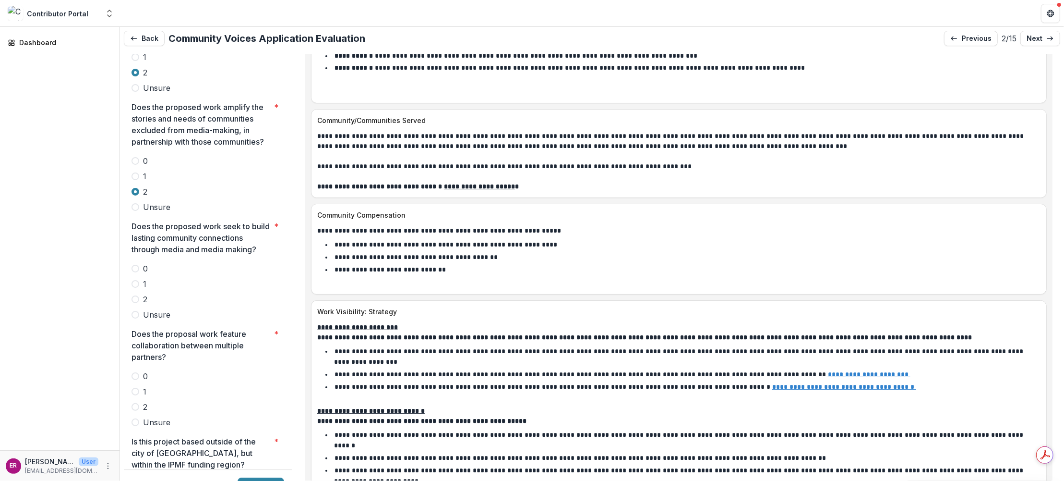
click at [136, 295] on span at bounding box center [136, 299] width 8 height 8
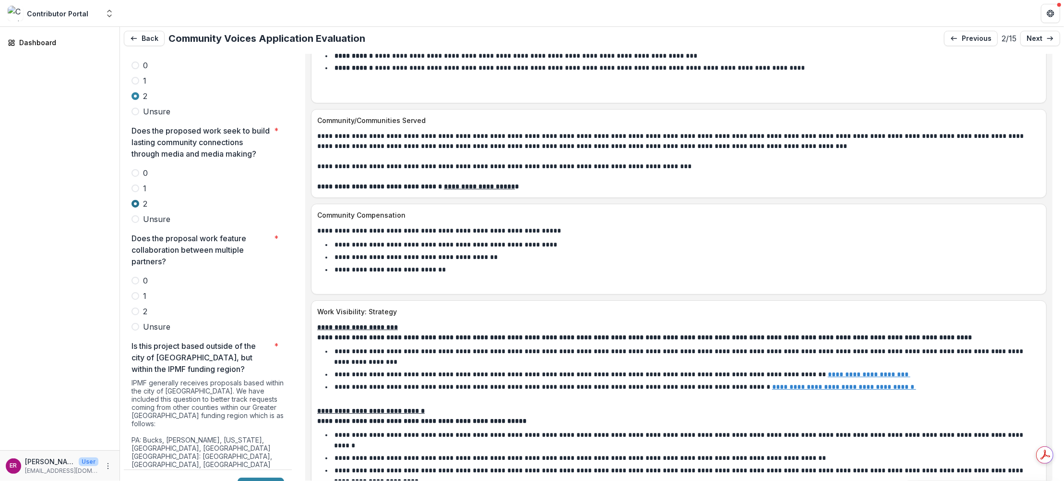
scroll to position [2487, 0]
click at [134, 307] on span at bounding box center [136, 311] width 8 height 8
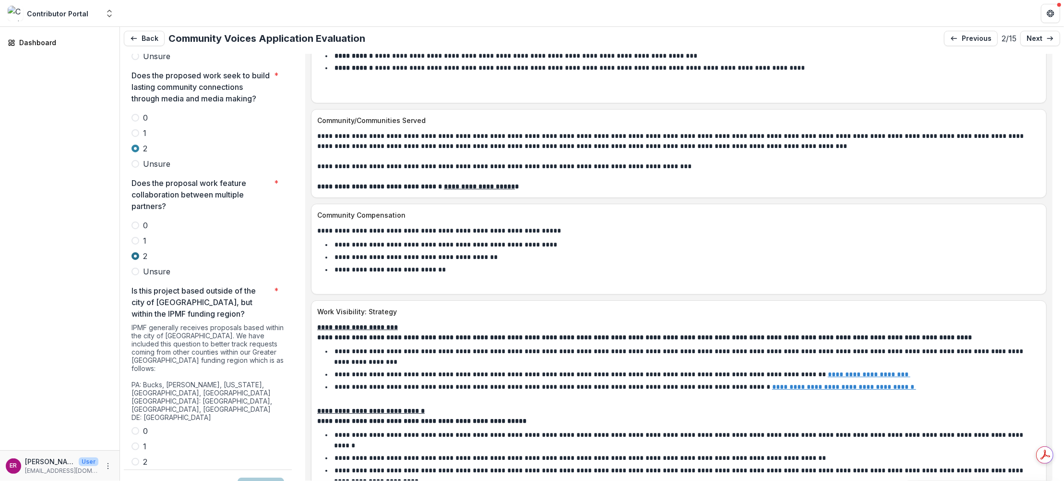
scroll to position [2679, 0]
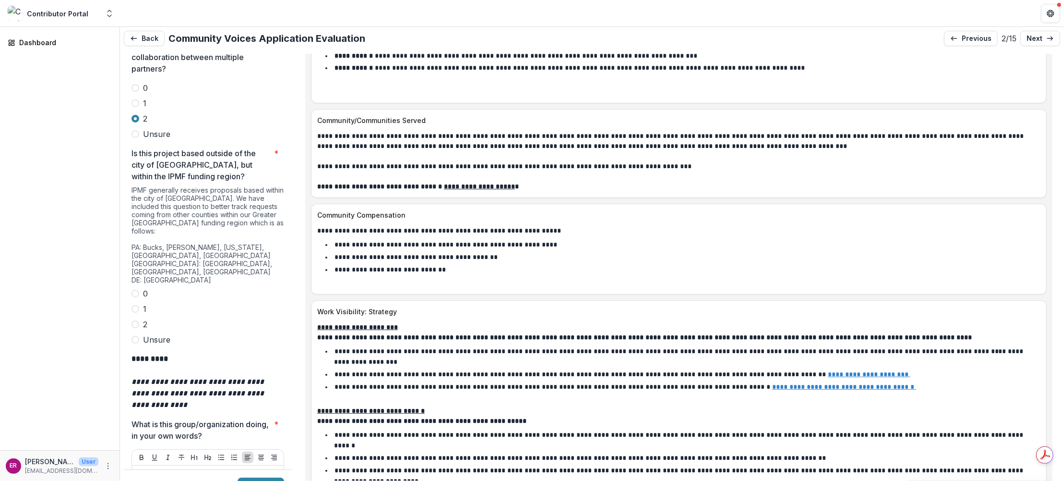
click at [135, 290] on span at bounding box center [136, 294] width 8 height 8
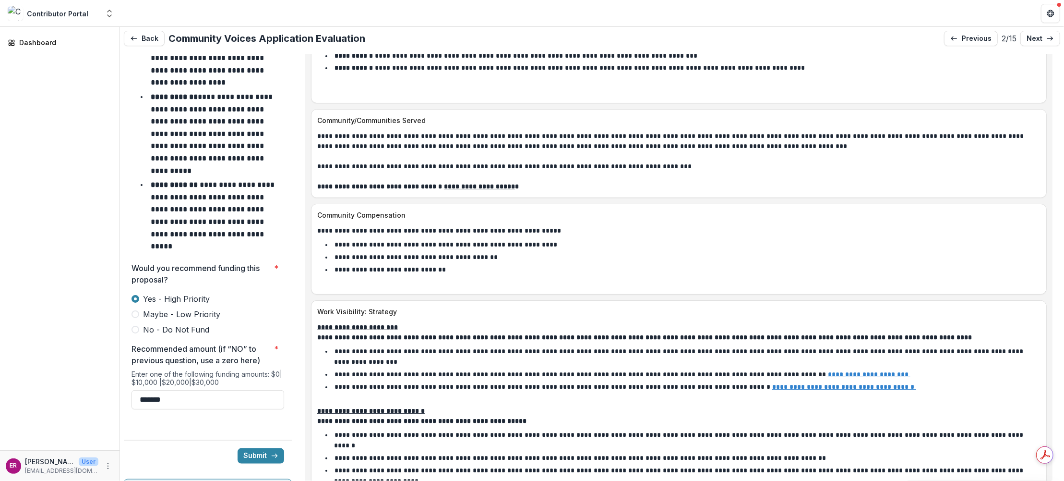
scroll to position [4251, 0]
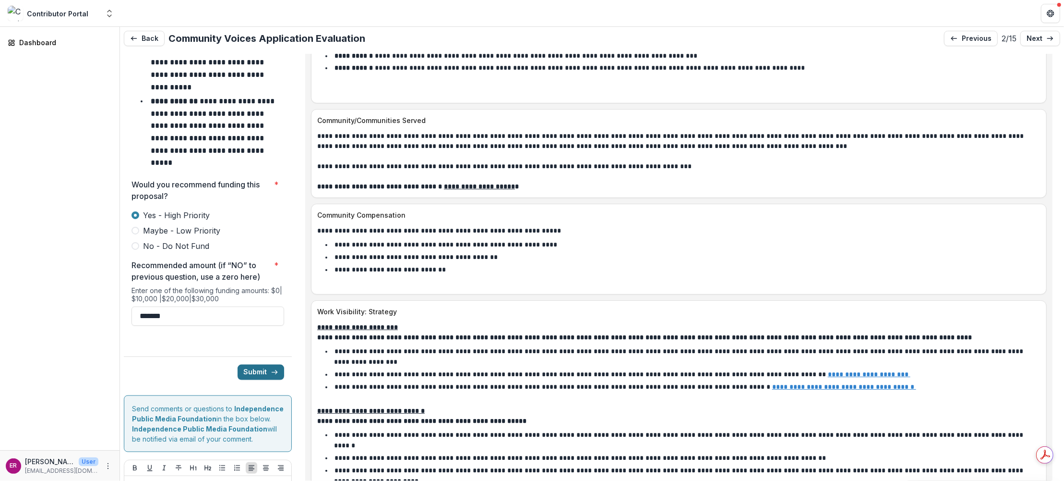
click at [258, 364] on button "Submit" at bounding box center [261, 371] width 47 height 15
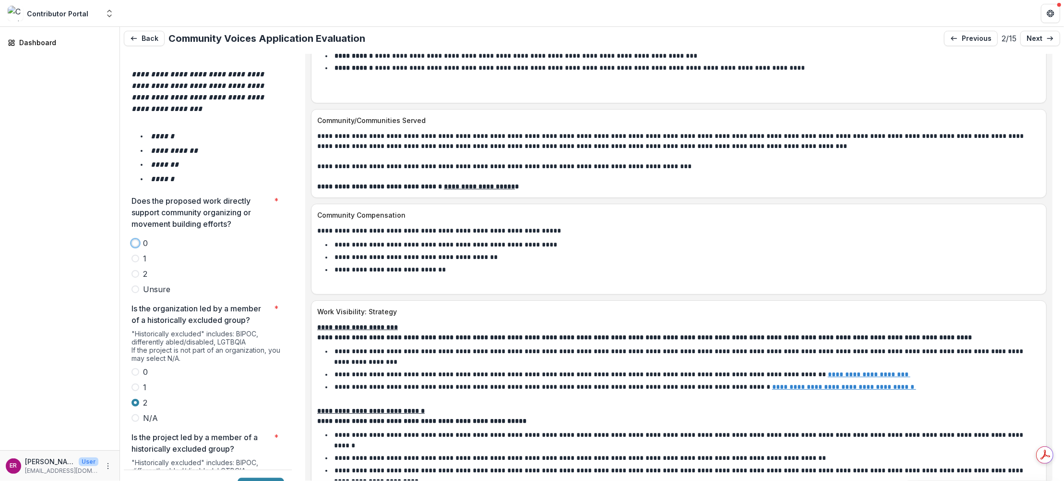
scroll to position [1626, 0]
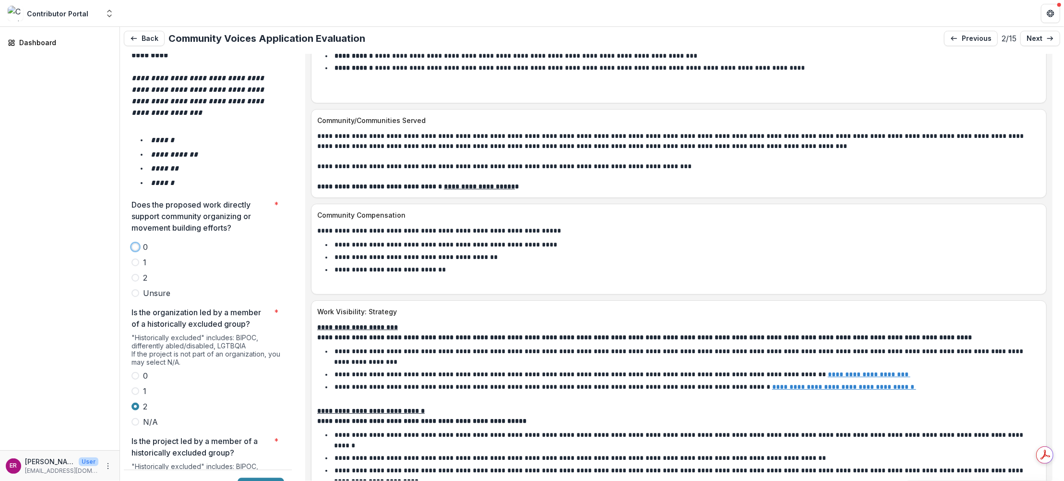
click at [136, 274] on span at bounding box center [136, 278] width 8 height 8
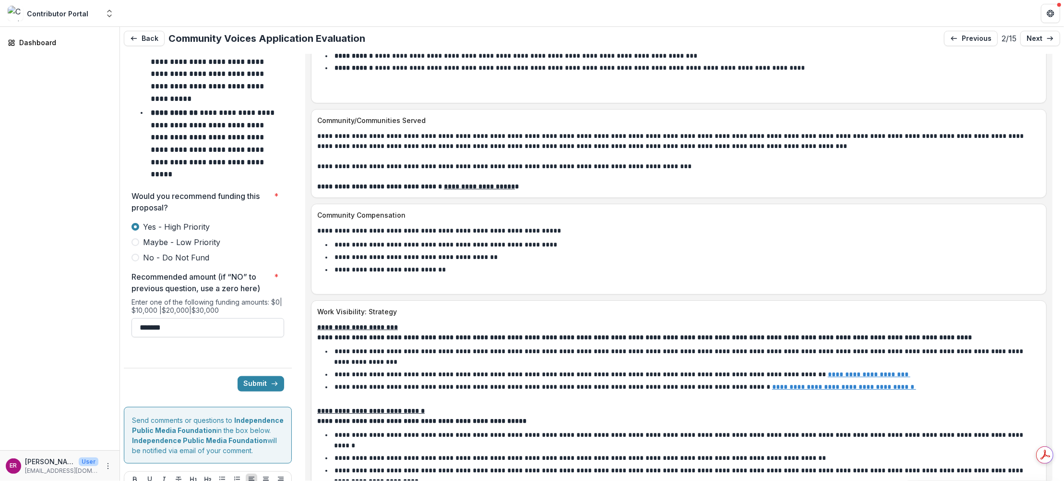
scroll to position [4251, 0]
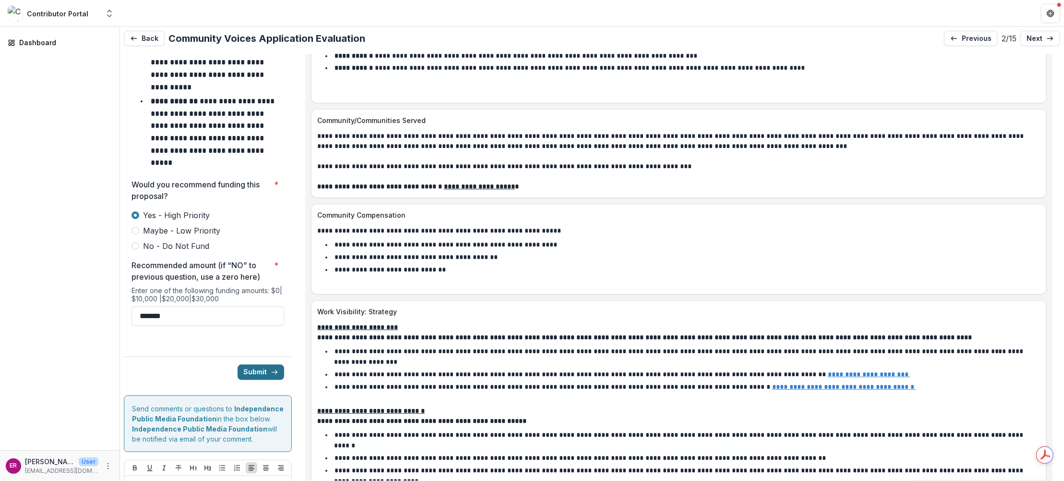
click at [256, 364] on button "Submit" at bounding box center [261, 371] width 47 height 15
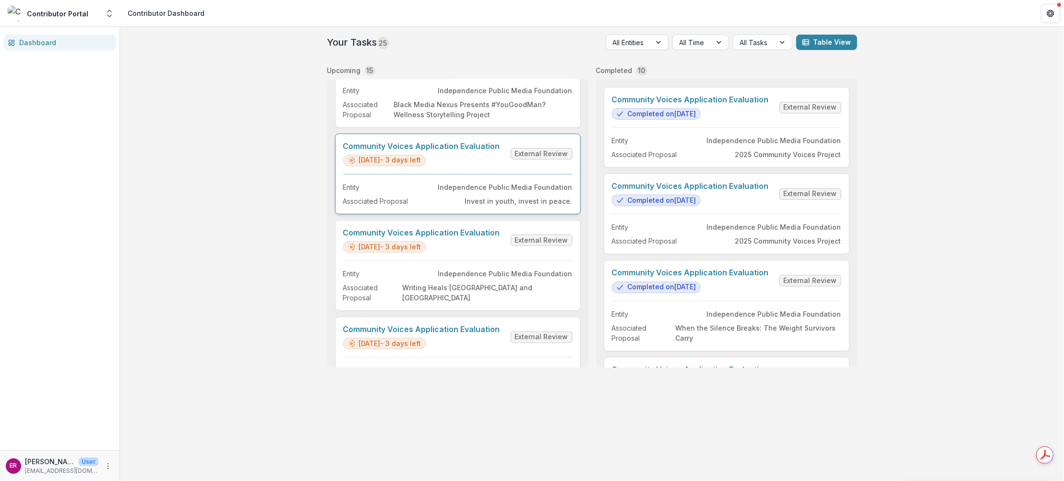
scroll to position [240, 0]
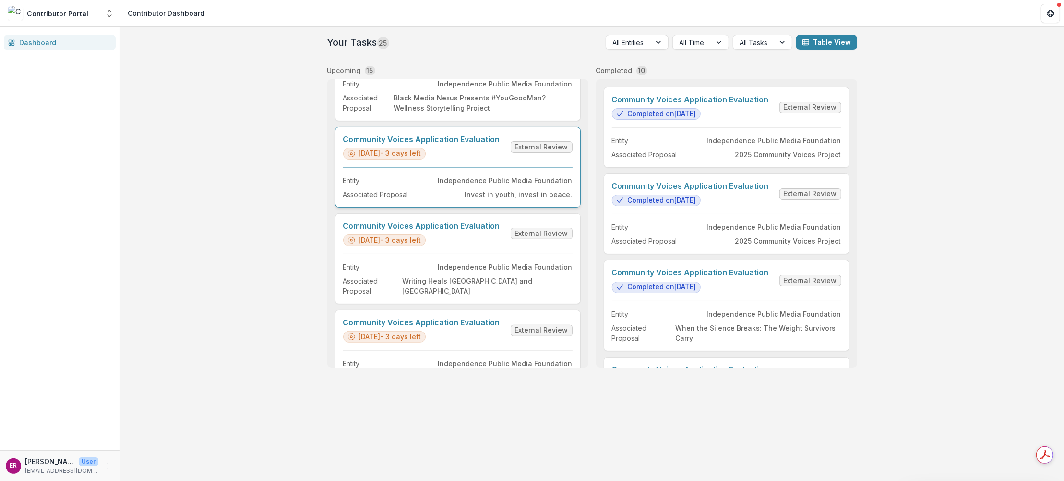
click at [454, 137] on link "Community Voices Application Evaluation" at bounding box center [421, 139] width 157 height 9
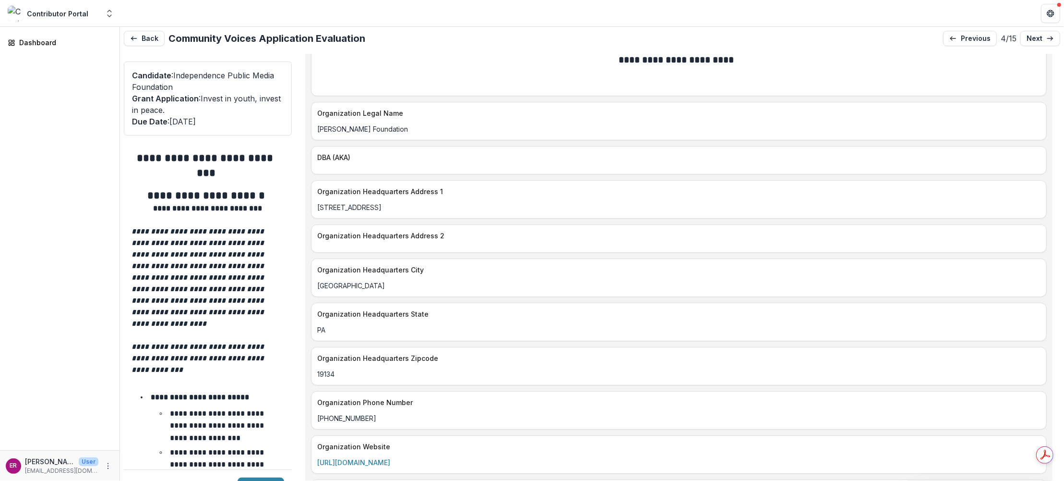
scroll to position [1296, 0]
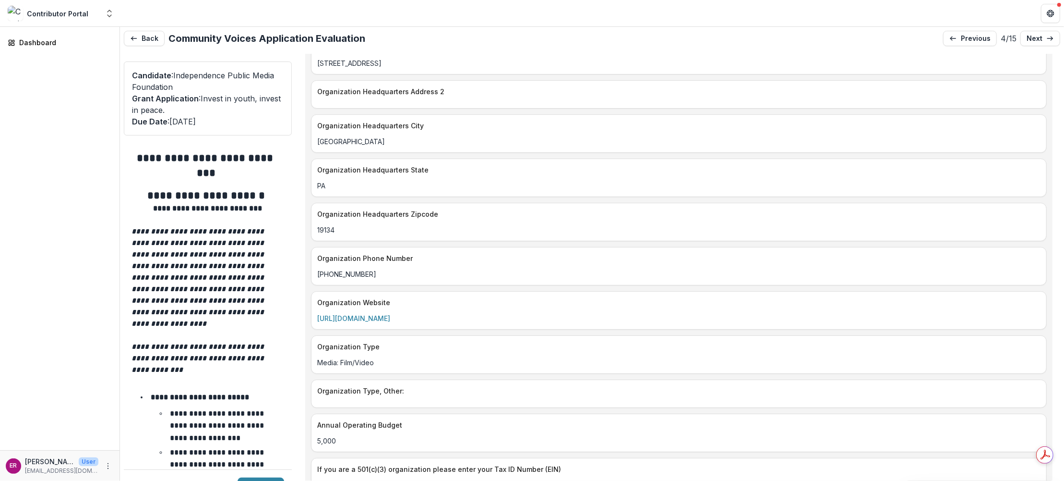
drag, startPoint x: 406, startPoint y: 291, endPoint x: 300, endPoint y: 296, distance: 106.2
click at [300, 296] on div "**********" at bounding box center [679, 277] width 763 height 447
copy link "https://www.cjxwolfe.com"
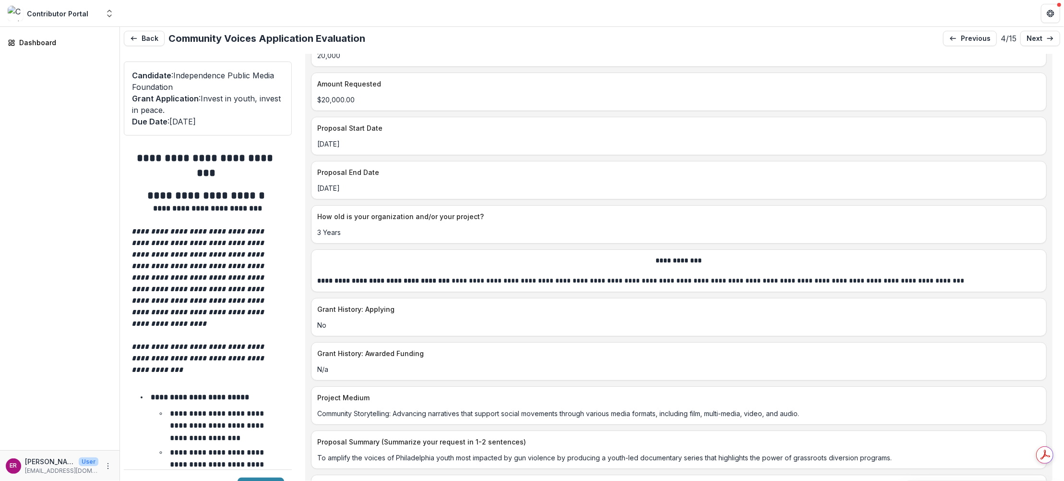
scroll to position [3937, 0]
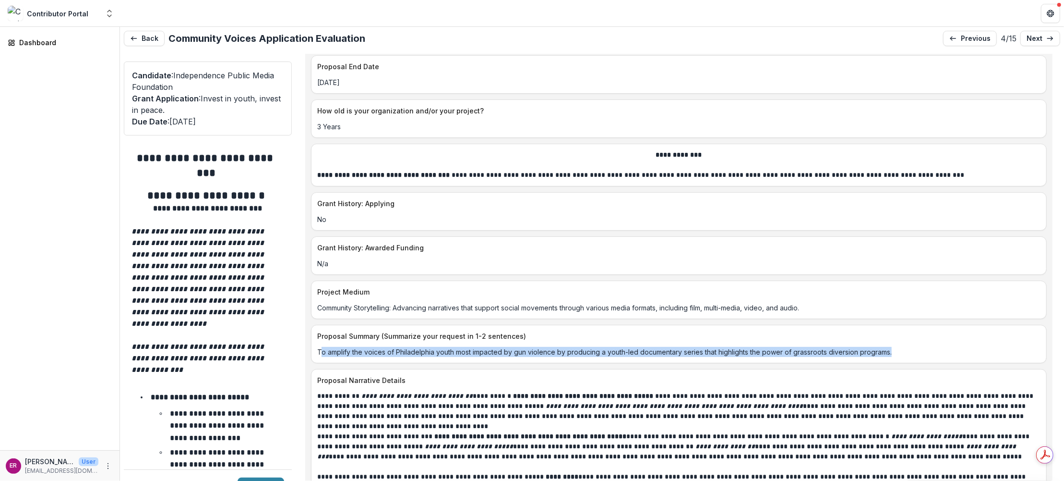
drag, startPoint x: 319, startPoint y: 306, endPoint x: 965, endPoint y: 306, distance: 645.8
click at [965, 347] on p "To amplify the voices of Philadelphia youth most impacted by gun violence by pr…" at bounding box center [679, 352] width 724 height 10
click at [386, 347] on p "To amplify the voices of Philadelphia youth most impacted by gun violence by pr…" at bounding box center [679, 352] width 724 height 10
click at [312, 347] on div "To amplify the voices of Philadelphia youth most impacted by gun violence by pr…" at bounding box center [679, 352] width 735 height 10
drag, startPoint x: 318, startPoint y: 303, endPoint x: 912, endPoint y: 298, distance: 593.9
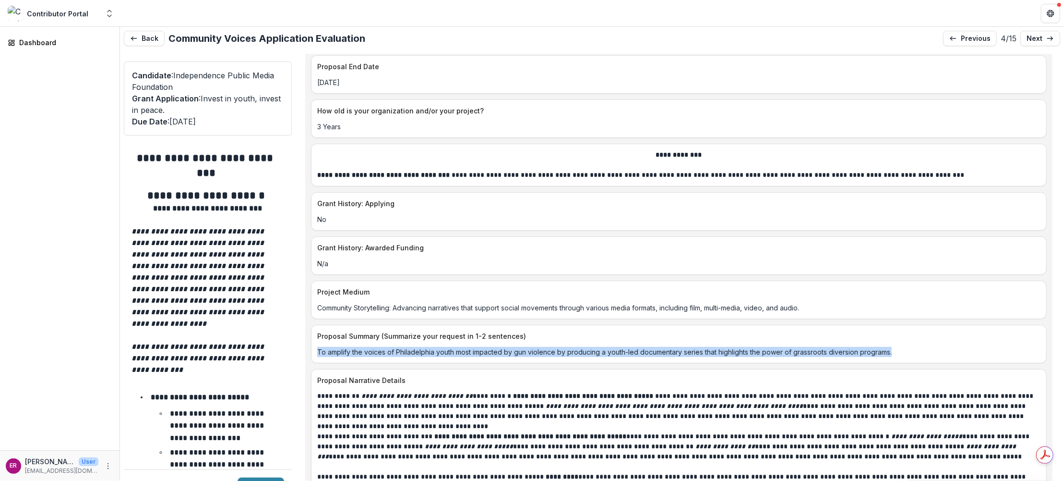
click at [912, 341] on div "To amplify the voices of Philadelphia youth most impacted by gun violence by pr…" at bounding box center [679, 349] width 735 height 16
copy p "To amplify the voices of Philadelphia youth most impacted by gun violence by pr…"
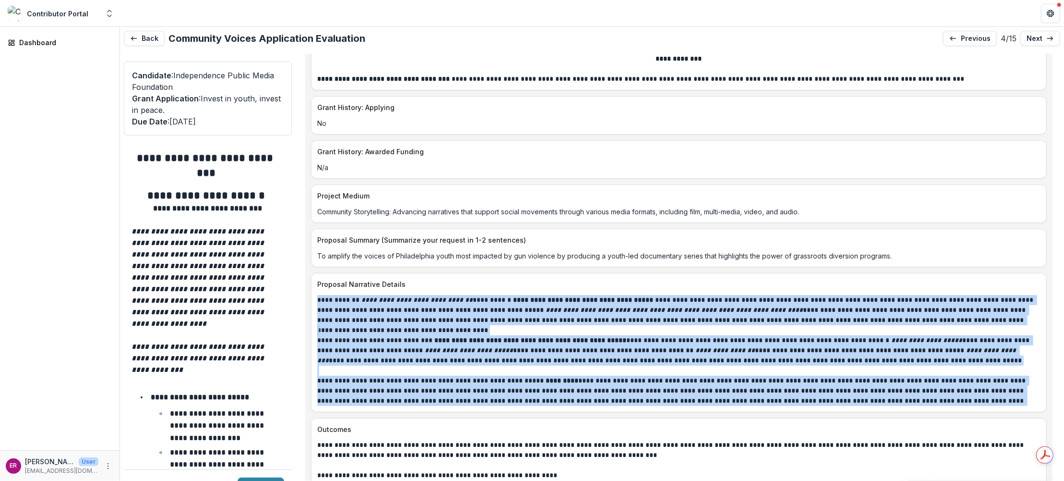
drag, startPoint x: 317, startPoint y: 254, endPoint x: 879, endPoint y: 352, distance: 570.3
click at [879, 352] on div "**********" at bounding box center [679, 350] width 724 height 111
copy div "**********"
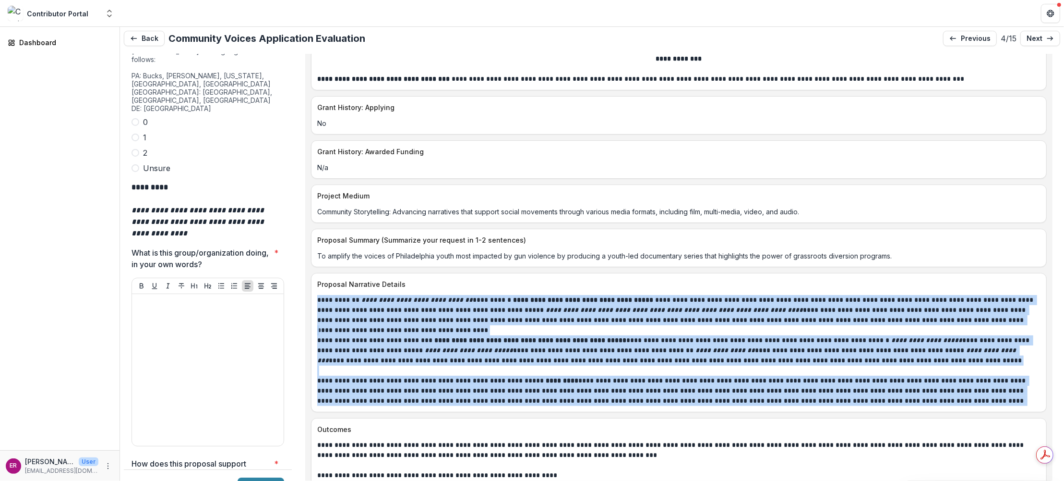
scroll to position [2881, 0]
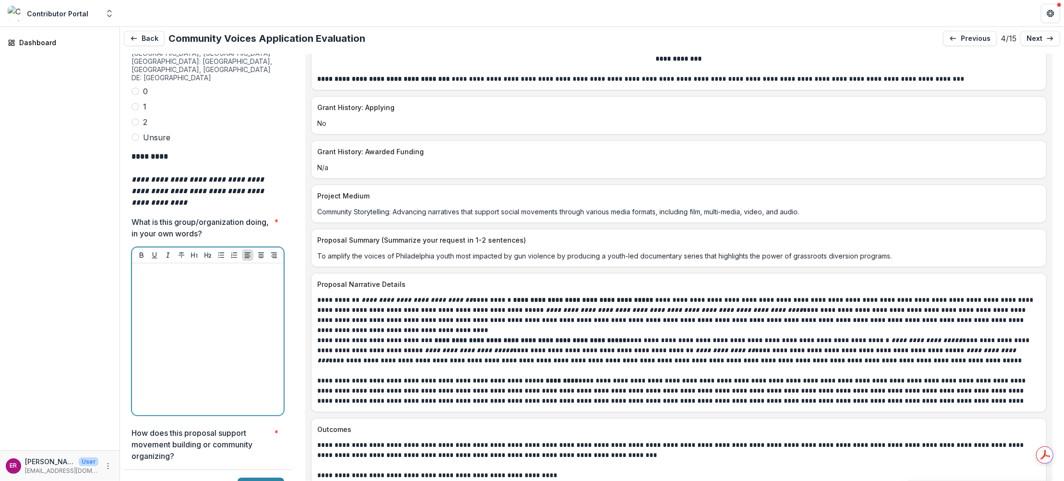
click at [143, 267] on div at bounding box center [208, 339] width 144 height 144
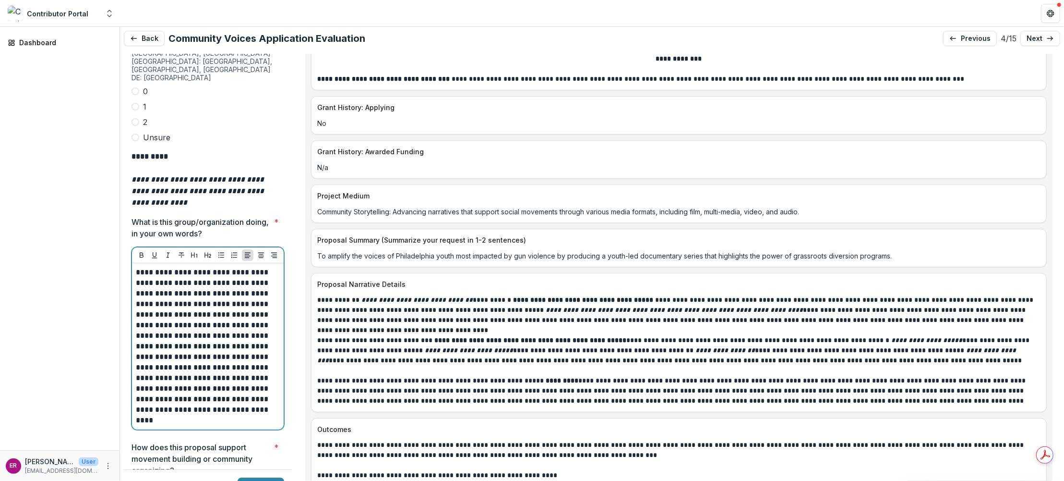
scroll to position [3073, 0]
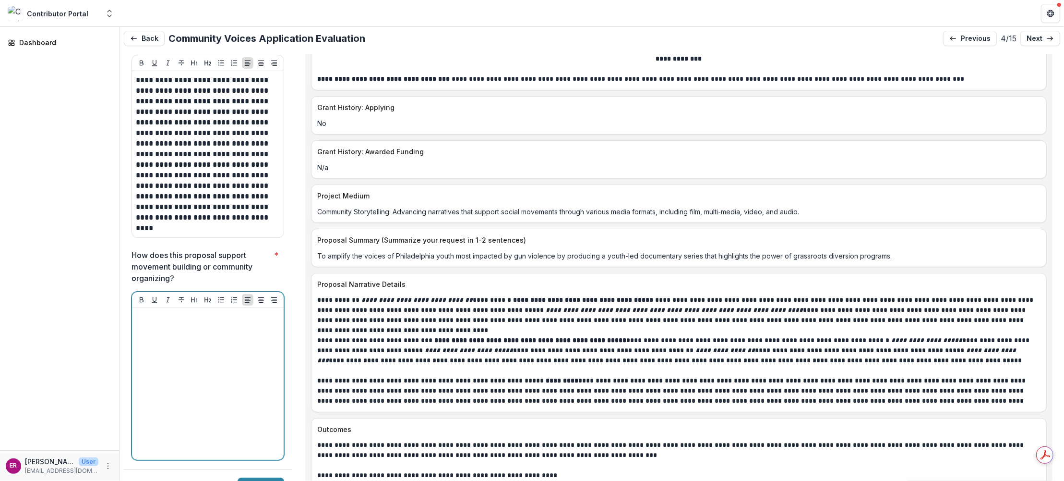
click at [151, 312] on p at bounding box center [208, 317] width 144 height 11
click at [171, 312] on div at bounding box center [208, 384] width 144 height 144
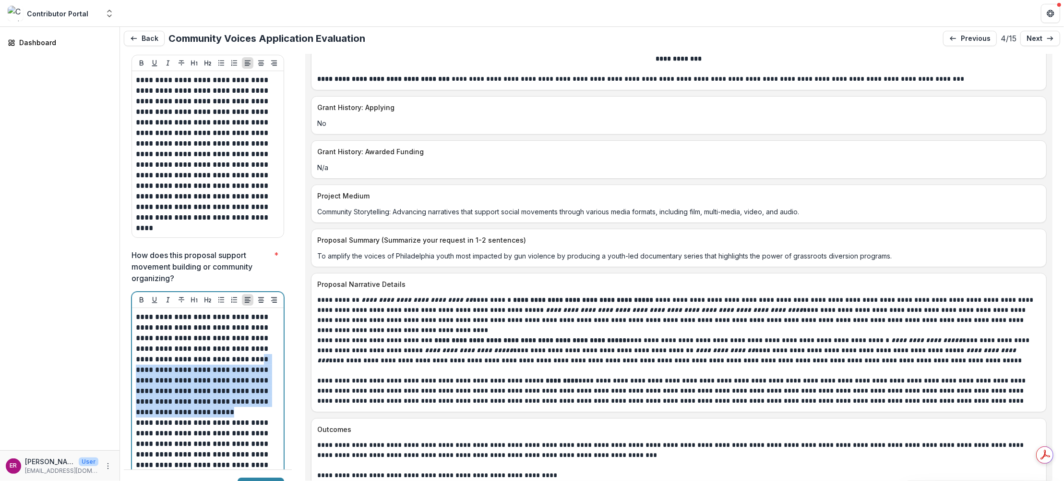
drag, startPoint x: 218, startPoint y: 362, endPoint x: 134, endPoint y: 324, distance: 91.9
click at [134, 324] on div "**********" at bounding box center [208, 396] width 152 height 177
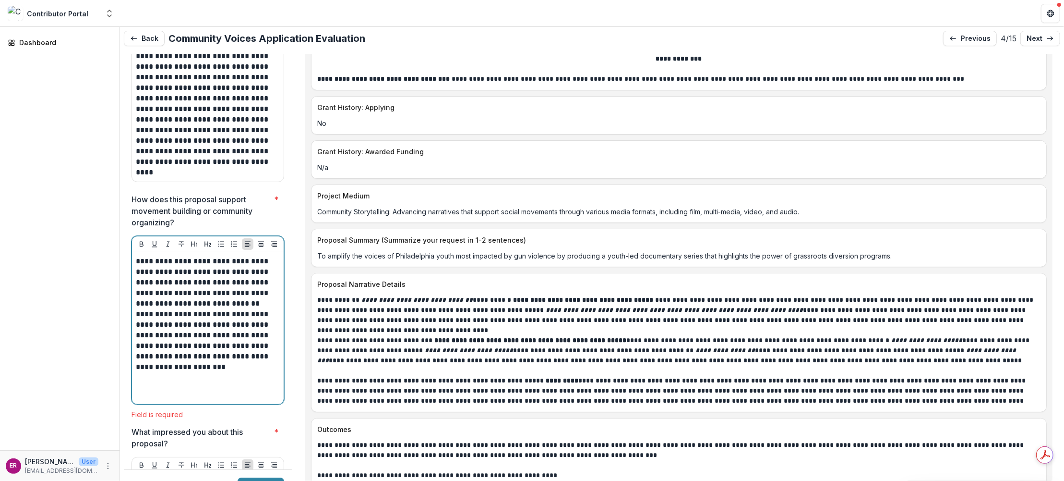
scroll to position [3217, 0]
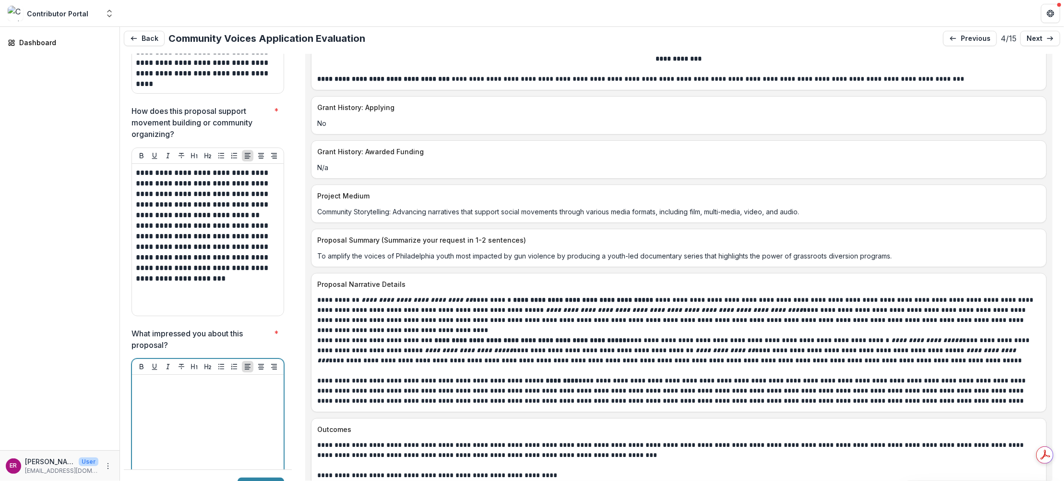
click at [170, 378] on div at bounding box center [208, 450] width 144 height 144
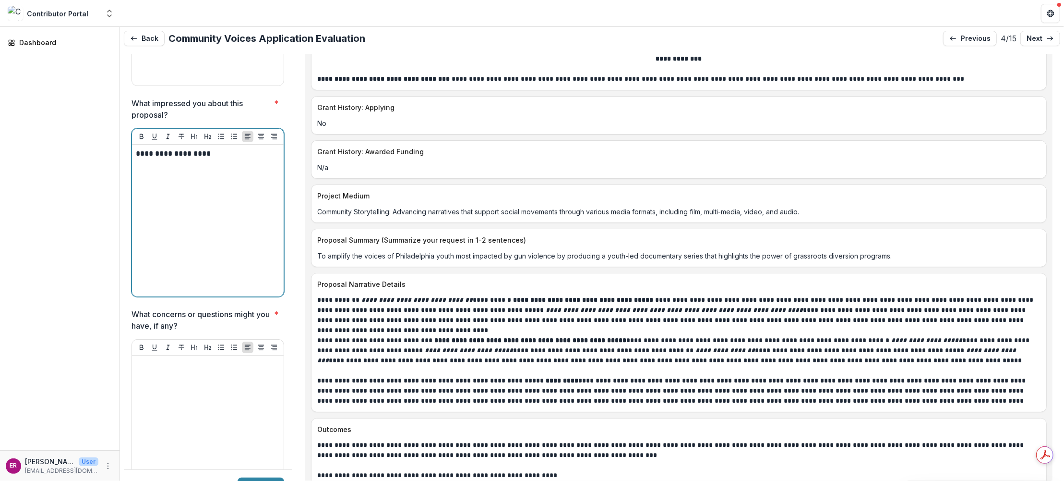
scroll to position [3495, 0]
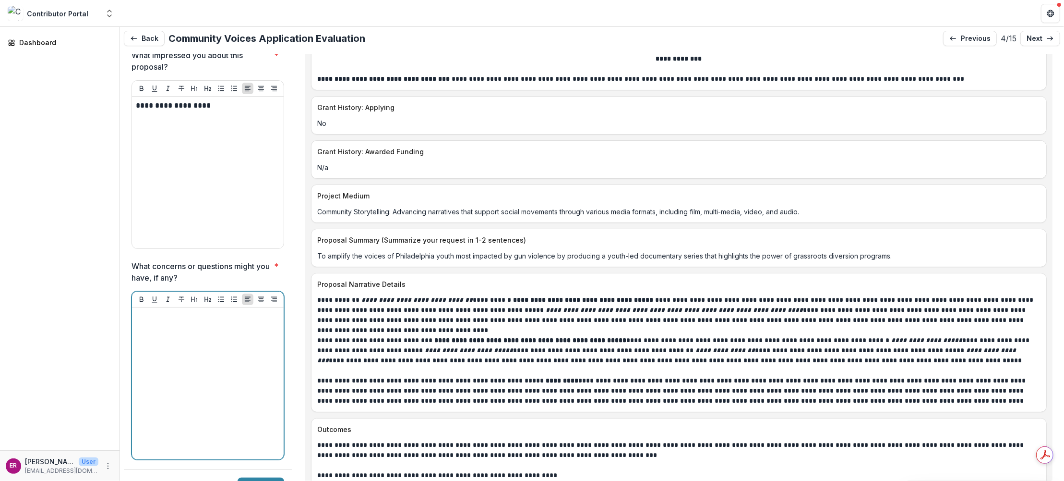
click at [171, 311] on p at bounding box center [208, 316] width 144 height 11
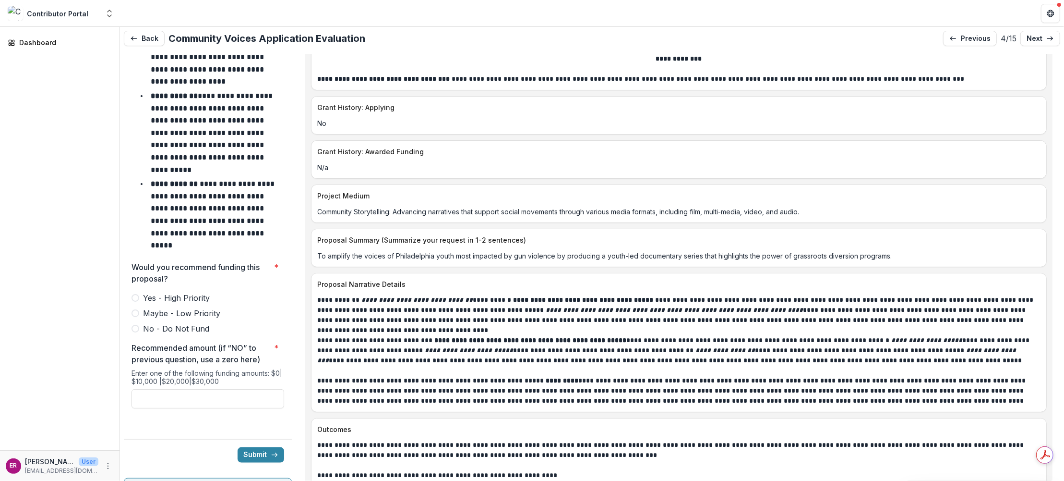
scroll to position [4152, 0]
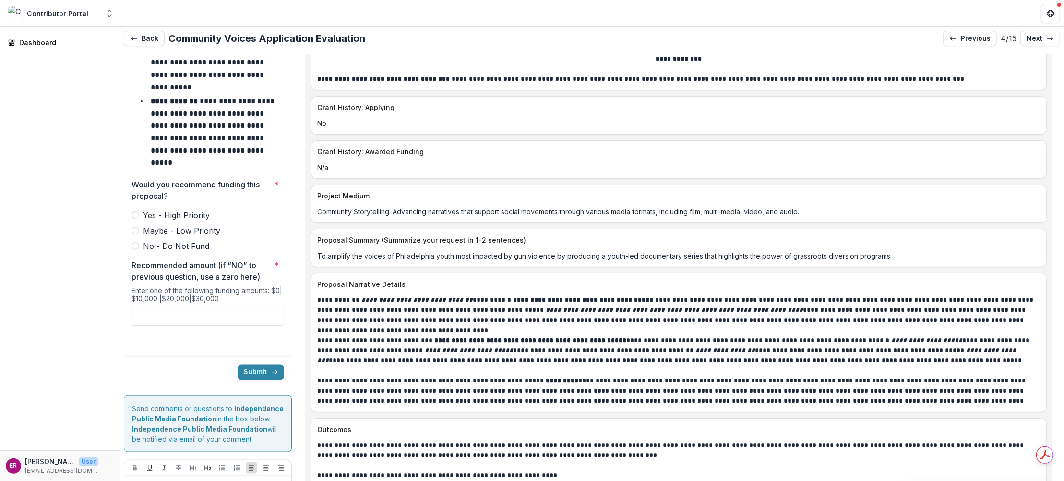
click at [135, 211] on span at bounding box center [136, 215] width 8 height 8
click at [183, 306] on input "Recommended amount (if “NO” to previous question, use a zero here) *" at bounding box center [208, 315] width 153 height 19
type input "*******"
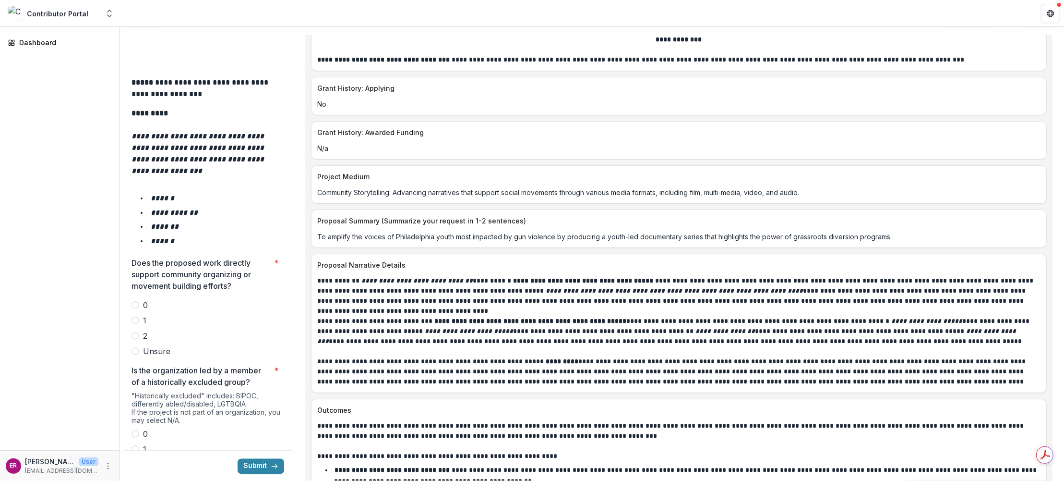
scroll to position [1607, 0]
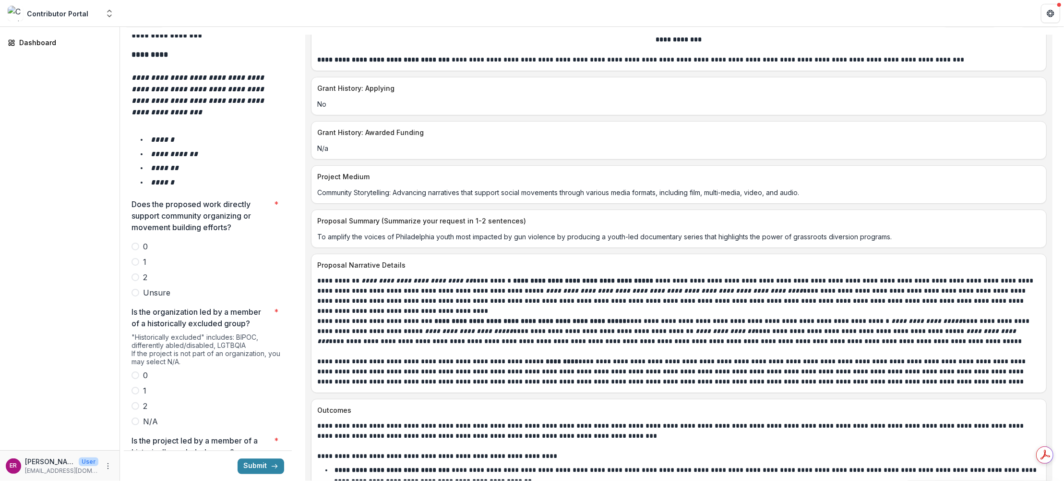
click at [137, 273] on span at bounding box center [136, 277] width 8 height 8
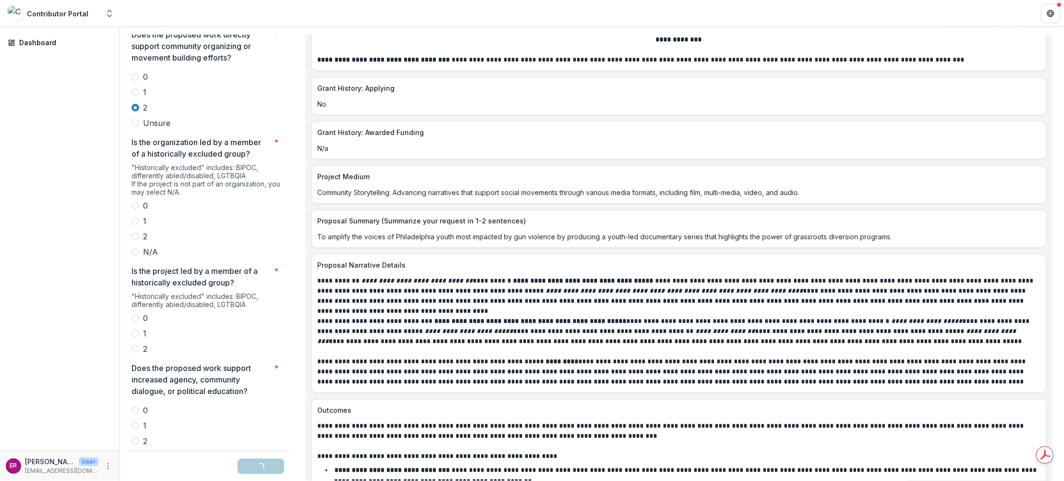
scroll to position [1799, 0]
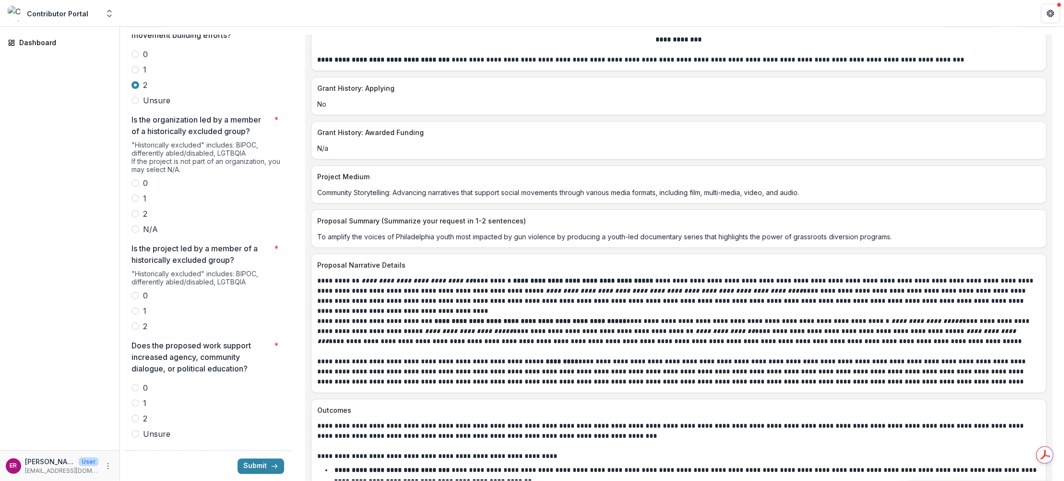
click at [136, 210] on span at bounding box center [136, 214] width 8 height 8
click at [133, 320] on label "2" at bounding box center [208, 326] width 153 height 12
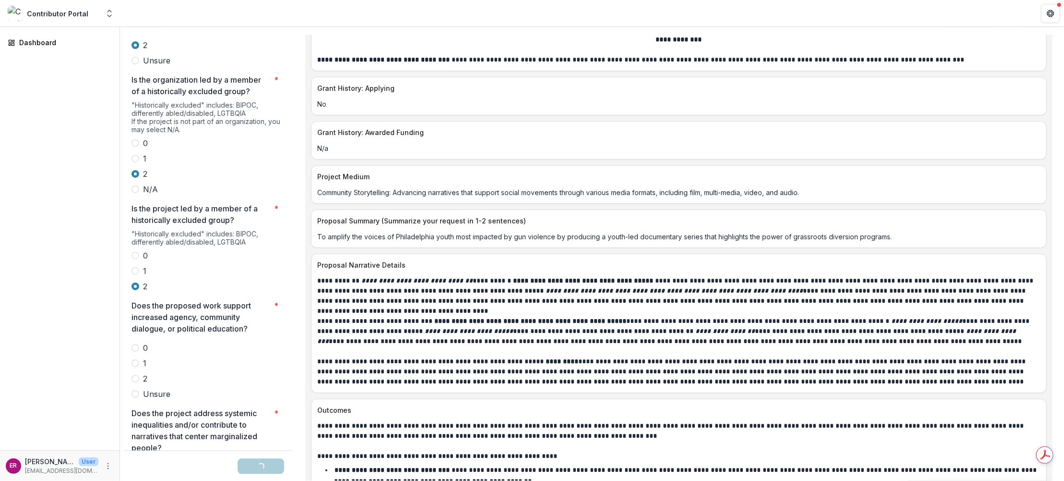
scroll to position [1895, 0]
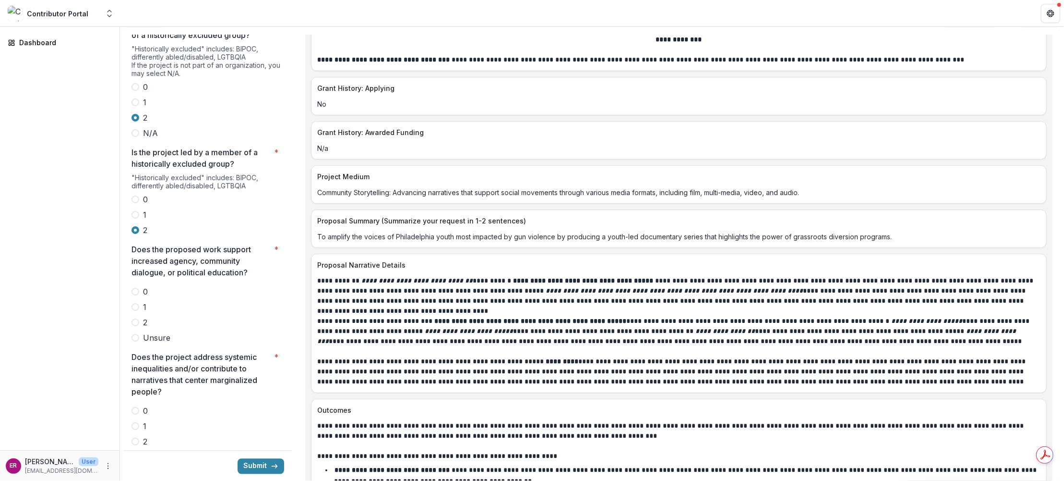
click at [137, 318] on span at bounding box center [136, 322] width 8 height 8
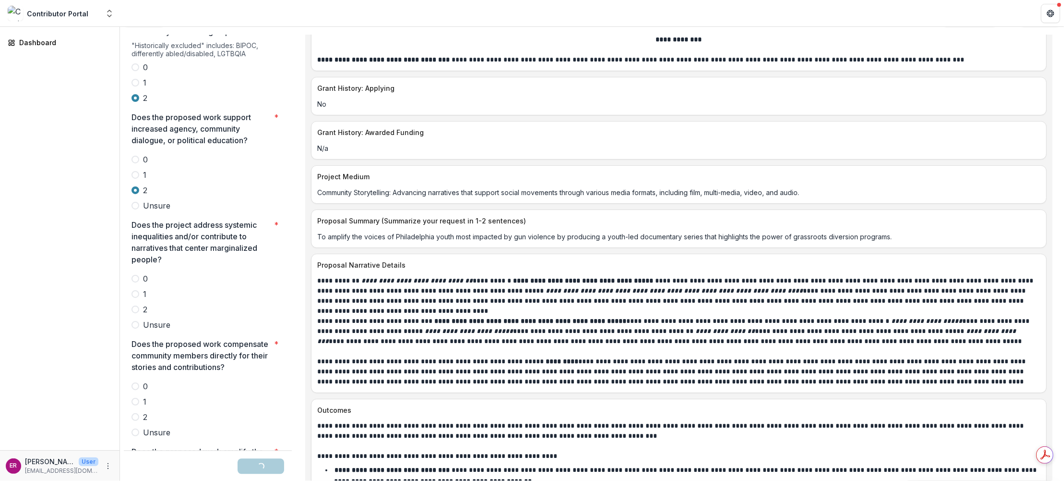
scroll to position [2039, 0]
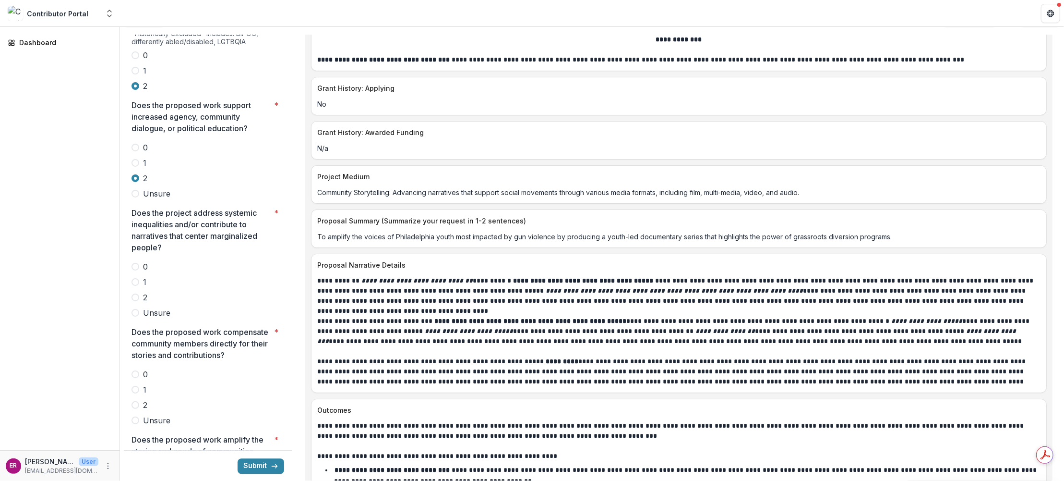
click at [136, 293] on span at bounding box center [136, 297] width 8 height 8
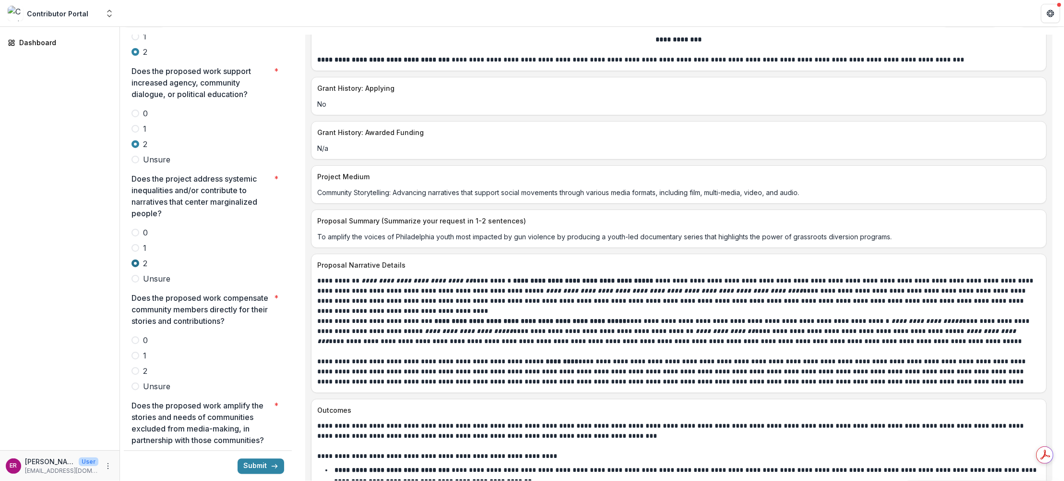
scroll to position [2183, 0]
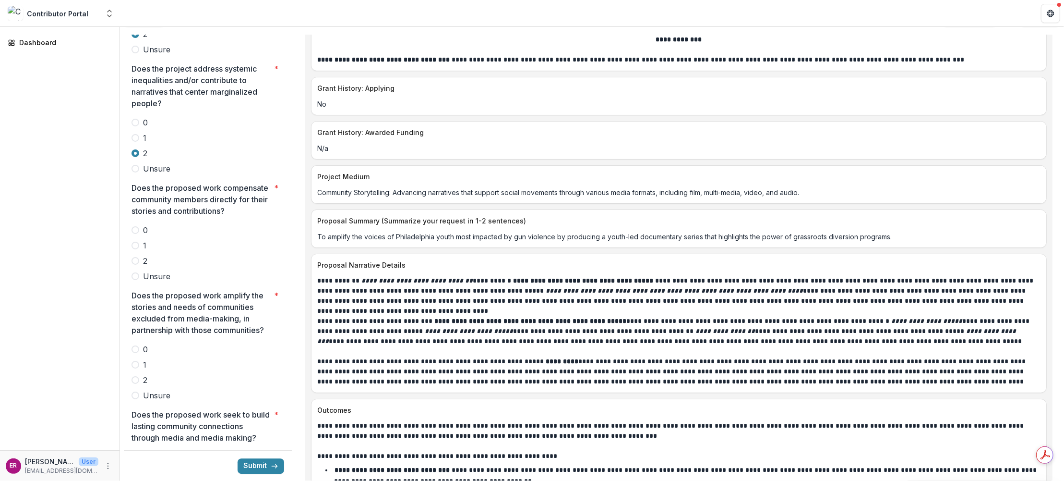
click at [137, 257] on span at bounding box center [136, 261] width 8 height 8
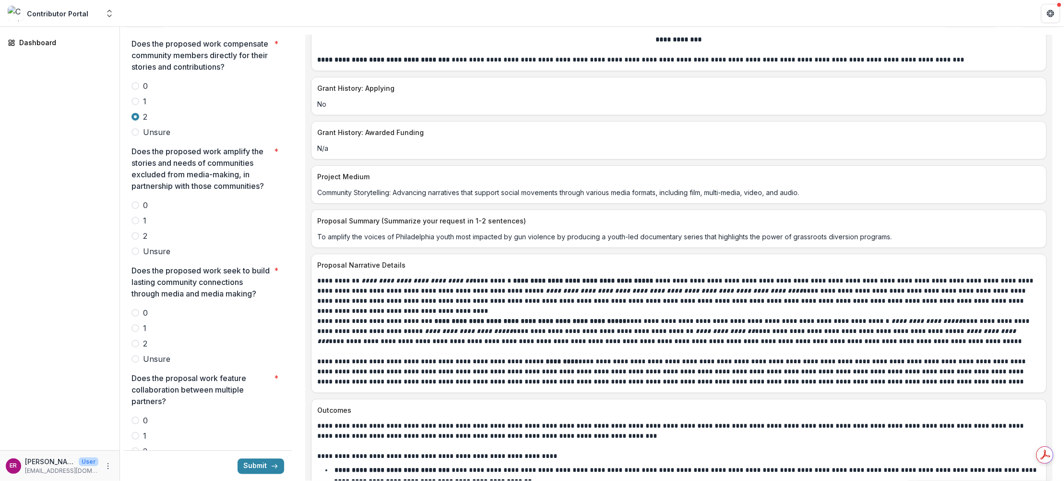
click at [137, 232] on span at bounding box center [136, 236] width 8 height 8
click at [134, 339] on span at bounding box center [136, 343] width 8 height 8
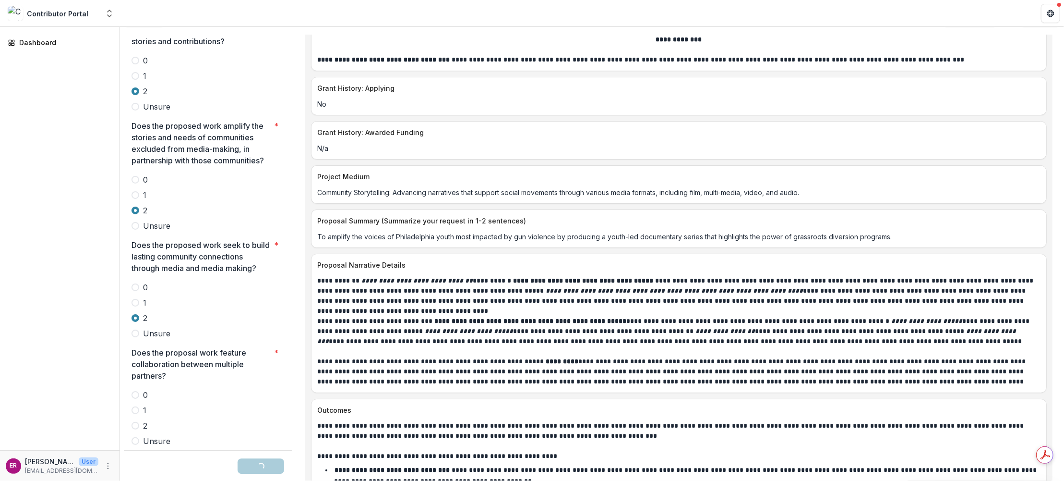
scroll to position [2471, 0]
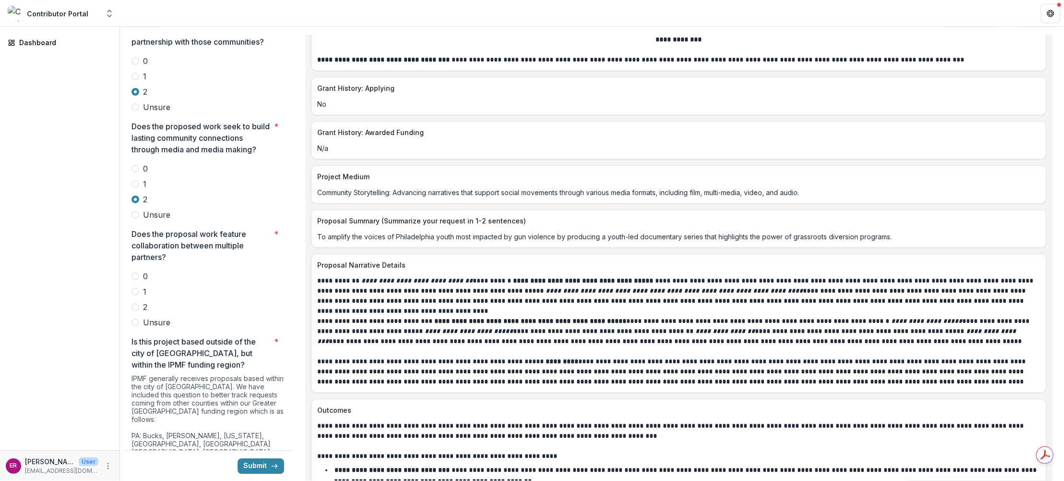
click at [137, 303] on span at bounding box center [136, 307] width 8 height 8
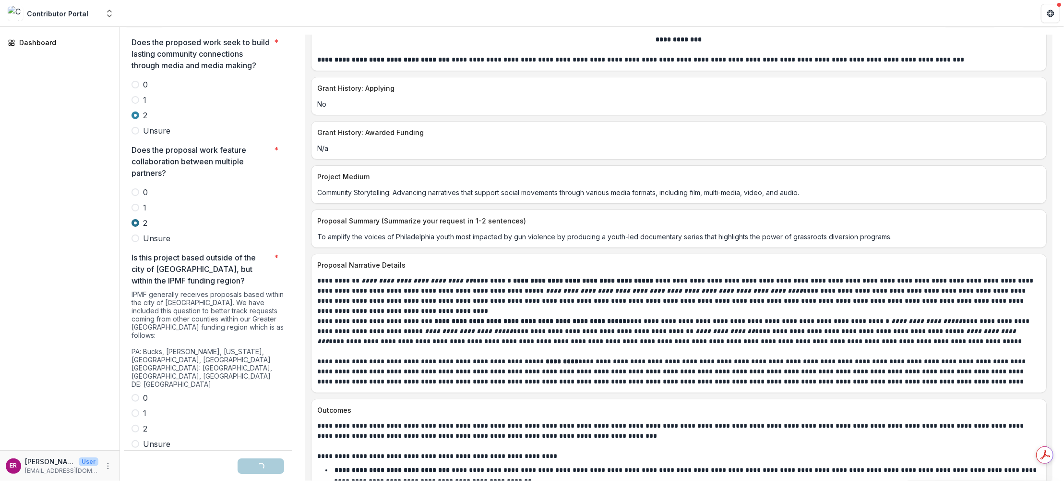
scroll to position [2663, 0]
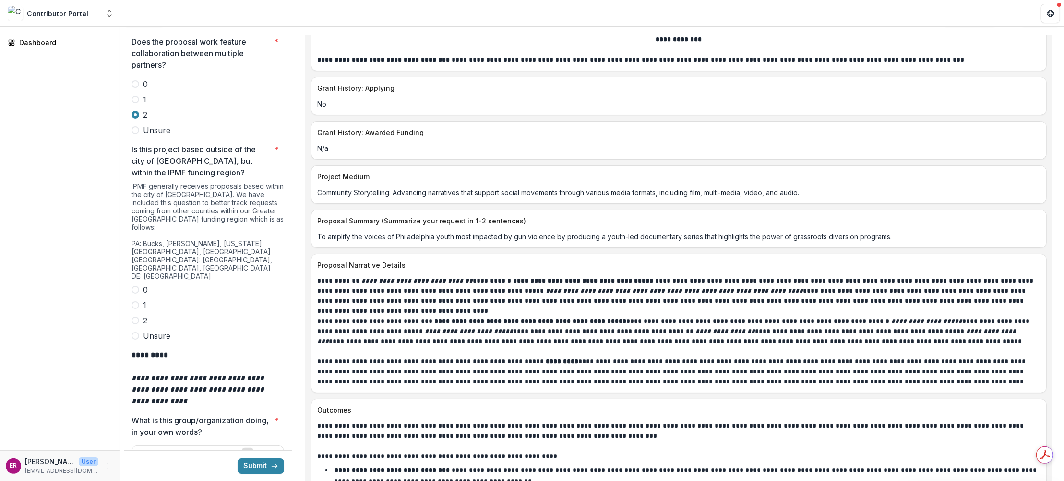
click at [137, 286] on span at bounding box center [136, 290] width 8 height 8
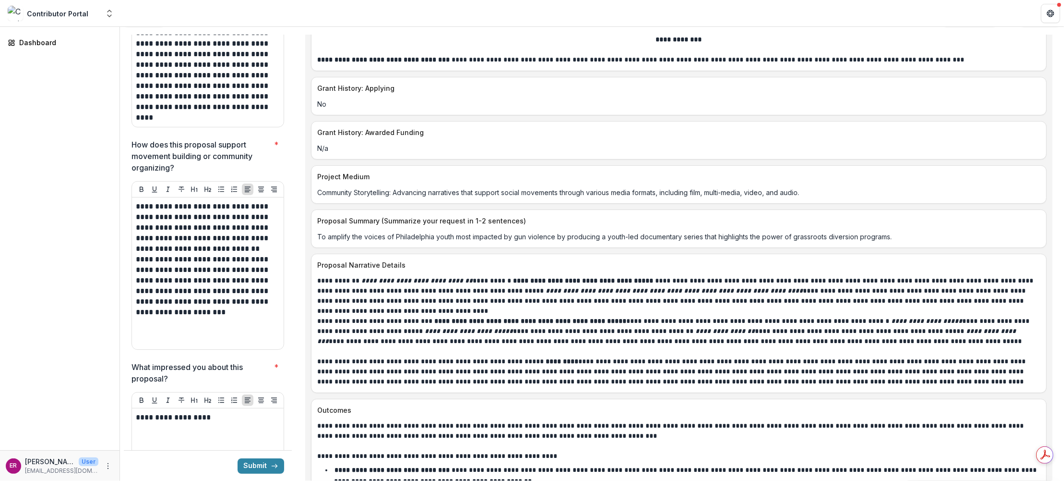
scroll to position [3287, 0]
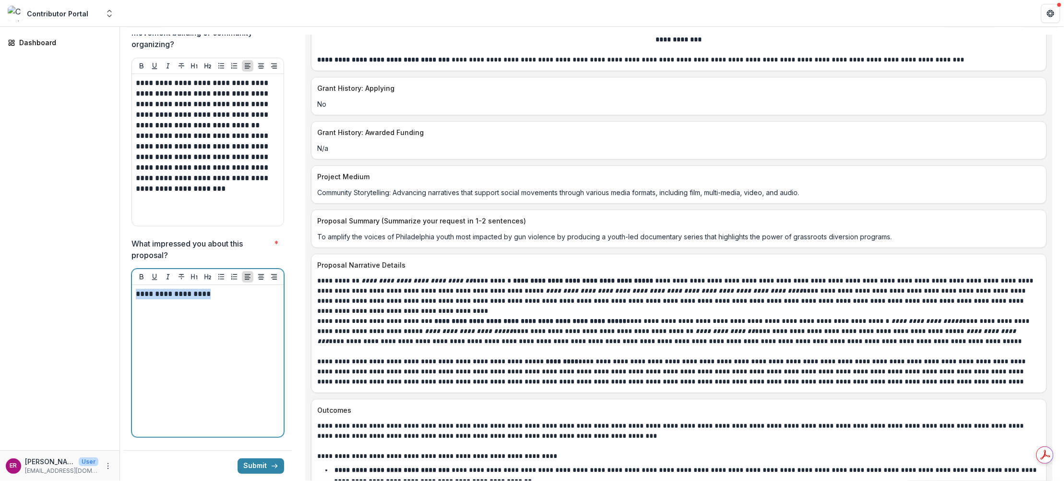
drag, startPoint x: 213, startPoint y: 247, endPoint x: 133, endPoint y: 249, distance: 80.2
click at [133, 285] on div "**********" at bounding box center [208, 361] width 152 height 152
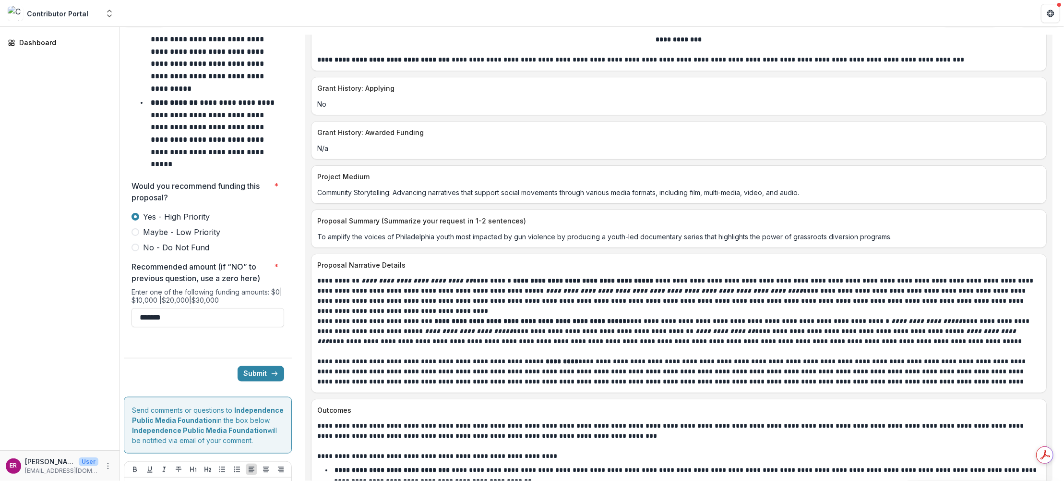
scroll to position [4156, 0]
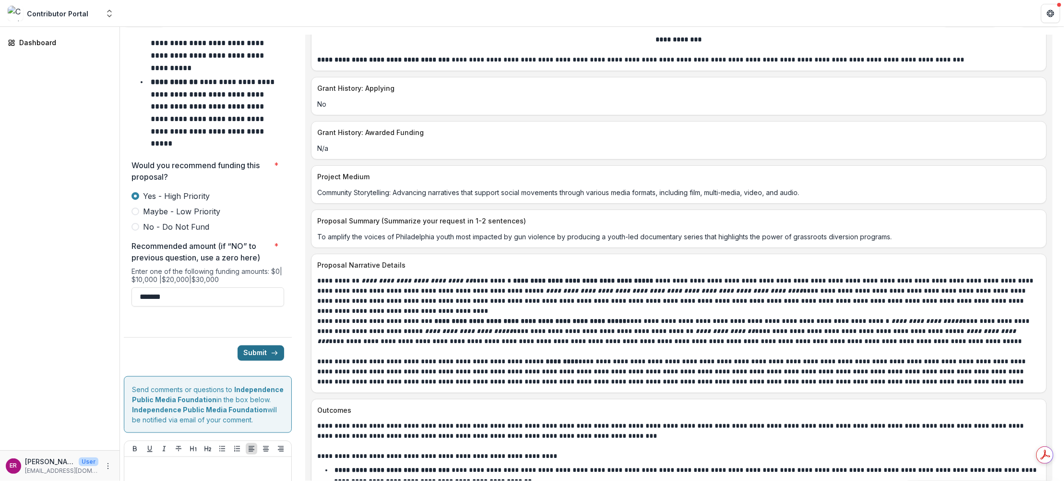
click at [257, 345] on button "Submit" at bounding box center [261, 352] width 47 height 15
